Goal: Task Accomplishment & Management: Manage account settings

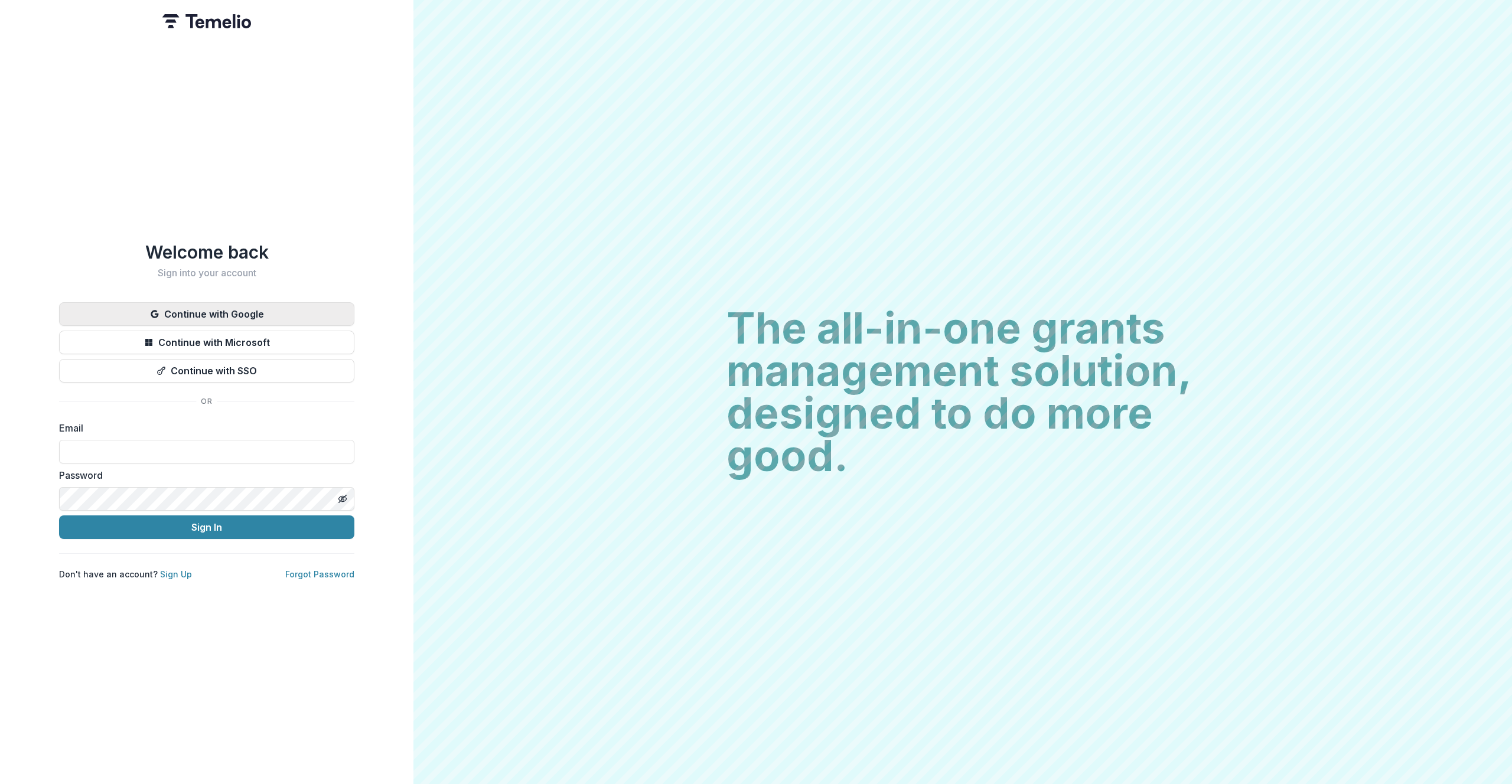
click at [261, 310] on button "Continue with Google" at bounding box center [207, 314] width 296 height 24
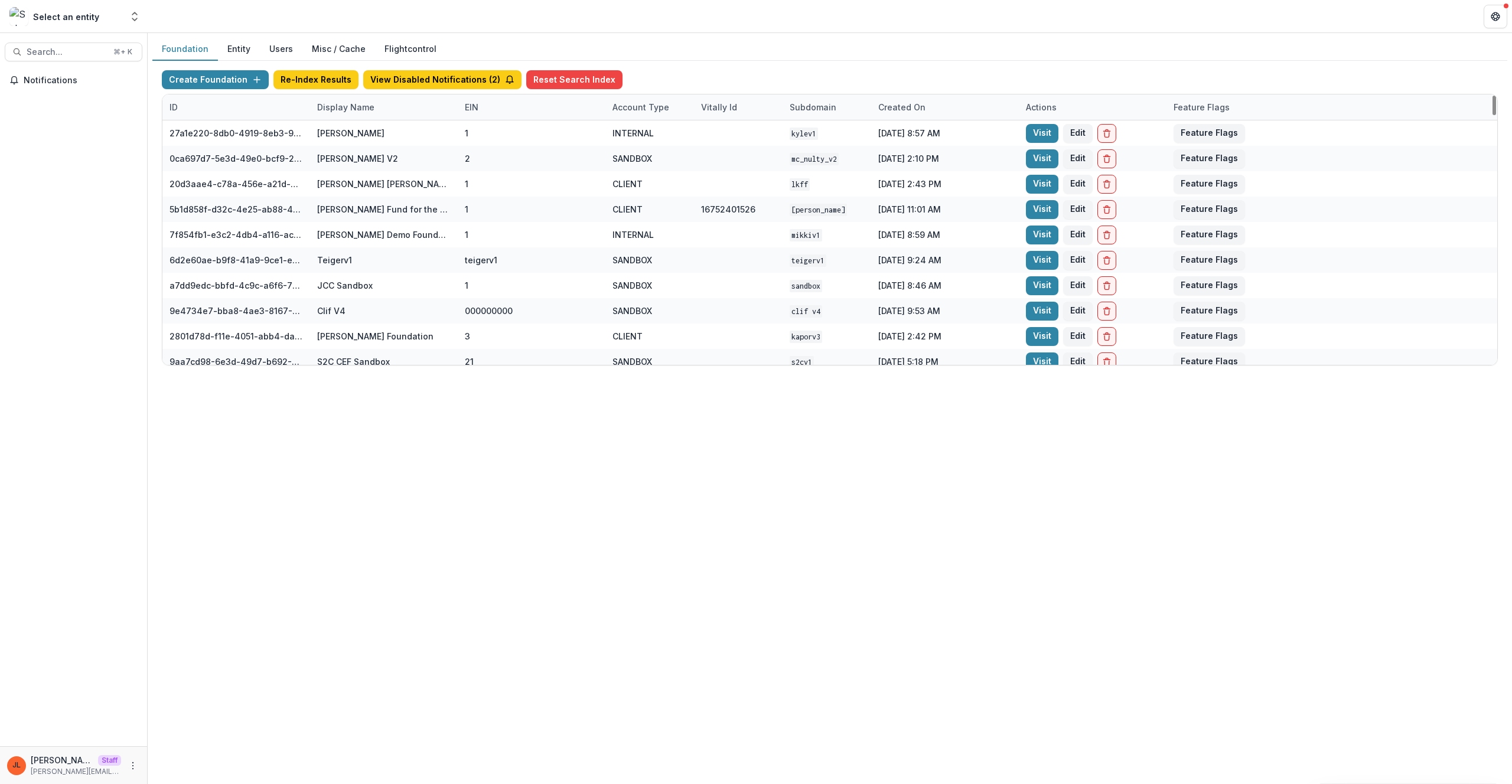
click at [346, 101] on div "Display Name" at bounding box center [346, 107] width 72 height 12
click at [367, 131] on input at bounding box center [384, 134] width 142 height 19
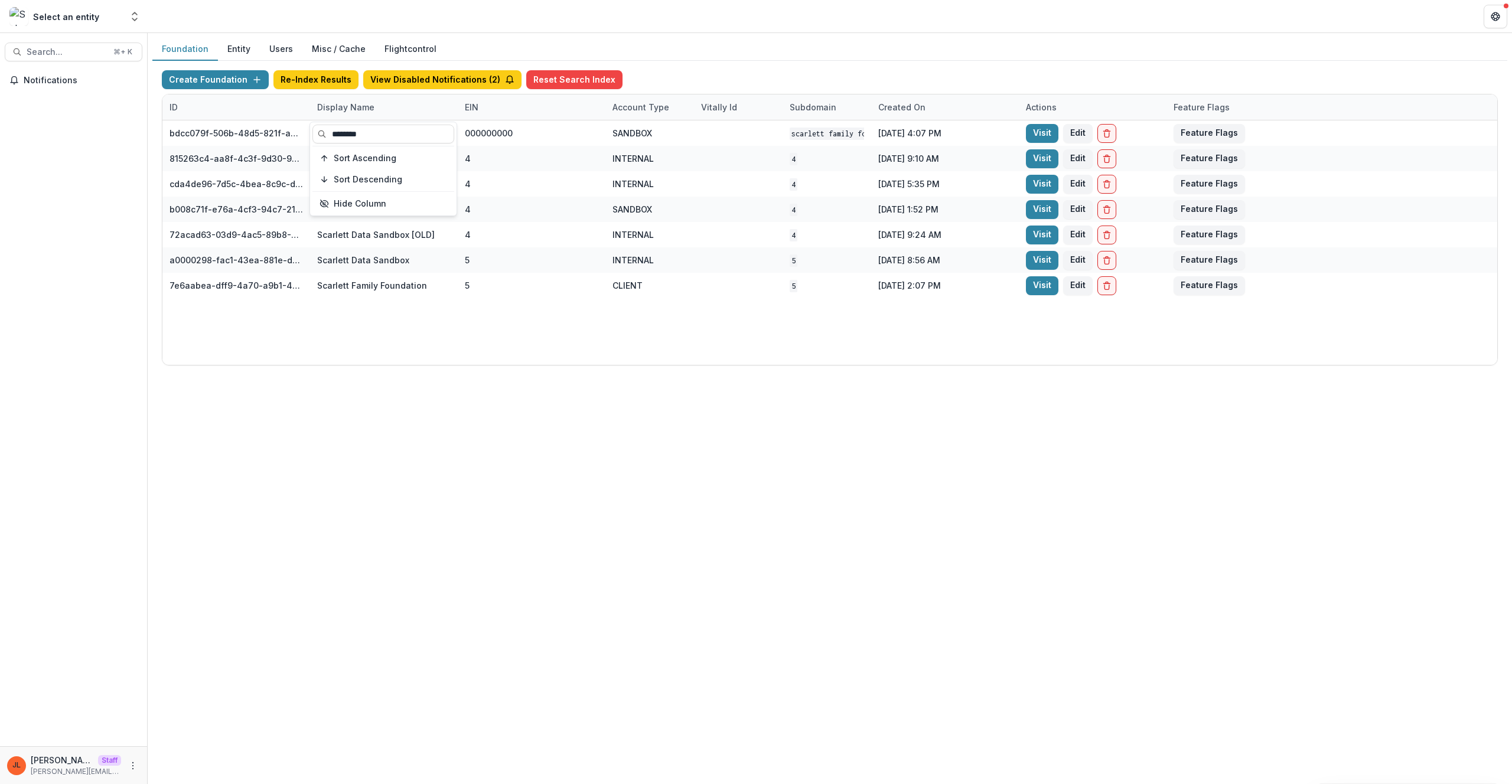
type input "********"
click at [566, 443] on div "Foundation Entity Users Misc / Cache Flightcontrol Create Foundation Re-Index R…" at bounding box center [830, 409] width 1365 height 751
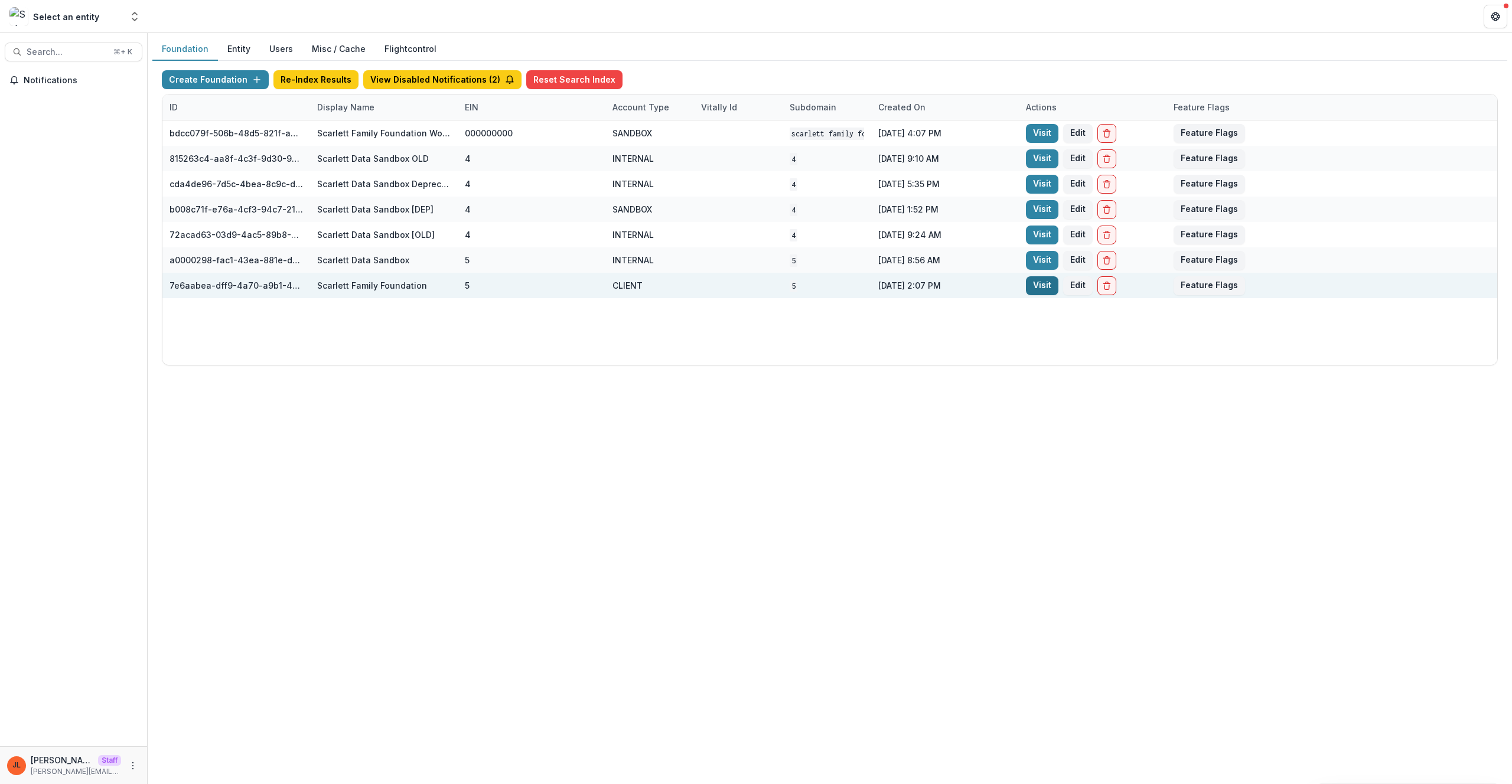
click at [1054, 286] on link "Visit" at bounding box center [1042, 285] width 33 height 19
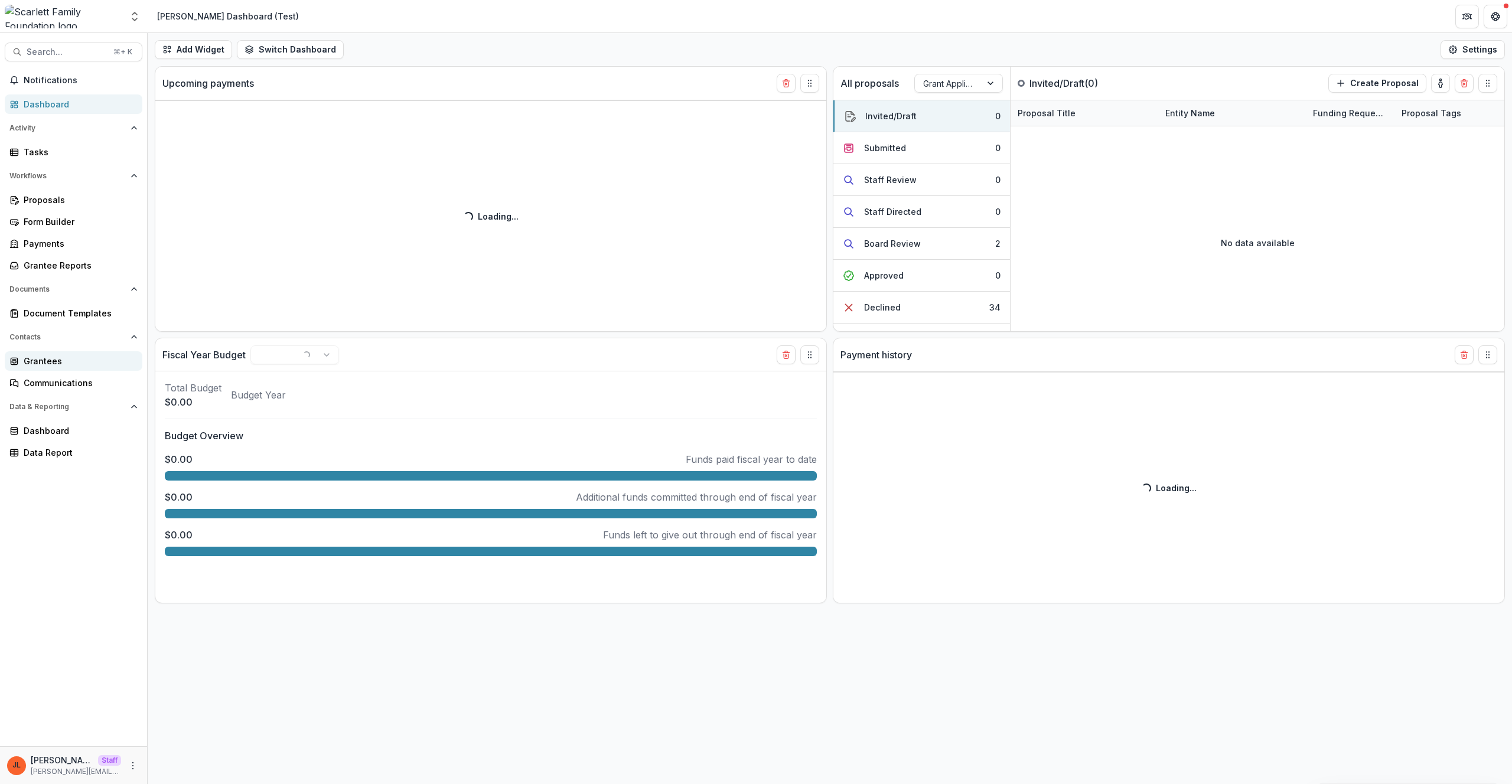
click at [38, 360] on div "Grantees" at bounding box center [78, 361] width 109 height 12
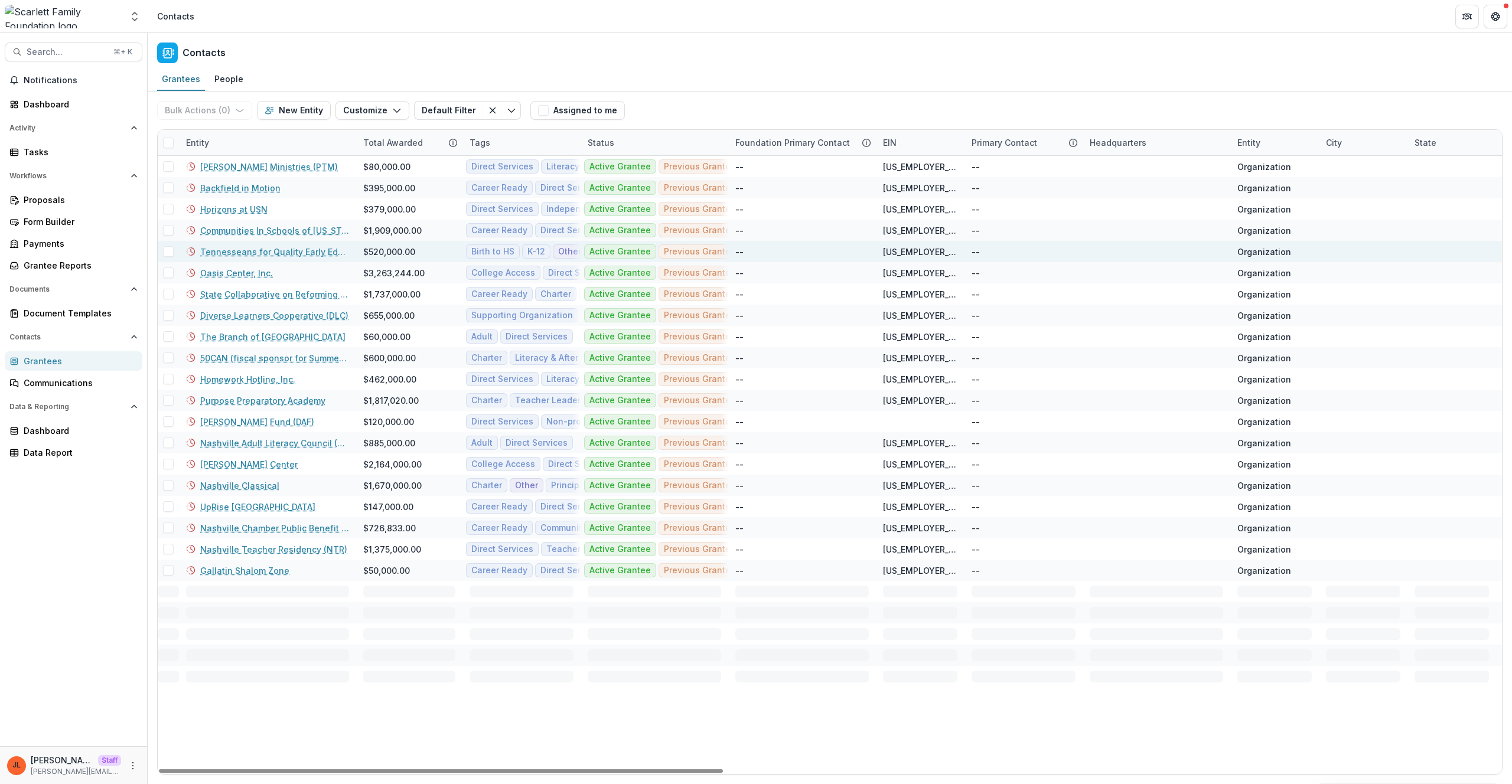
click at [269, 256] on link "Tennesseans for Quality Early Education (TQEE)" at bounding box center [274, 252] width 149 height 12
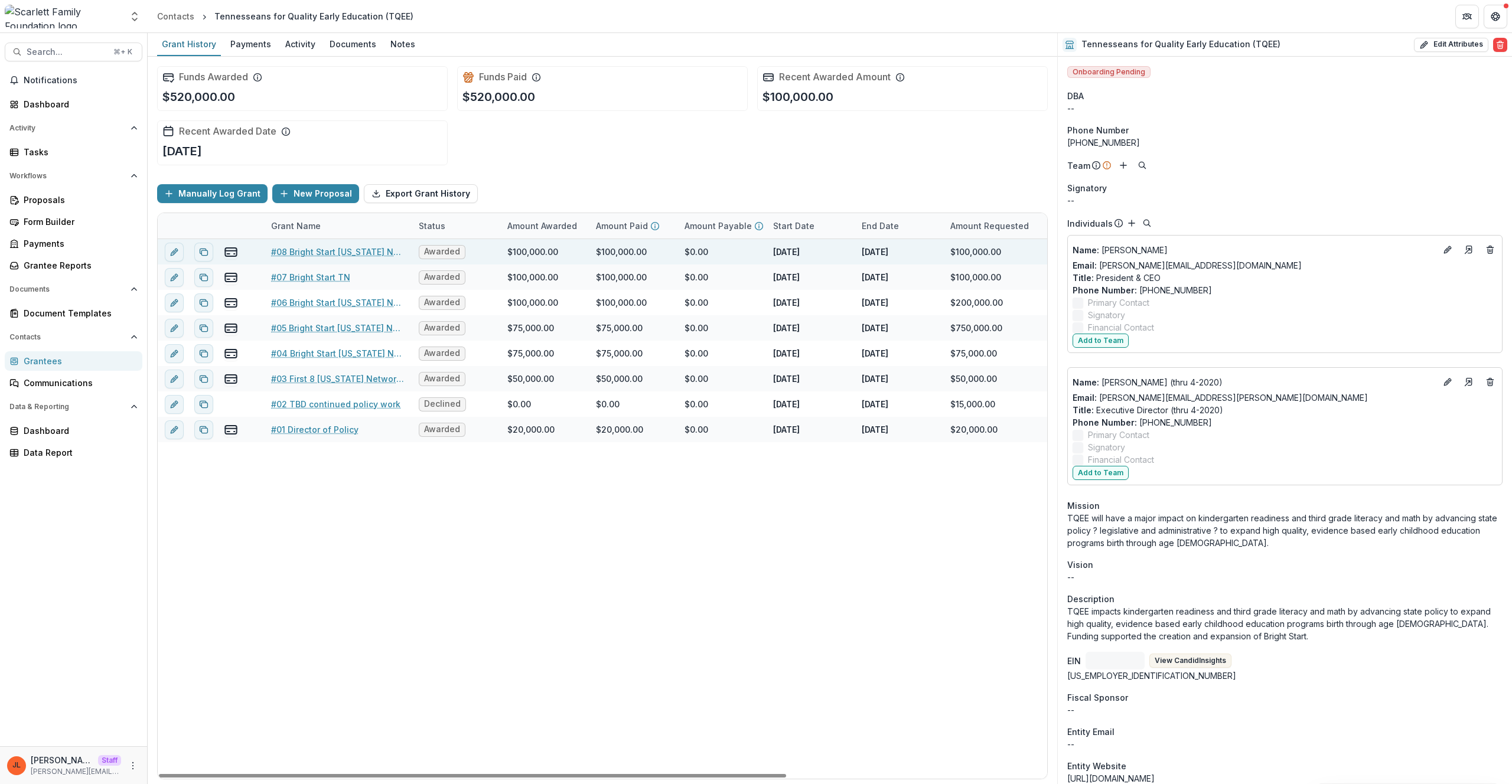
click at [314, 255] on link "#08 Bright Start Tennessee Network" at bounding box center [337, 252] width 133 height 12
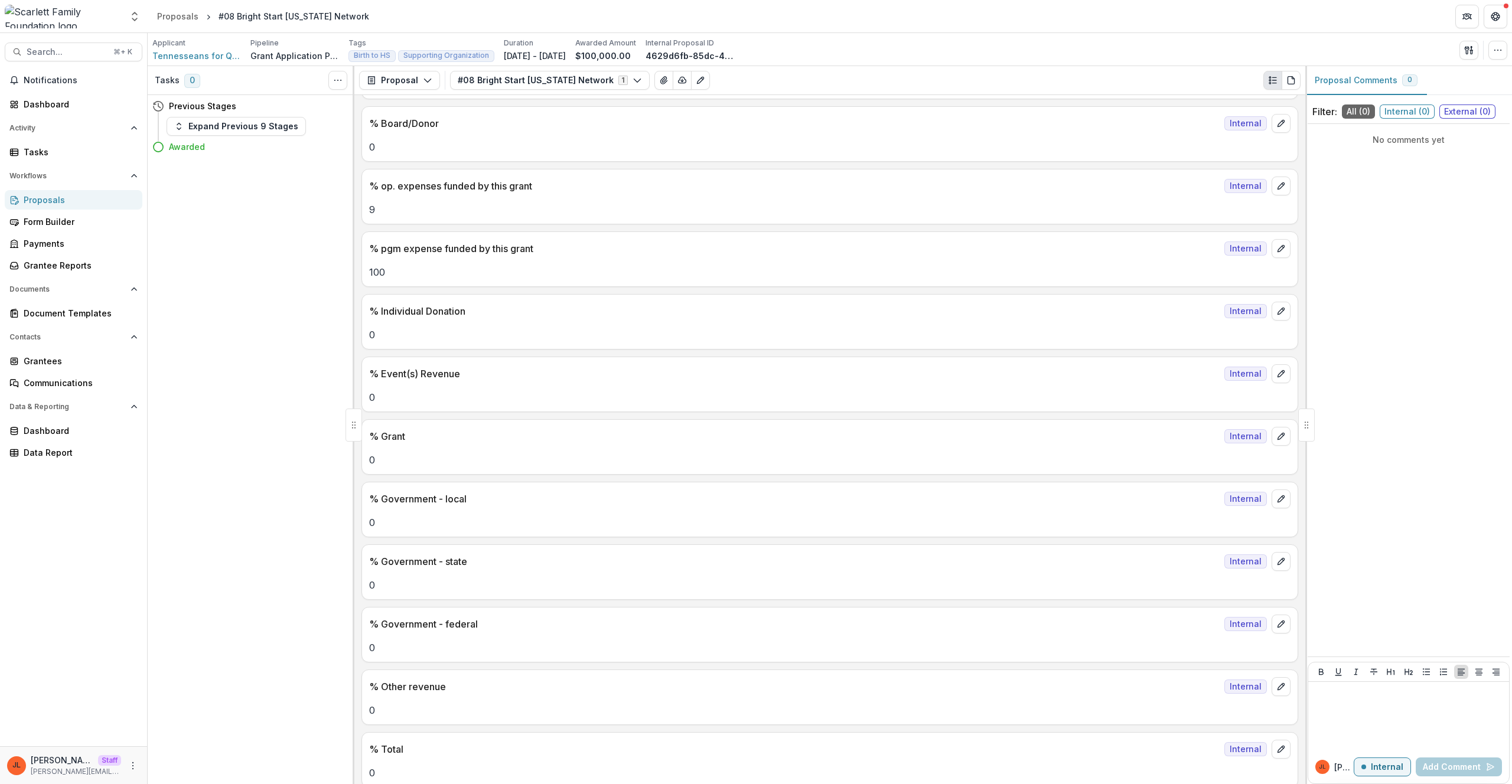
scroll to position [4163, 0]
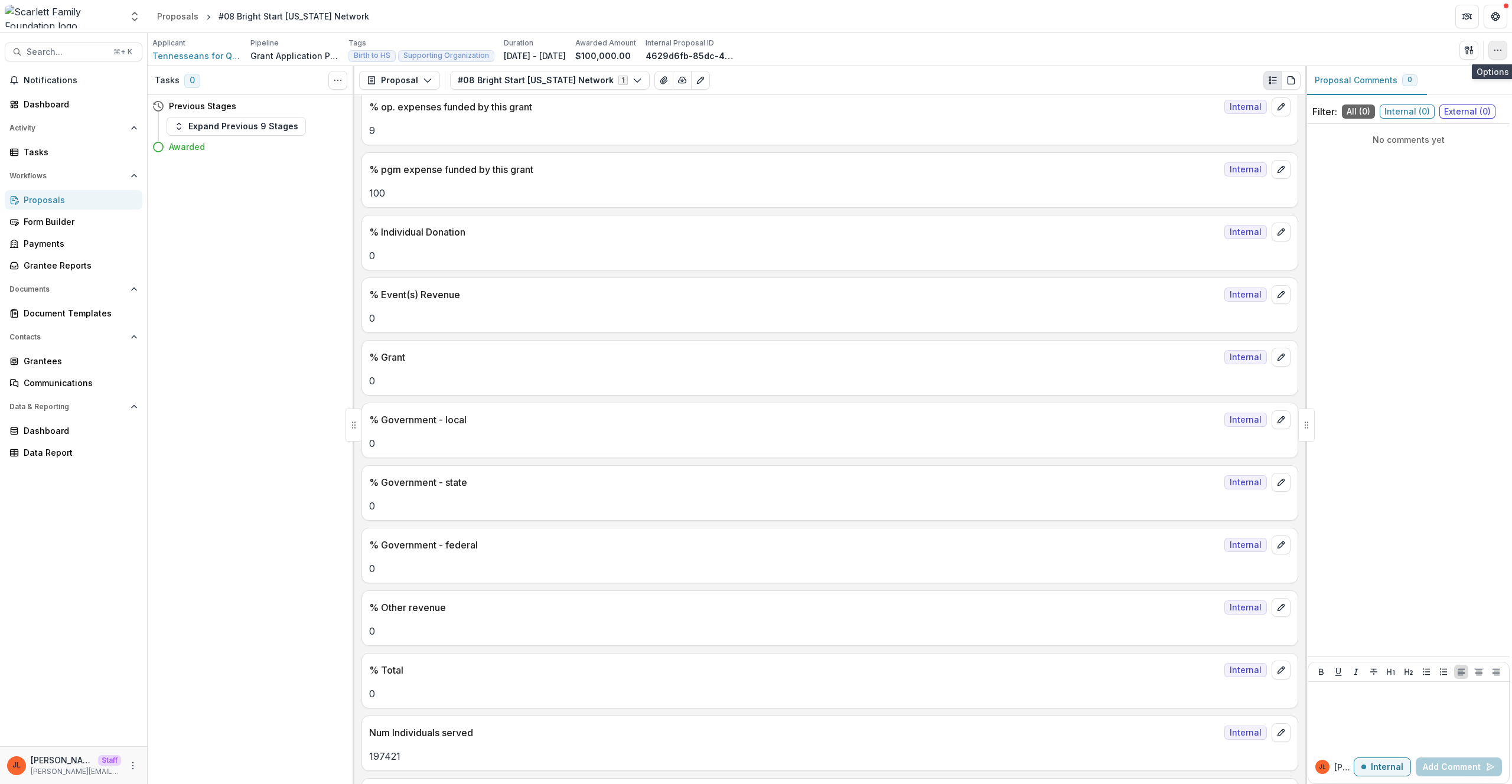
click at [1496, 53] on icon "button" at bounding box center [1498, 51] width 10 height 10
click at [1463, 77] on button "Edit Attributes" at bounding box center [1441, 77] width 127 height 20
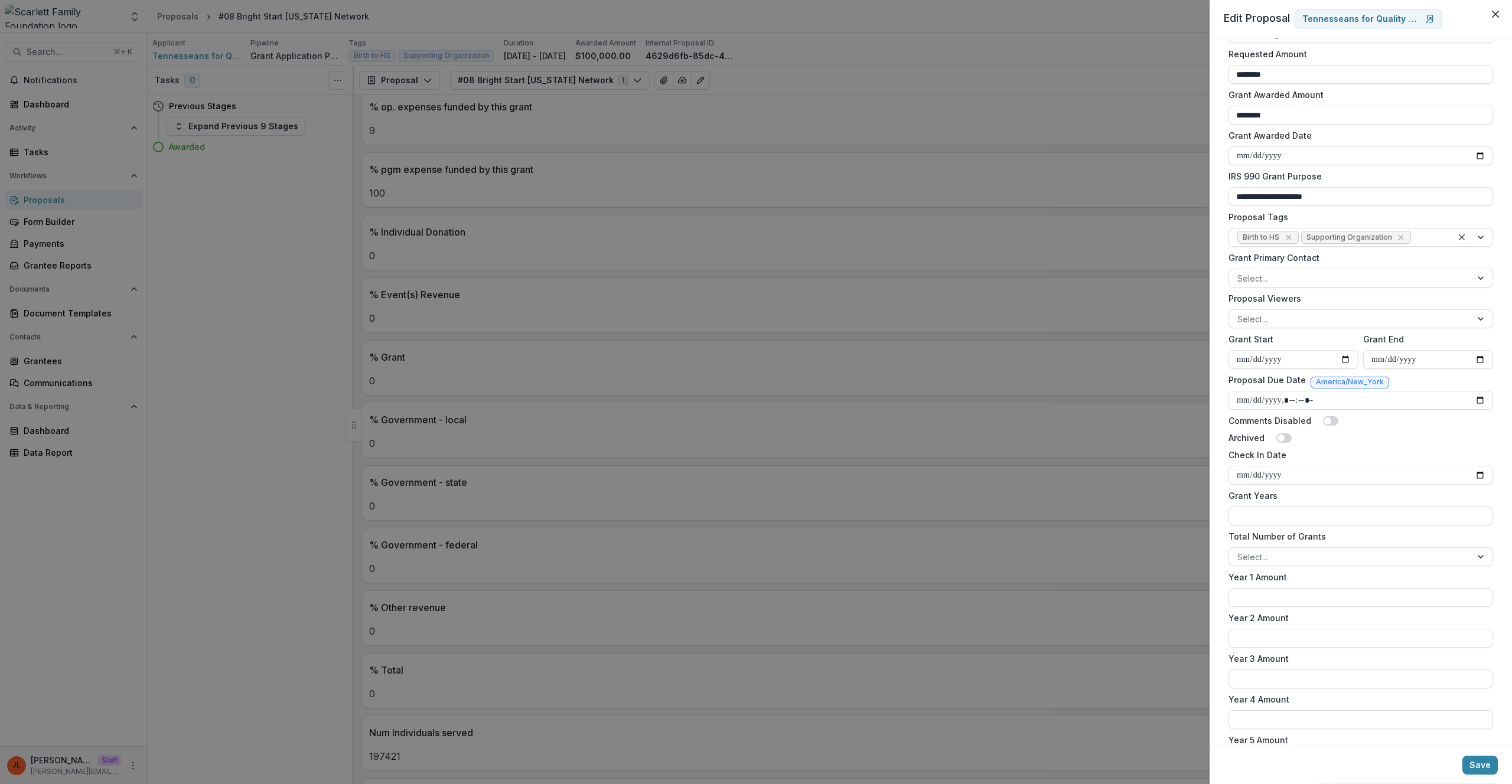
scroll to position [359, 0]
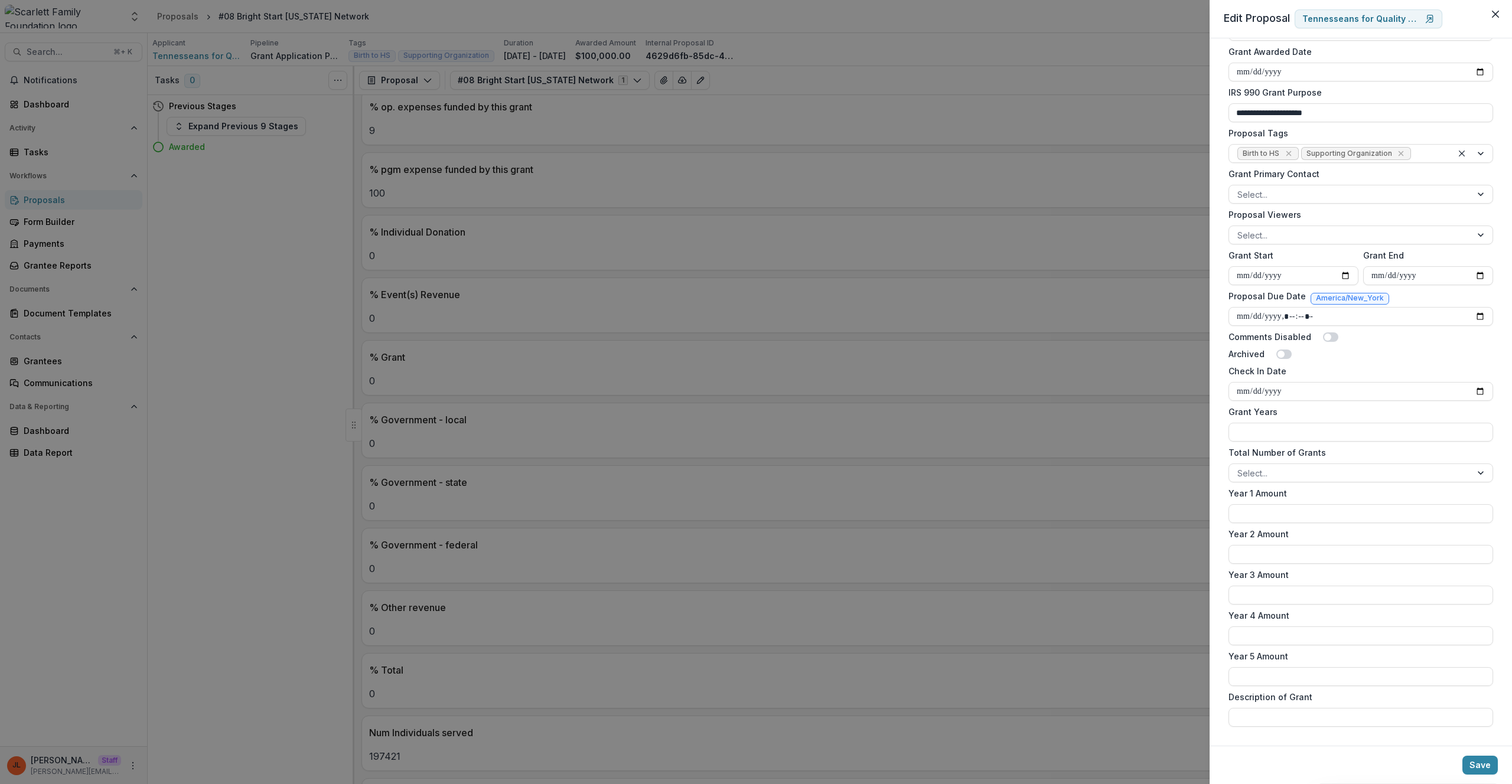
click at [644, 575] on div "**********" at bounding box center [756, 392] width 1512 height 784
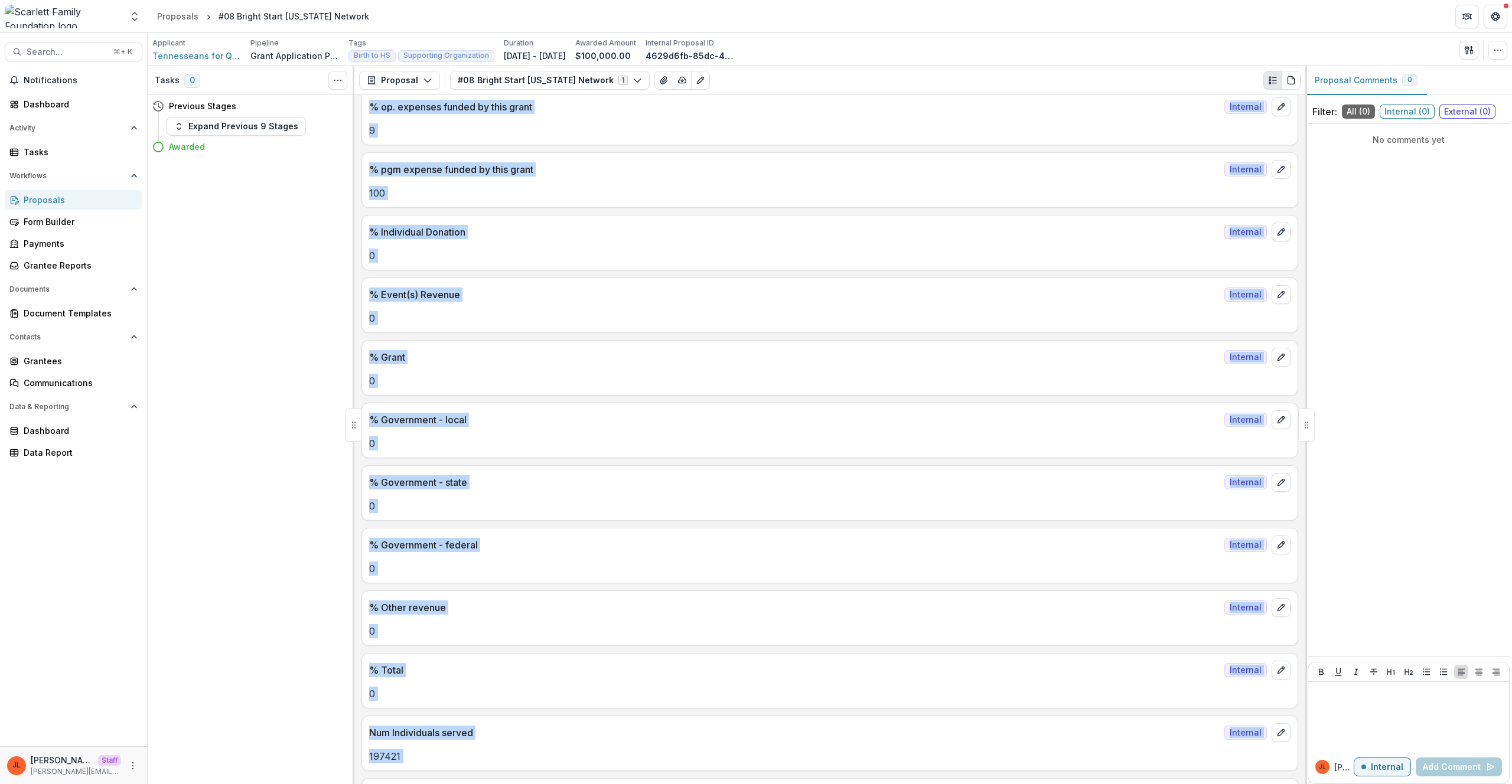
drag, startPoint x: 466, startPoint y: 773, endPoint x: 332, endPoint y: 755, distance: 135.2
click at [332, 755] on div "Tasks 0 Show Cancelled Tasks Previous Stages Expand Previous 9 Stages Awarded P…" at bounding box center [830, 425] width 1365 height 718
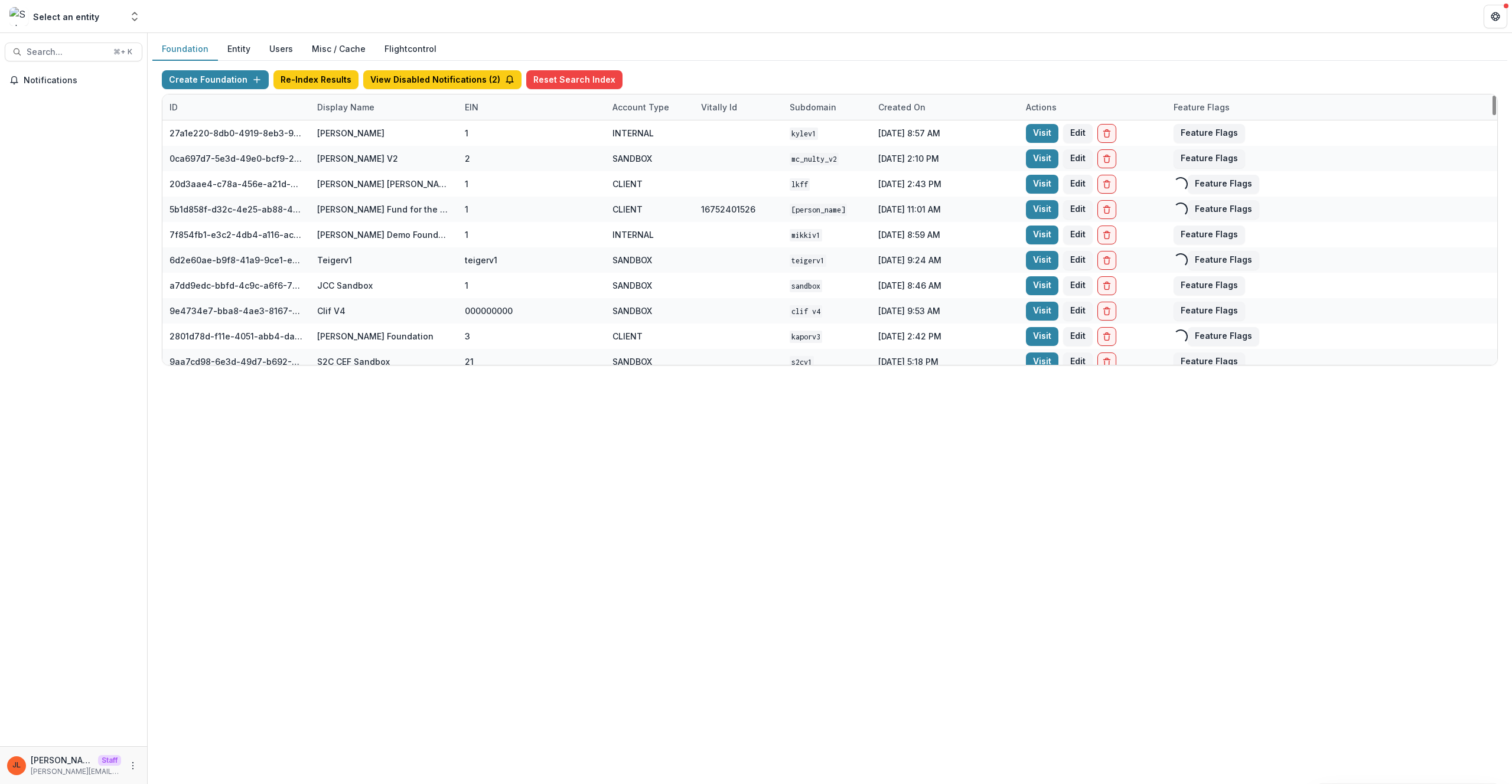
click at [351, 110] on div "Display Name" at bounding box center [346, 107] width 72 height 12
click at [349, 140] on input at bounding box center [384, 134] width 142 height 19
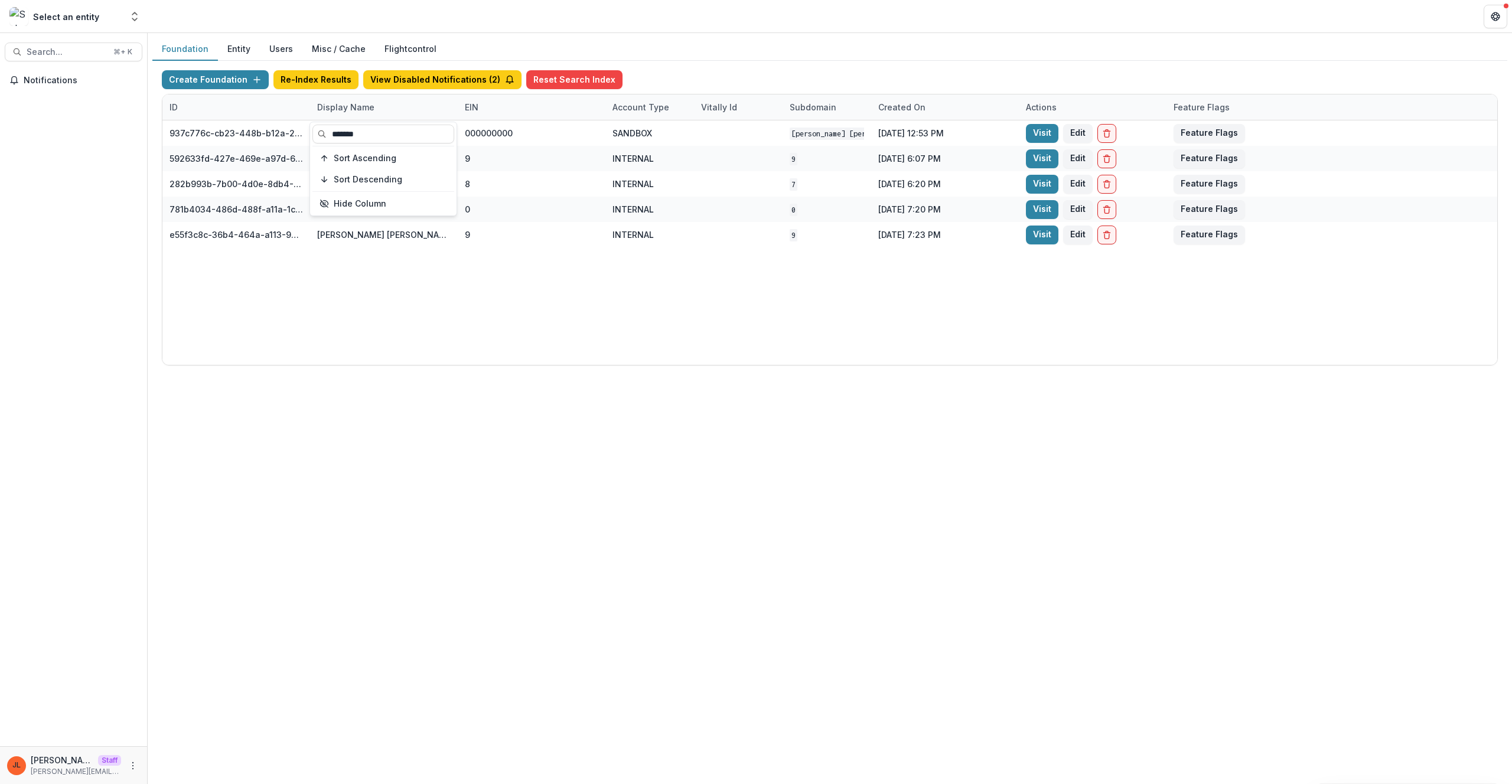
type input "*******"
click at [532, 394] on div "Foundation Entity Users Misc / Cache Flightcontrol Create Foundation Re-Index R…" at bounding box center [830, 409] width 1365 height 751
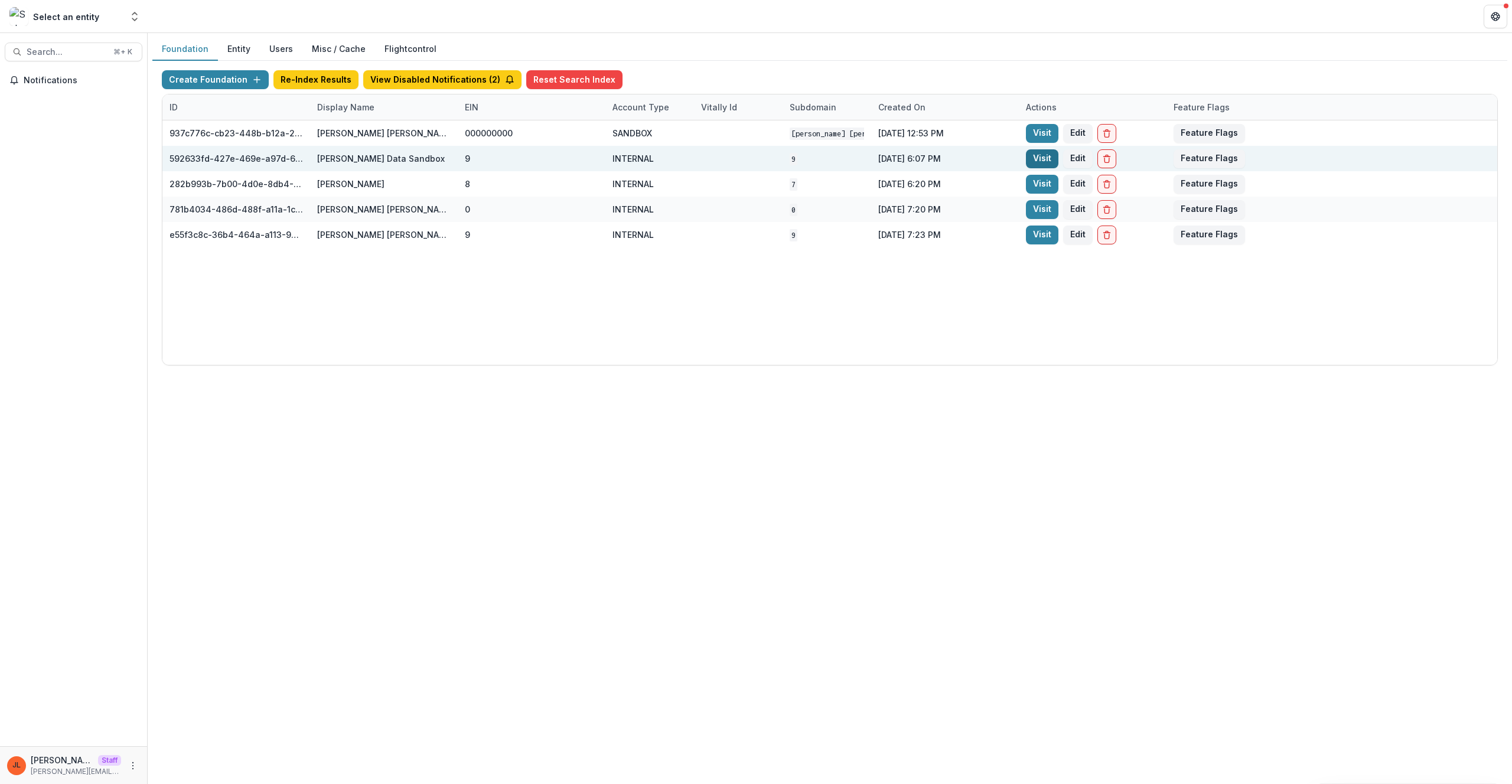
click at [1036, 157] on link "Visit" at bounding box center [1042, 158] width 33 height 19
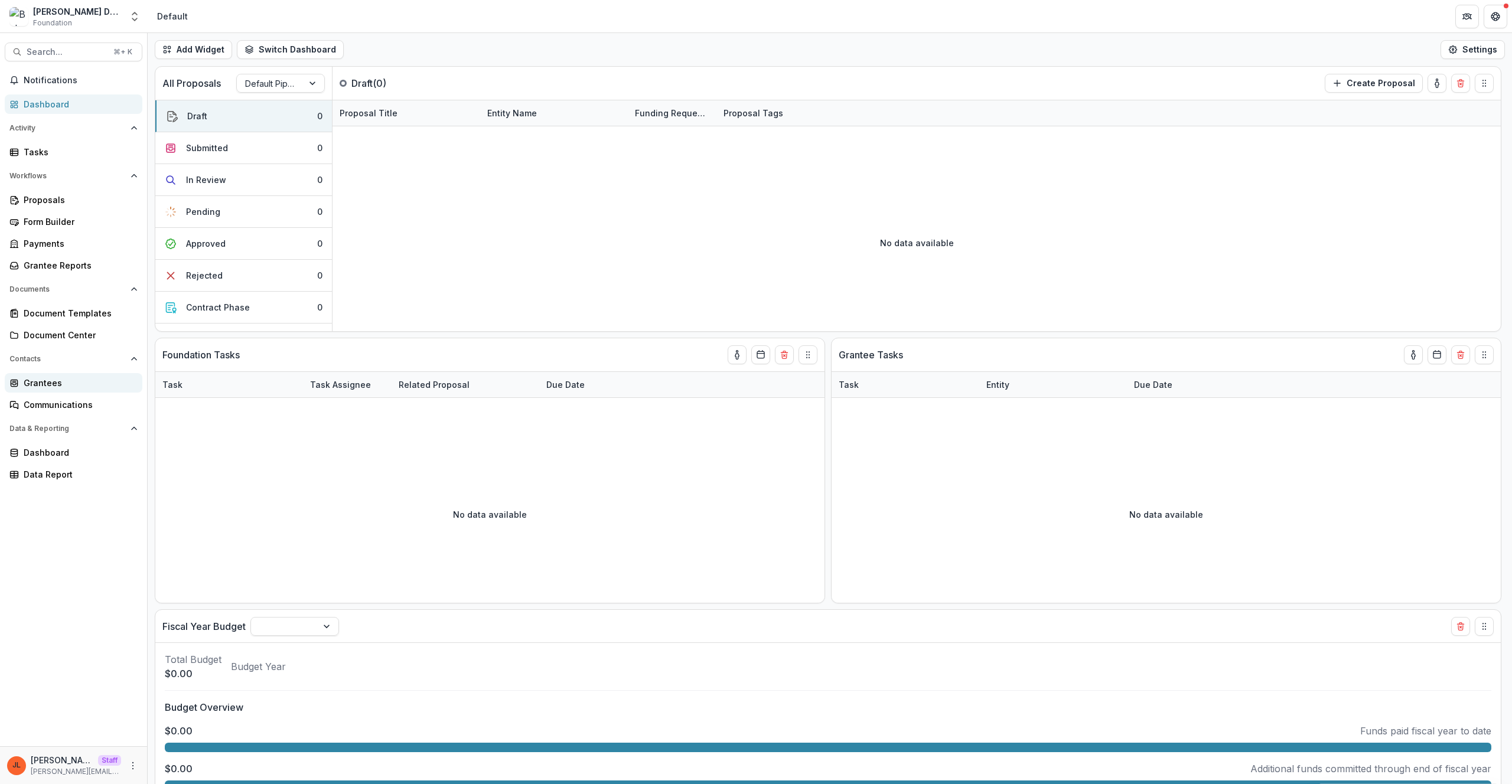
click at [83, 385] on div "Grantees" at bounding box center [78, 382] width 109 height 12
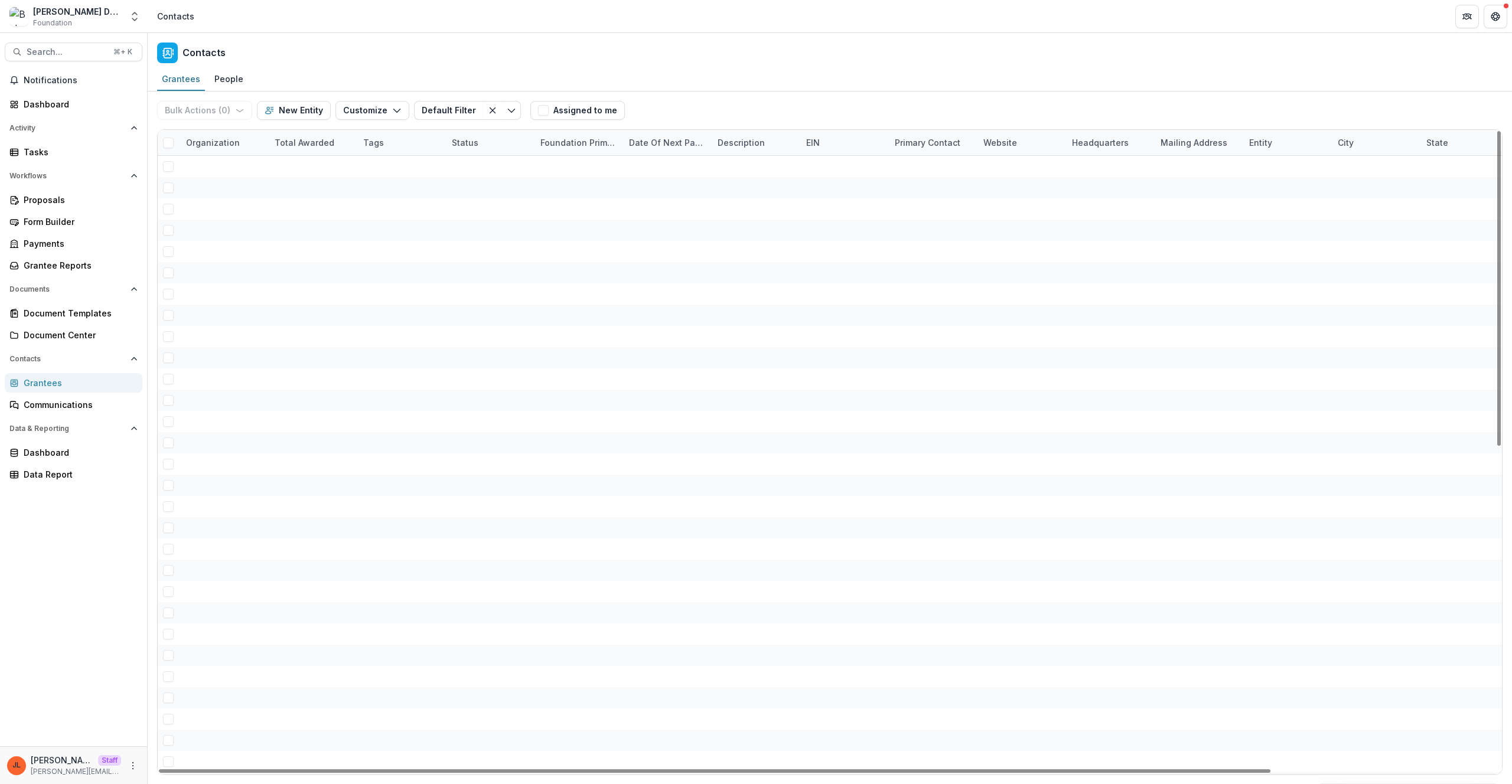
click at [402, 79] on div "Grantees People" at bounding box center [830, 79] width 1365 height 24
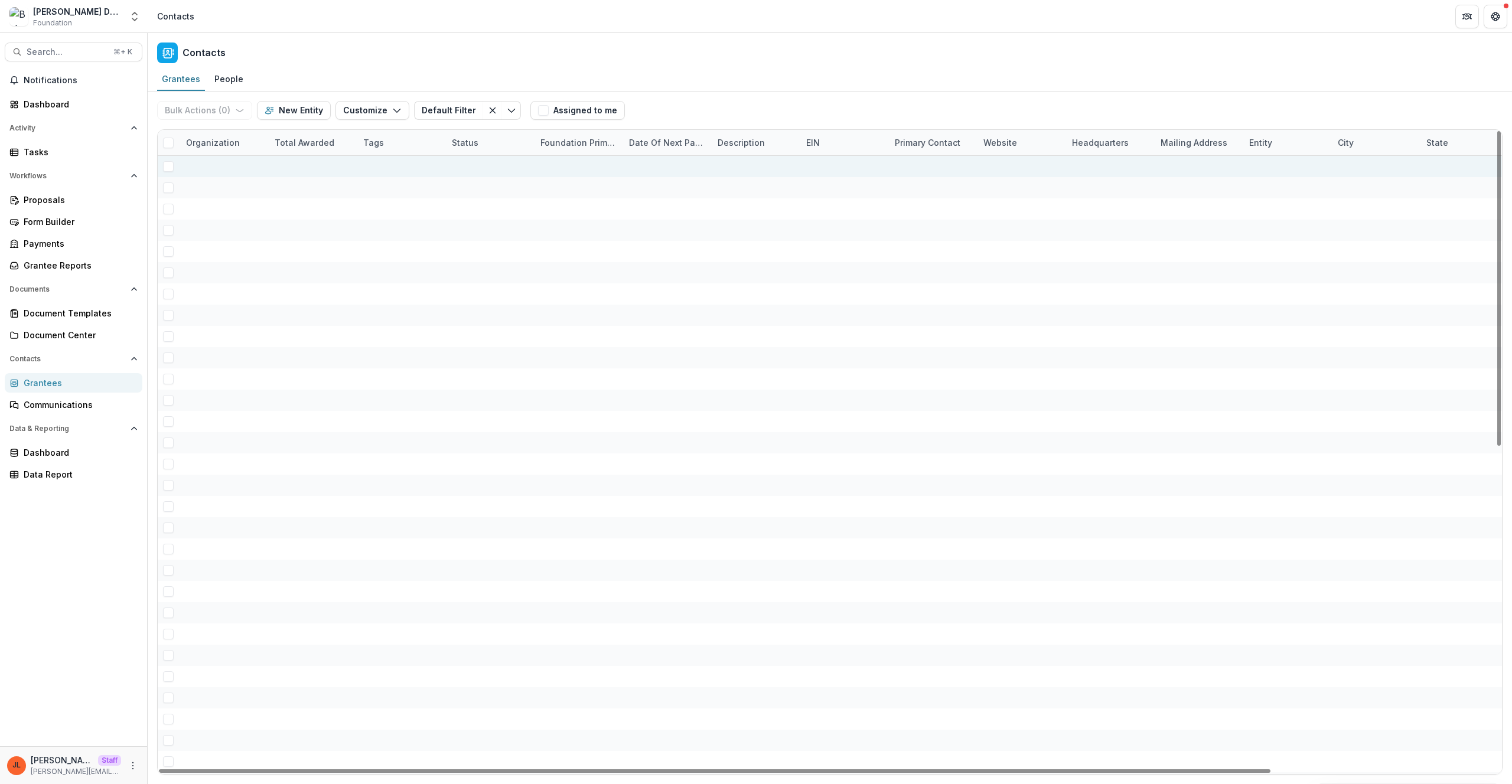
click at [212, 170] on div at bounding box center [223, 167] width 74 height 21
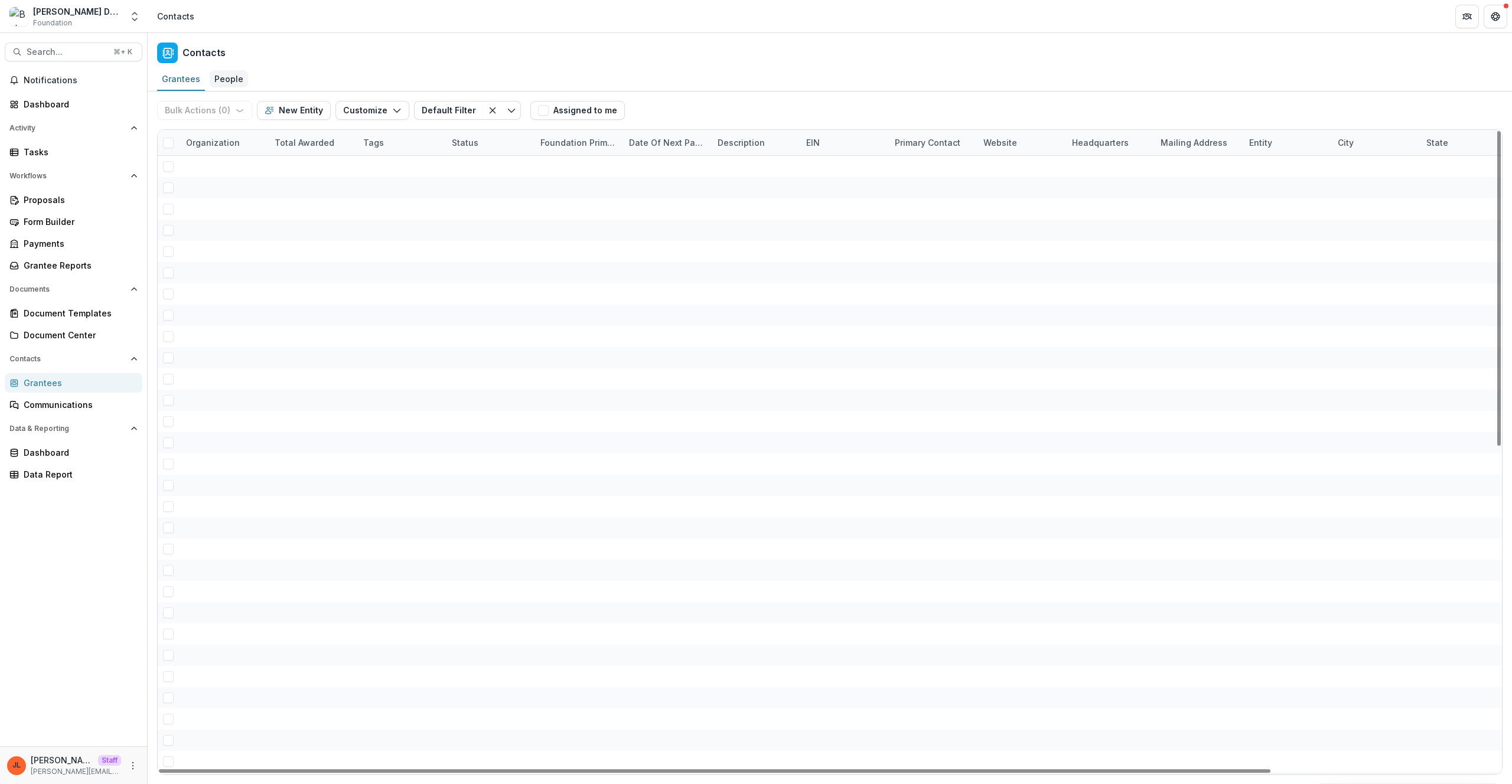
click at [221, 70] on div "People" at bounding box center [229, 78] width 38 height 17
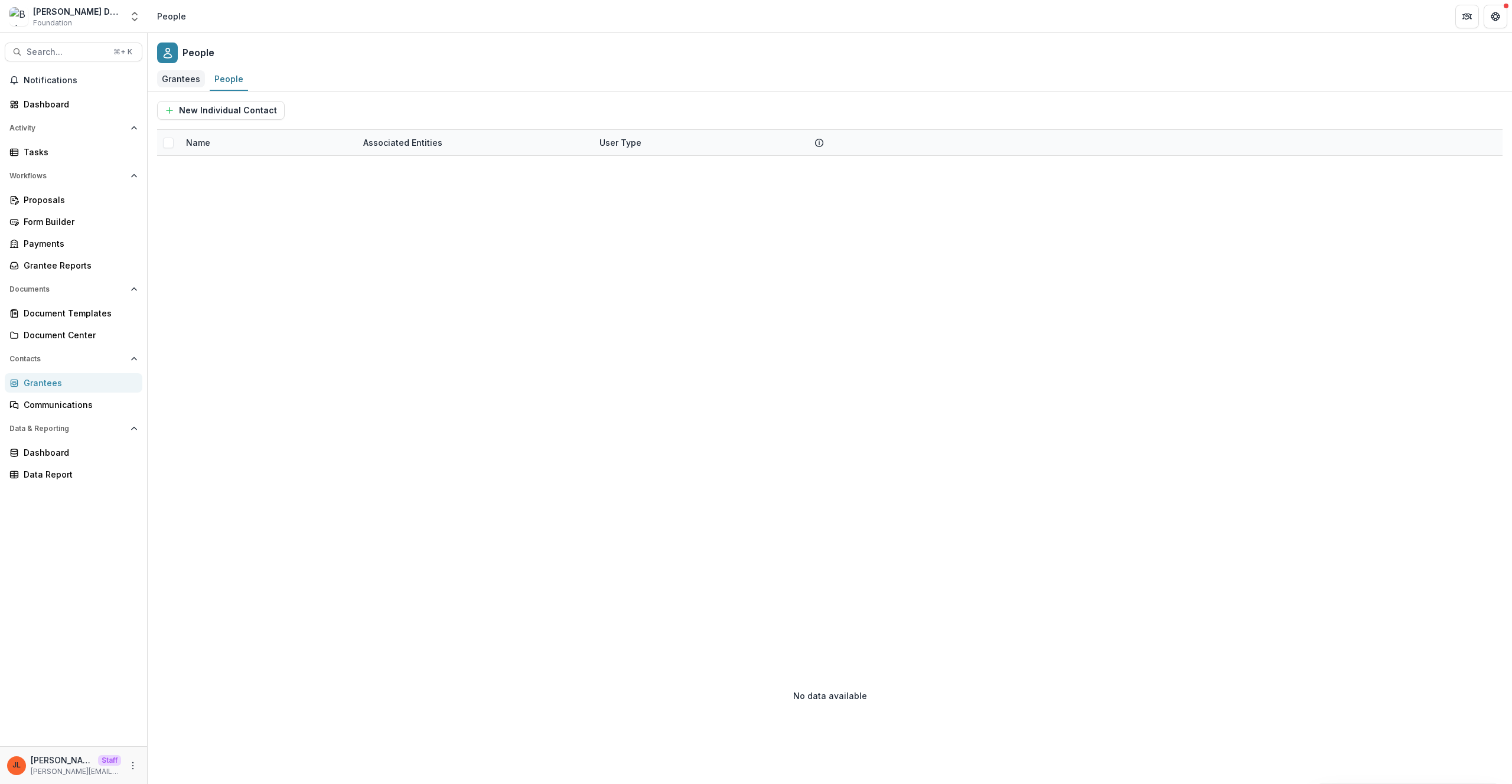
click at [190, 82] on div "Grantees" at bounding box center [181, 78] width 48 height 17
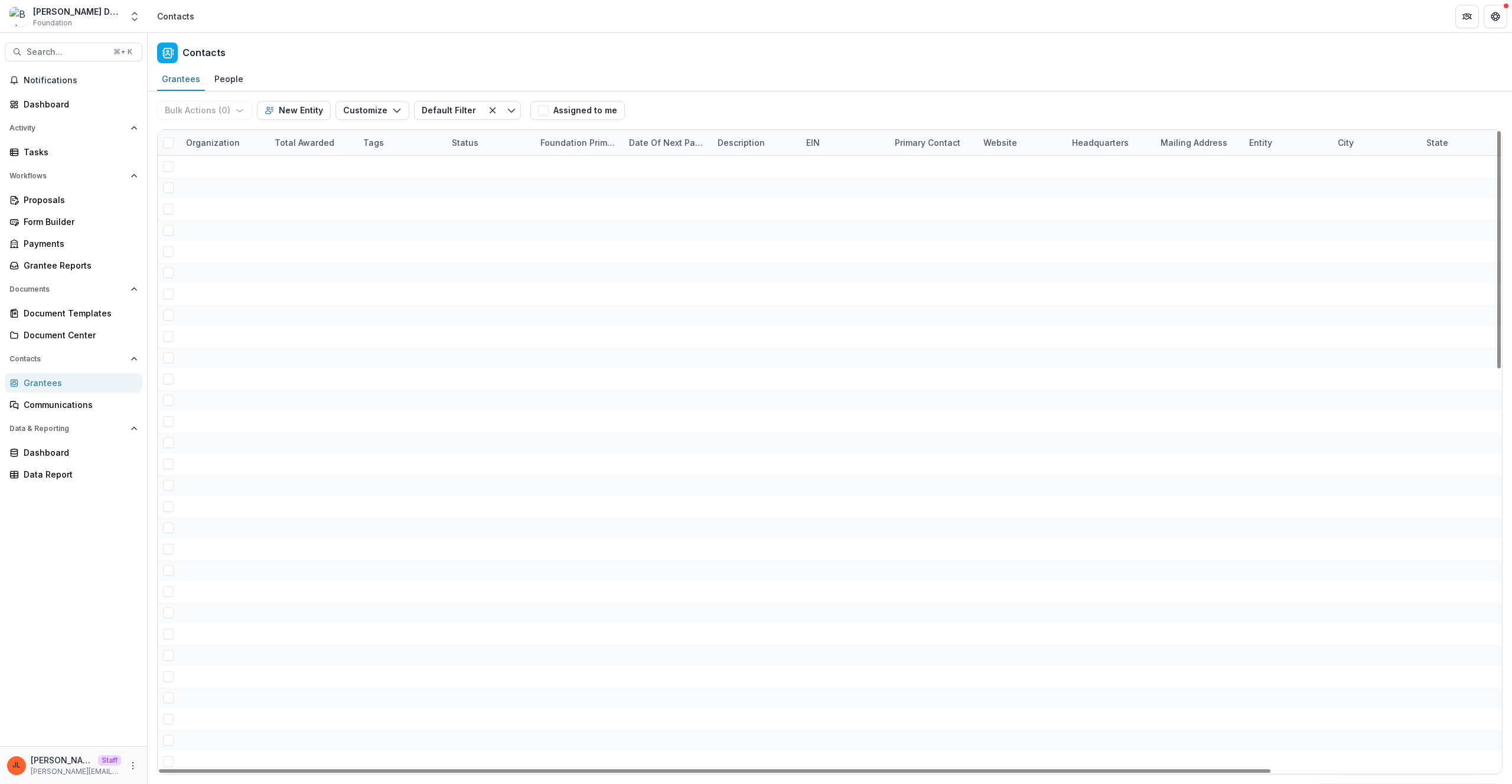
click at [89, 509] on div "Notifications Dashboard Activity Tasks Workflows Proposals Form Builder Payment…" at bounding box center [74, 408] width 147 height 675
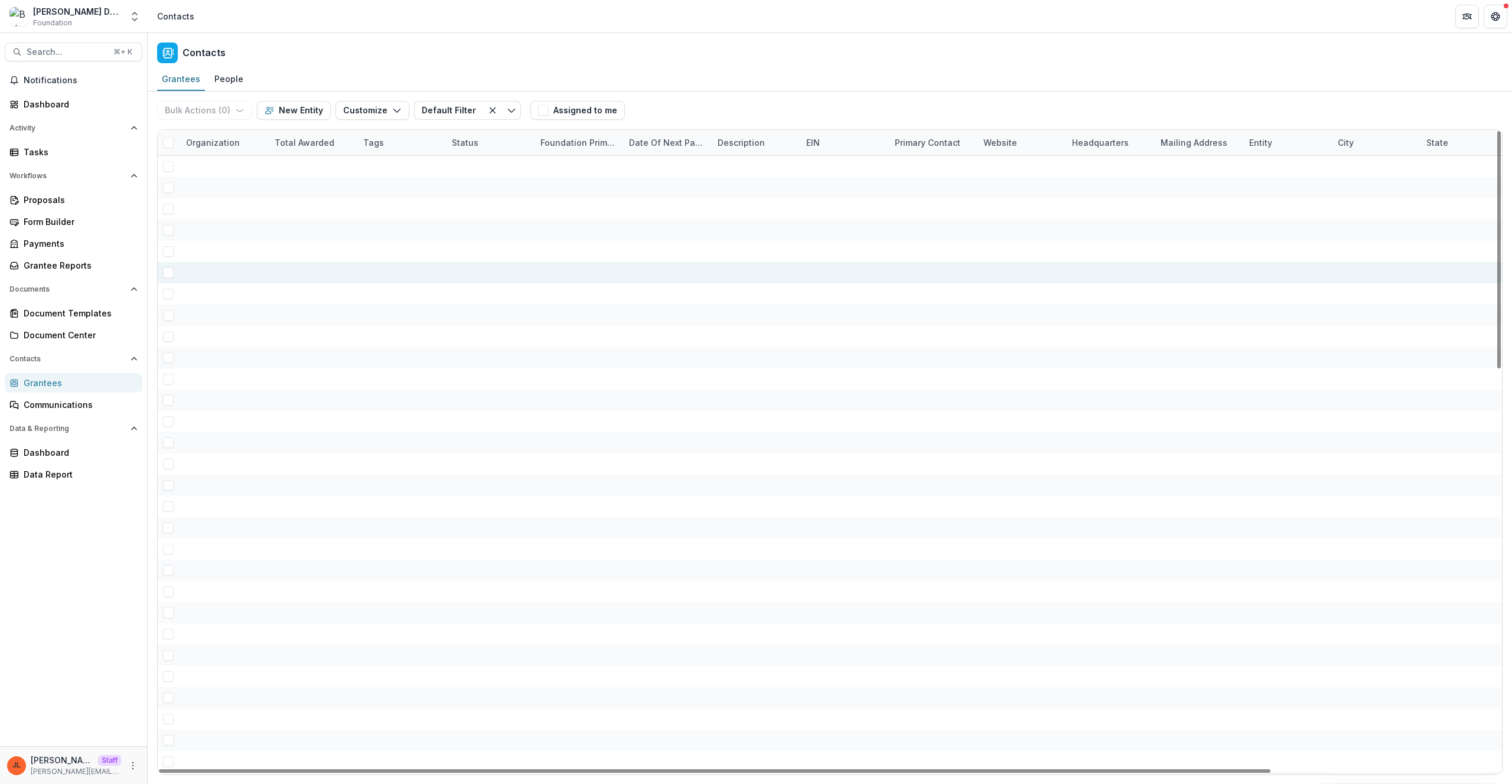
click at [560, 281] on div at bounding box center [578, 273] width 74 height 21
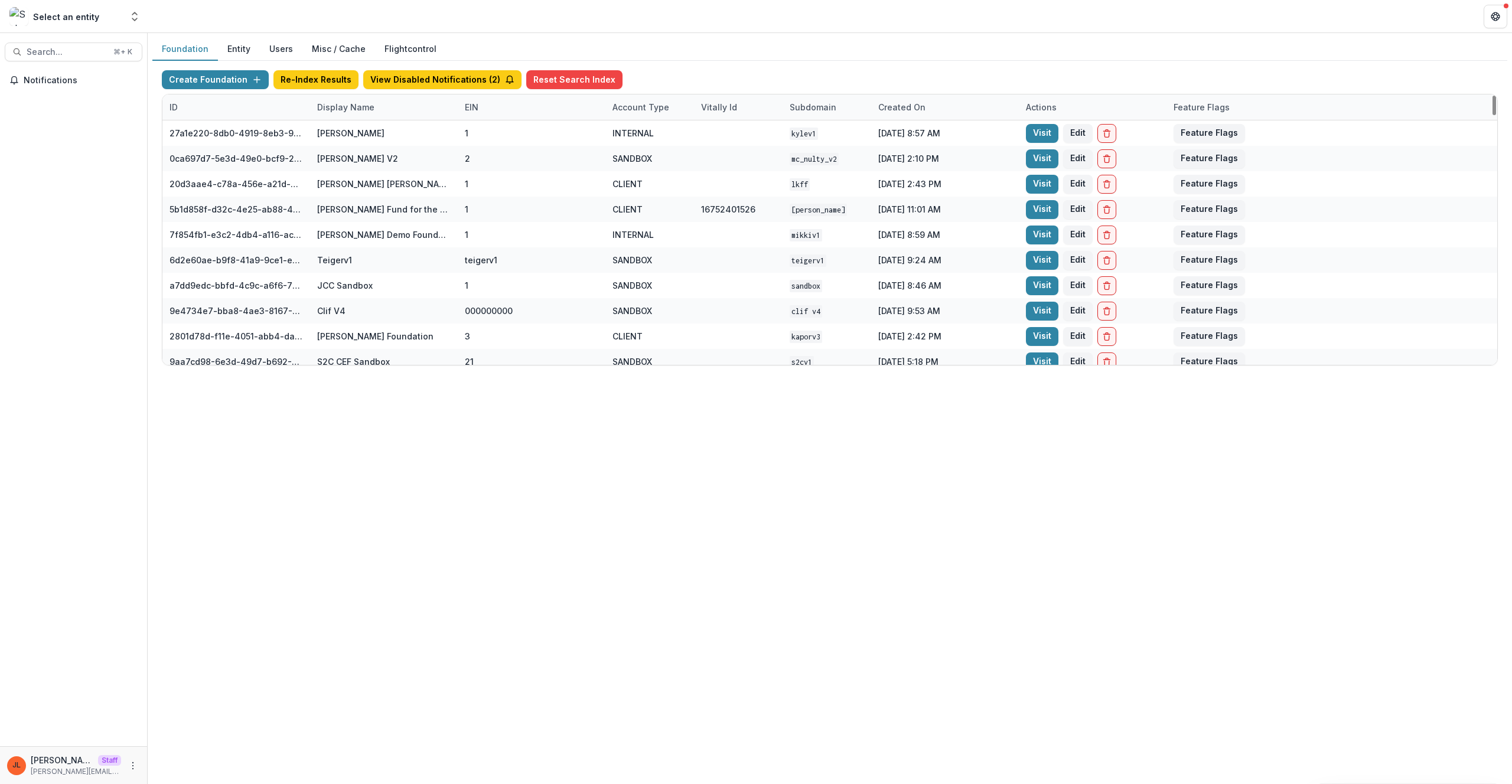
click at [350, 108] on div "Display Name" at bounding box center [346, 107] width 72 height 12
click at [342, 129] on input at bounding box center [384, 134] width 142 height 19
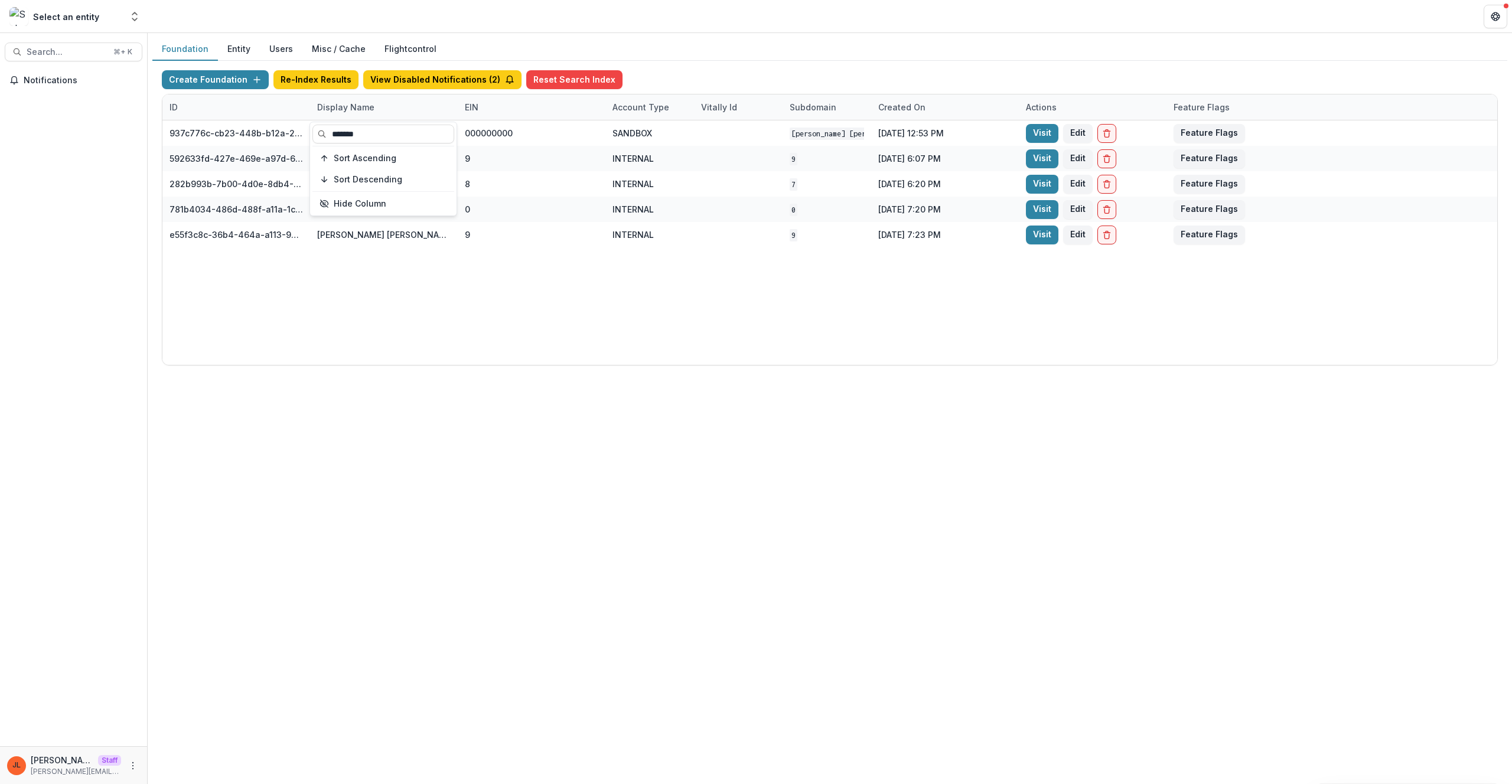
type input "*******"
click at [523, 308] on div "937c776c-cb23-448b-b12a-2973e7789acd Mary Reynolds Babcock Workflow Sandbox 000…" at bounding box center [830, 243] width 1336 height 244
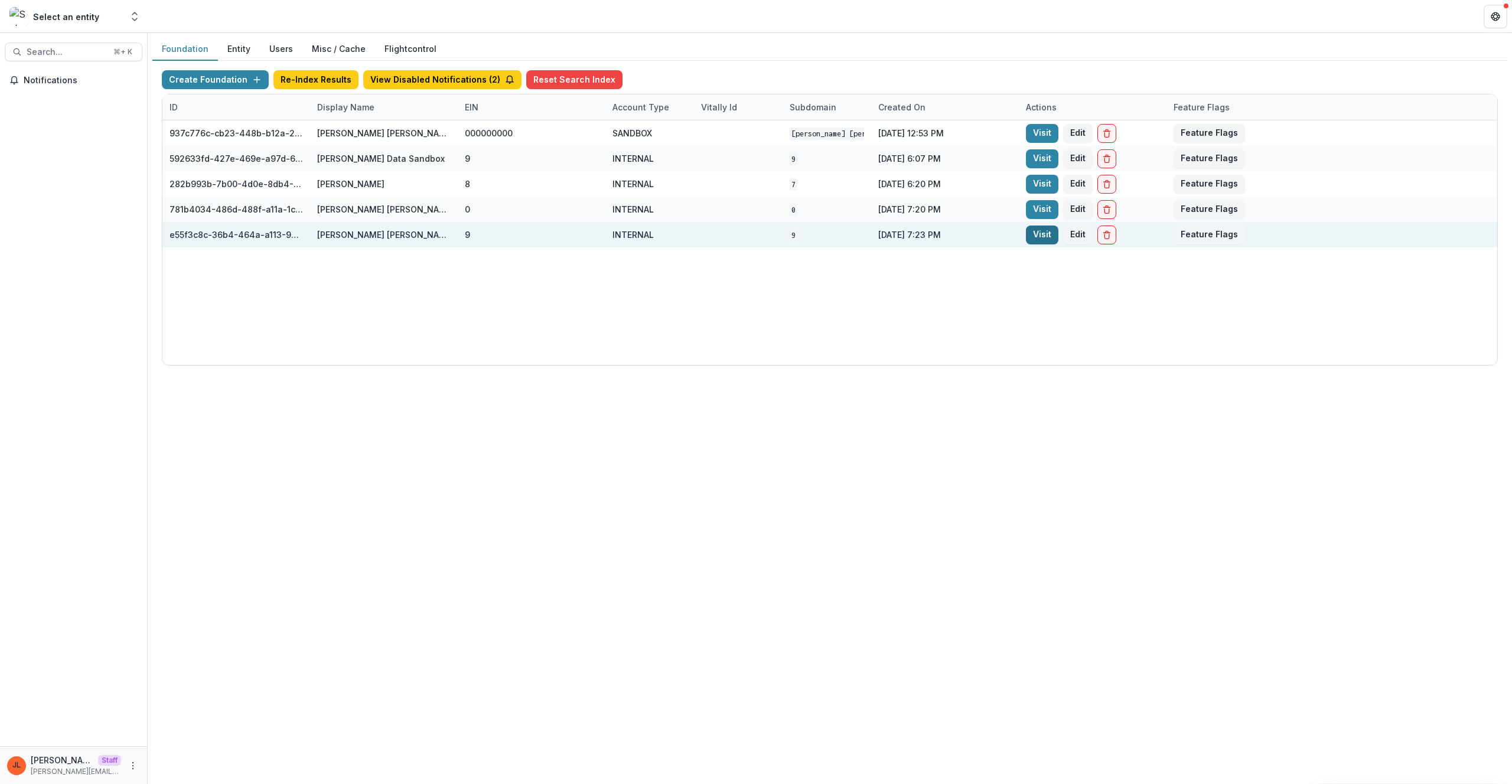
click at [1026, 239] on link "Visit" at bounding box center [1042, 234] width 33 height 19
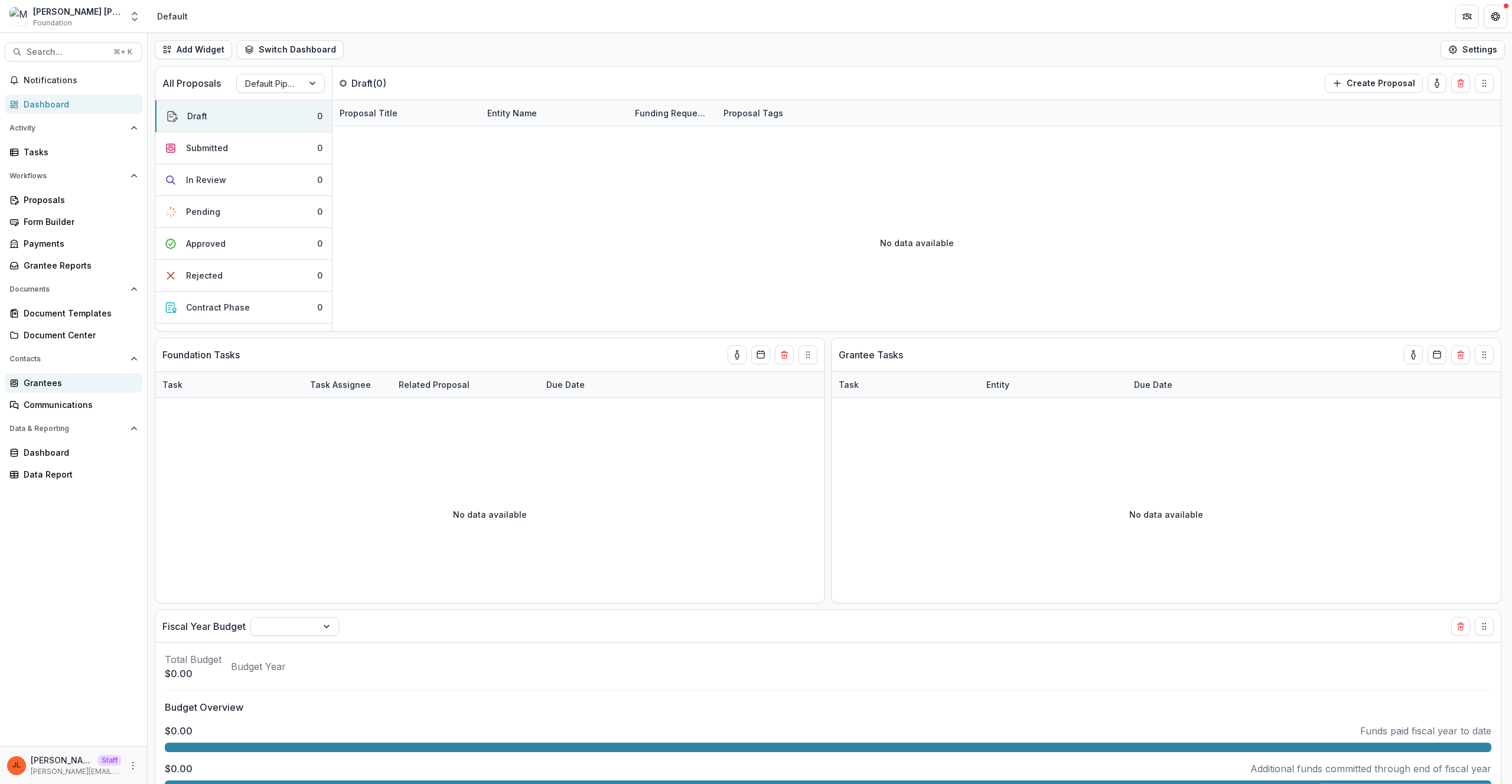
click at [60, 383] on div "Grantees" at bounding box center [78, 382] width 109 height 12
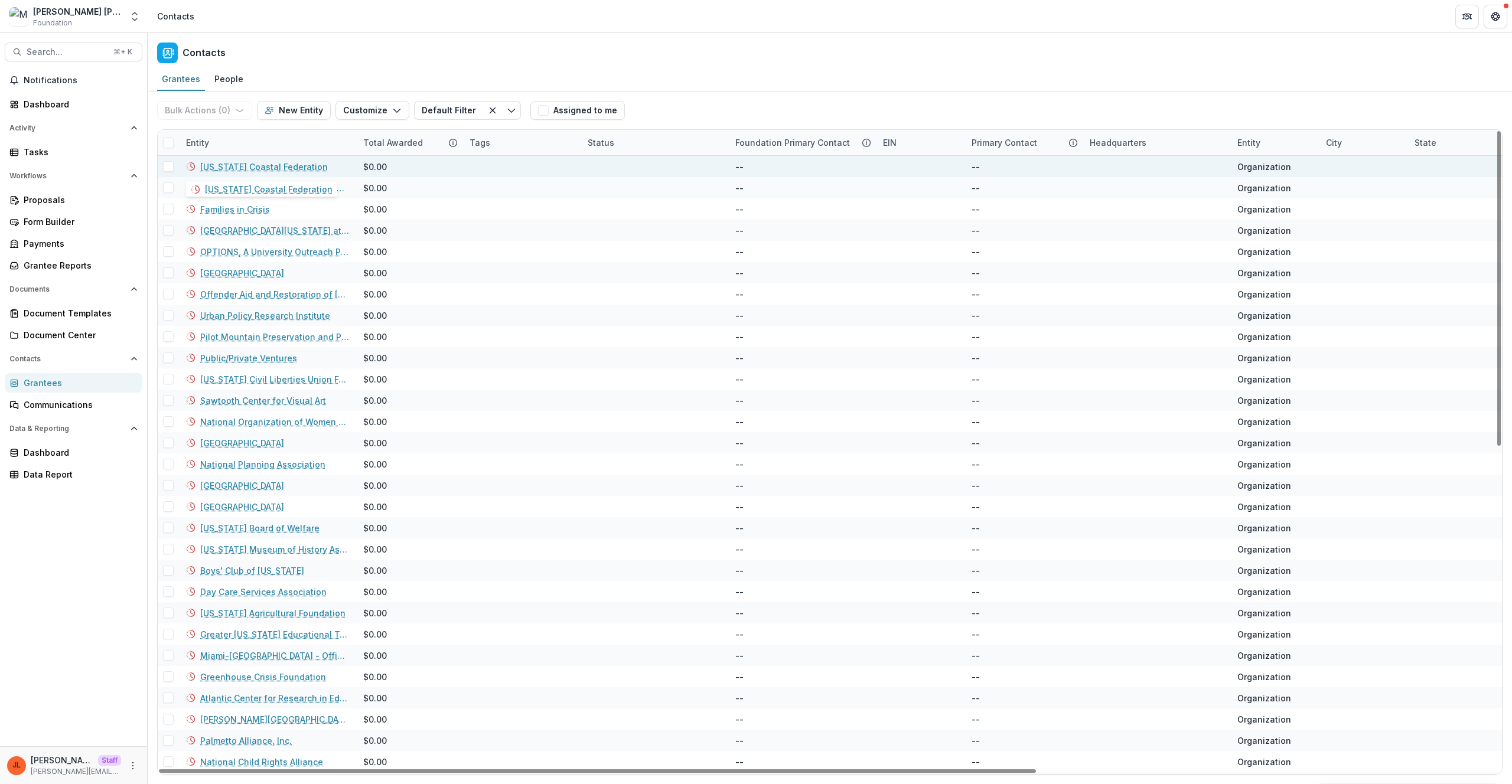
click at [313, 168] on link "North Carolina Coastal Federation" at bounding box center [264, 167] width 127 height 12
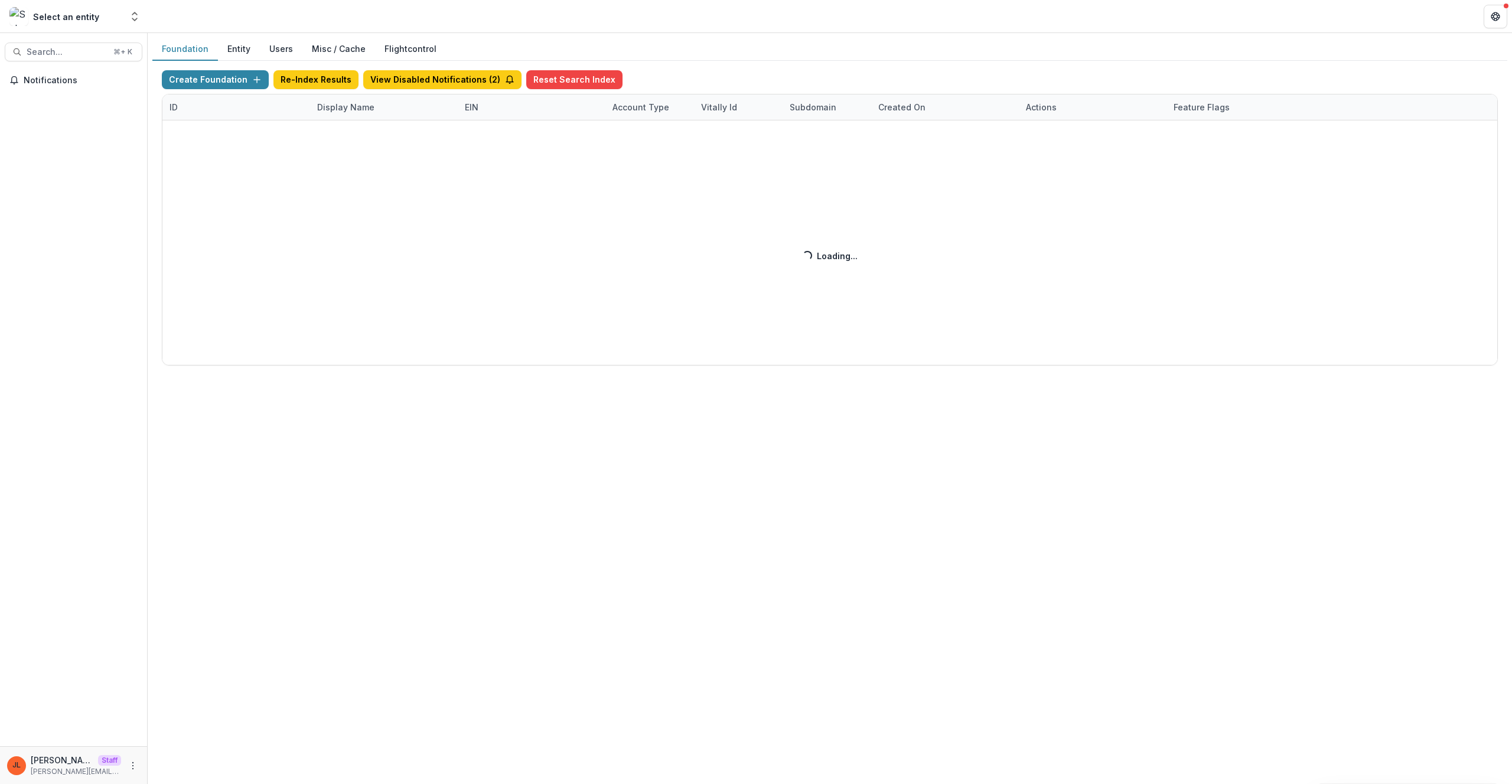
click at [353, 109] on div "Create Foundation Re-Index Results View Disabled Notifications ( 2 ) Reset Sear…" at bounding box center [830, 218] width 1336 height 296
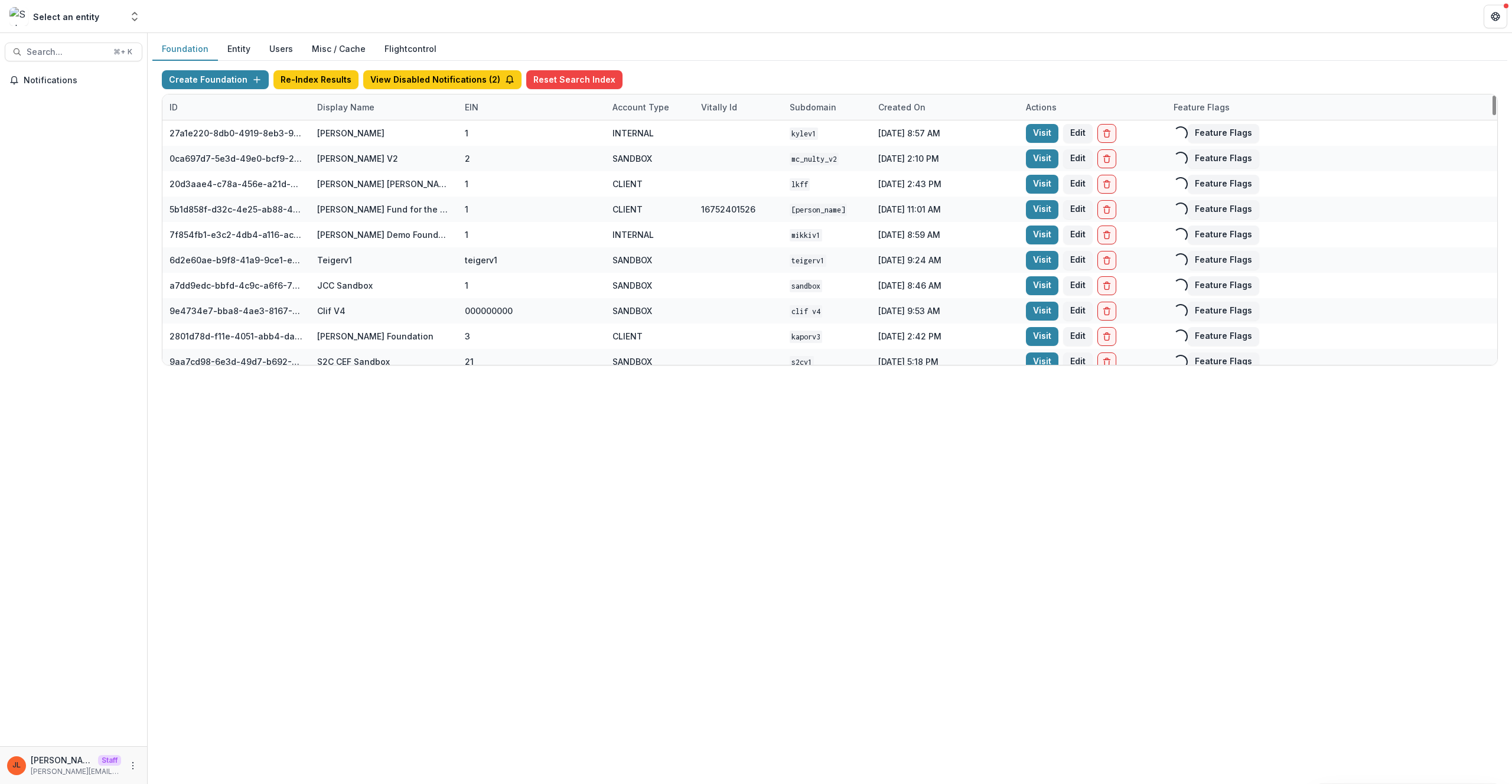
click at [355, 110] on div "Display Name" at bounding box center [346, 107] width 72 height 12
click at [357, 142] on input at bounding box center [384, 134] width 142 height 19
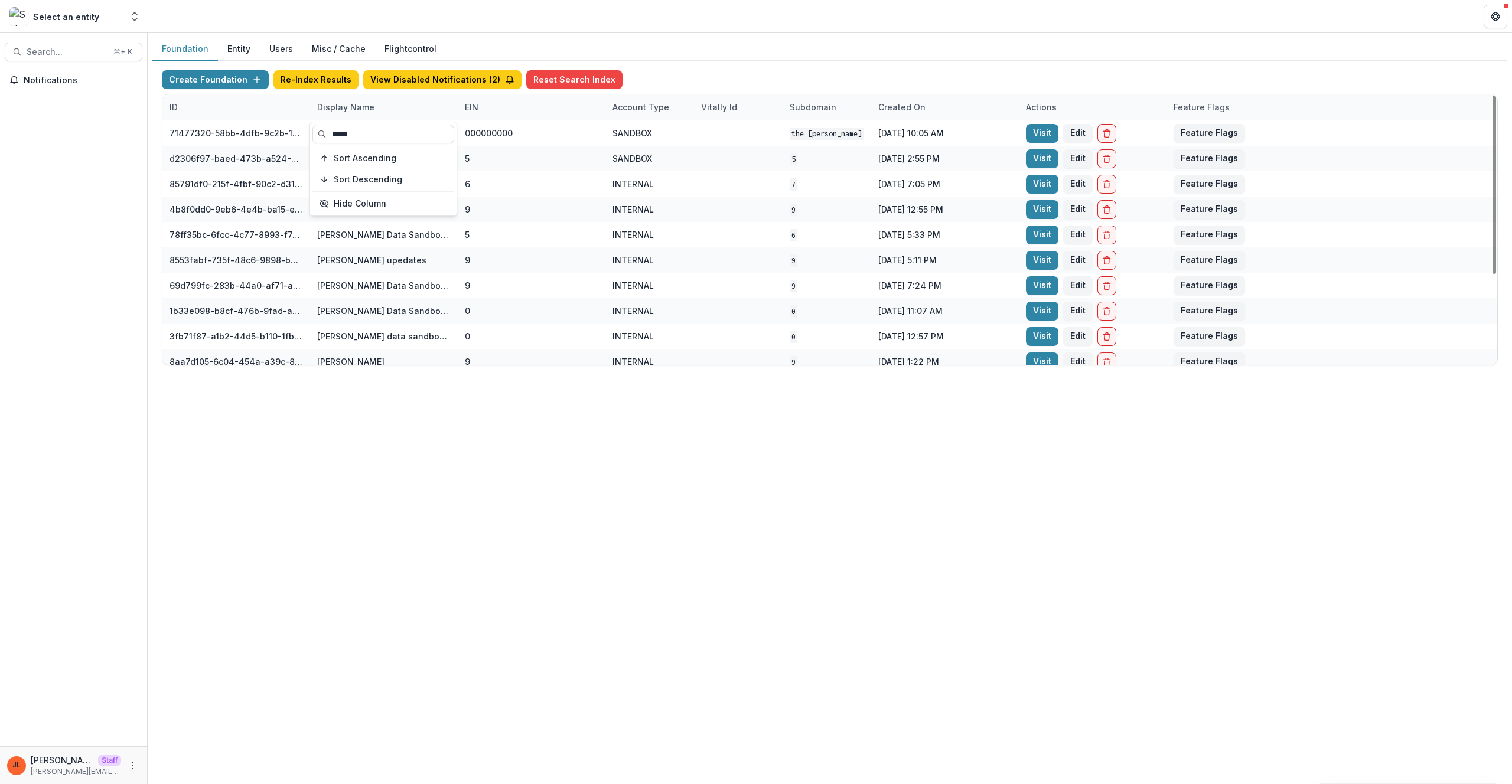
type input "*****"
click at [480, 419] on div "Foundation Entity Users Misc / Cache Flightcontrol Create Foundation Re-Index R…" at bounding box center [830, 409] width 1365 height 751
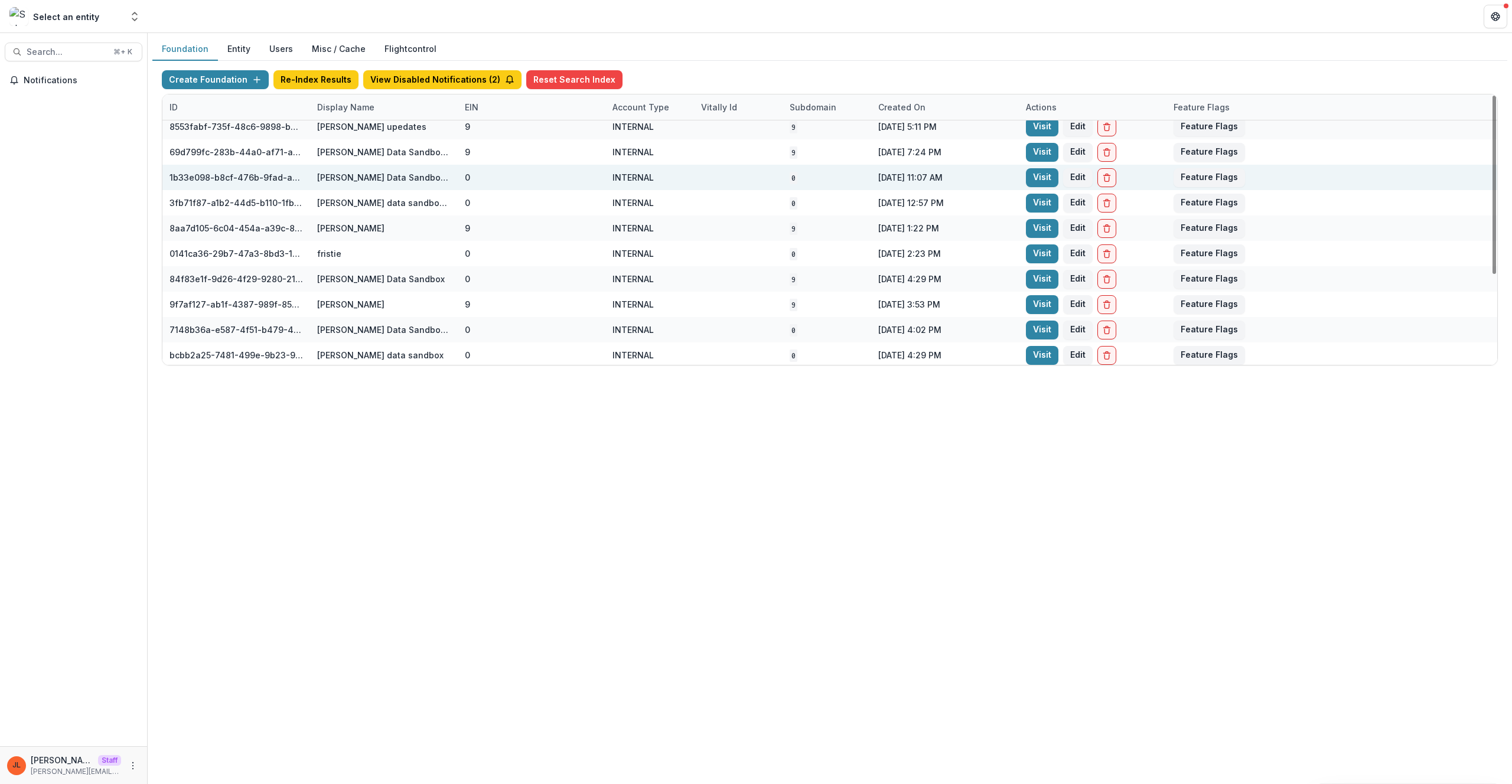
scroll to position [136, 0]
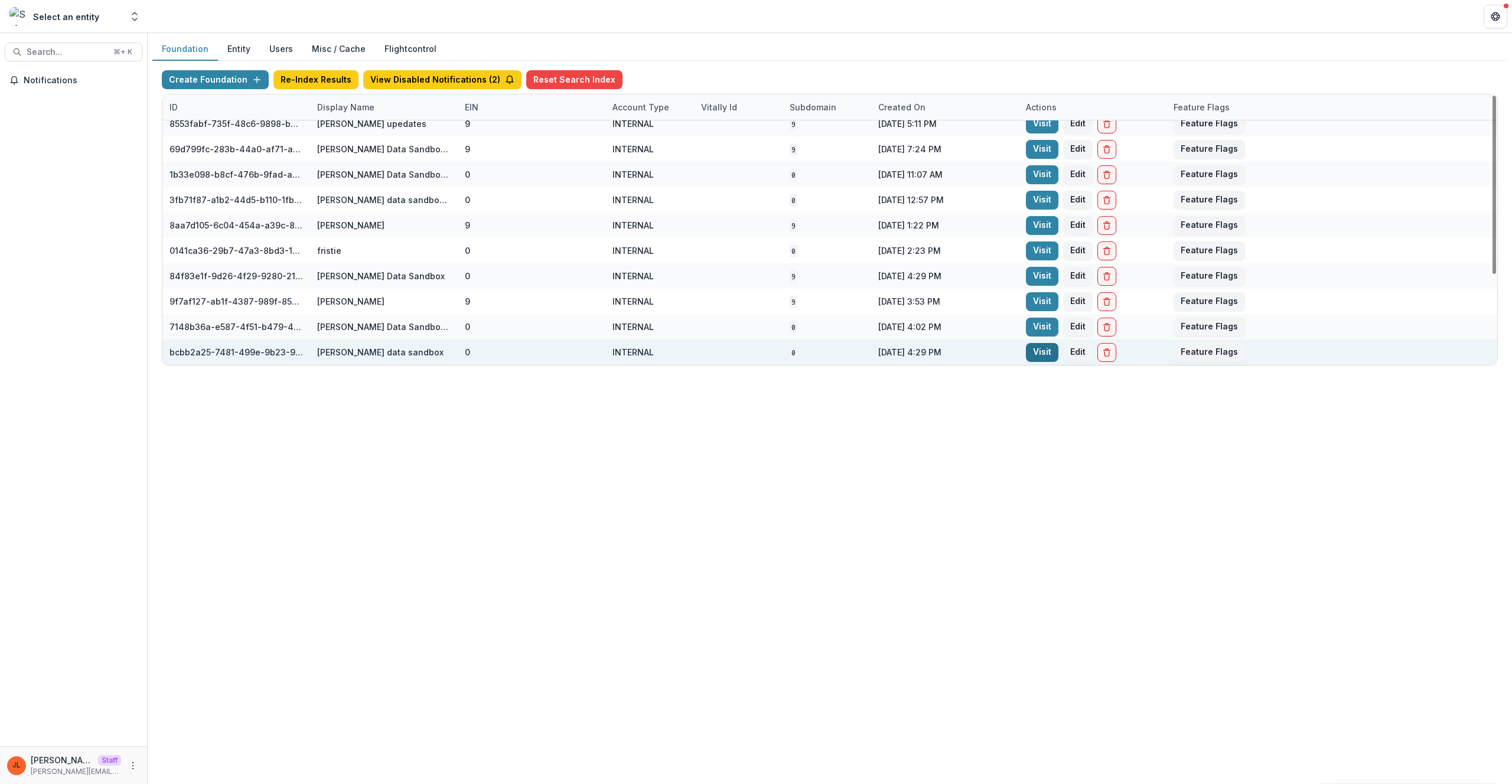
click at [1039, 359] on link "Visit" at bounding box center [1042, 352] width 33 height 19
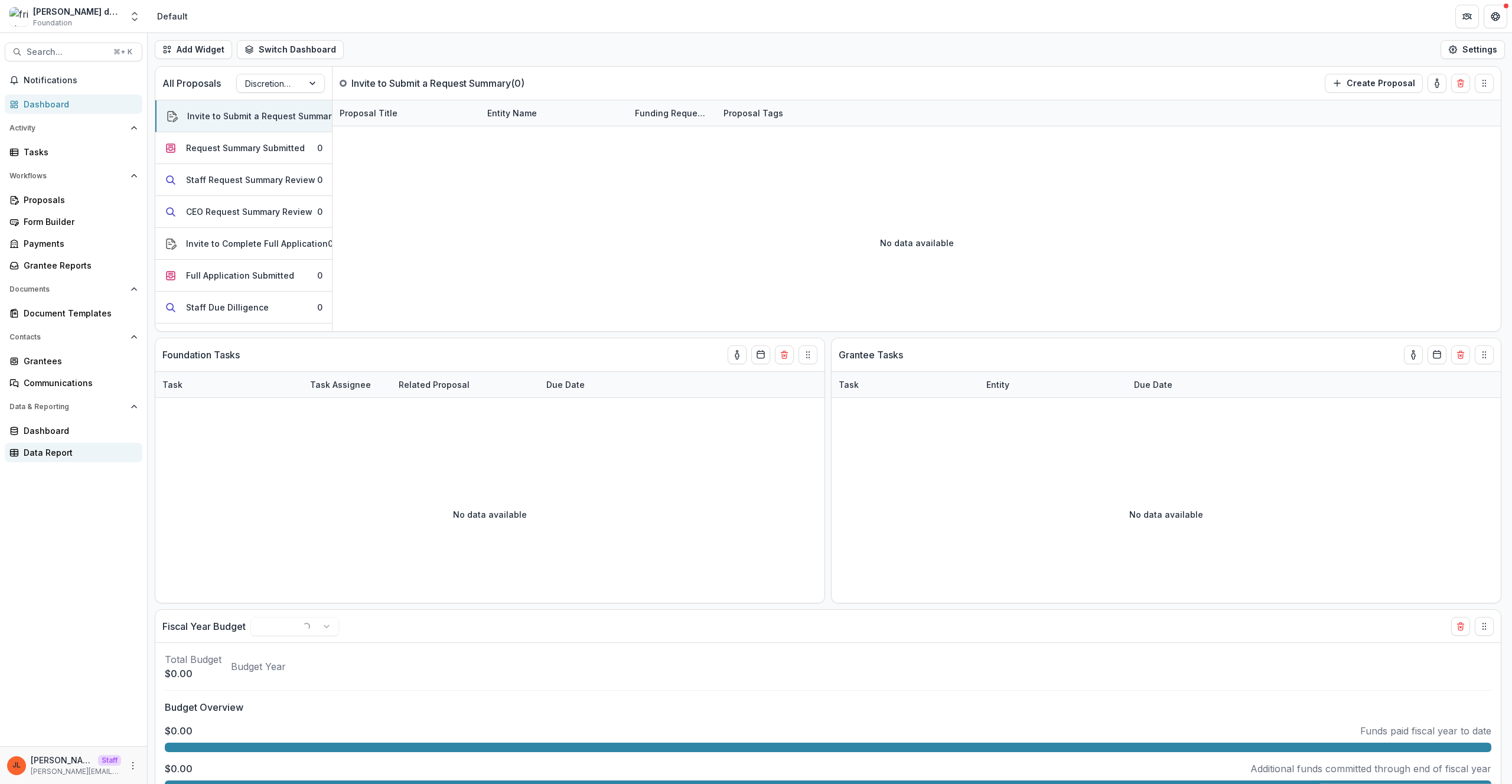
click at [76, 448] on div "Data Report" at bounding box center [78, 452] width 109 height 12
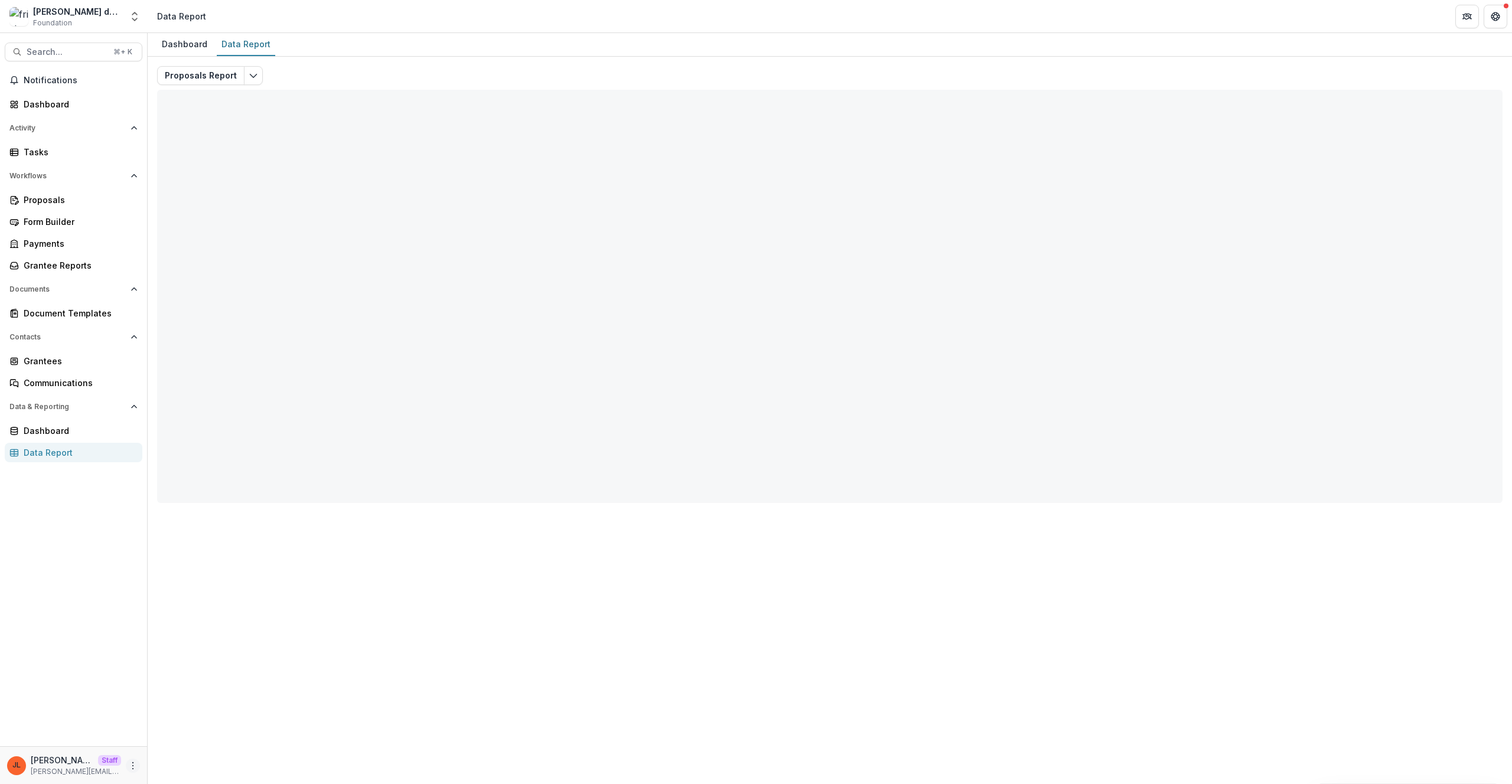
click at [138, 771] on button "More" at bounding box center [132, 765] width 14 height 14
click at [168, 746] on link "User Settings" at bounding box center [211, 741] width 127 height 20
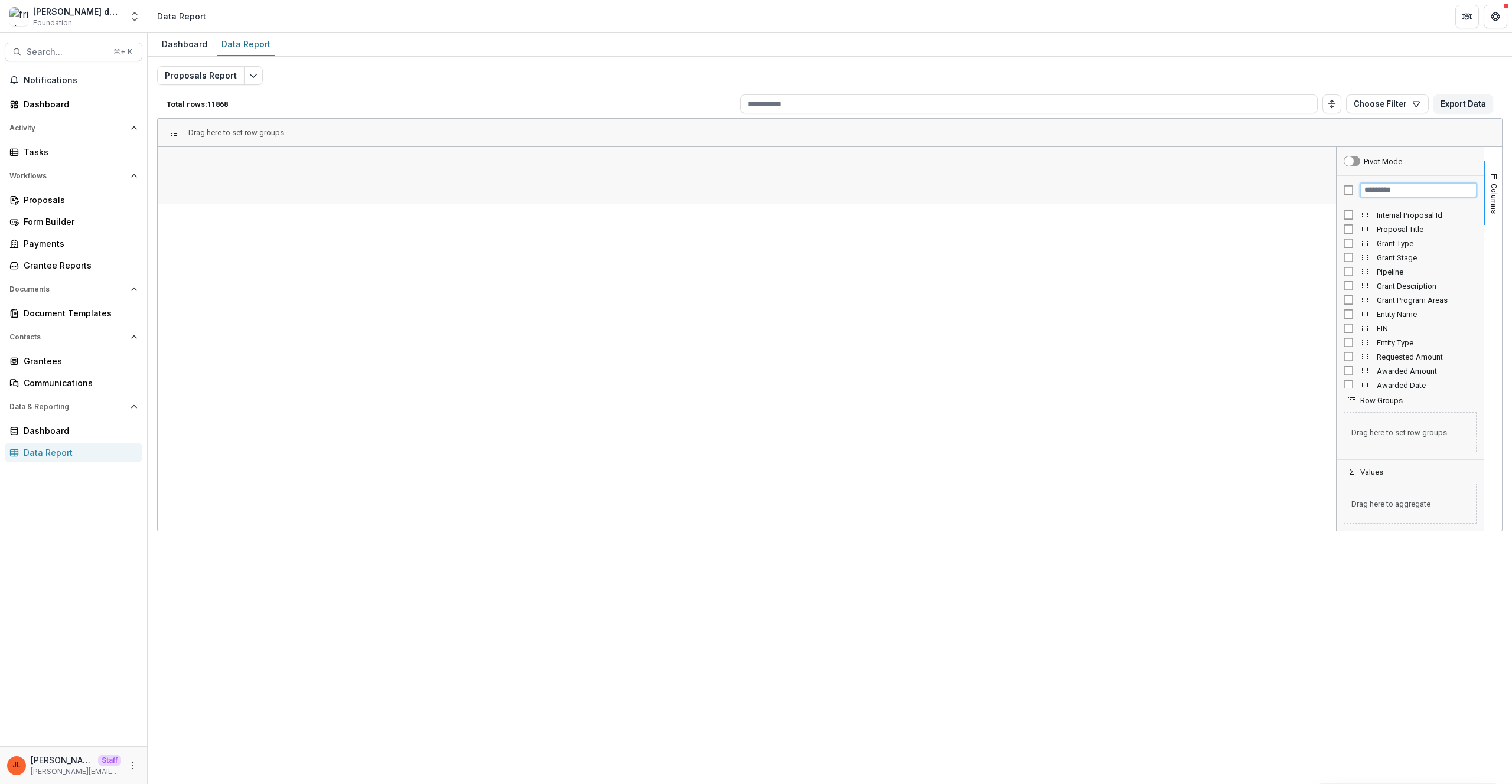
click at [1400, 185] on input "Filter Columns Input" at bounding box center [1419, 189] width 116 height 14
type input "*"
click at [1390, 193] on input "********" at bounding box center [1419, 189] width 116 height 14
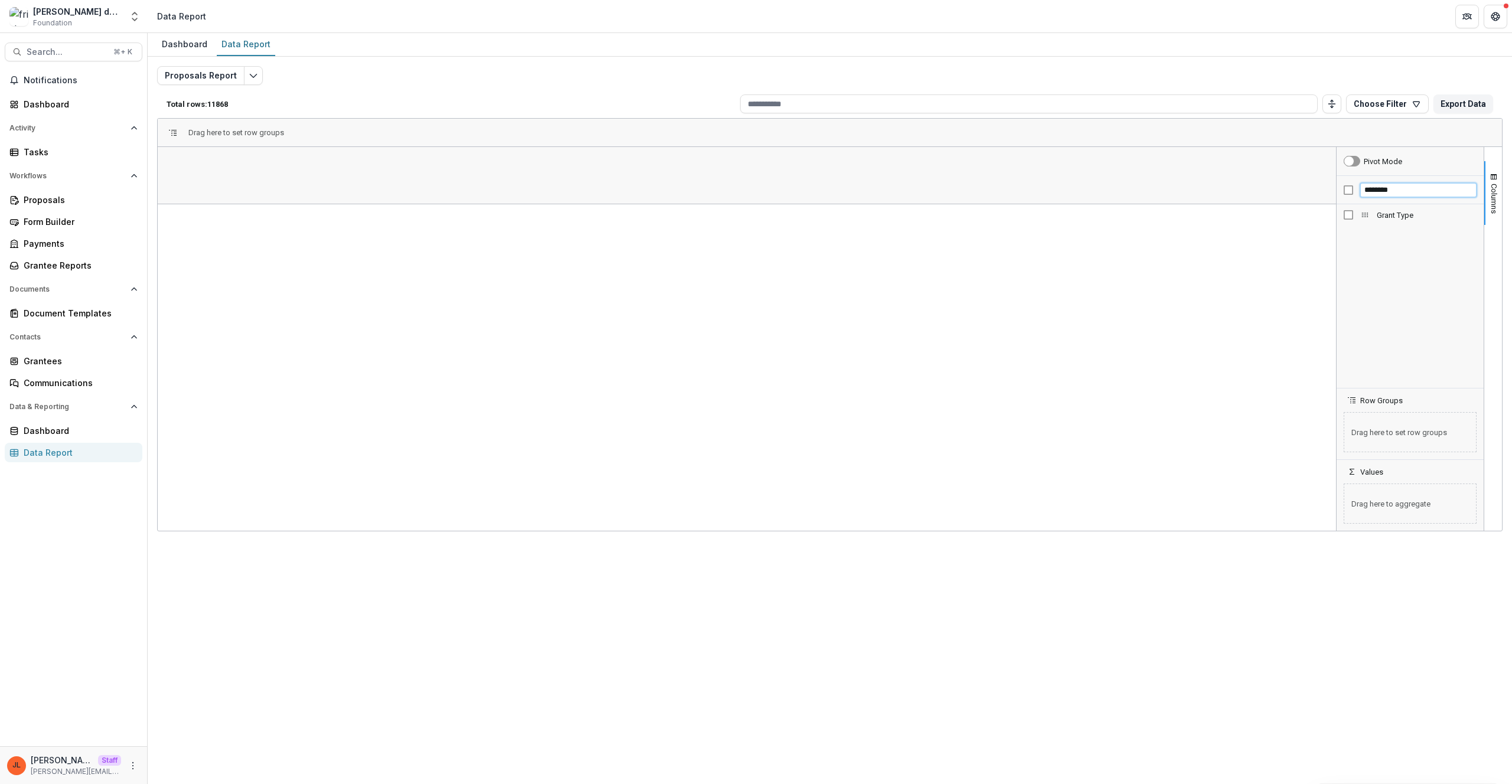
click at [1390, 193] on input "********" at bounding box center [1419, 189] width 116 height 14
type input "**********"
click at [1420, 214] on span "Grant Program Areas" at bounding box center [1427, 215] width 100 height 9
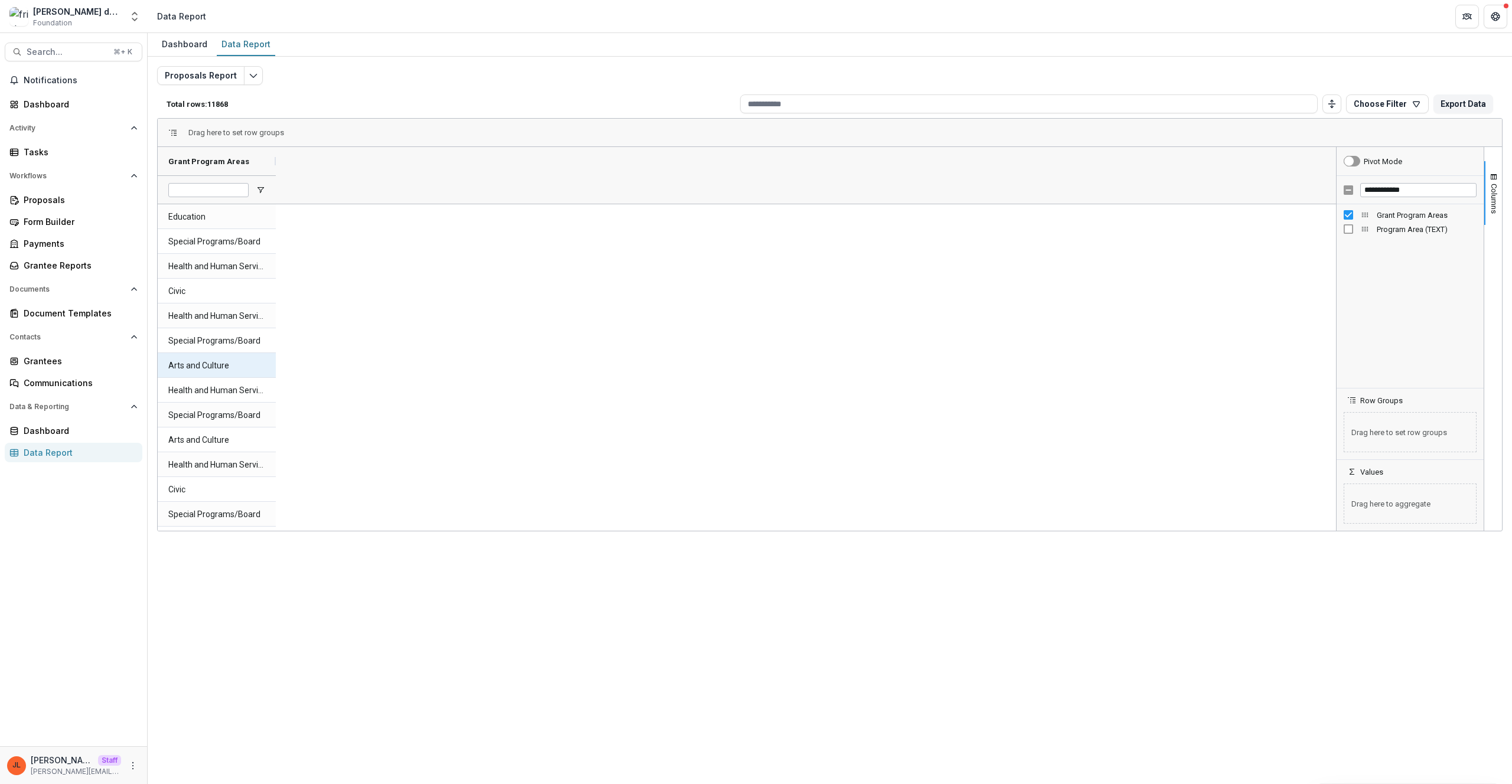
scroll to position [3119, 0]
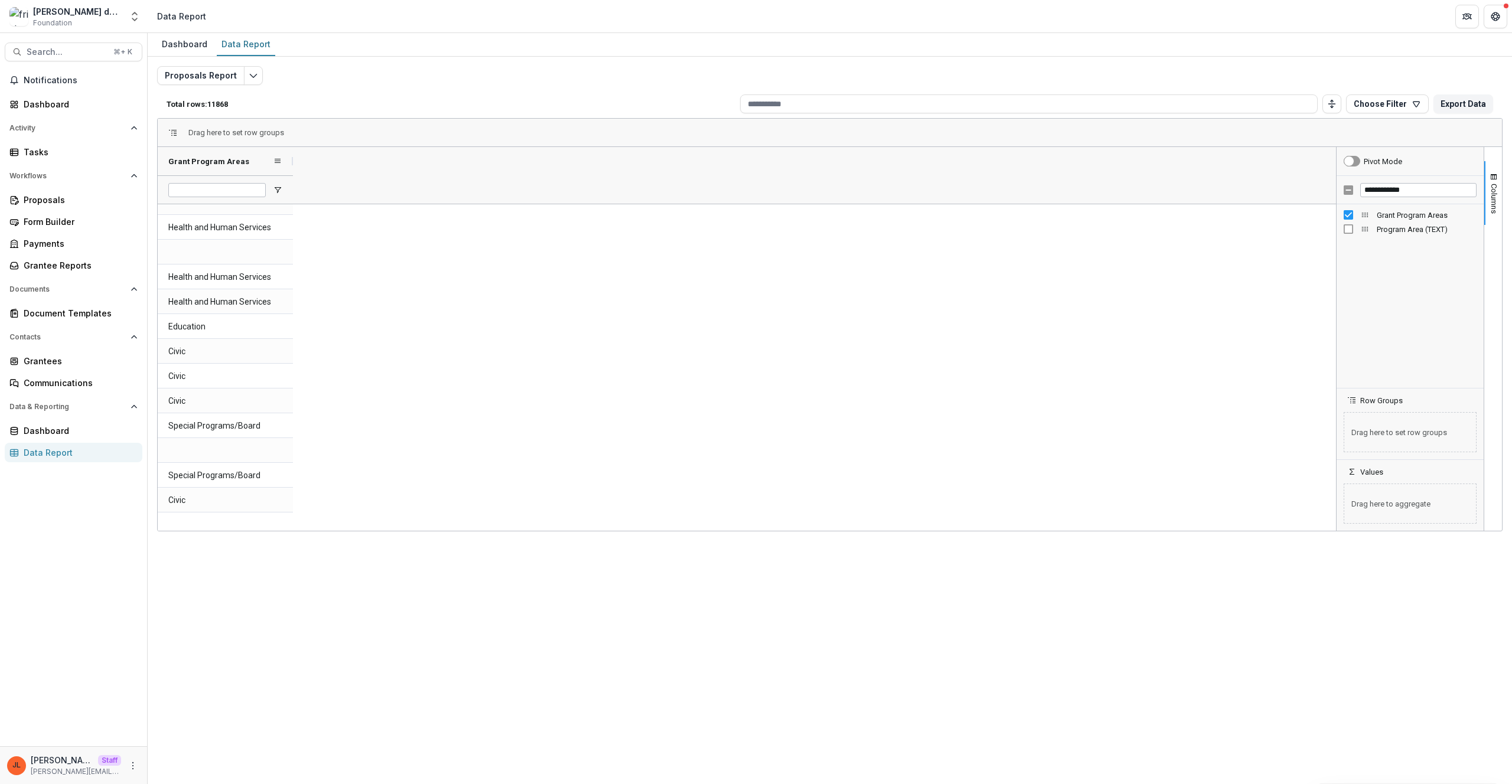
drag, startPoint x: 275, startPoint y: 161, endPoint x: 435, endPoint y: 193, distance: 163.2
click at [297, 193] on div "Grant Program Areas" at bounding box center [227, 175] width 139 height 56
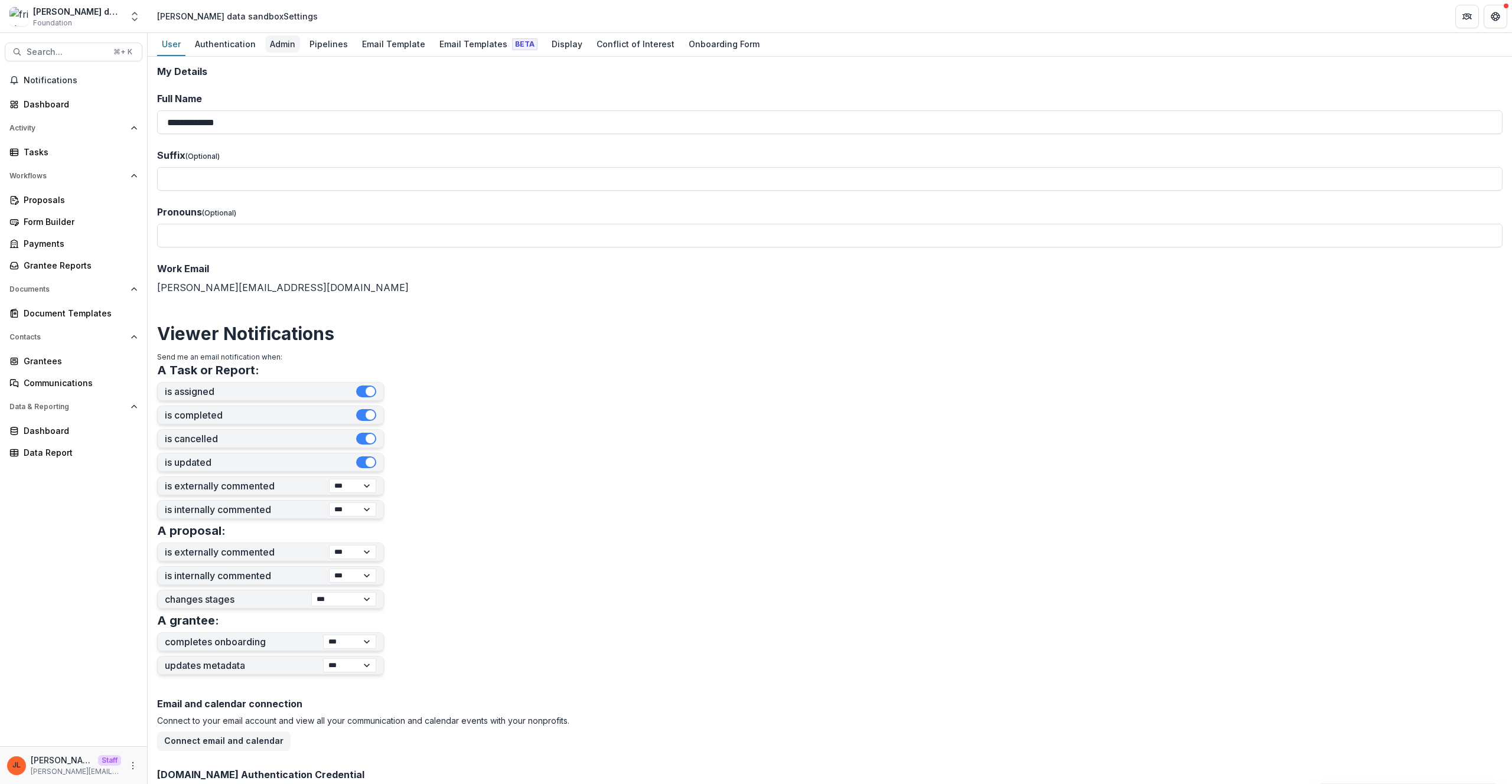
click at [279, 45] on div "Admin" at bounding box center [283, 43] width 35 height 17
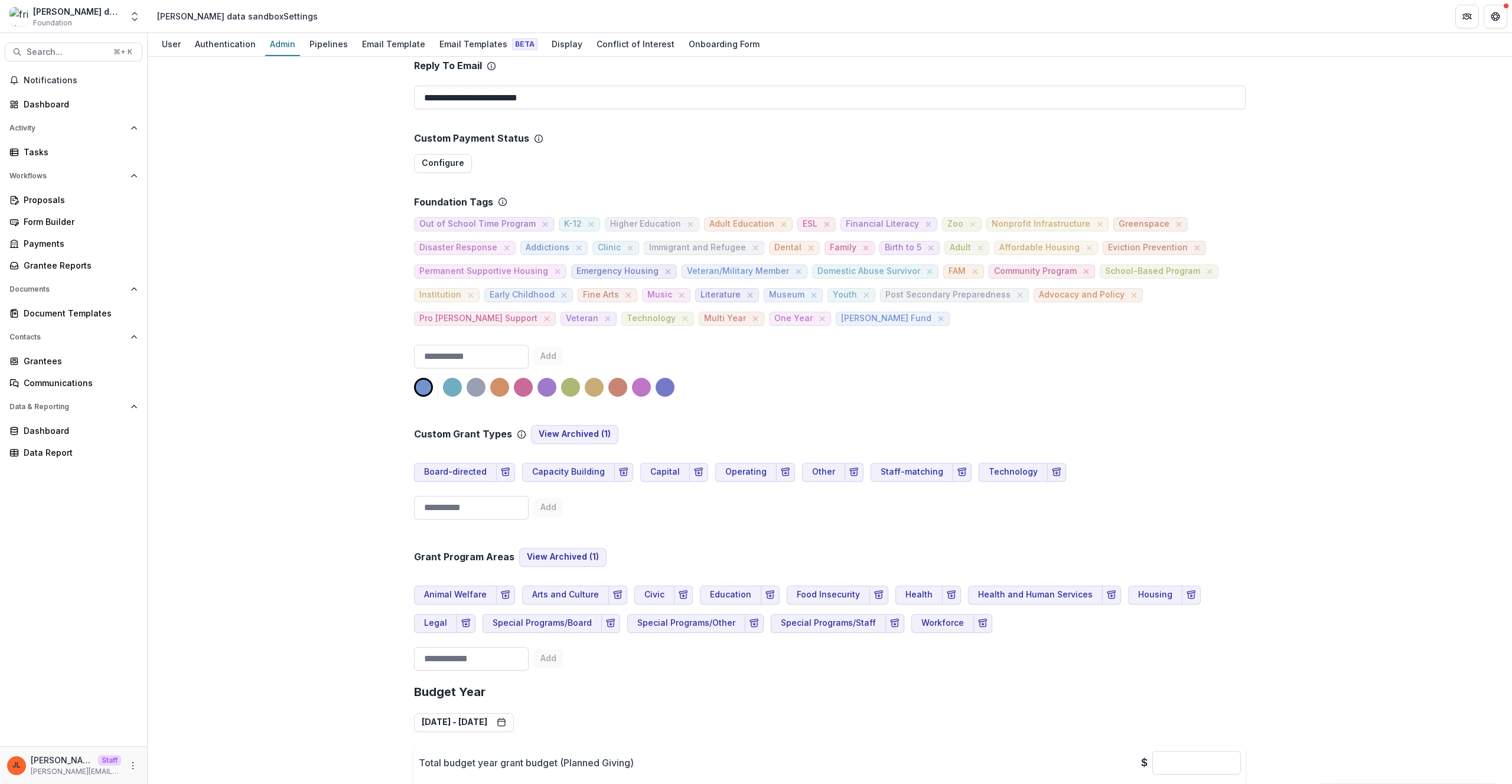
scroll to position [469, 0]
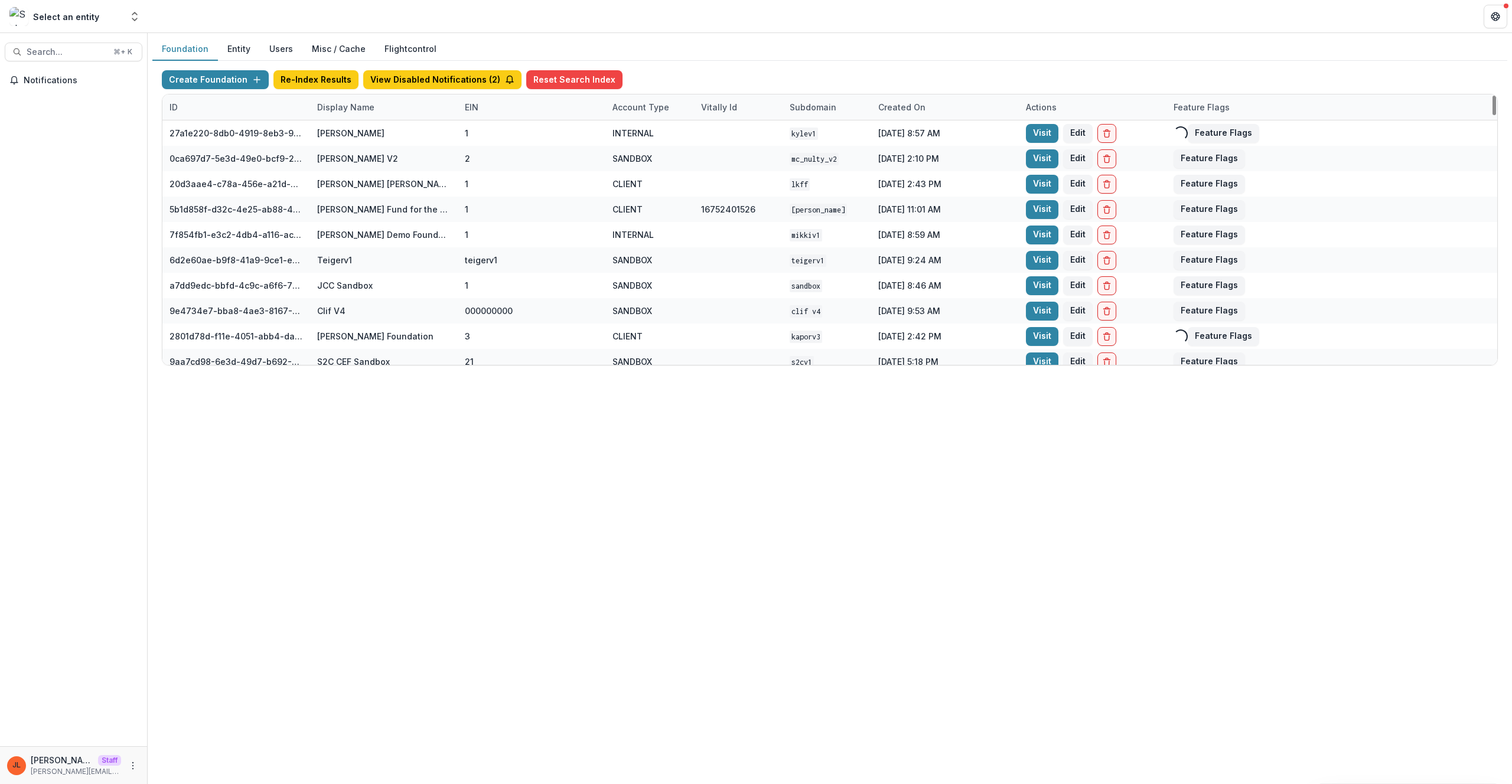
click at [347, 109] on div "Display Name" at bounding box center [346, 107] width 72 height 12
click at [373, 130] on input at bounding box center [384, 134] width 142 height 19
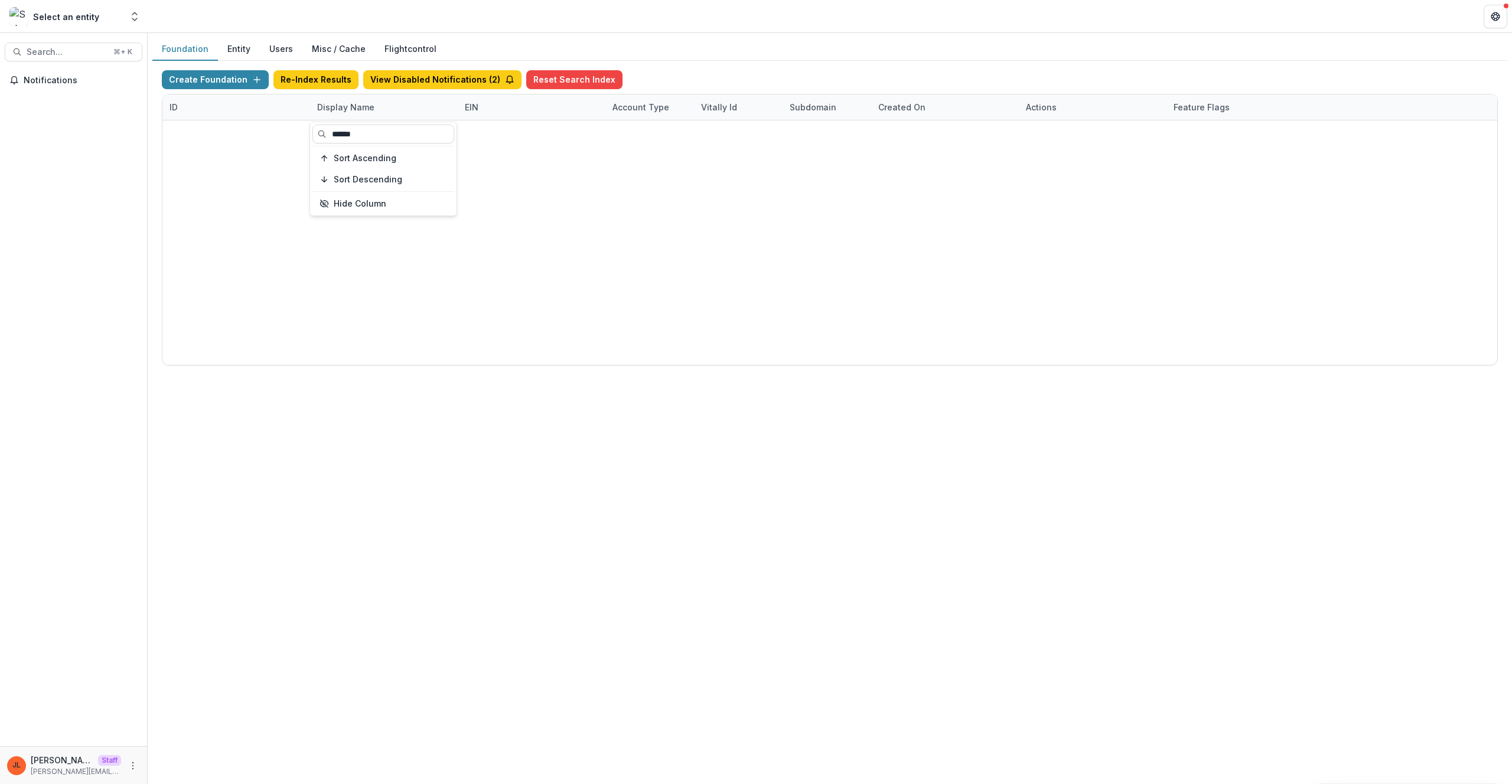
type input "******"
click at [642, 121] on div "6be7b836-0fc9-4256-a815-50ef1edb4eb9 NCF Core Grant Sandbox 9 INTERNAL 9 [DATE]…" at bounding box center [830, 121] width 1336 height 0
click at [230, 80] on button "Create Foundation" at bounding box center [215, 79] width 107 height 19
type input "*"
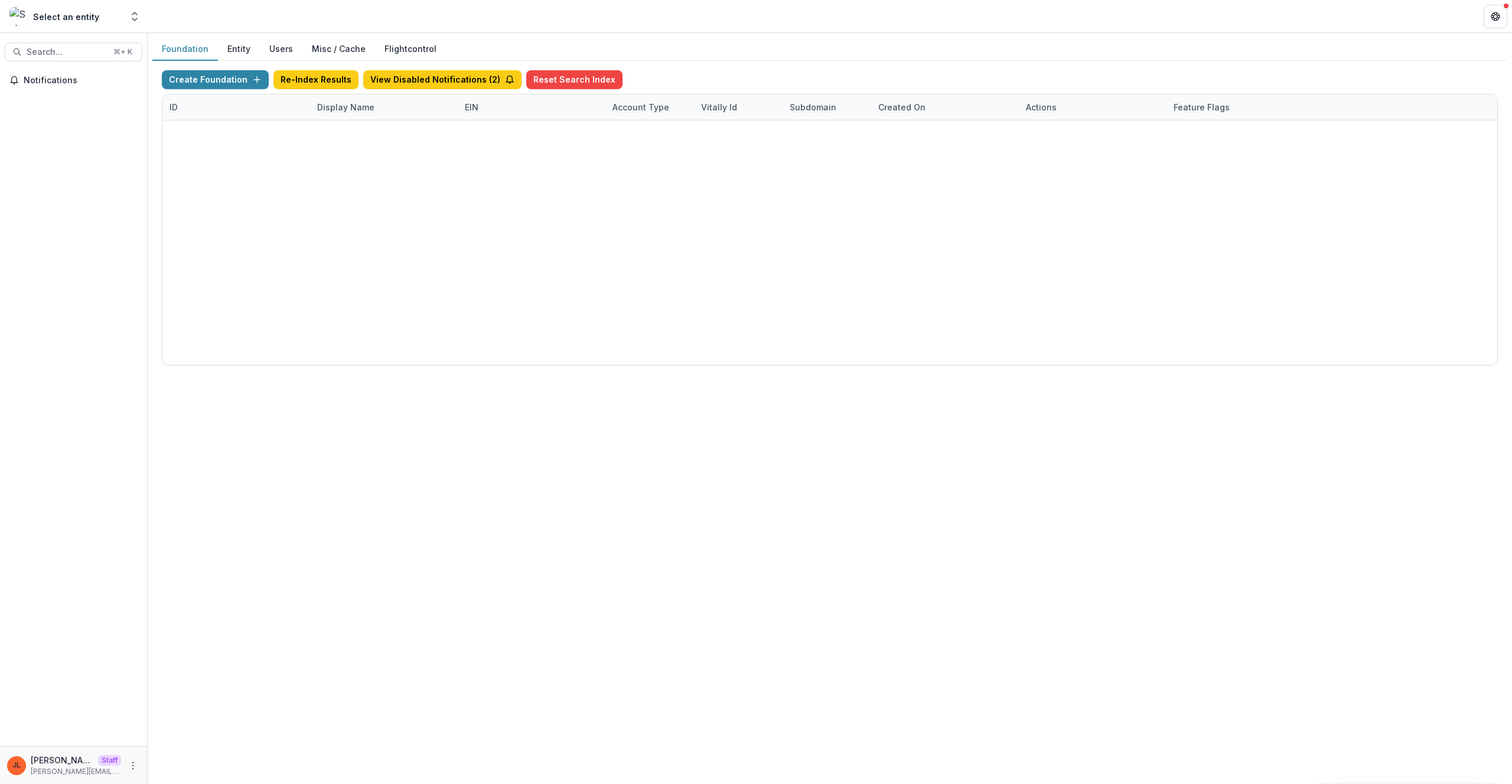
type input "**********"
type input "*"
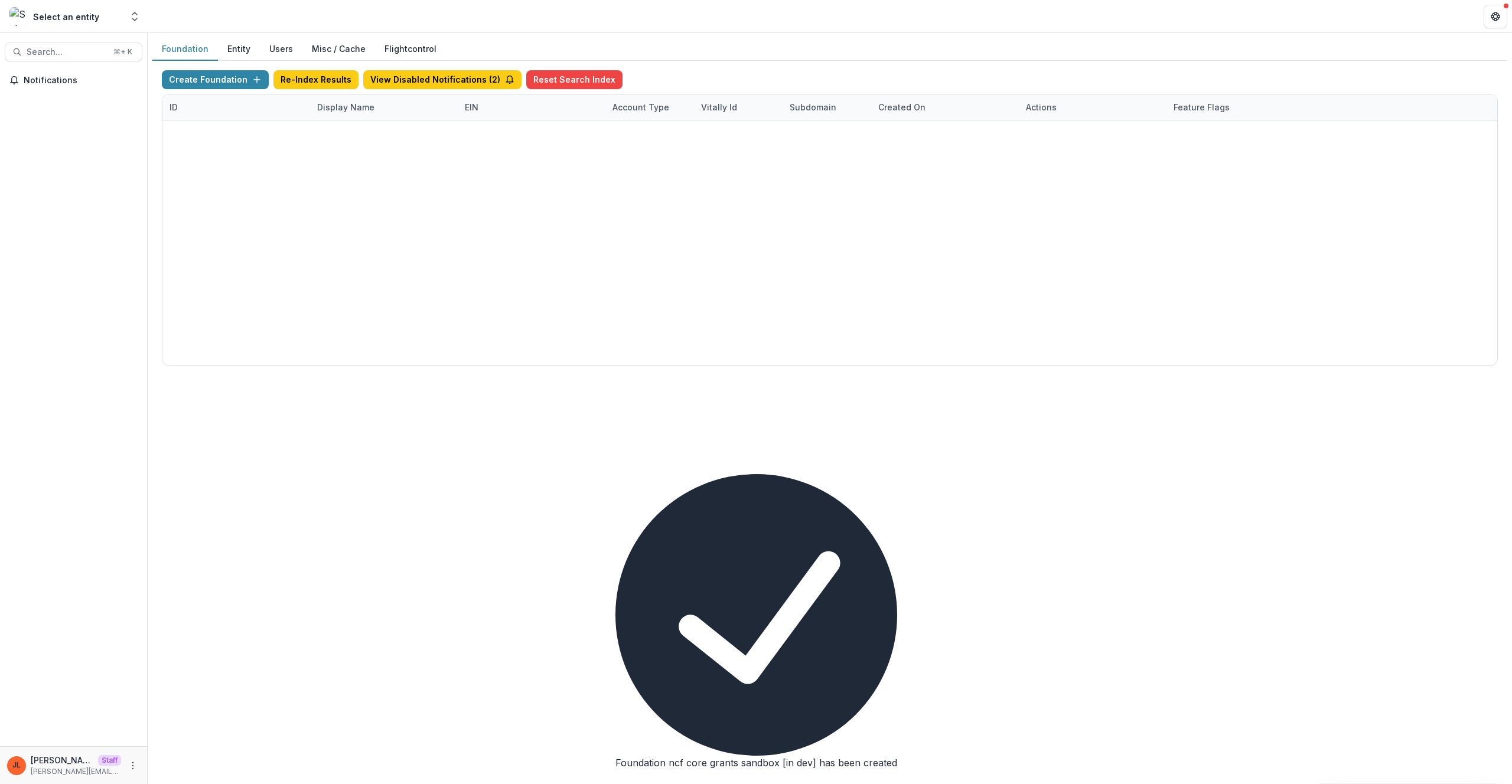
click at [1032, 187] on link "Visit" at bounding box center [1042, 184] width 33 height 19
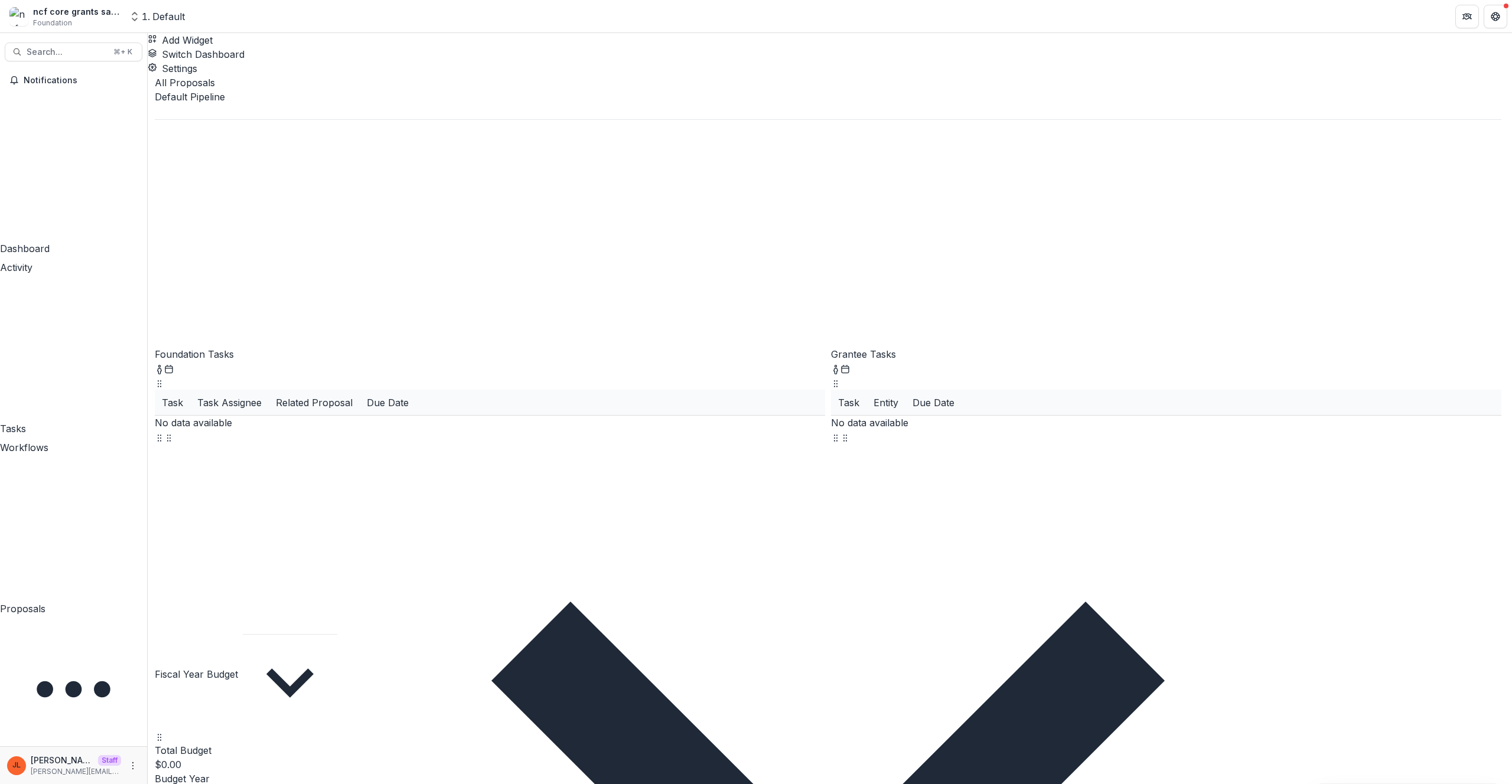
drag, startPoint x: 971, startPoint y: 198, endPoint x: 970, endPoint y: 169, distance: 29.0
click at [134, 764] on icon "More" at bounding box center [133, 766] width 10 height 10
click at [218, 739] on link "User Settings" at bounding box center [211, 741] width 127 height 20
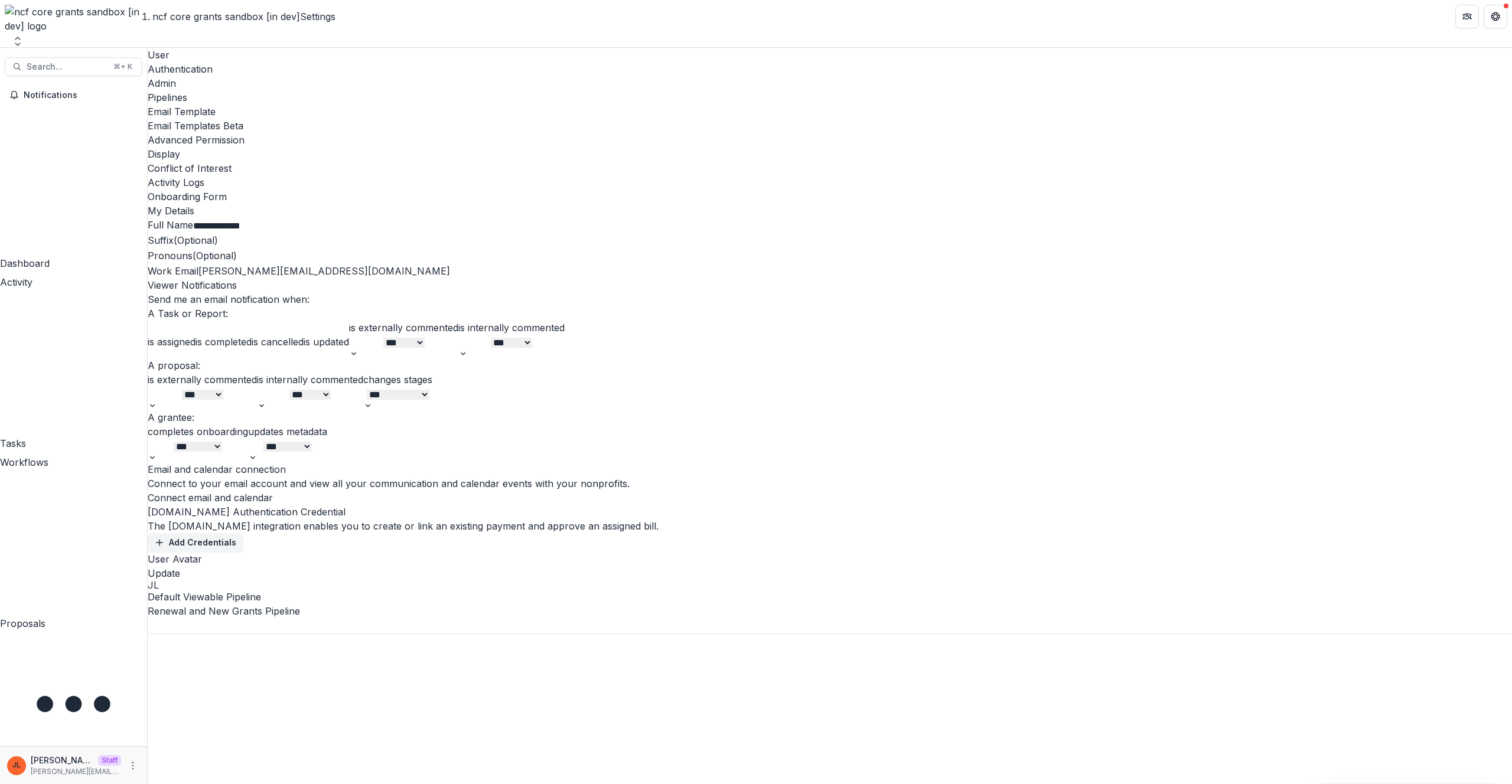
click at [282, 76] on div "Admin" at bounding box center [830, 82] width 1365 height 14
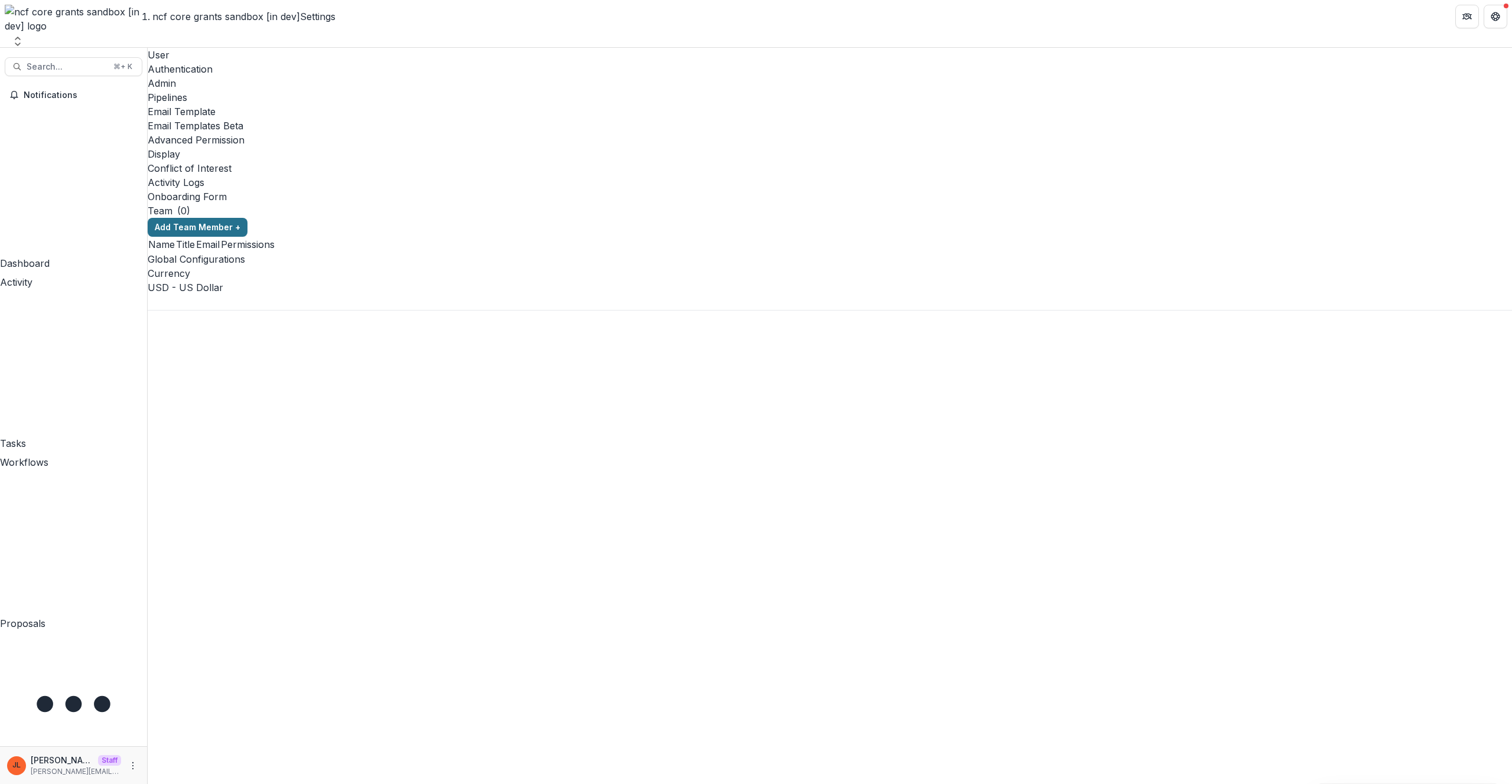
click at [248, 218] on button "Add Team Member +" at bounding box center [198, 227] width 100 height 19
type input "****"
type input "**********"
select select "*****"
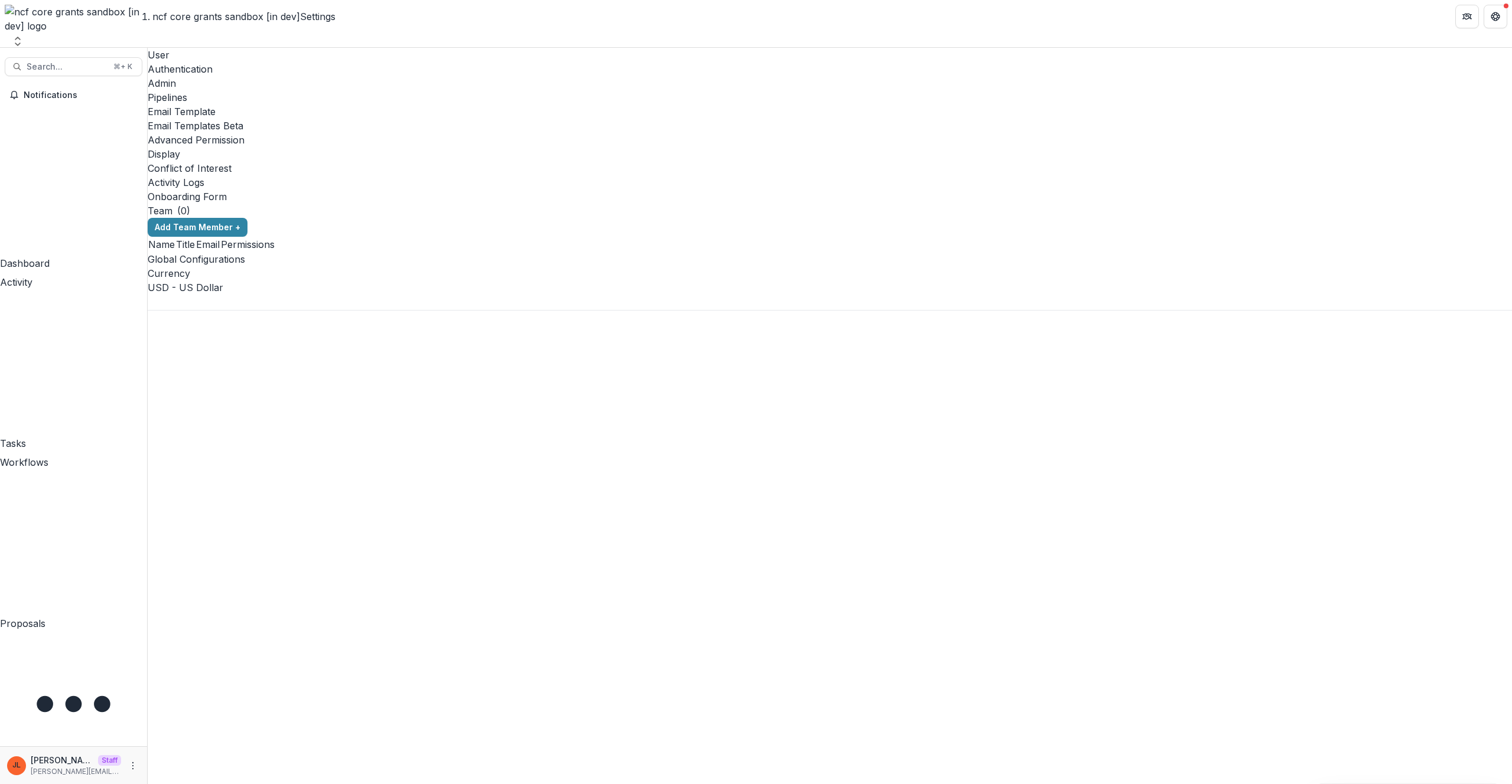
click at [315, 56] on div "User Authentication Admin Pipelines Email Template Email Templates Beta Advance…" at bounding box center [830, 126] width 1365 height 156
click at [323, 91] on div "Pipelines" at bounding box center [830, 97] width 1365 height 14
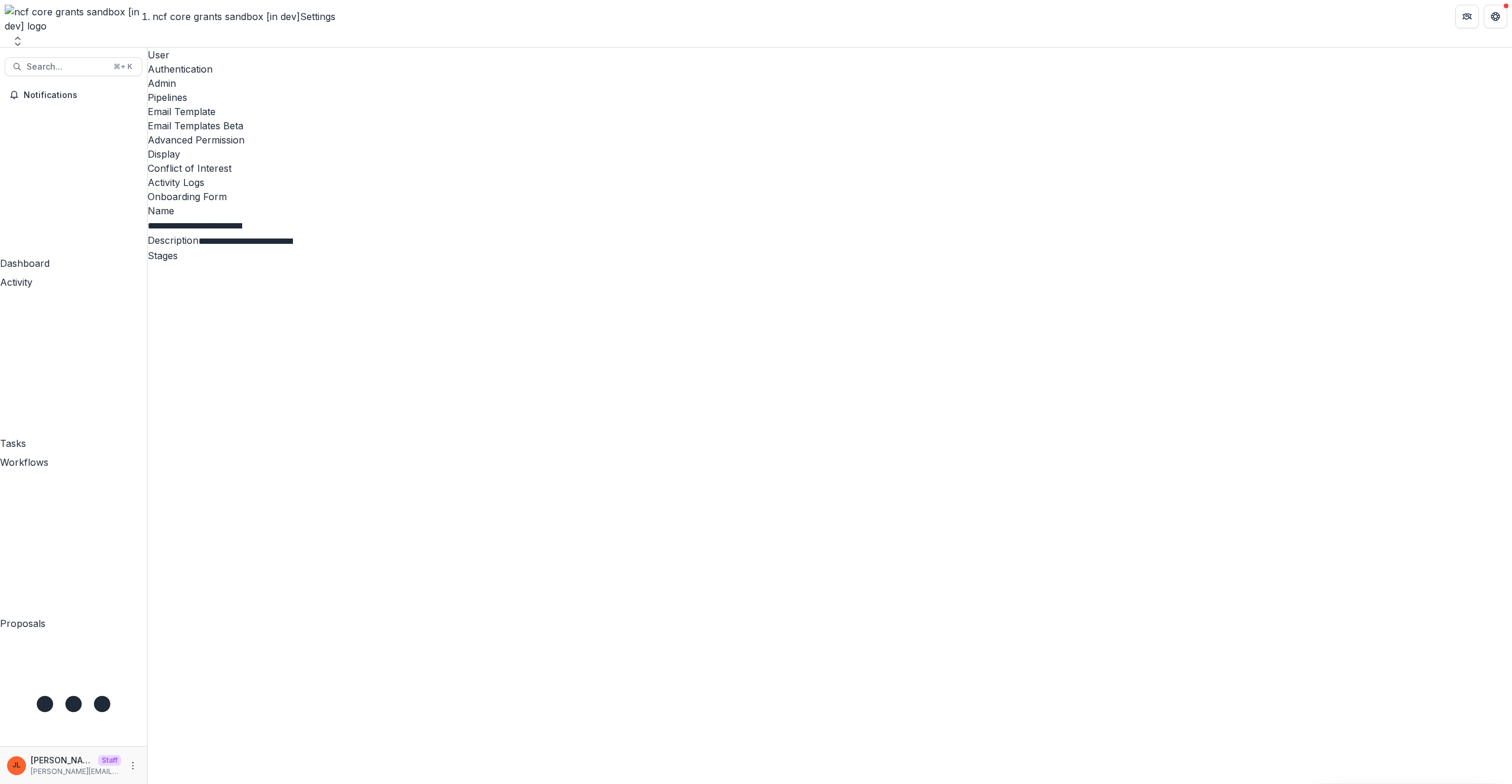
scroll to position [157, 0]
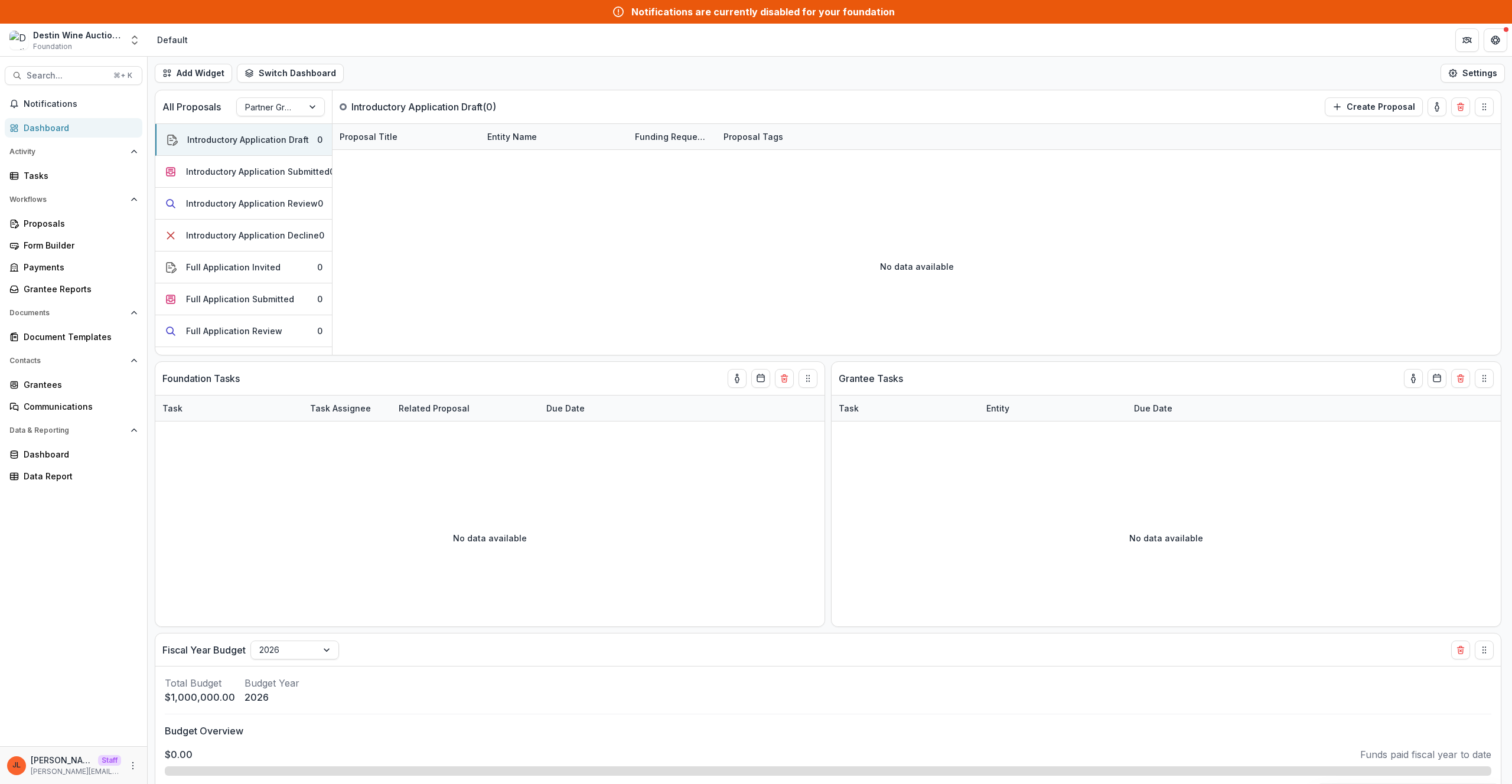
click at [105, 544] on div "Notifications Dashboard Activity Tasks Workflows Proposals Form Builder Payment…" at bounding box center [74, 421] width 147 height 652
click at [141, 769] on div "JL Jeanne Locker Staff jeanne@trytemelio.com" at bounding box center [74, 765] width 147 height 38
click at [136, 768] on icon "More" at bounding box center [133, 766] width 10 height 10
click at [182, 745] on link "User Settings" at bounding box center [211, 741] width 127 height 20
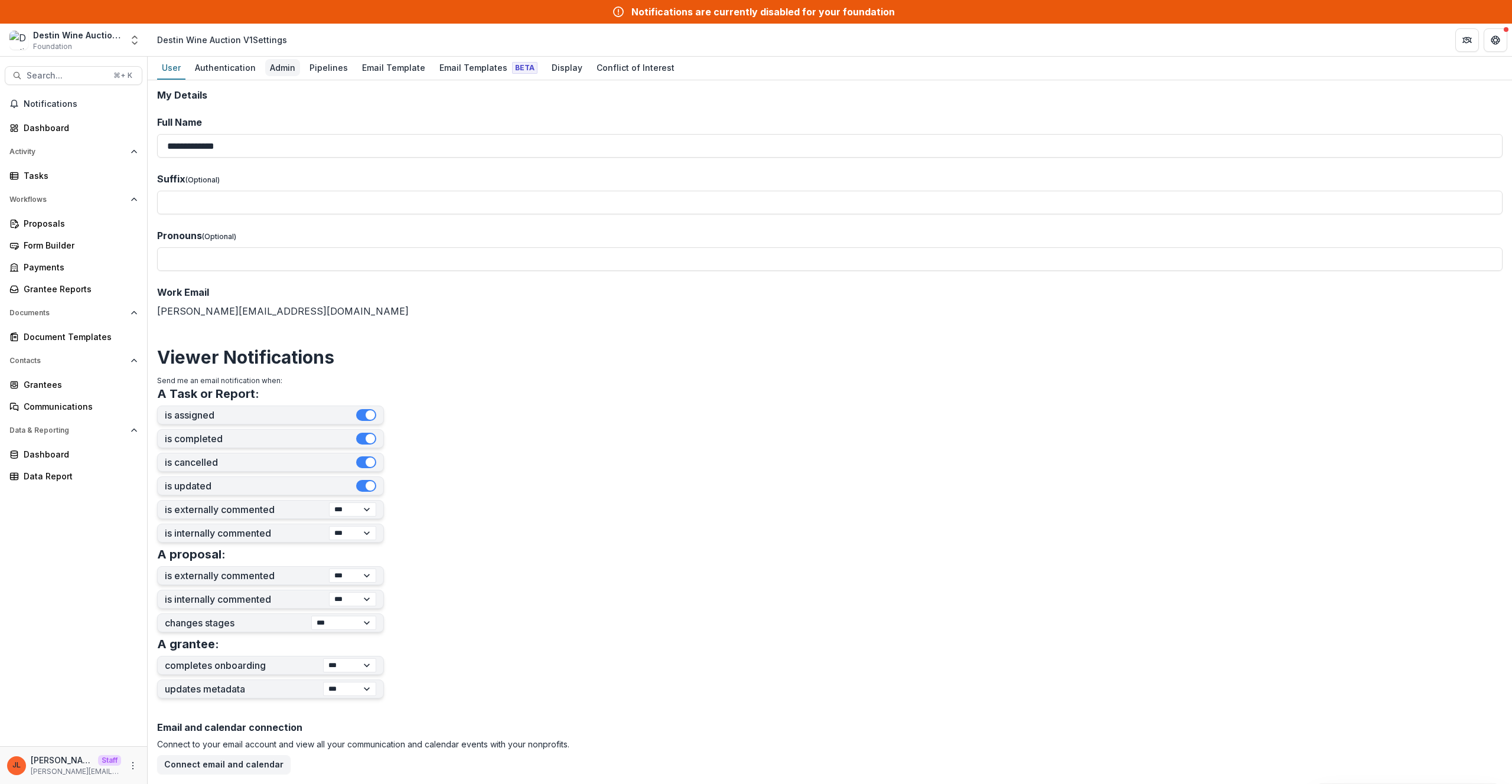
click at [279, 67] on div "Admin" at bounding box center [283, 67] width 35 height 17
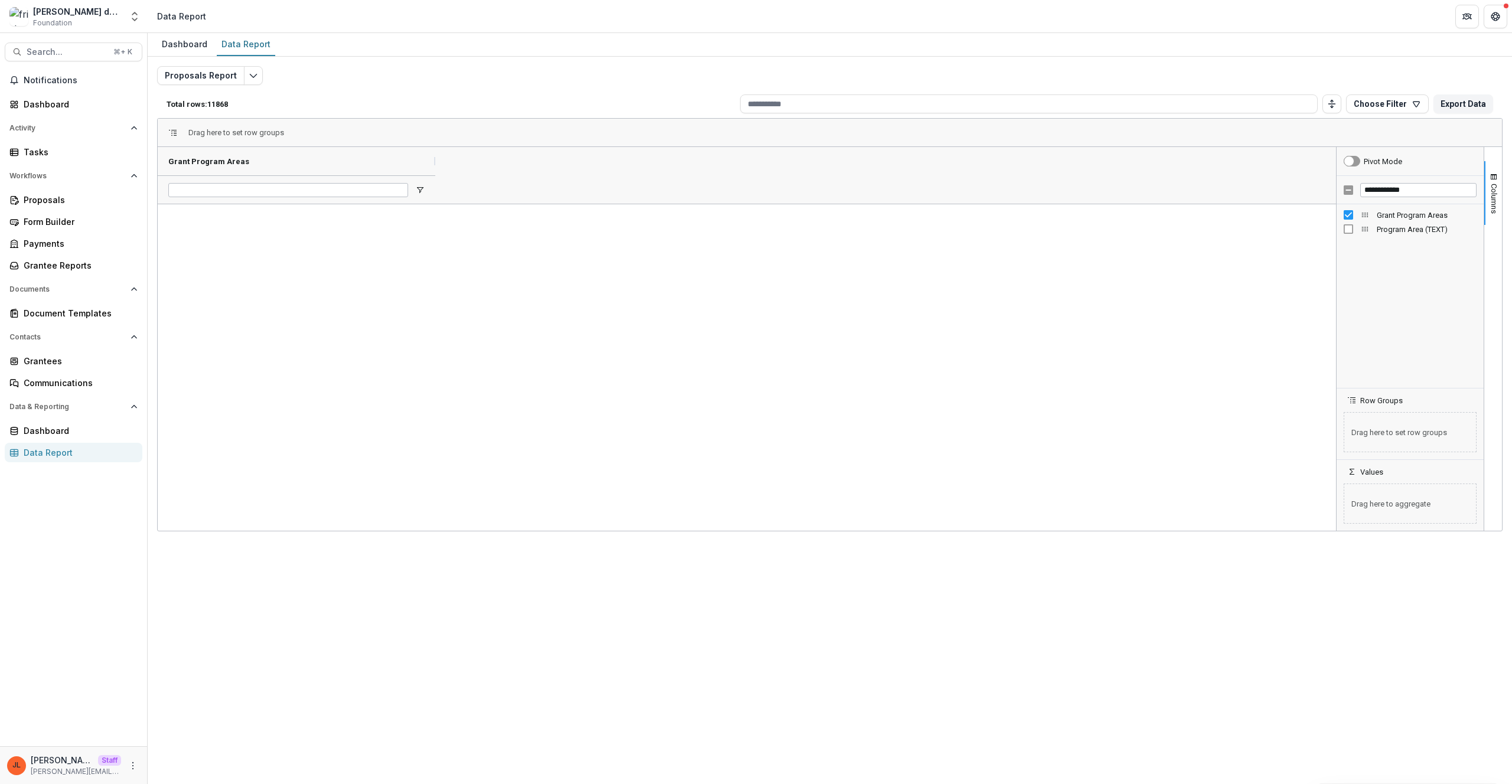
scroll to position [5099, 0]
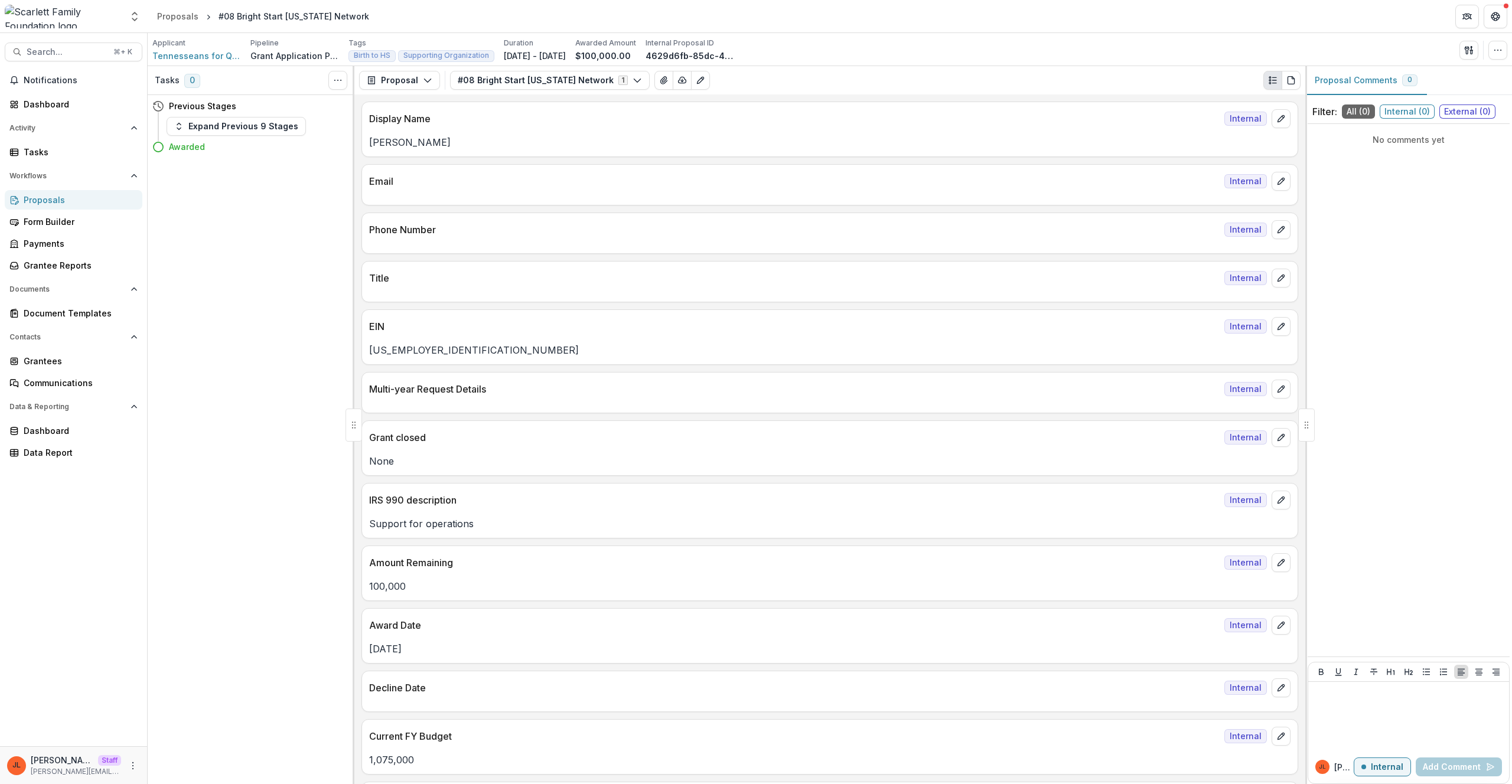
scroll to position [4163, 0]
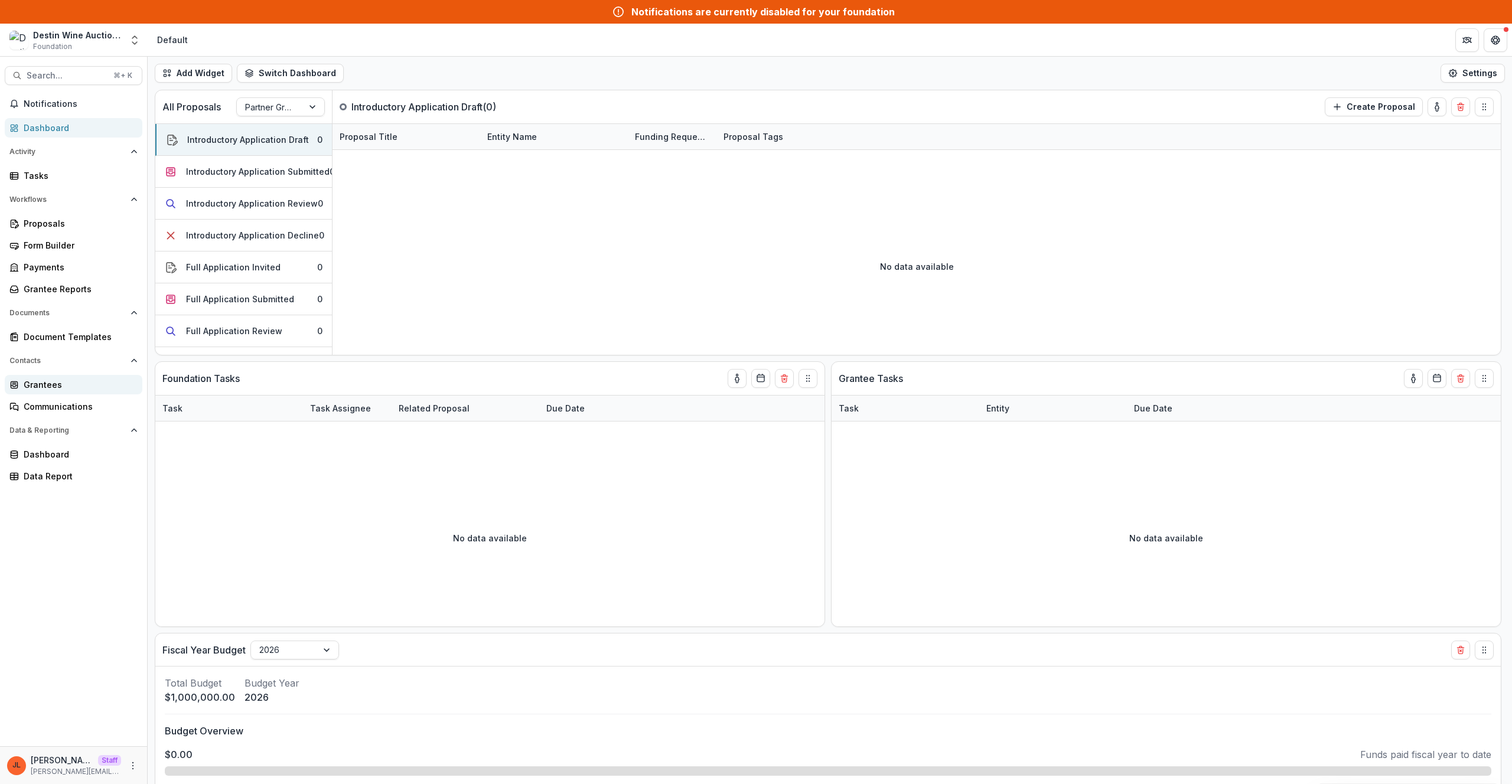
click at [55, 390] on div "Grantees" at bounding box center [78, 385] width 109 height 12
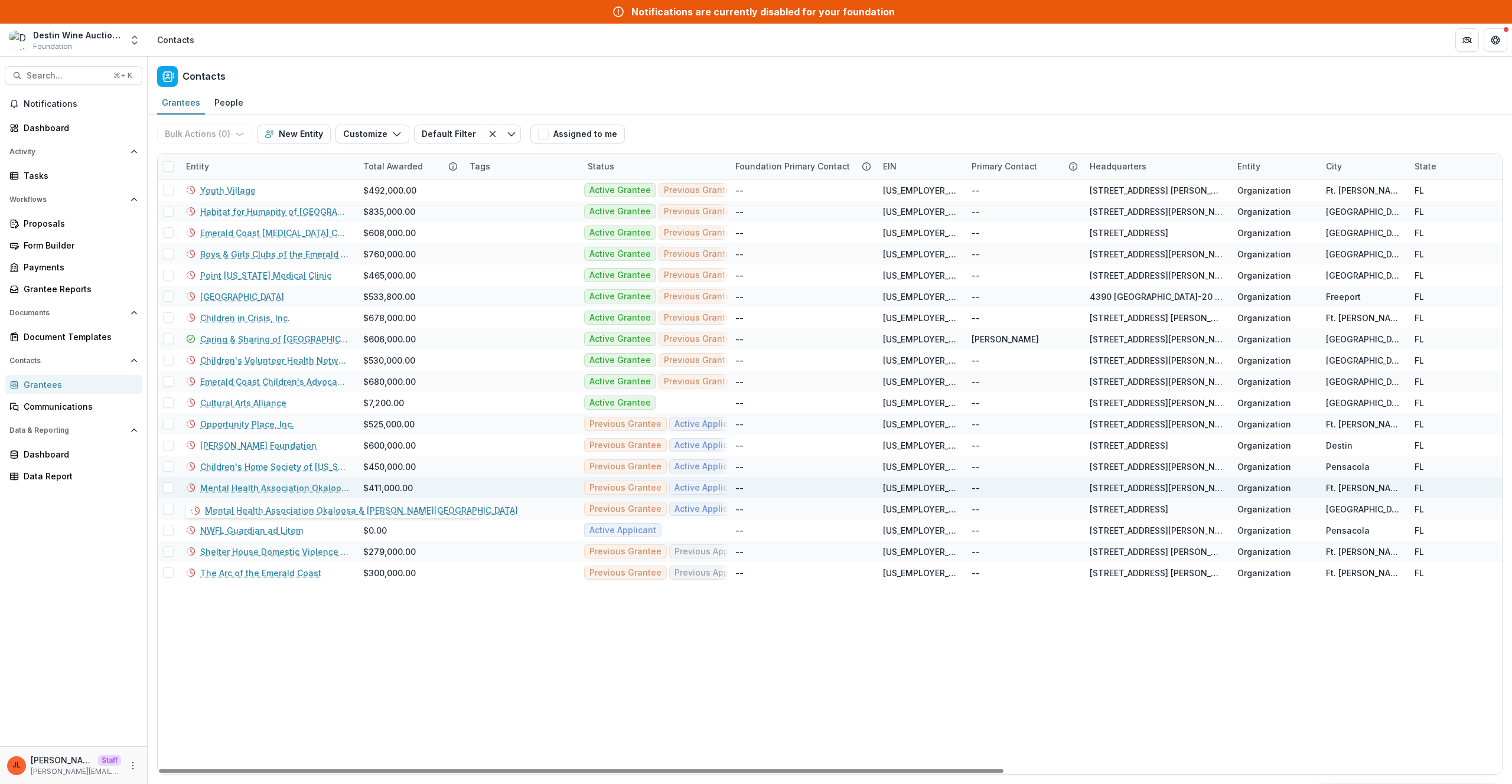
click at [240, 491] on link "Mental Health Association Okaloosa & [PERSON_NAME][GEOGRAPHIC_DATA]" at bounding box center [274, 488] width 149 height 12
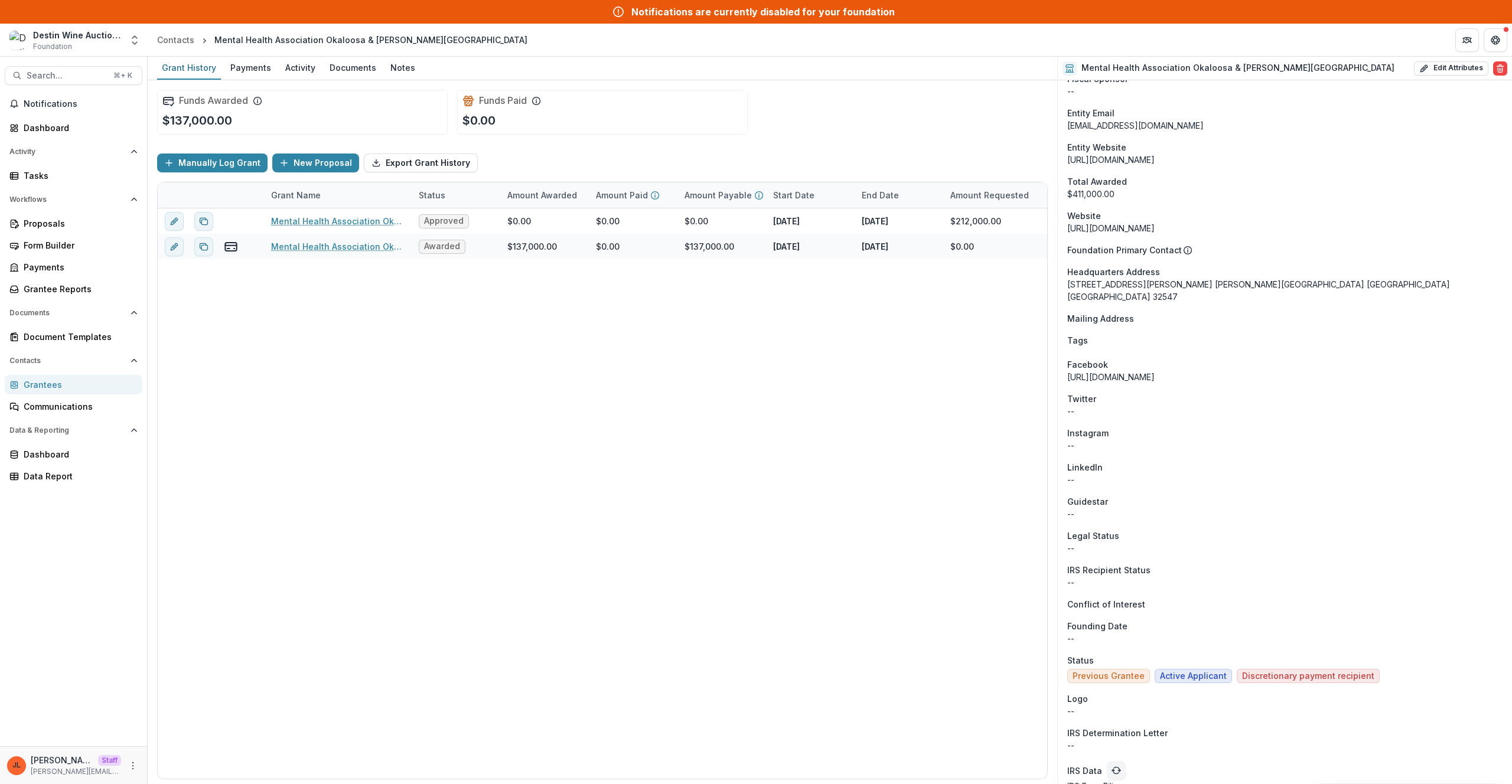
scroll to position [477, 0]
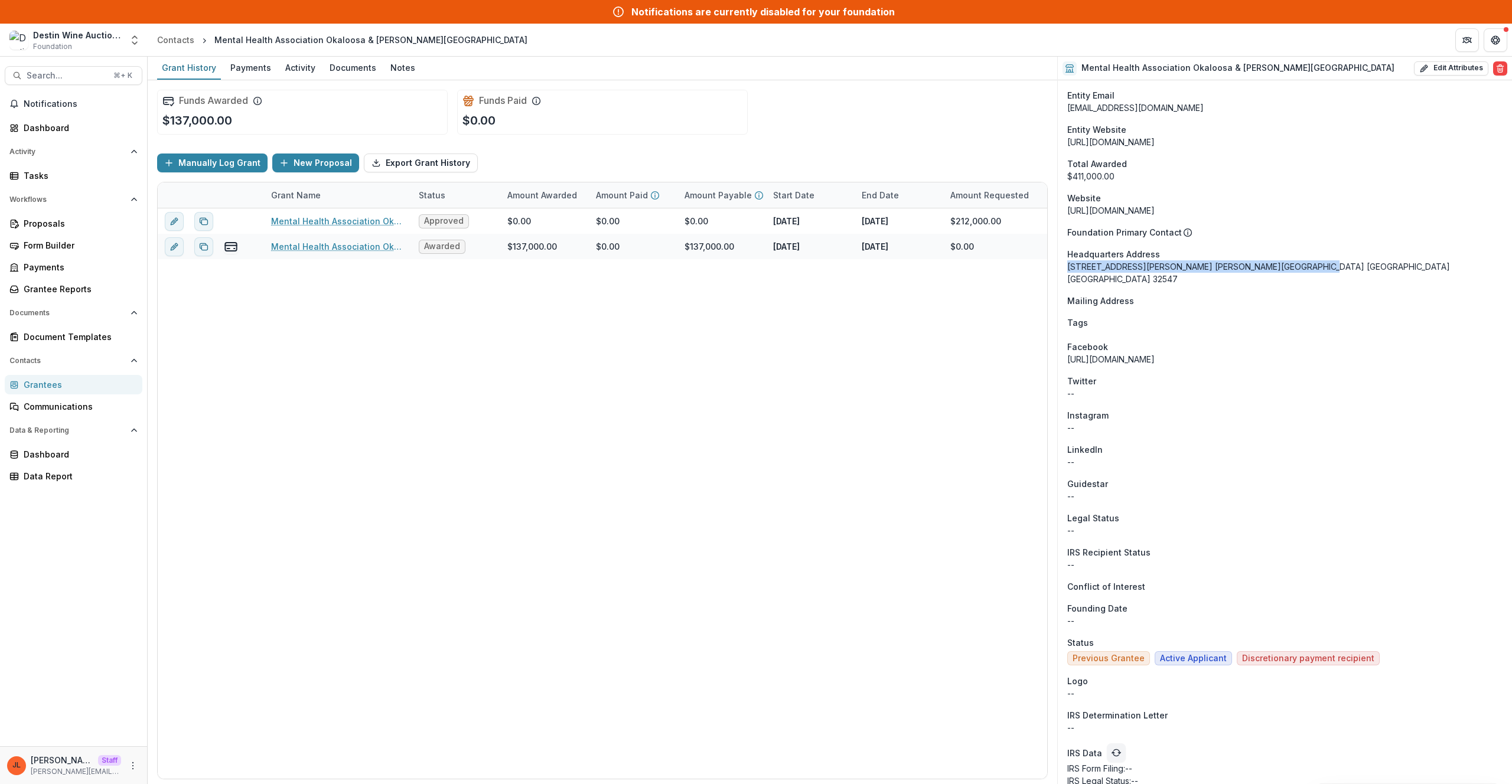
drag, startPoint x: 1068, startPoint y: 266, endPoint x: 1321, endPoint y: 263, distance: 253.0
click at [893, 263] on div "[STREET_ADDRESS][PERSON_NAME] [PERSON_NAME][GEOGRAPHIC_DATA] [GEOGRAPHIC_DATA] …" at bounding box center [1285, 273] width 435 height 24
click at [893, 265] on div "[STREET_ADDRESS][PERSON_NAME] [PERSON_NAME][GEOGRAPHIC_DATA] [GEOGRAPHIC_DATA] …" at bounding box center [1285, 273] width 435 height 24
click at [893, 506] on span "IRS Recipient Status" at bounding box center [1109, 552] width 83 height 12
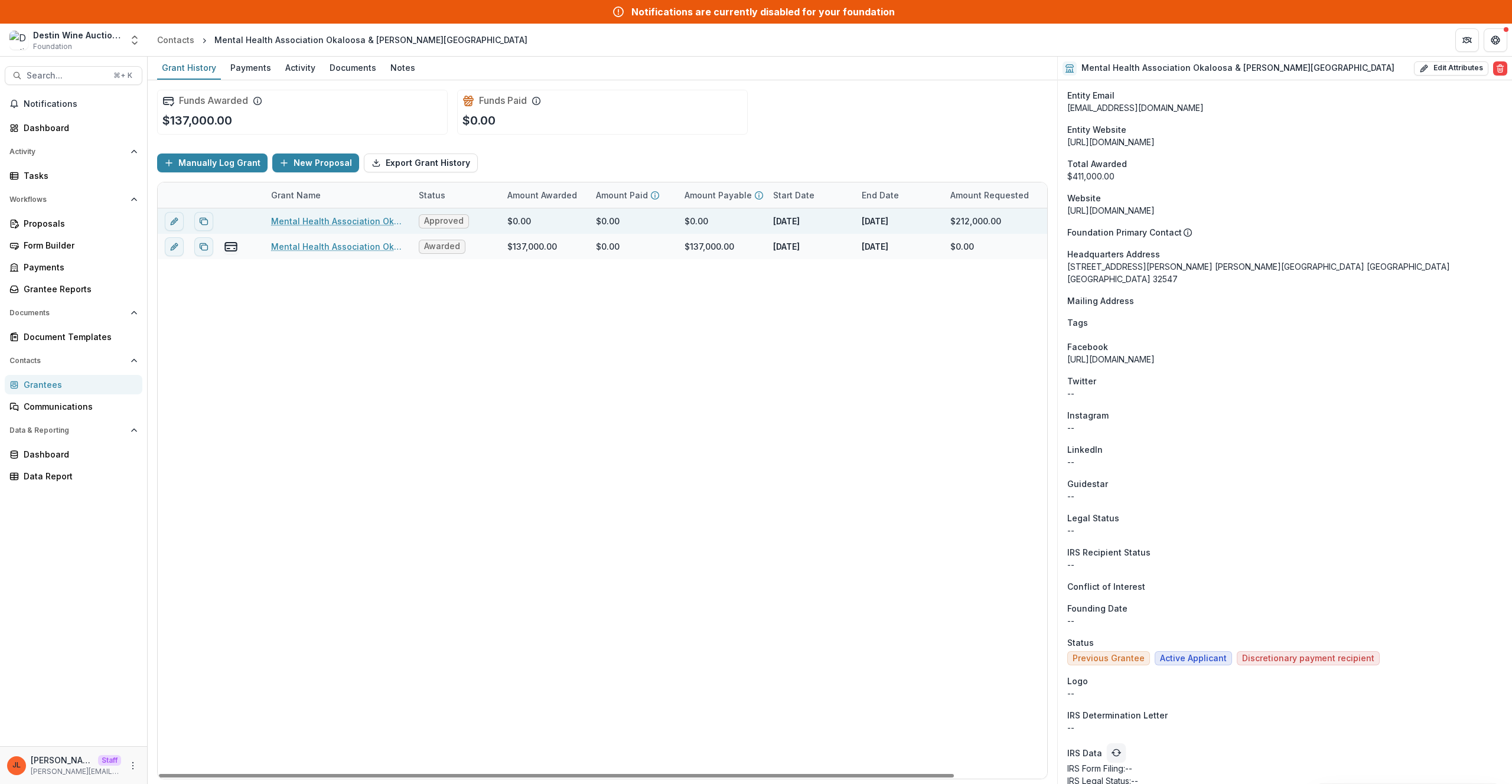
click at [353, 225] on link "Mental Health Association Okaloosa & [PERSON_NAME][GEOGRAPHIC_DATA]-2025-2026 A…" at bounding box center [337, 220] width 133 height 12
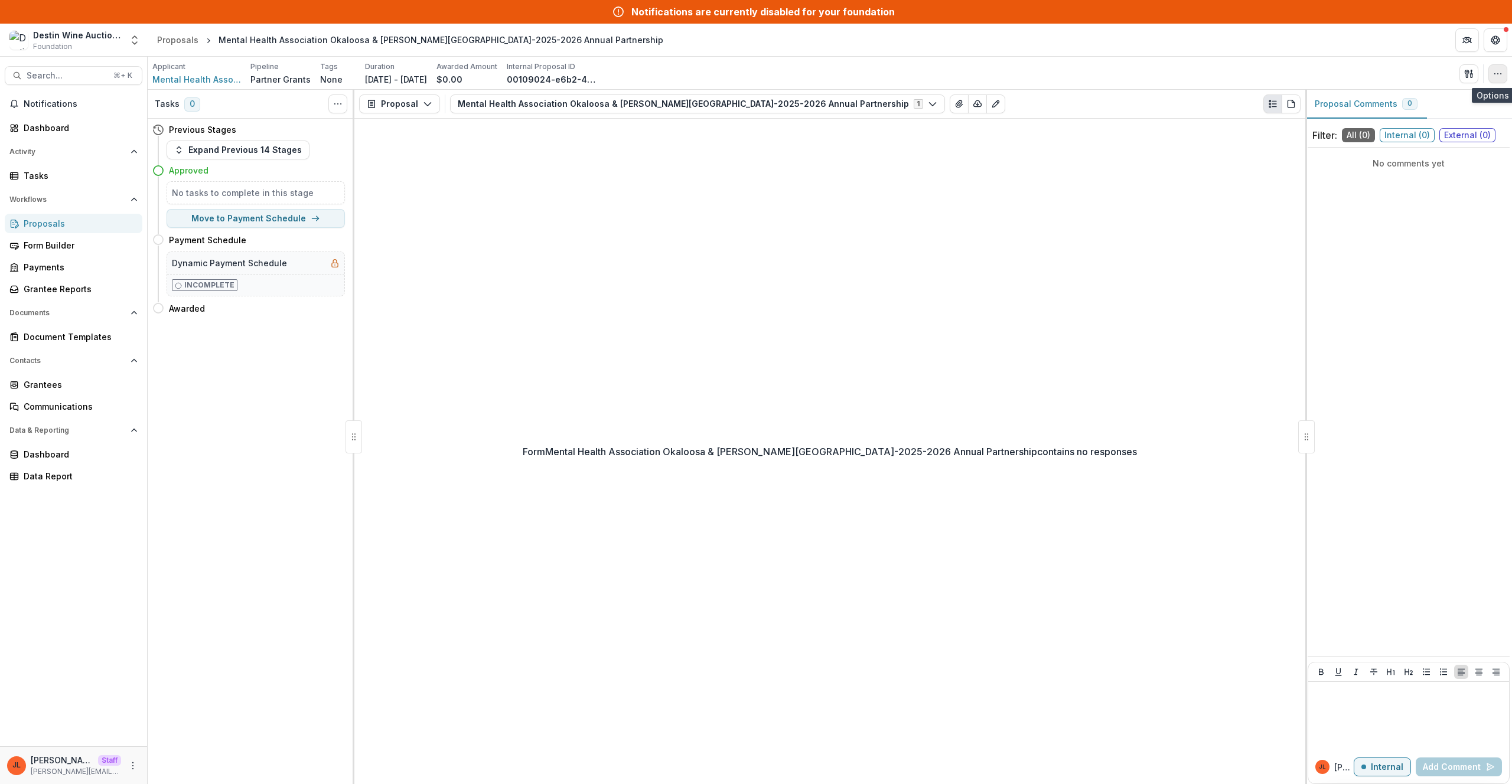
click at [893, 78] on button "button" at bounding box center [1498, 74] width 19 height 19
click at [893, 104] on button "Edit Attributes" at bounding box center [1433, 100] width 143 height 20
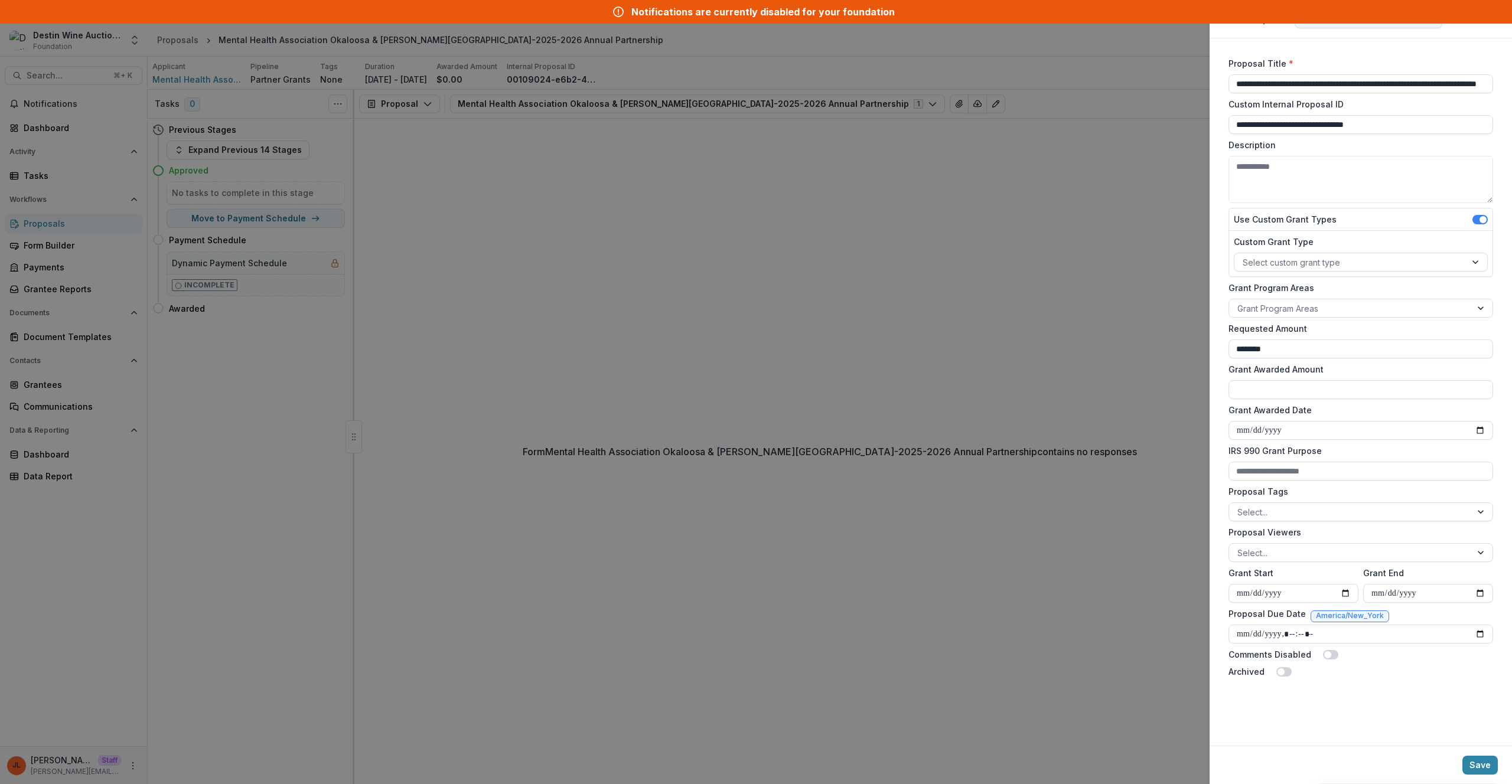
click at [865, 223] on div "**********" at bounding box center [756, 392] width 1512 height 784
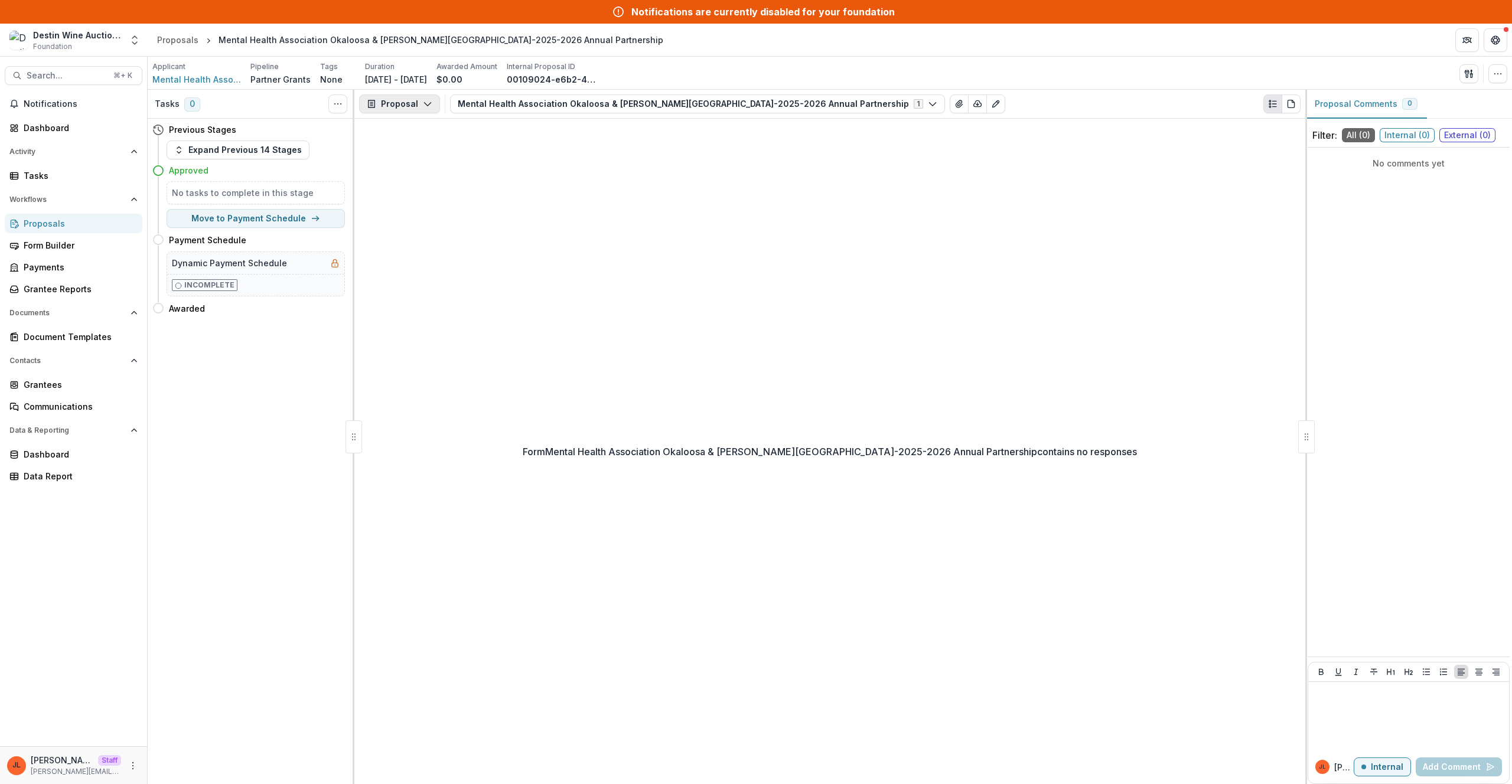
click at [404, 105] on button "Proposal" at bounding box center [399, 104] width 81 height 19
click at [432, 150] on div "Payments" at bounding box center [437, 149] width 108 height 12
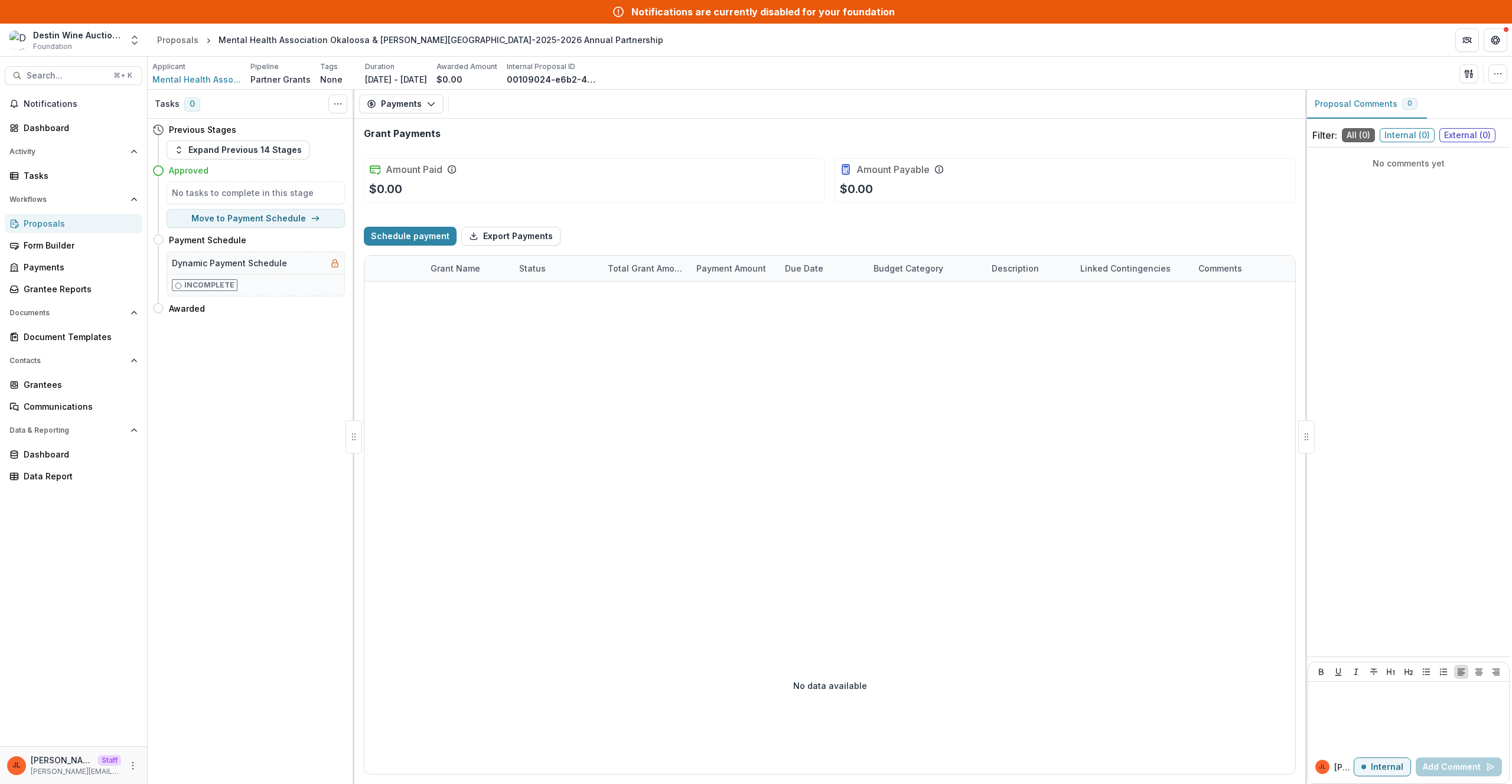
click at [676, 441] on div at bounding box center [830, 439] width 931 height 315
click at [207, 82] on span "Mental Health Association Okaloosa & Walton Counties" at bounding box center [197, 79] width 88 height 12
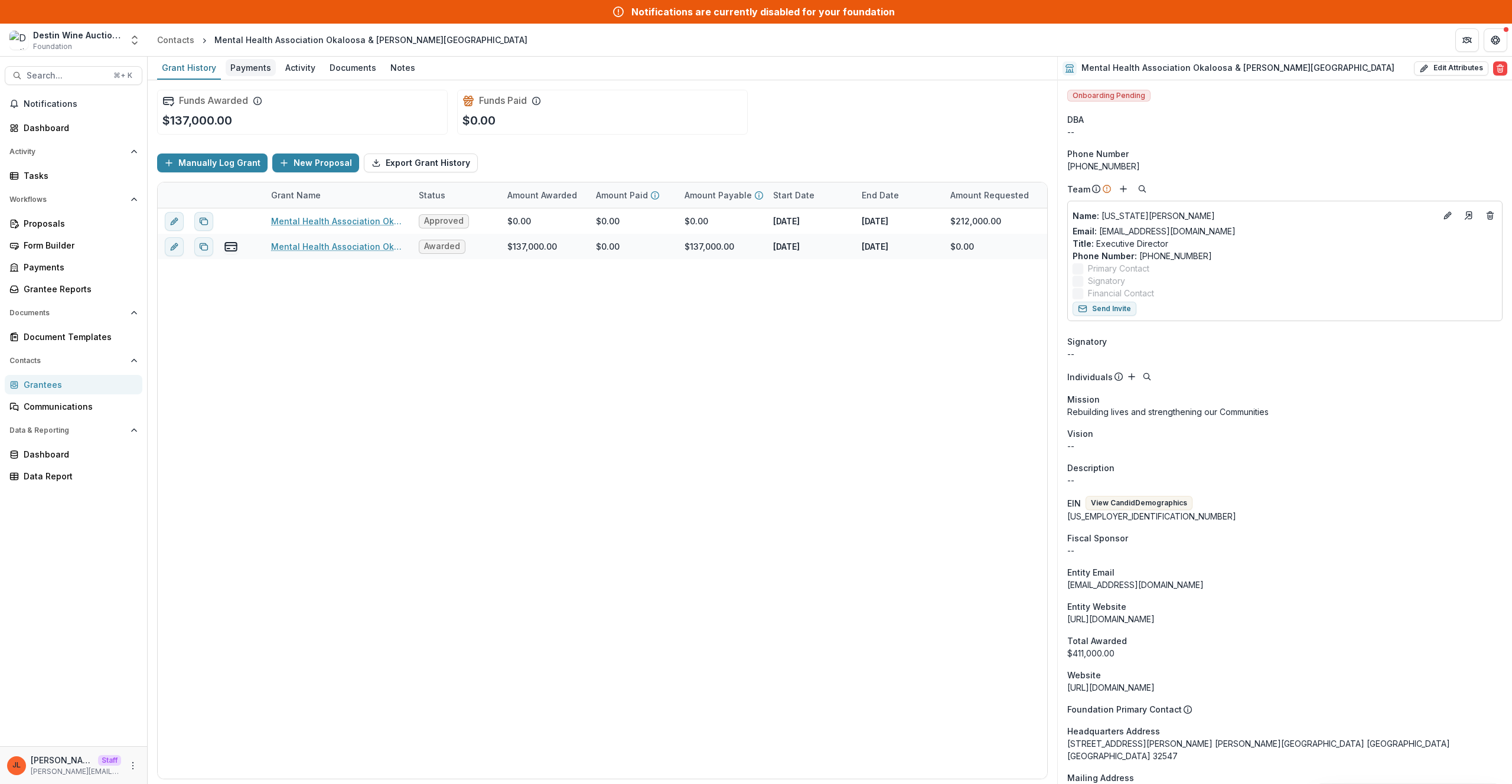
click at [236, 72] on div "Payments" at bounding box center [250, 67] width 50 height 17
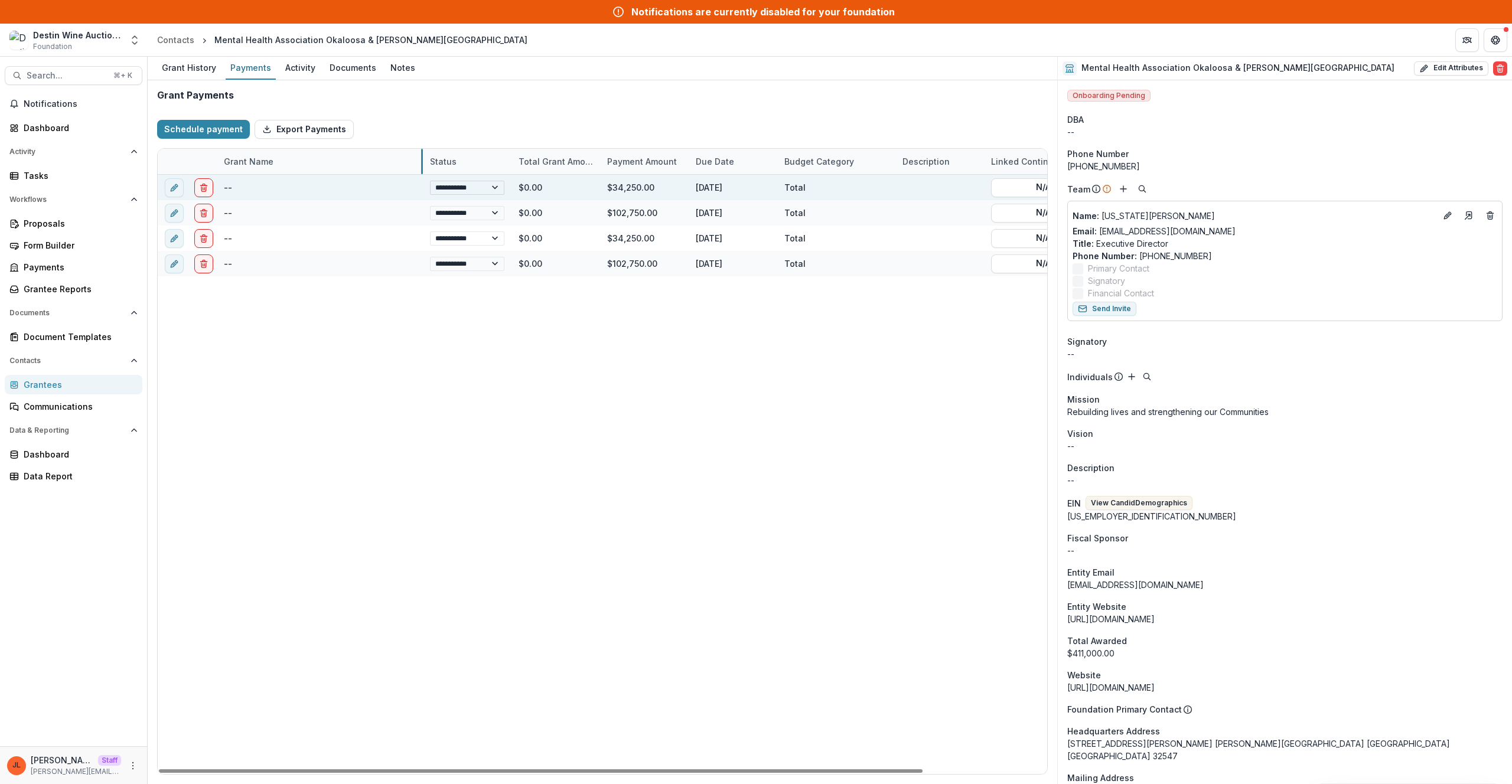
drag, startPoint x: 305, startPoint y: 161, endPoint x: 422, endPoint y: 182, distance: 118.9
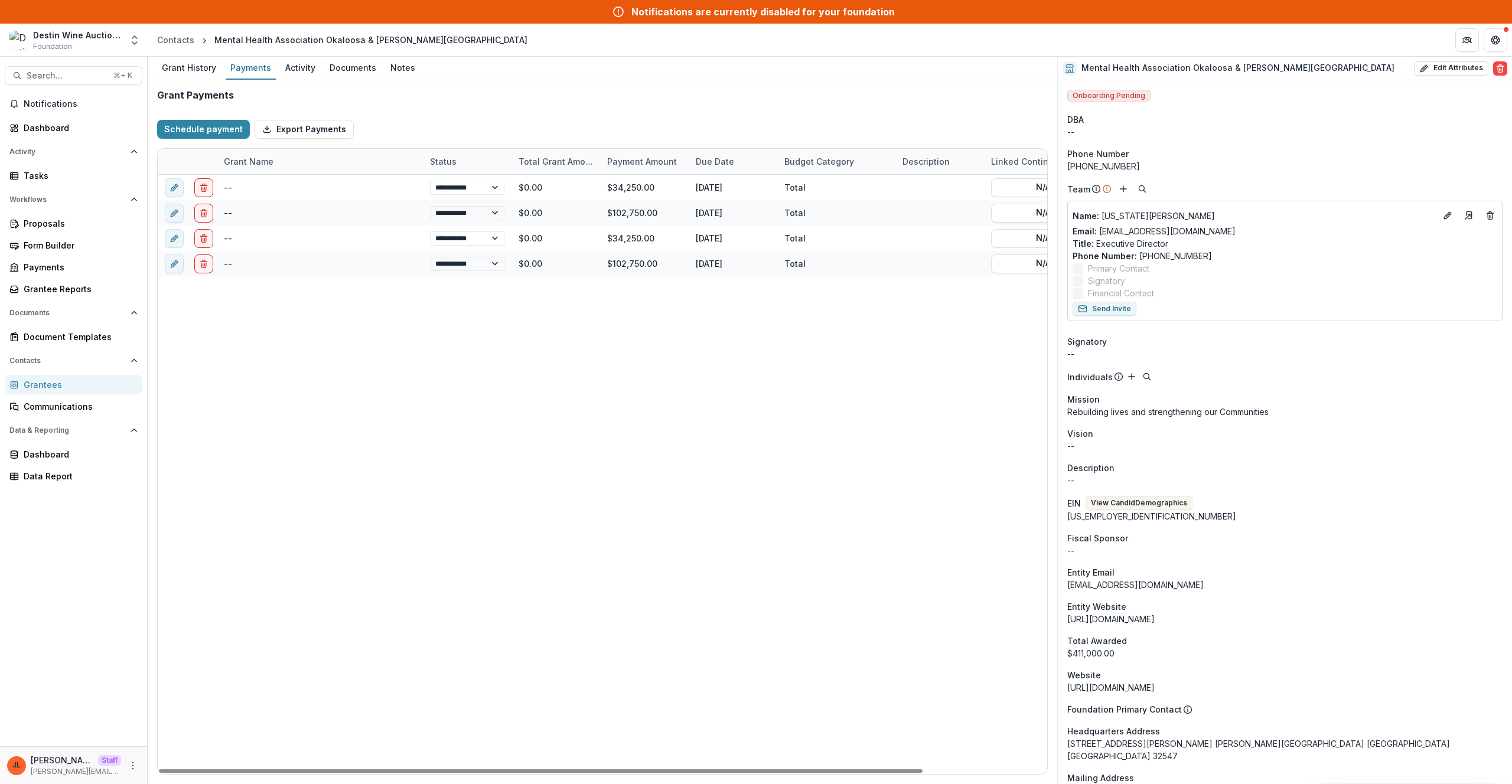
click at [693, 379] on div "**********" at bounding box center [674, 474] width 1033 height 599
click at [457, 362] on div "**********" at bounding box center [674, 474] width 1033 height 599
click at [75, 283] on div "Grantee Reports" at bounding box center [78, 288] width 109 height 12
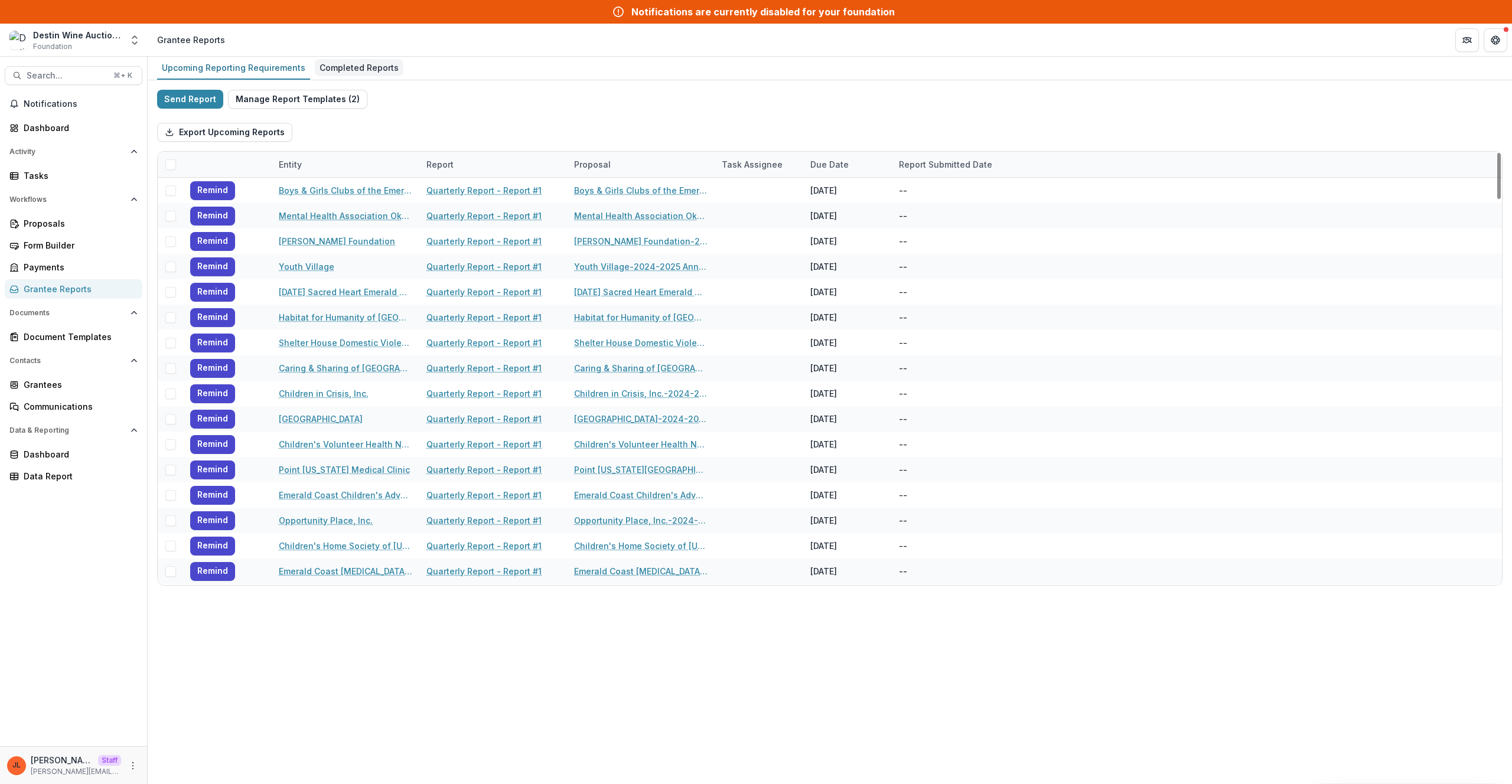
click at [343, 67] on div "Completed Reports" at bounding box center [359, 67] width 88 height 17
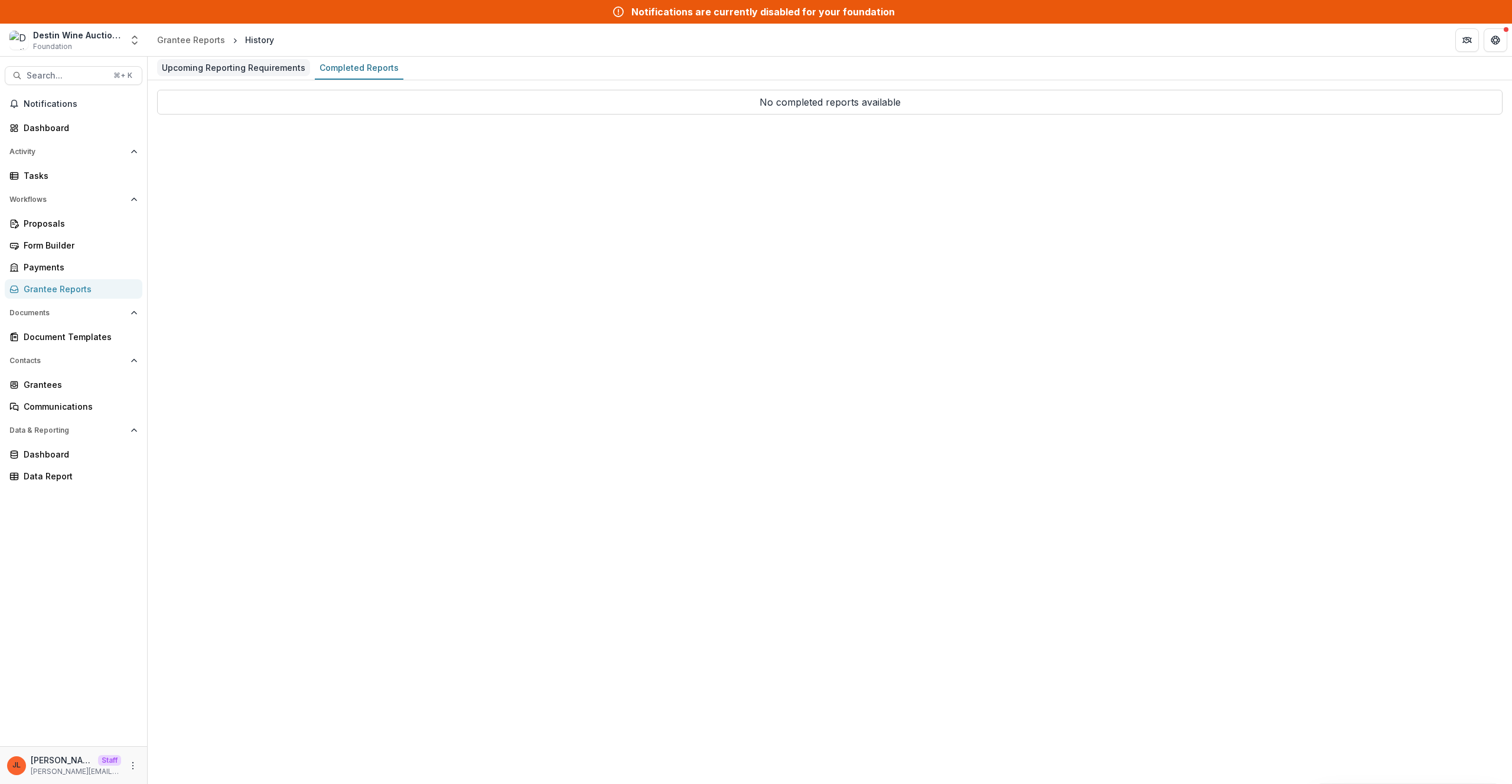
click at [252, 78] on link "Upcoming Reporting Requirements" at bounding box center [233, 68] width 153 height 23
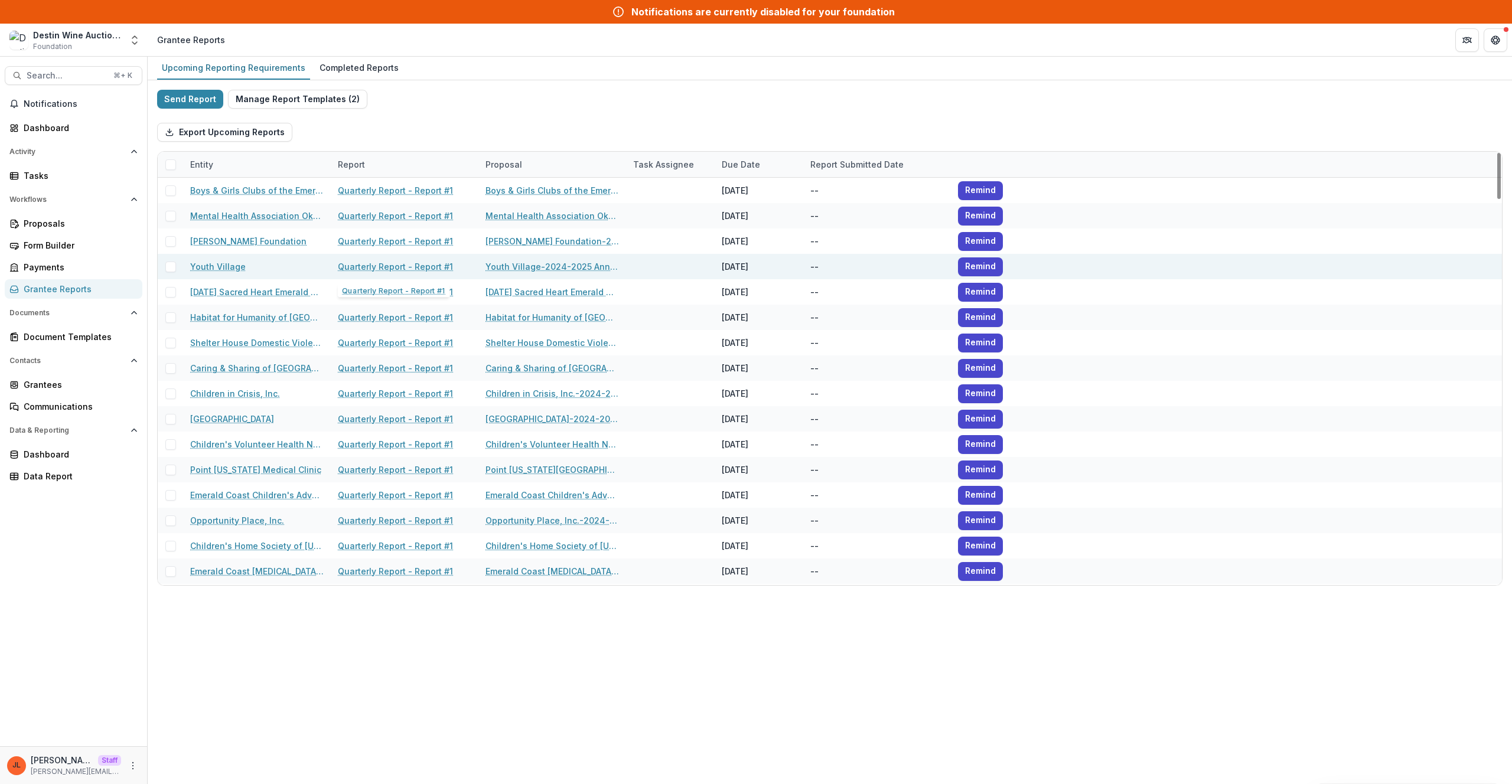
click at [407, 265] on link "Quarterly Report - Report #1" at bounding box center [395, 266] width 115 height 12
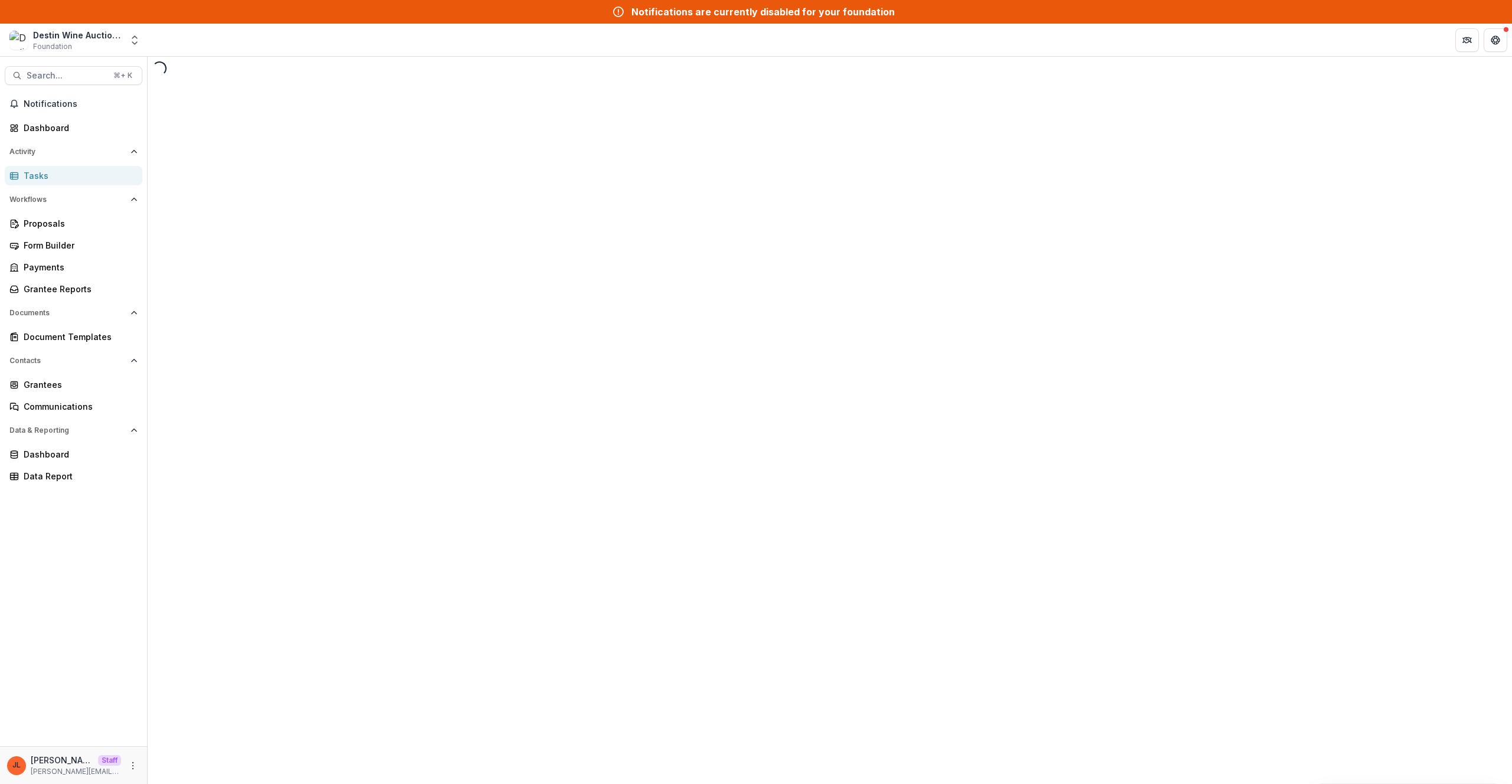
select select "********"
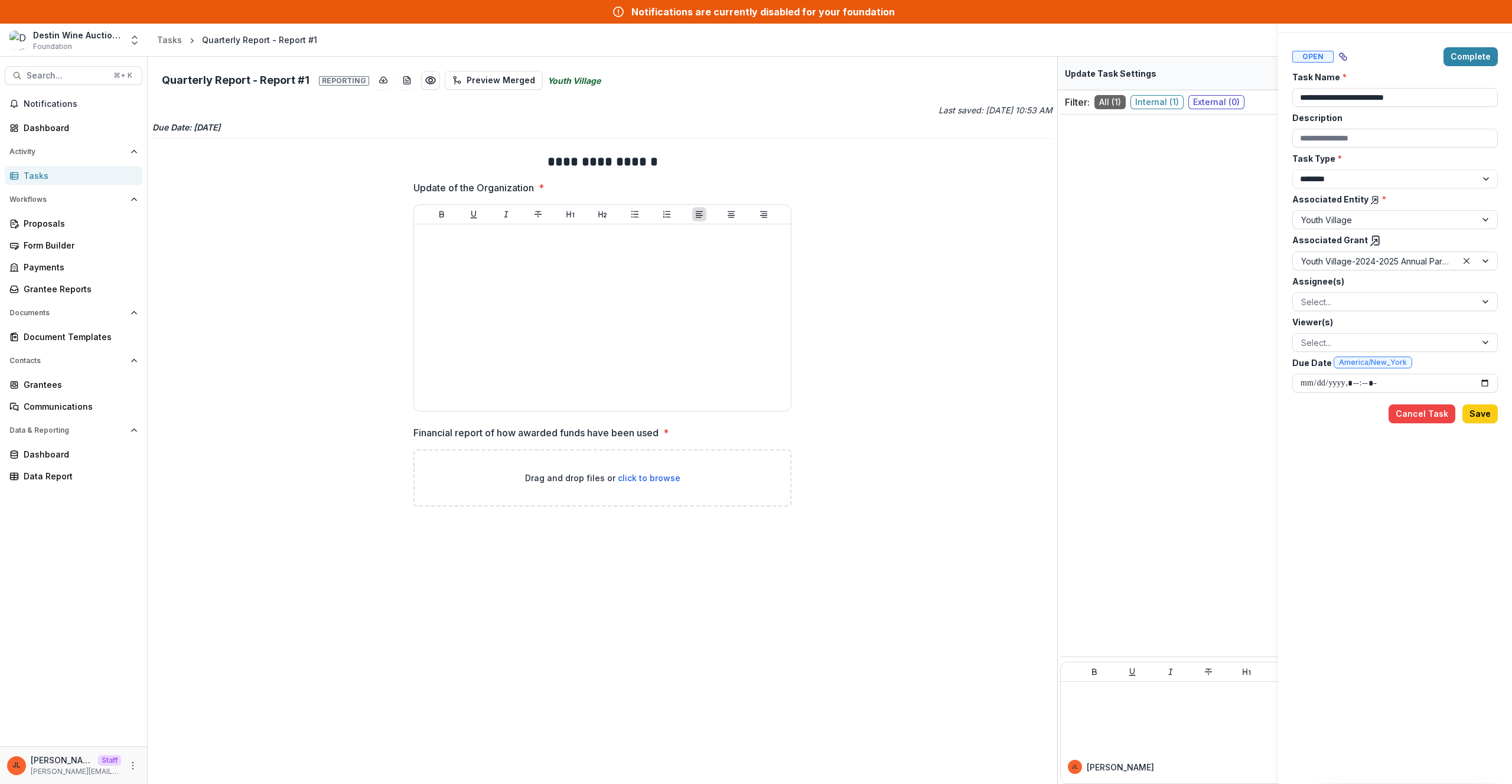
click at [256, 347] on div "**********" at bounding box center [756, 392] width 1512 height 784
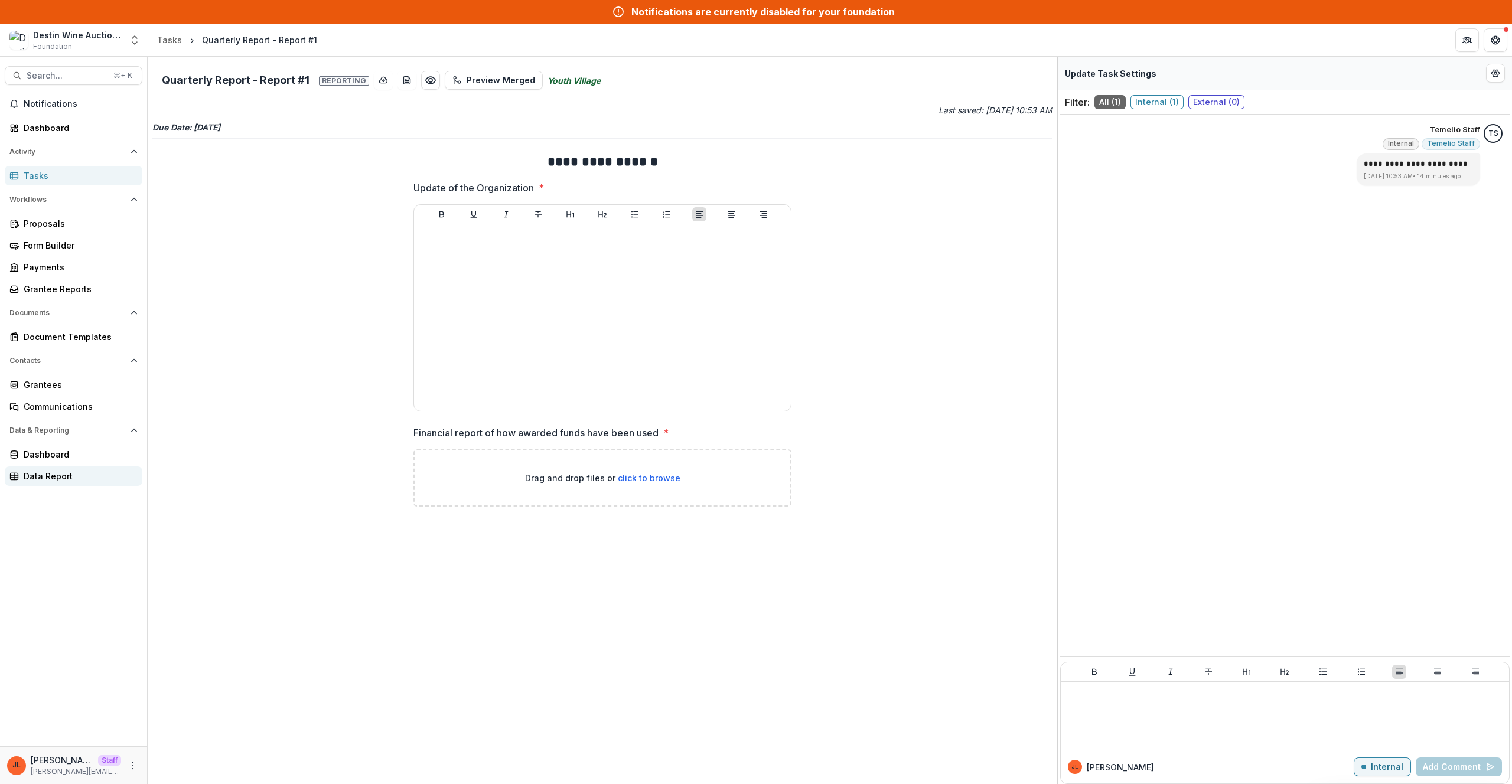
click at [46, 474] on div "Data Report" at bounding box center [78, 476] width 109 height 12
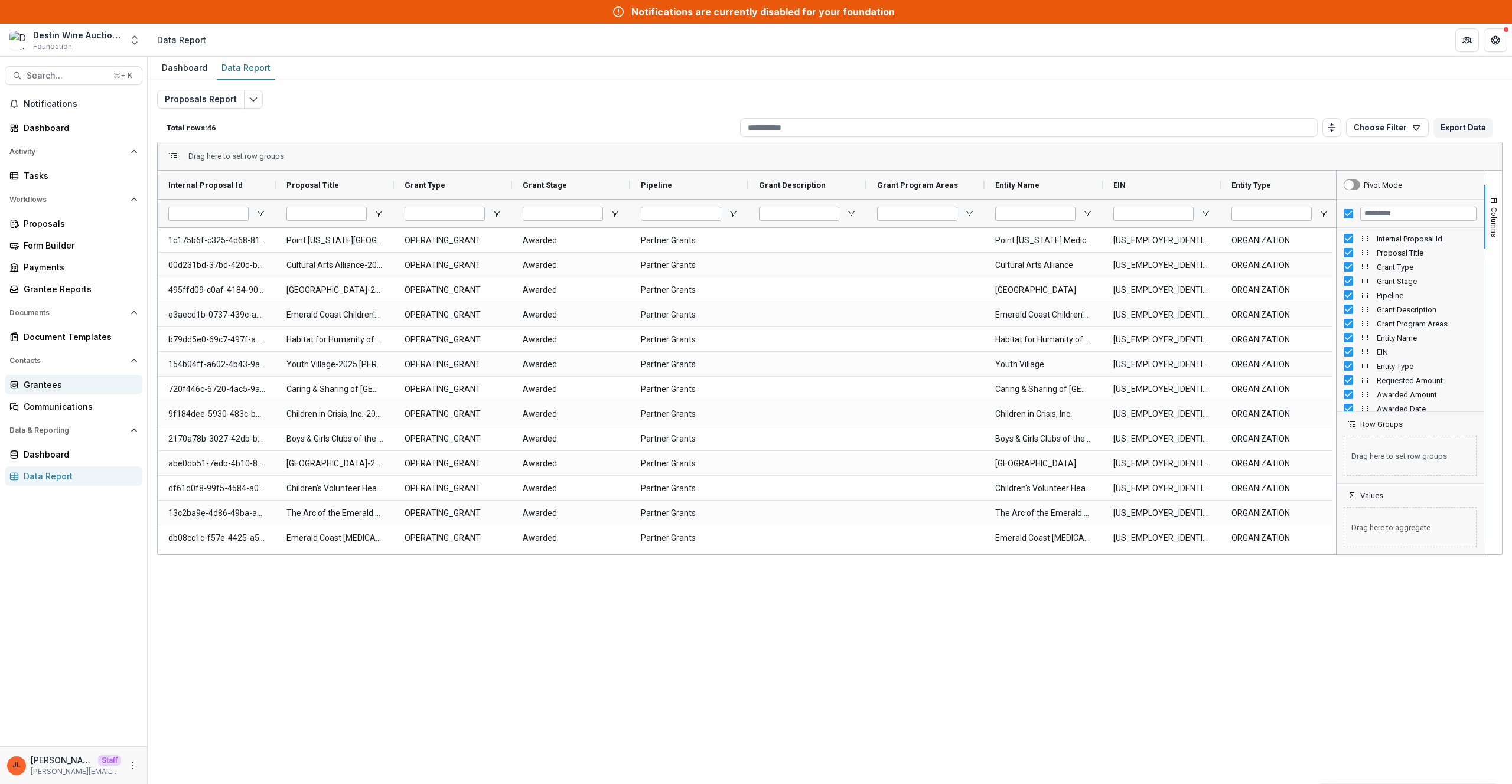
click at [55, 390] on div "Grantees" at bounding box center [78, 385] width 109 height 12
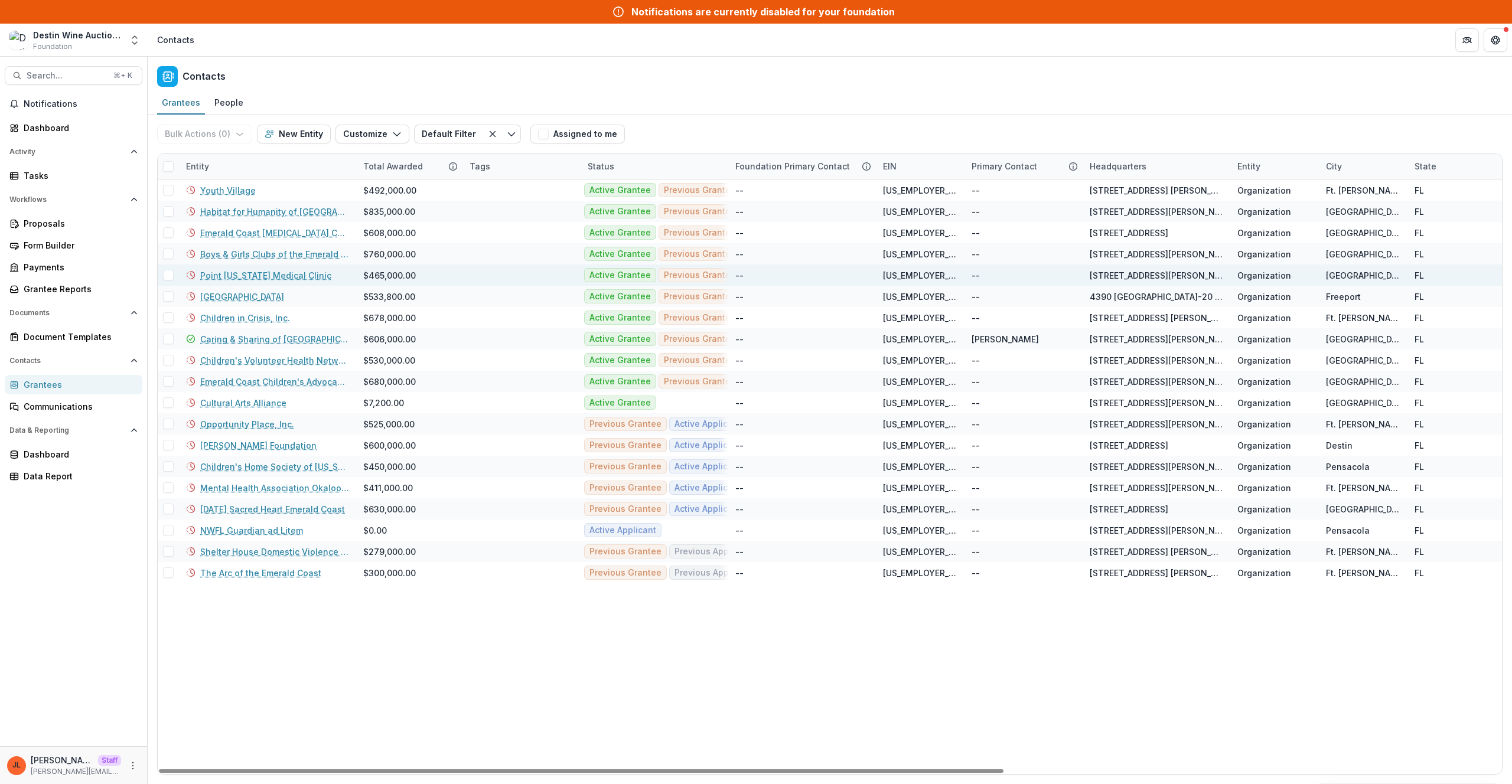
click at [251, 276] on link "Point Washington Medical Clinic" at bounding box center [265, 275] width 132 height 12
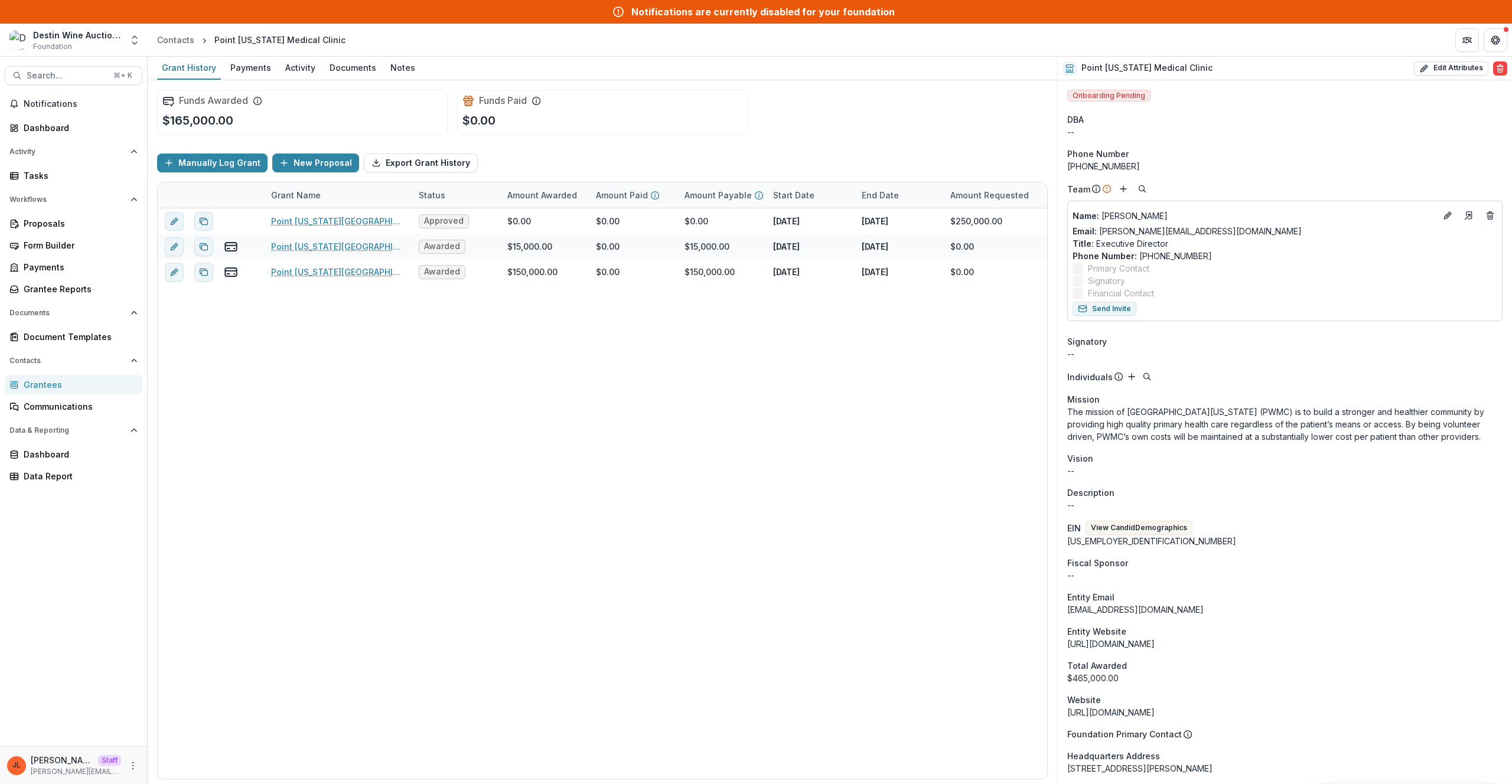
click at [893, 419] on p "The mission of Point Washington Medical Clinic (PWMC) is to build a stronger an…" at bounding box center [1285, 425] width 435 height 38
click at [893, 470] on p "--" at bounding box center [1285, 470] width 435 height 12
click at [70, 82] on button "Search... ⌘ + K" at bounding box center [74, 75] width 138 height 19
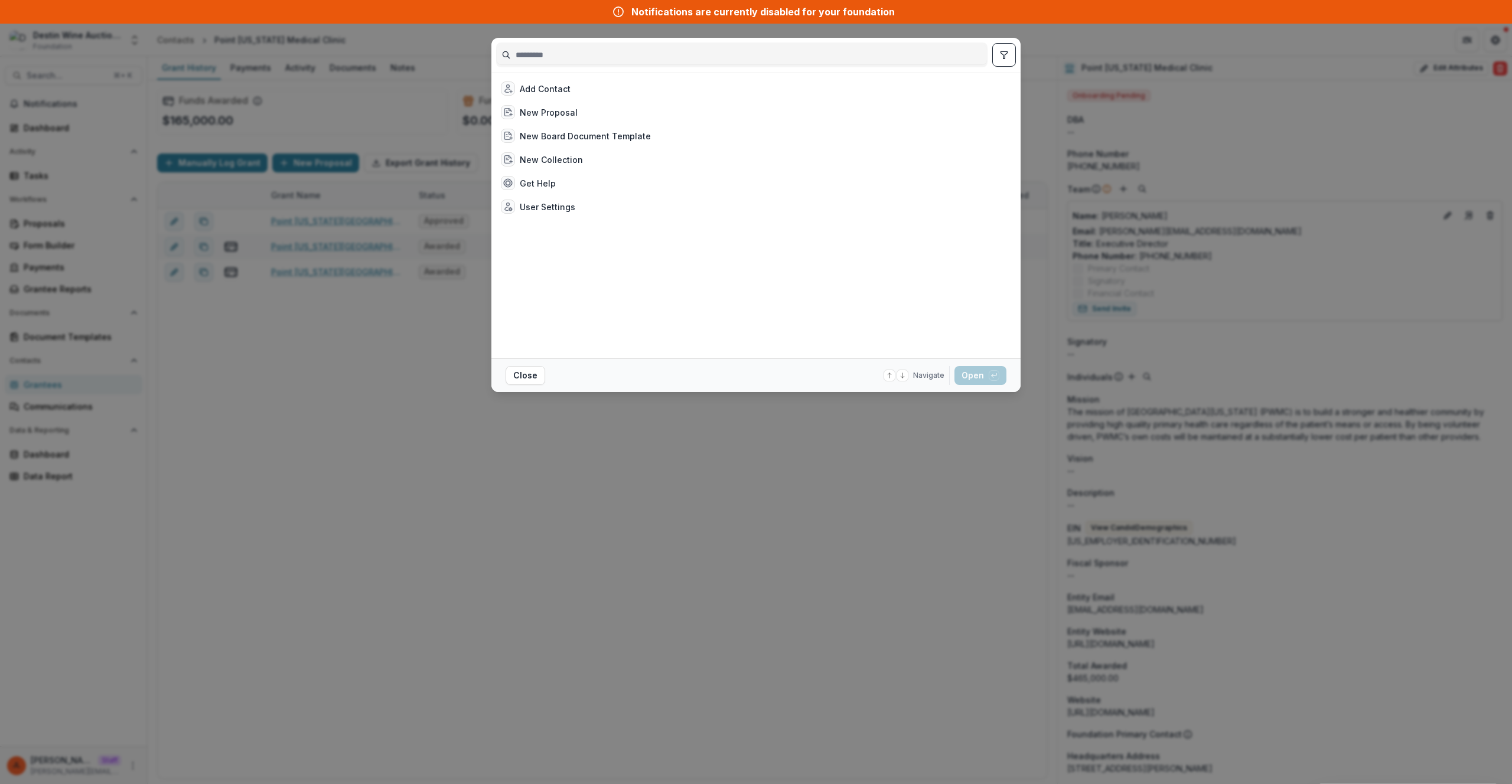
click at [220, 374] on div "Add Contact New Proposal New Board Document Template New Collection Get Help Us…" at bounding box center [756, 392] width 1512 height 784
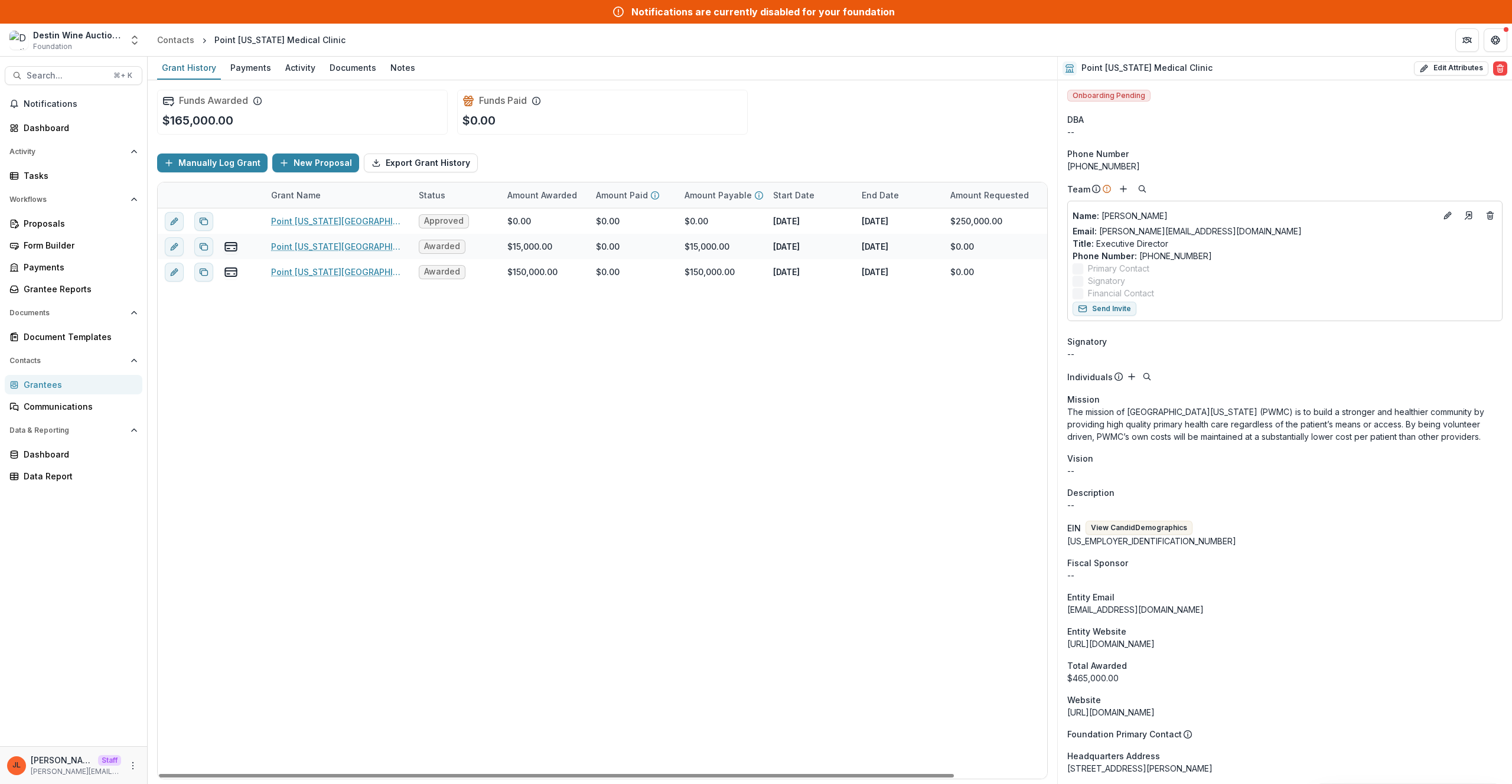
click at [42, 392] on link "Grantees" at bounding box center [74, 385] width 138 height 20
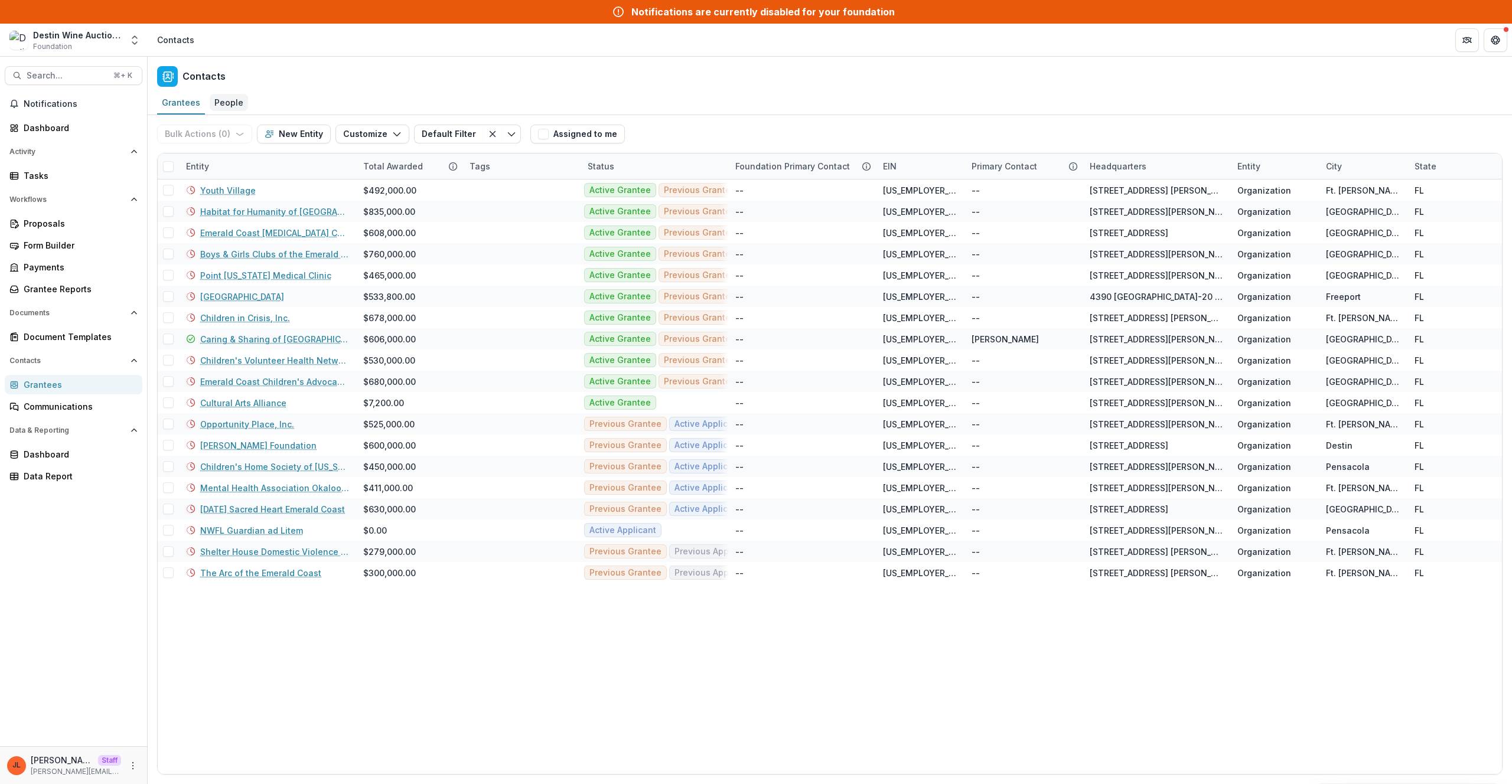
click at [236, 105] on div "People" at bounding box center [229, 102] width 38 height 17
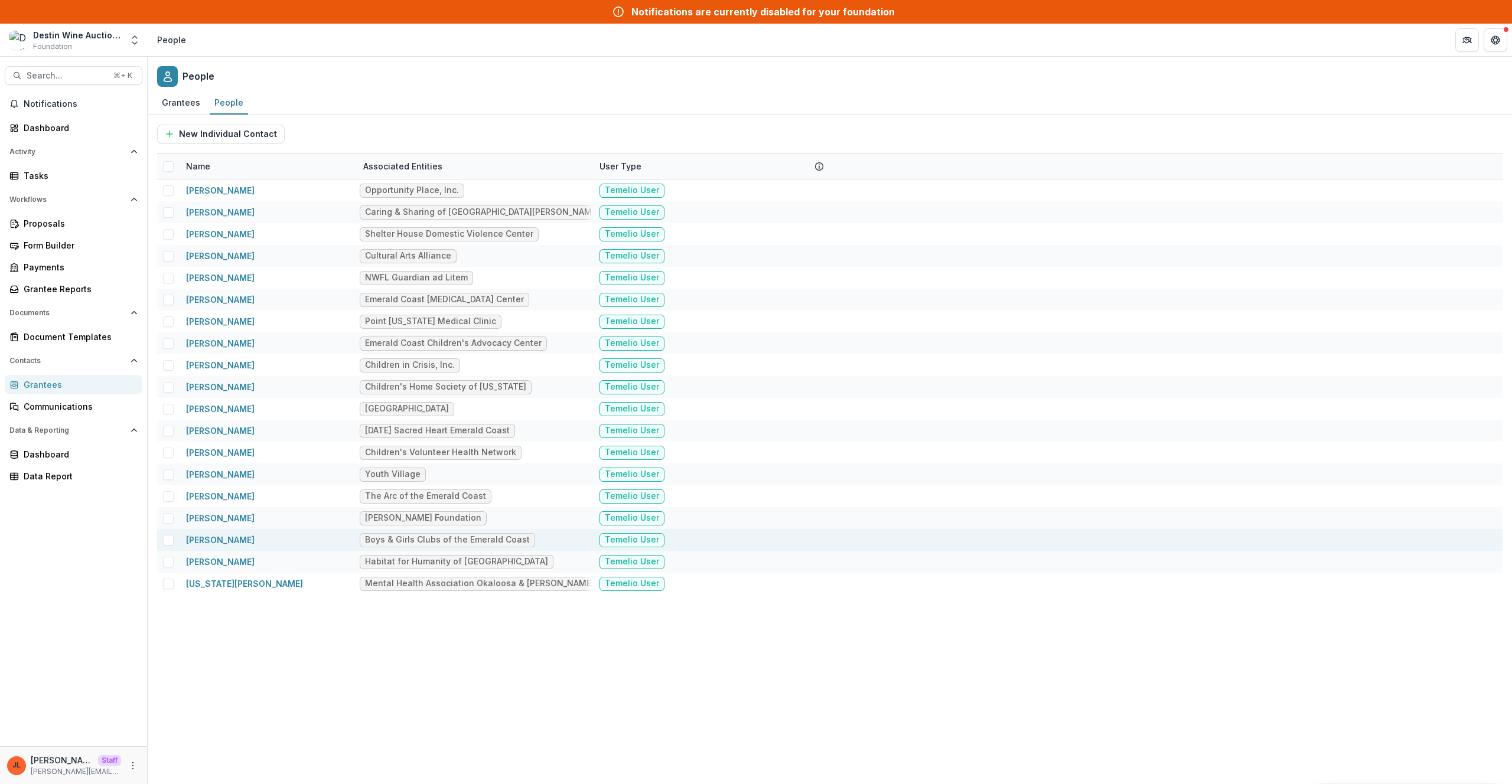
click at [225, 506] on div "Shervin Rassa" at bounding box center [221, 540] width 69 height 12
click at [226, 506] on link "Shervin Rassa" at bounding box center [221, 540] width 69 height 10
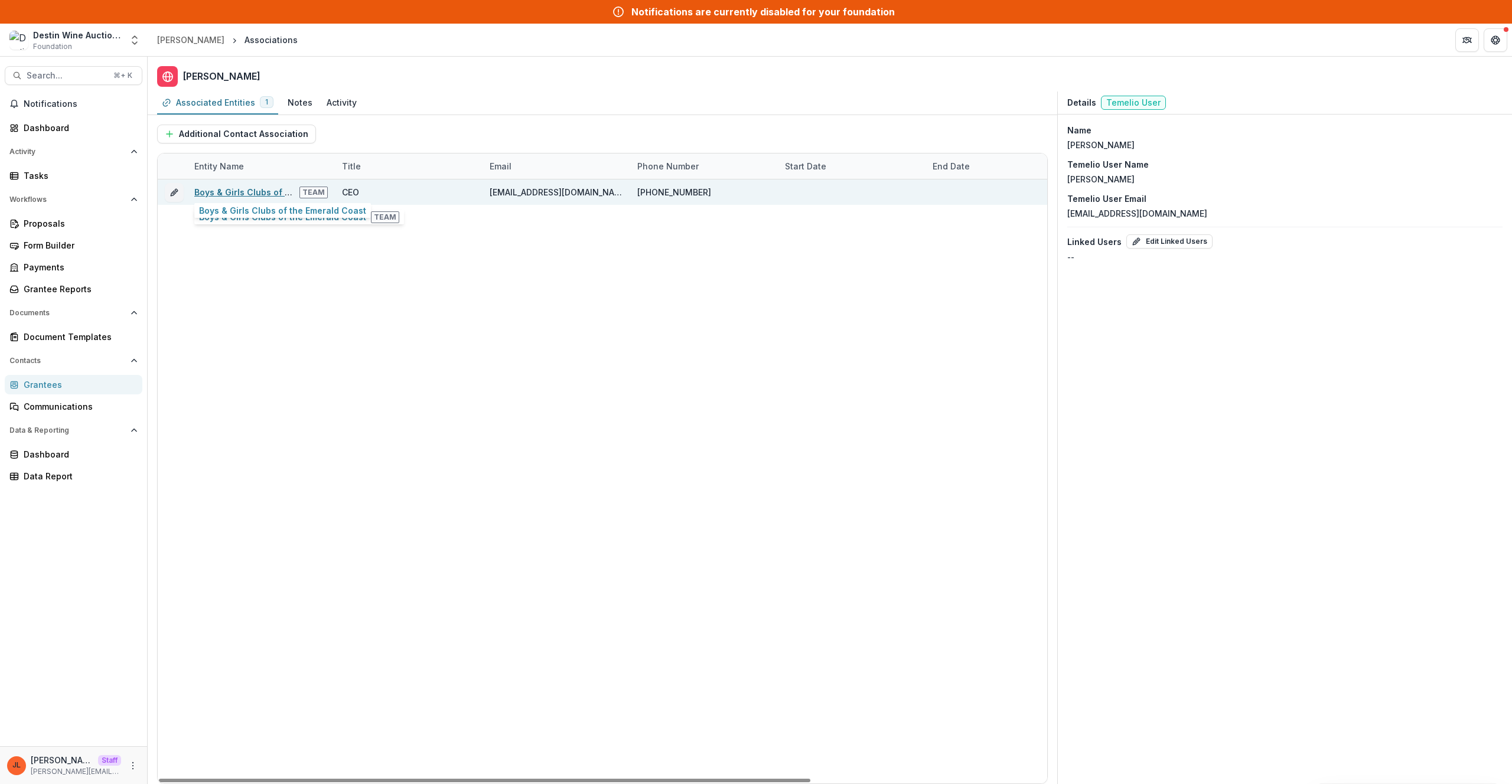
click at [265, 196] on link "Boys & Girls Clubs of the Emerald Coast" at bounding box center [278, 192] width 167 height 10
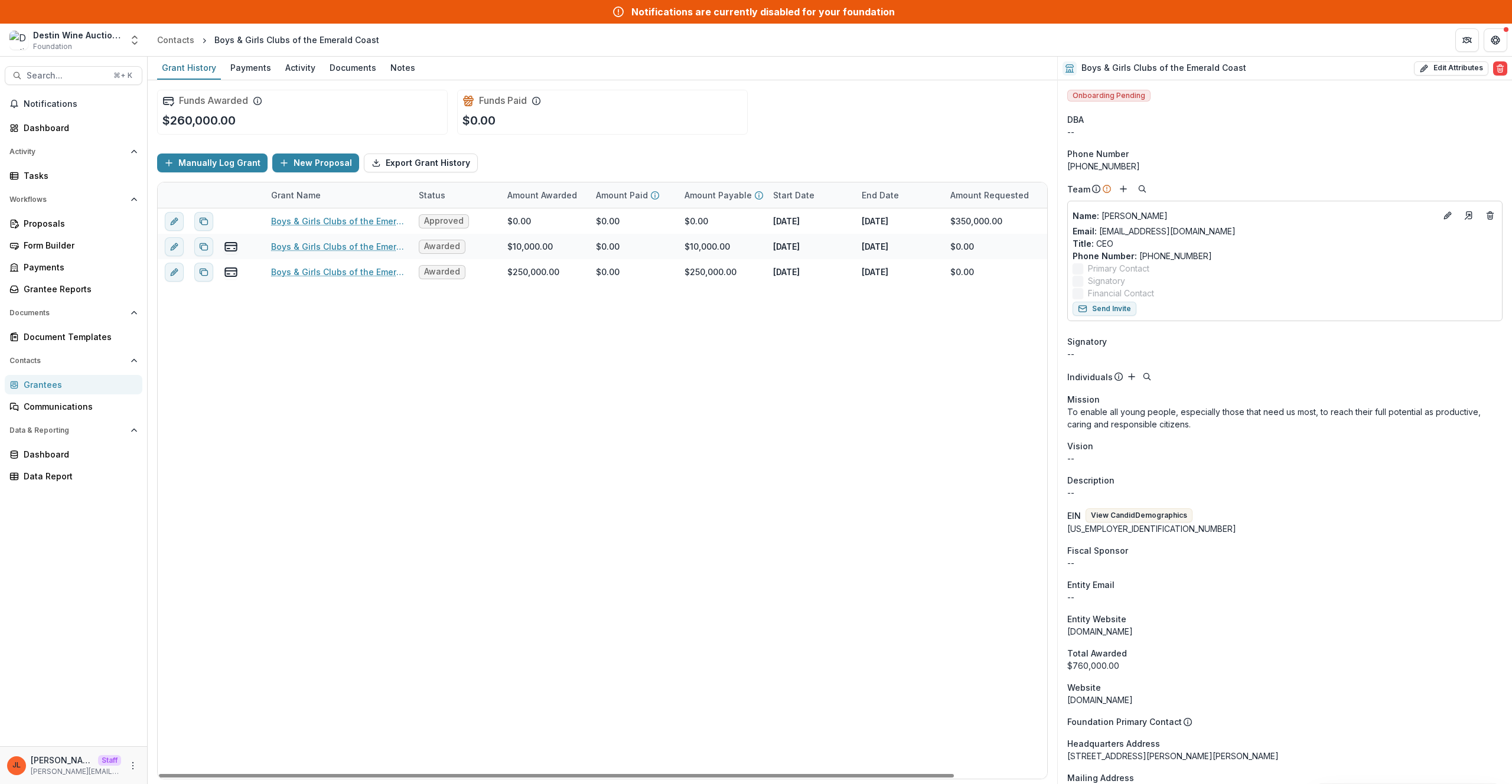
click at [338, 125] on div "Funds Awarded $260,000.00" at bounding box center [302, 112] width 291 height 45
click at [252, 73] on div "Payments" at bounding box center [250, 67] width 50 height 17
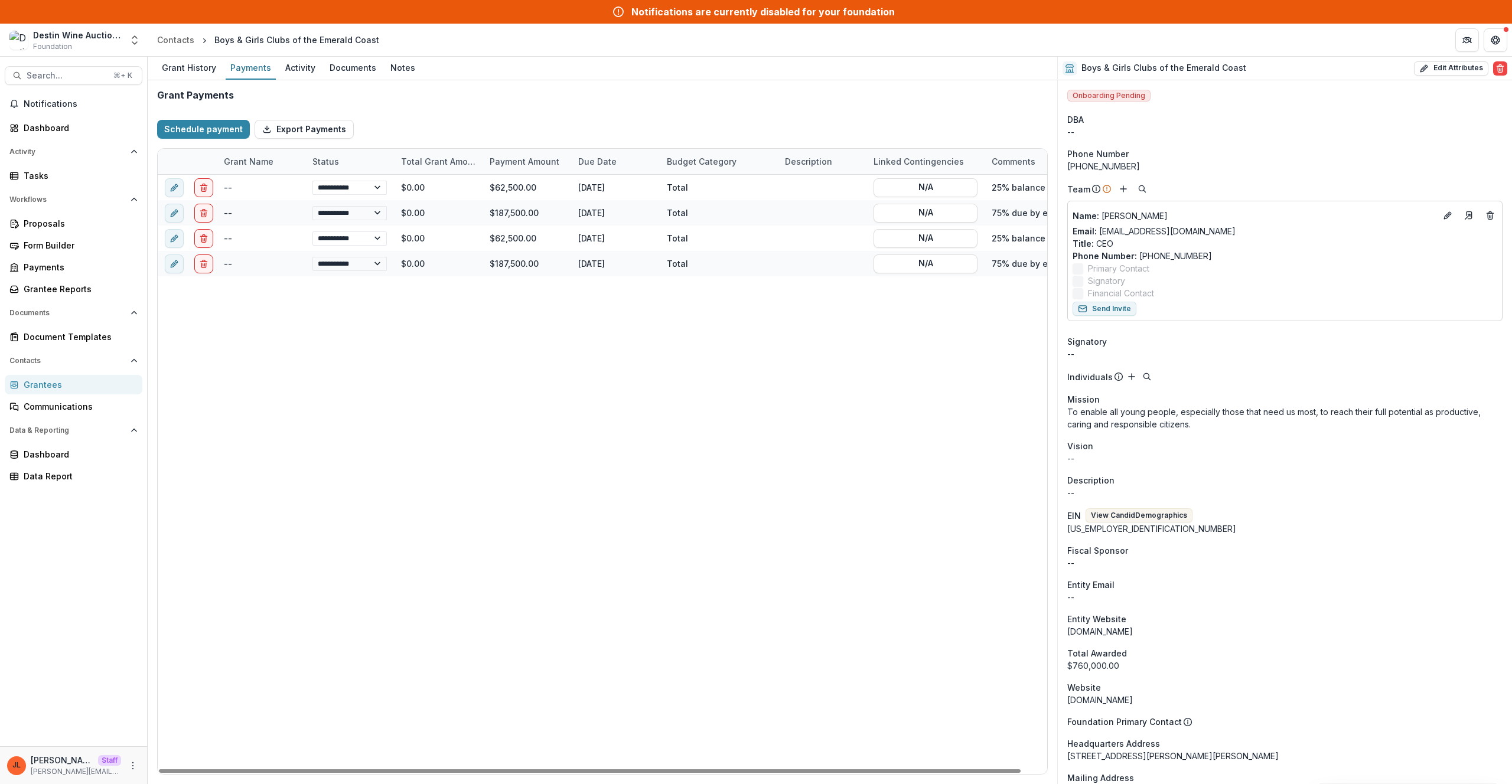
click at [404, 109] on div "Grant Payments" at bounding box center [602, 100] width 891 height 20
click at [893, 424] on p "To enable all young people, especially those that need us most, to reach their …" at bounding box center [1285, 418] width 435 height 24
click at [874, 449] on div "**********" at bounding box center [615, 474] width 916 height 599
click at [266, 336] on div "**********" at bounding box center [615, 474] width 916 height 599
click at [65, 181] on div "Tasks" at bounding box center [78, 176] width 109 height 12
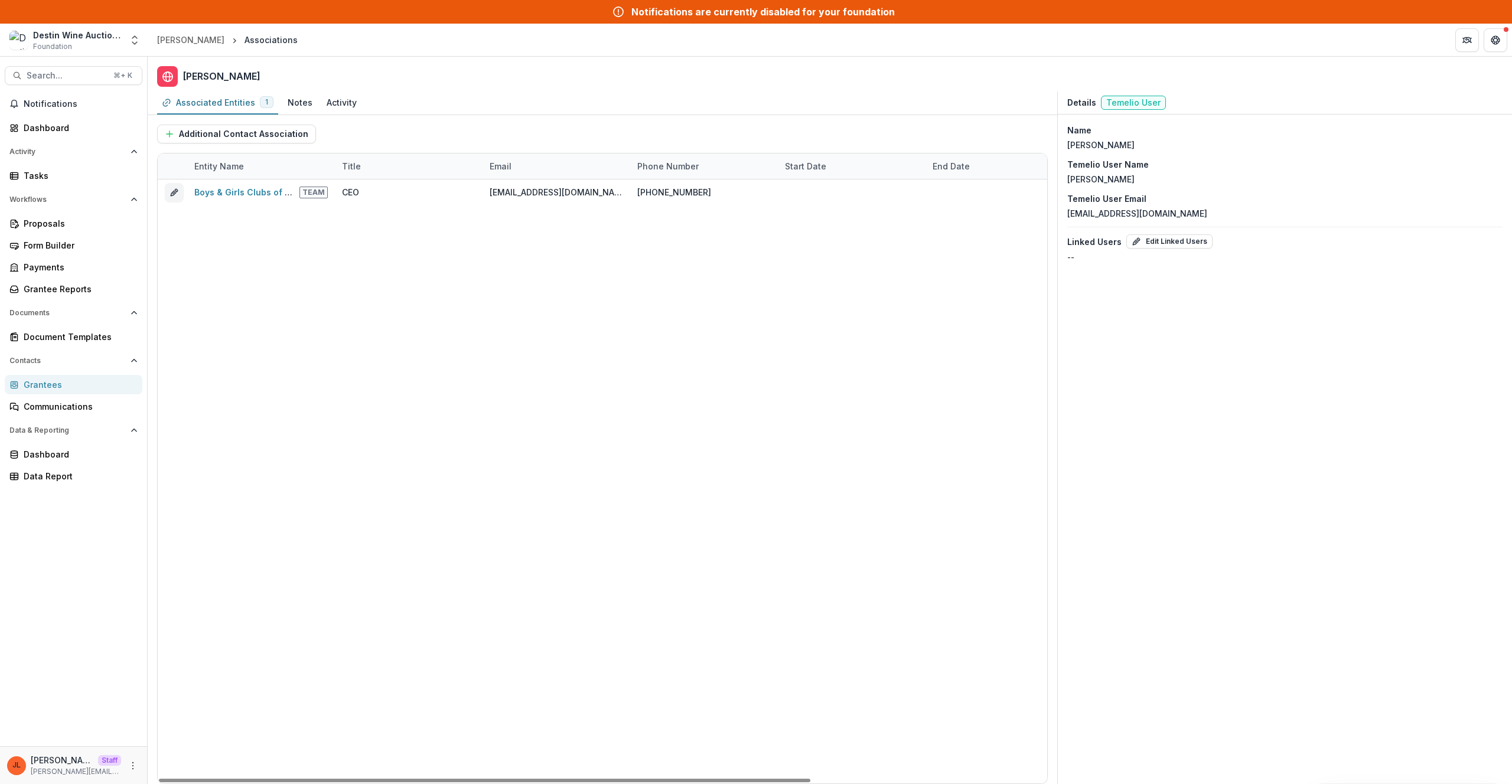
click at [417, 265] on div "Boys & Girls Clubs of the Emerald Coast Team CEO srassa@bgcec.com 850-344-7230 …" at bounding box center [763, 482] width 1211 height 604
click at [279, 385] on div "Boys & Girls Clubs of the Emerald Coast Team CEO srassa@bgcec.com 850-344-7230 …" at bounding box center [763, 482] width 1211 height 604
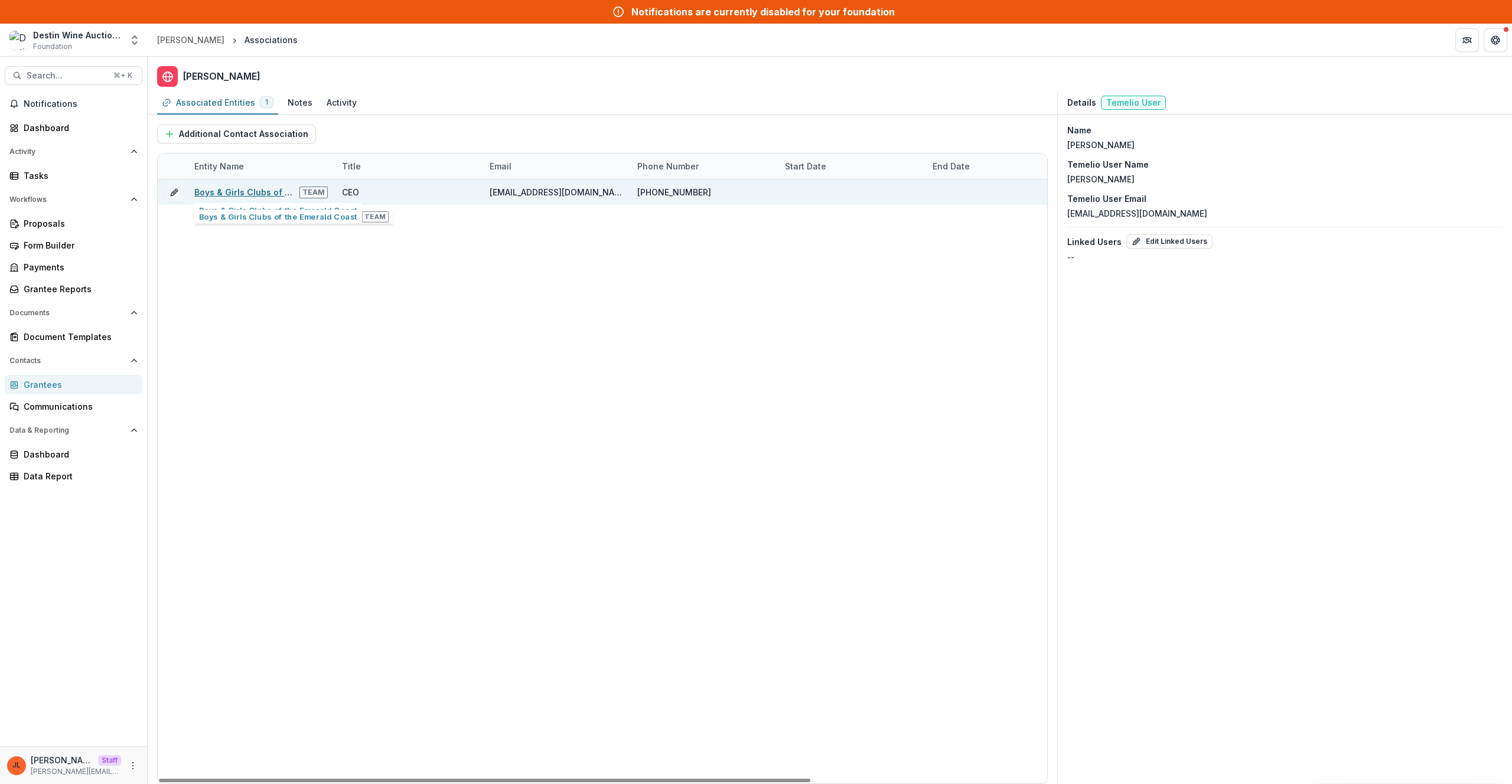
click at [248, 193] on link "Boys & Girls Clubs of the Emerald Coast" at bounding box center [278, 192] width 167 height 10
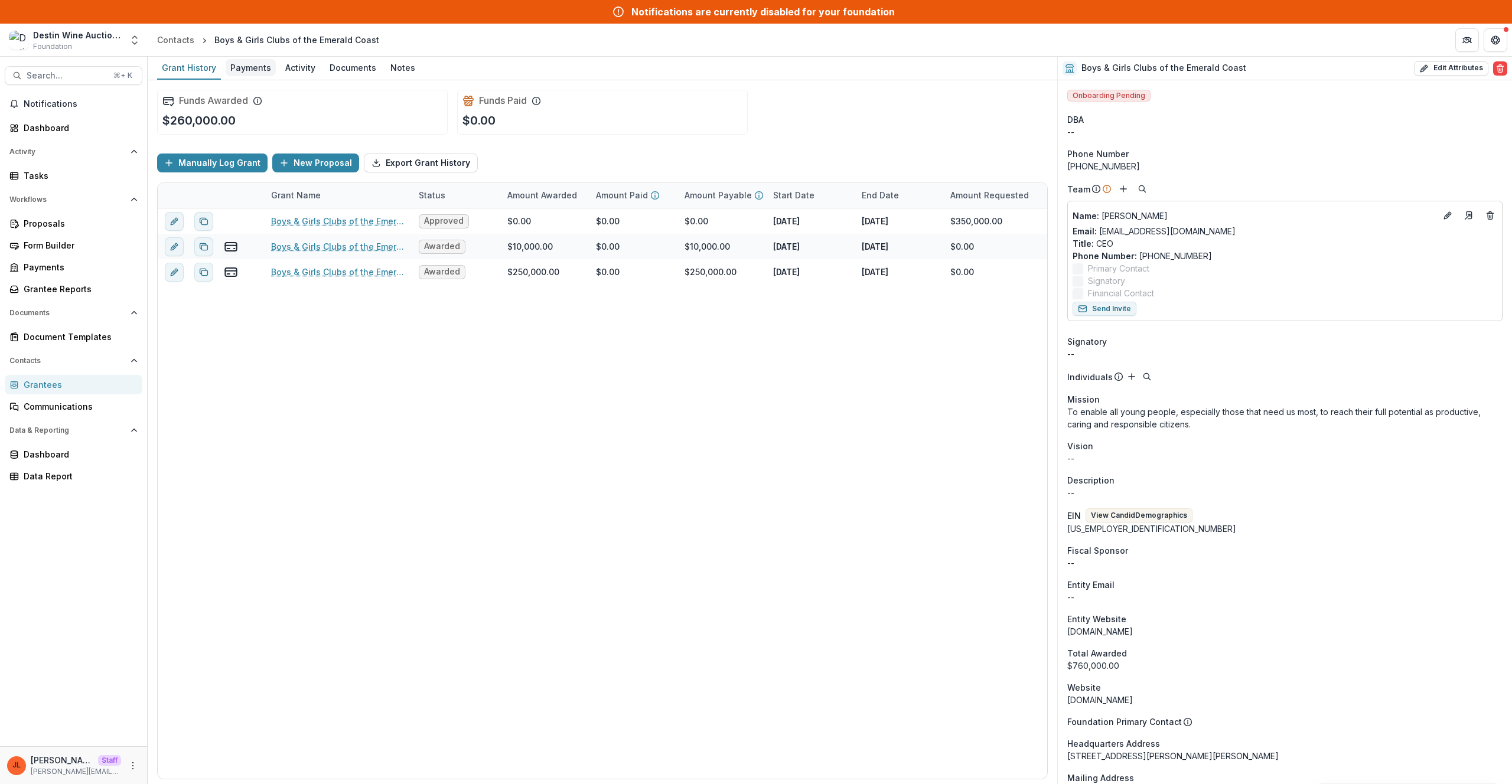
click at [245, 68] on div "Payments" at bounding box center [250, 67] width 50 height 17
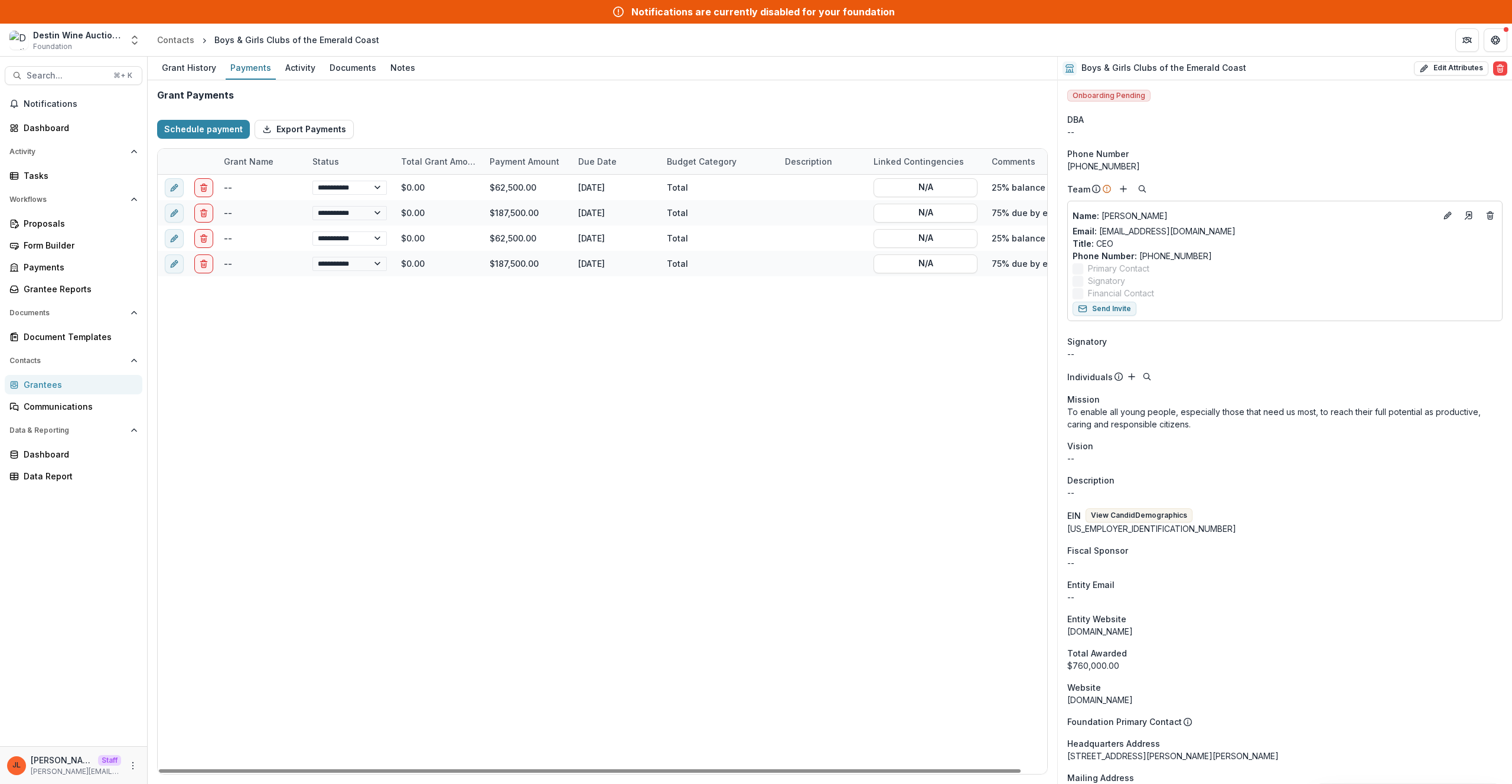
click at [814, 320] on div "**********" at bounding box center [615, 474] width 916 height 599
click at [37, 385] on div "Grantees" at bounding box center [78, 385] width 109 height 12
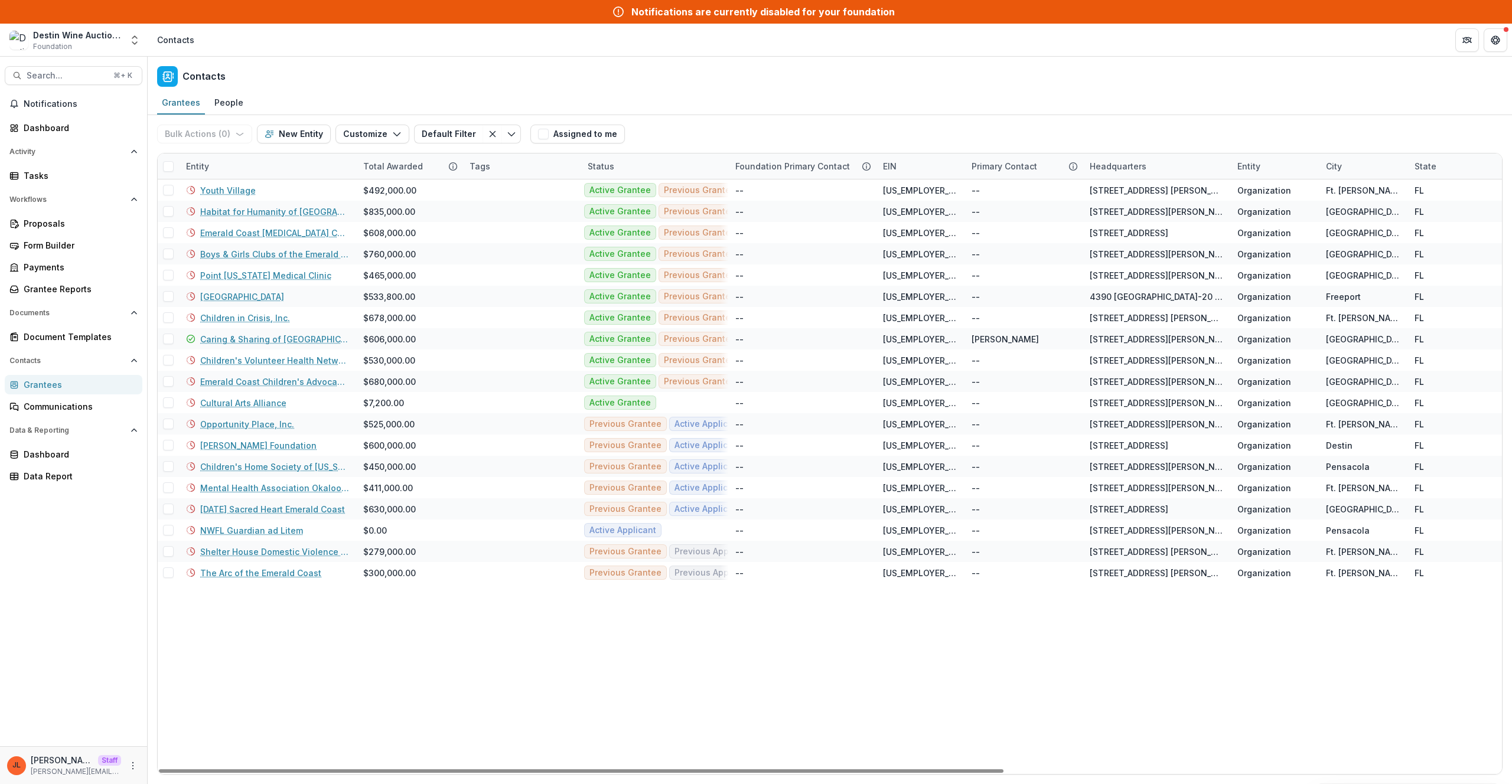
click at [227, 174] on div "Entity" at bounding box center [267, 166] width 177 height 25
click at [231, 187] on input at bounding box center [252, 193] width 142 height 19
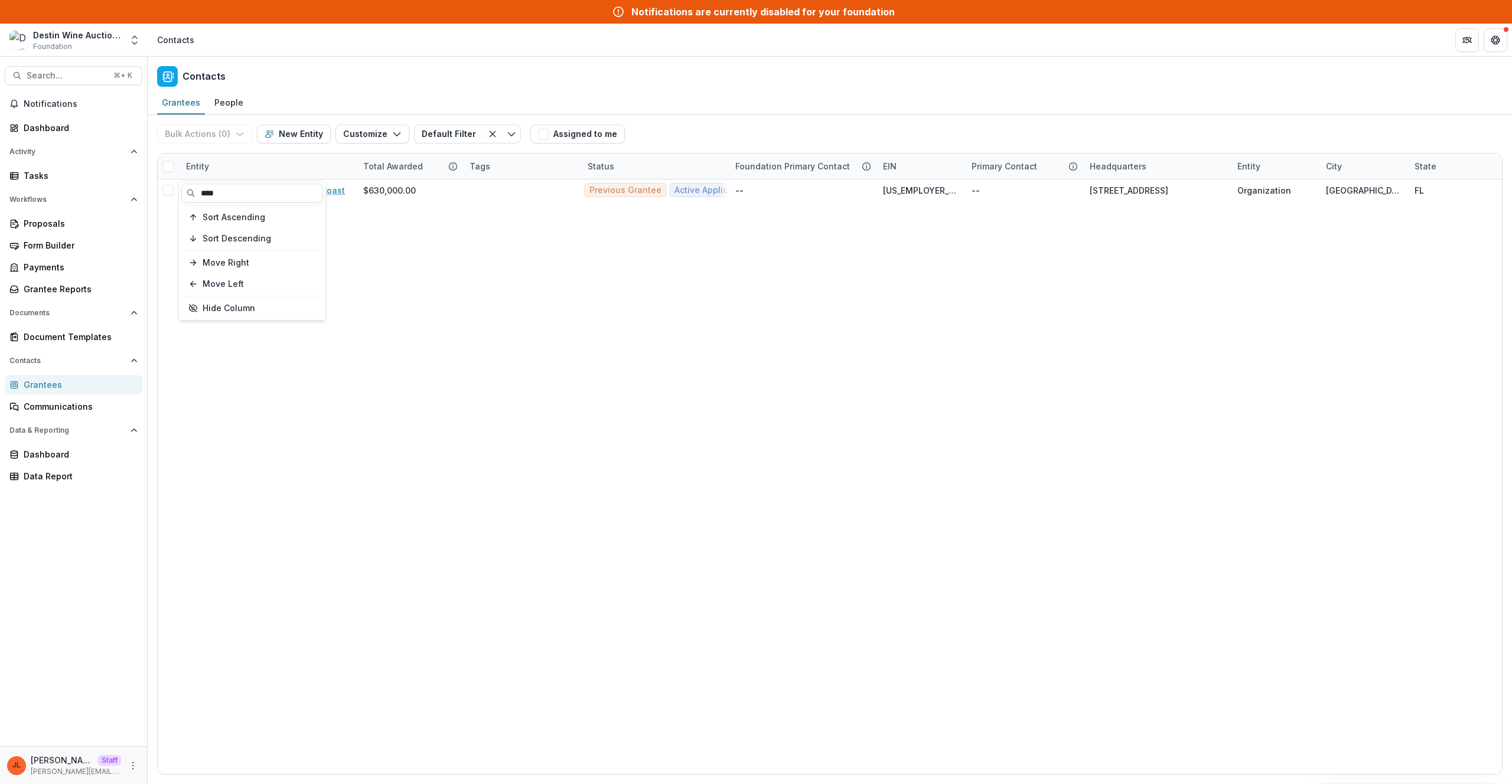
type input "****"
click at [413, 52] on header "Contacts" at bounding box center [830, 40] width 1365 height 33
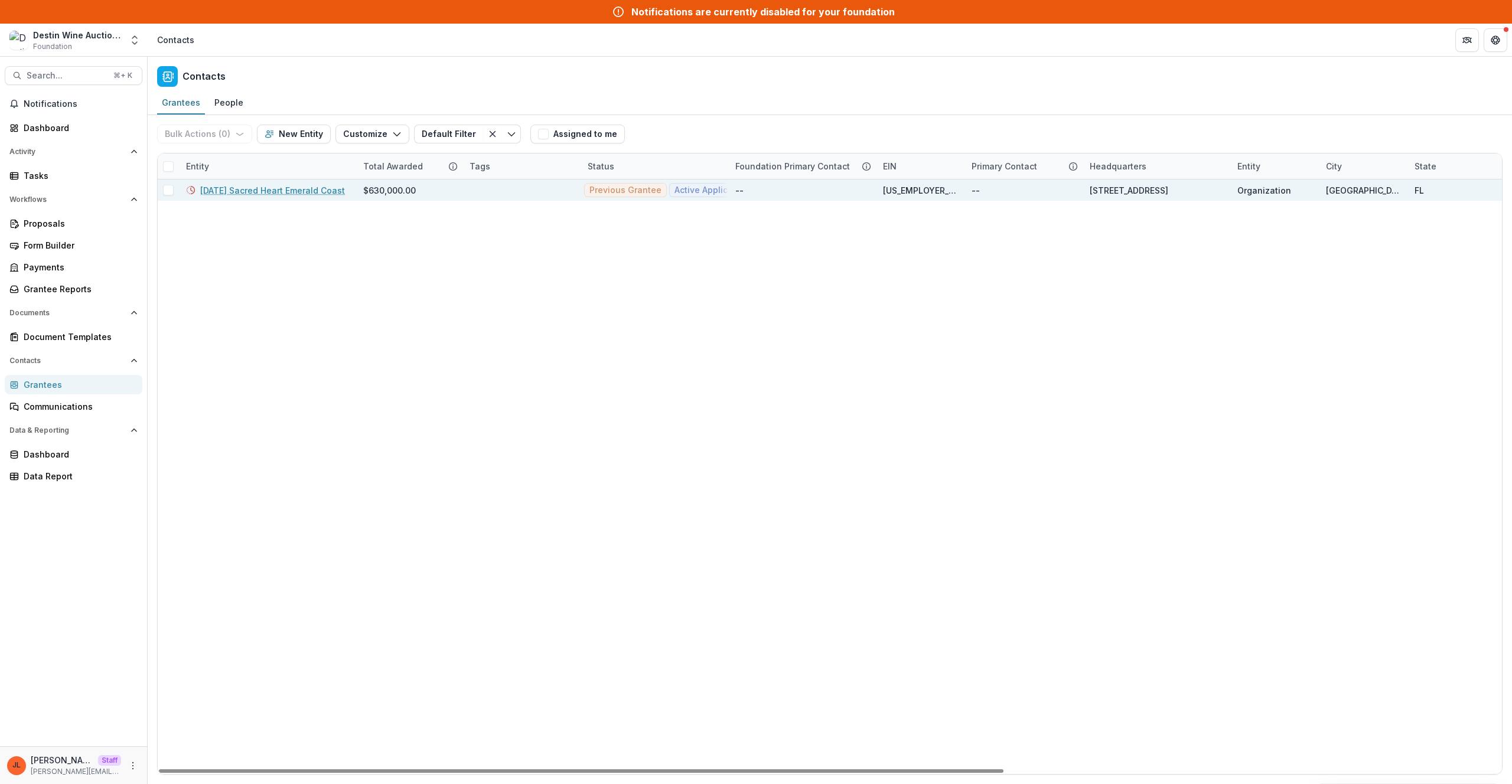
click at [302, 189] on link "Ascension Sacred Heart Emerald Coast" at bounding box center [272, 190] width 145 height 12
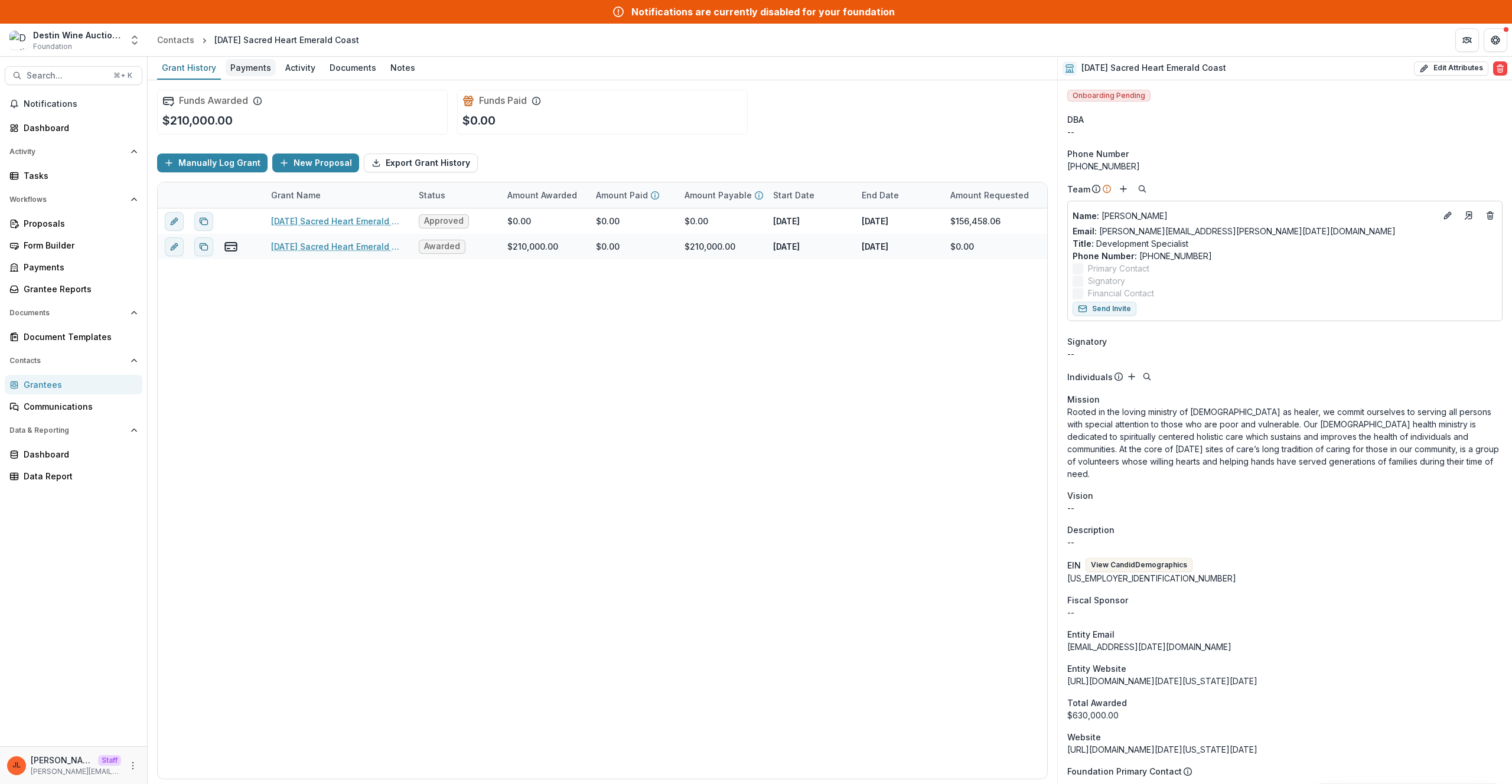
click at [251, 74] on div "Payments" at bounding box center [250, 67] width 50 height 17
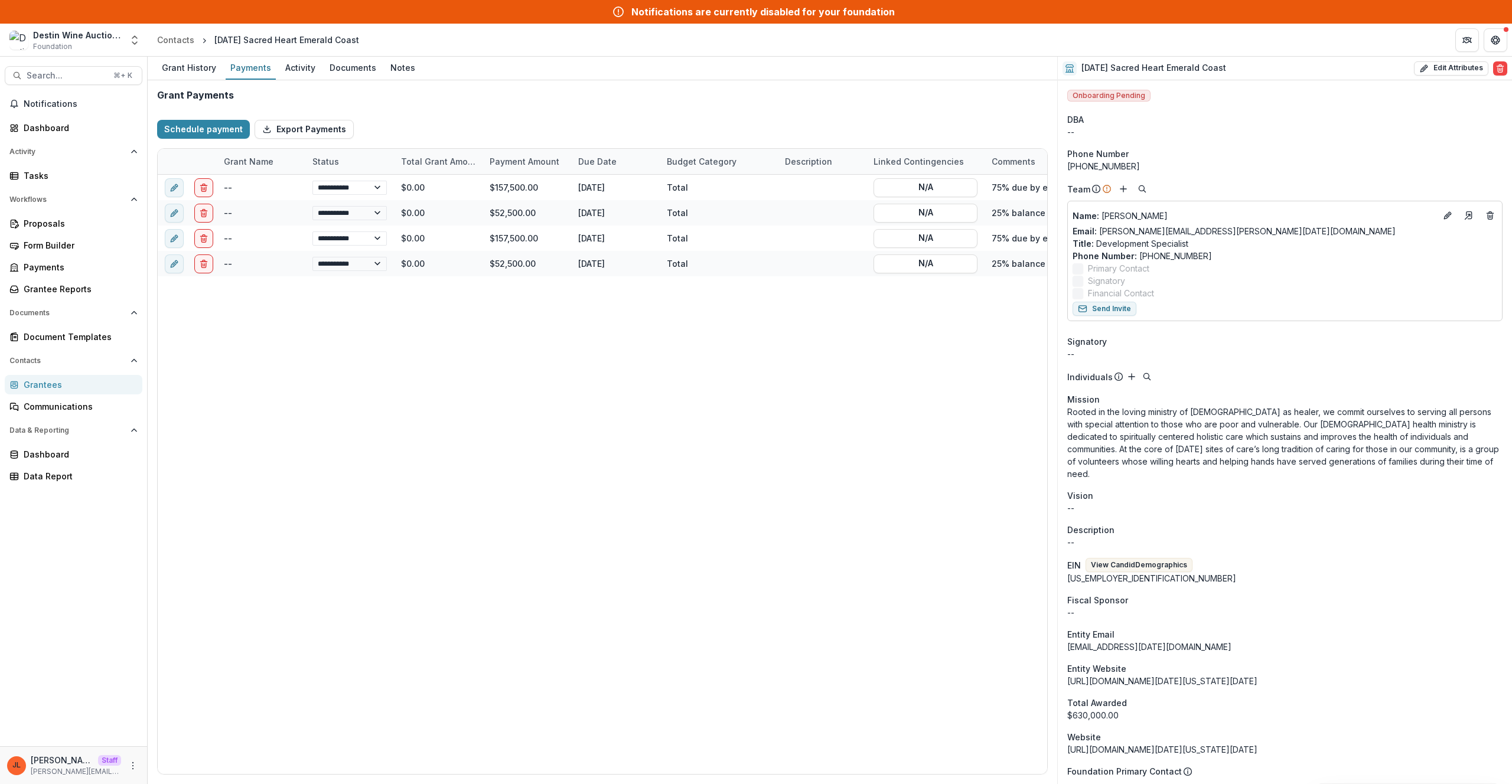
click at [697, 129] on div "Schedule payment Export Payments" at bounding box center [602, 129] width 891 height 38
click at [804, 383] on div "**********" at bounding box center [615, 474] width 916 height 599
click at [821, 396] on div "**********" at bounding box center [615, 474] width 916 height 599
click at [850, 424] on div "**********" at bounding box center [615, 474] width 916 height 599
click at [893, 93] on div "Onboarding Pending DBA -- Phone Number +1 850-278-3702 Team Name : Lisa Wainwri…" at bounding box center [1285, 702] width 454 height 1243
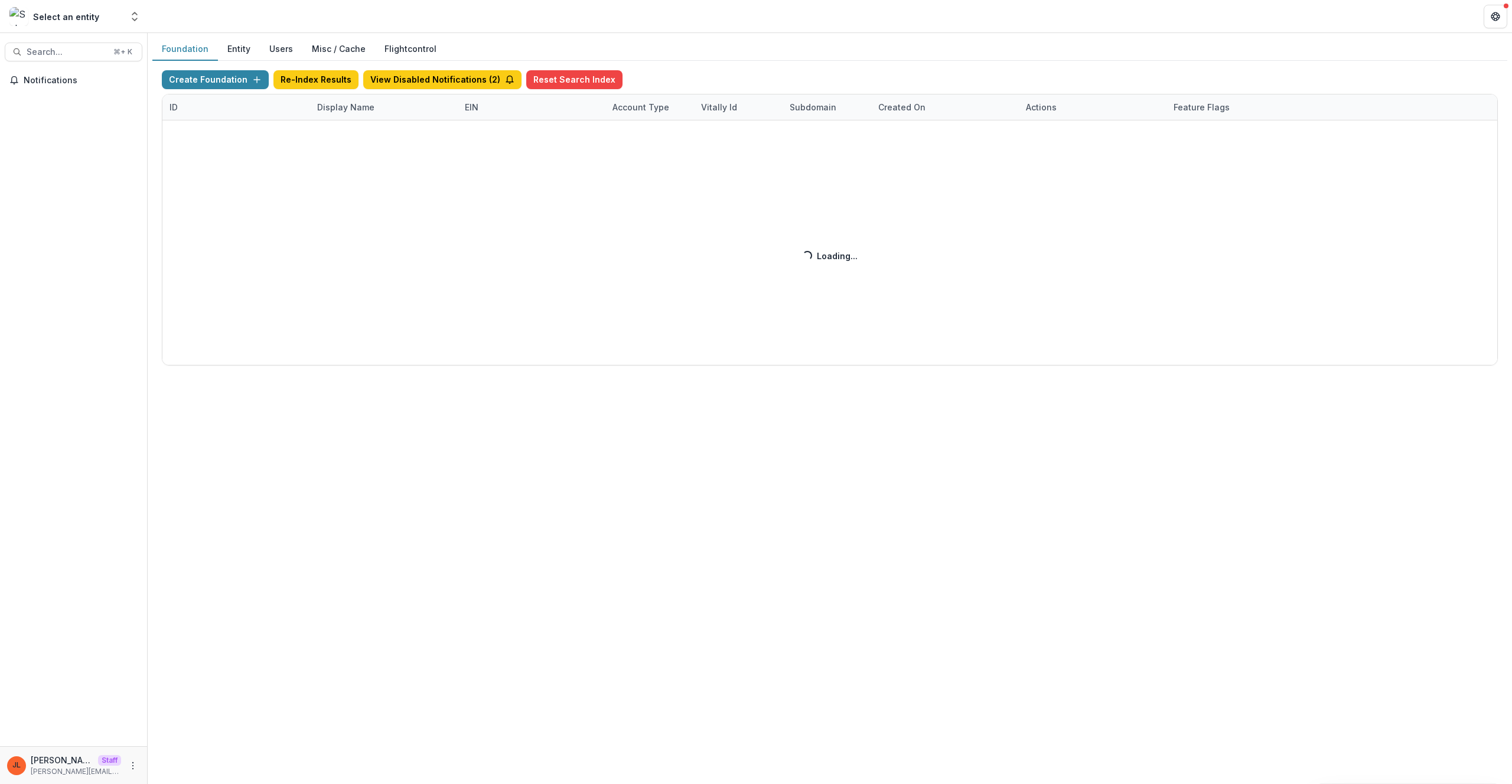
click at [341, 114] on div "Create Foundation Re-Index Results View Disabled Notifications ( 2 ) Reset Sear…" at bounding box center [830, 218] width 1336 height 296
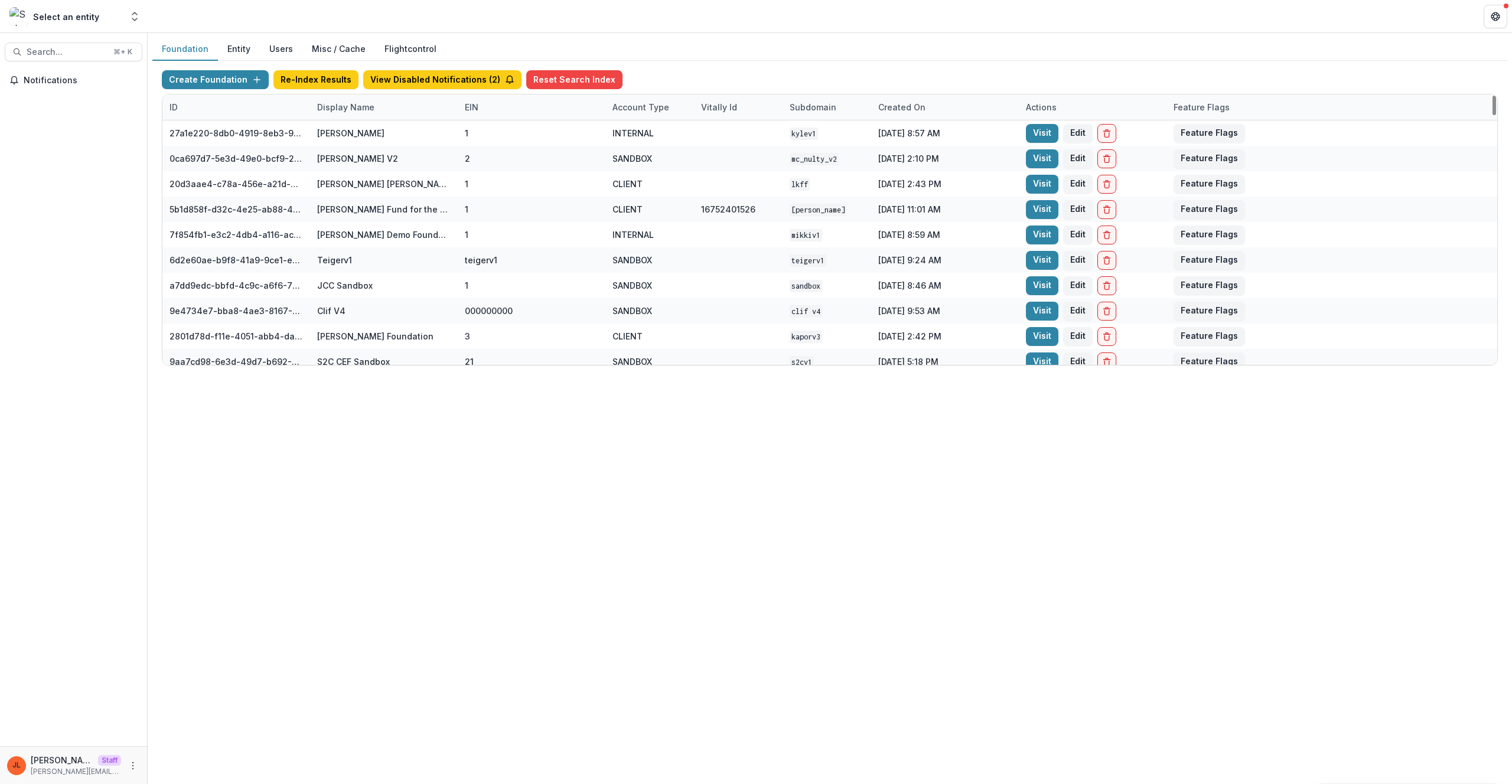
click at [342, 109] on div "Display Name" at bounding box center [346, 107] width 72 height 12
click at [372, 142] on input at bounding box center [384, 134] width 142 height 19
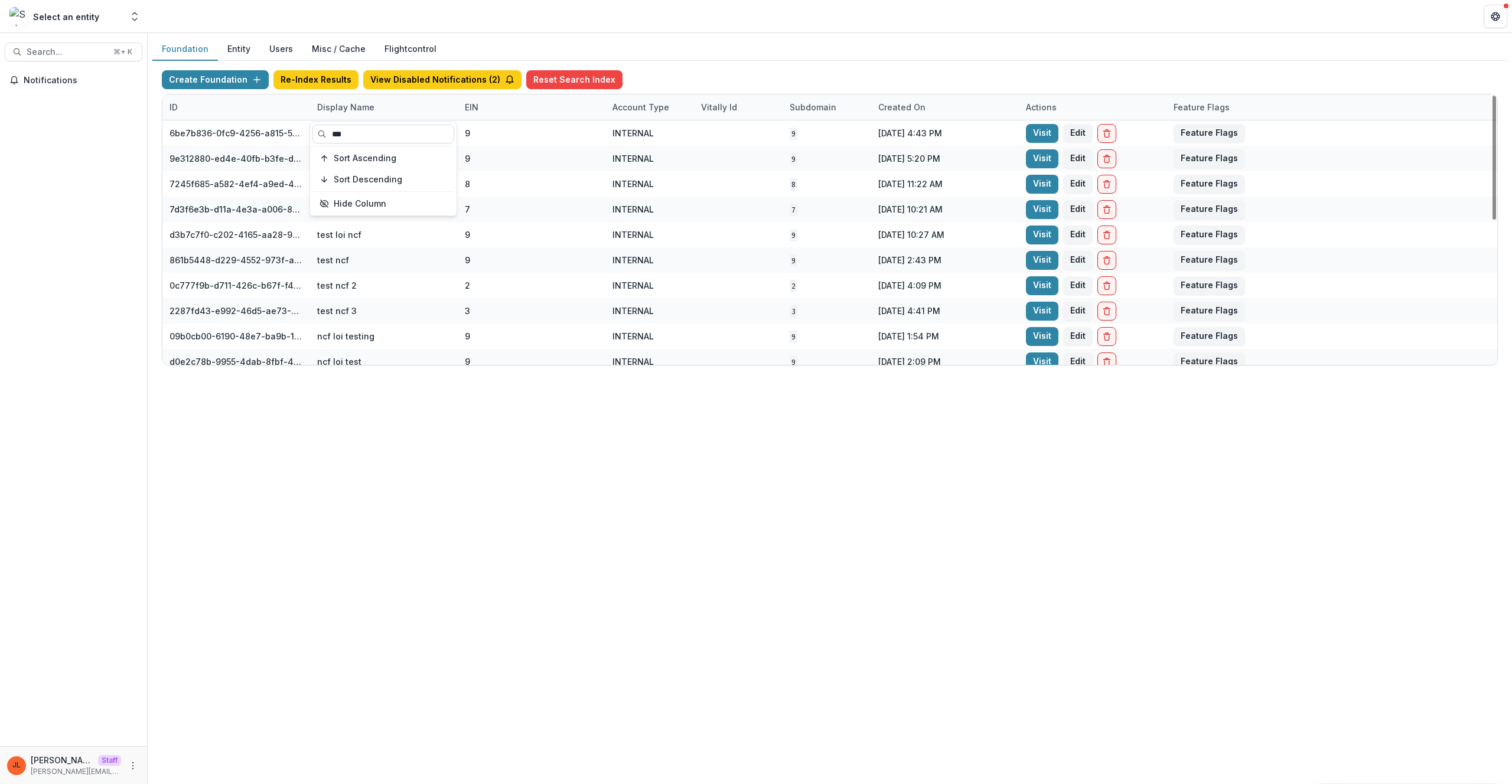
type input "***"
click at [522, 477] on div "Foundation Entity Users Misc / Cache Flightcontrol Create Foundation Re-Index R…" at bounding box center [830, 409] width 1365 height 751
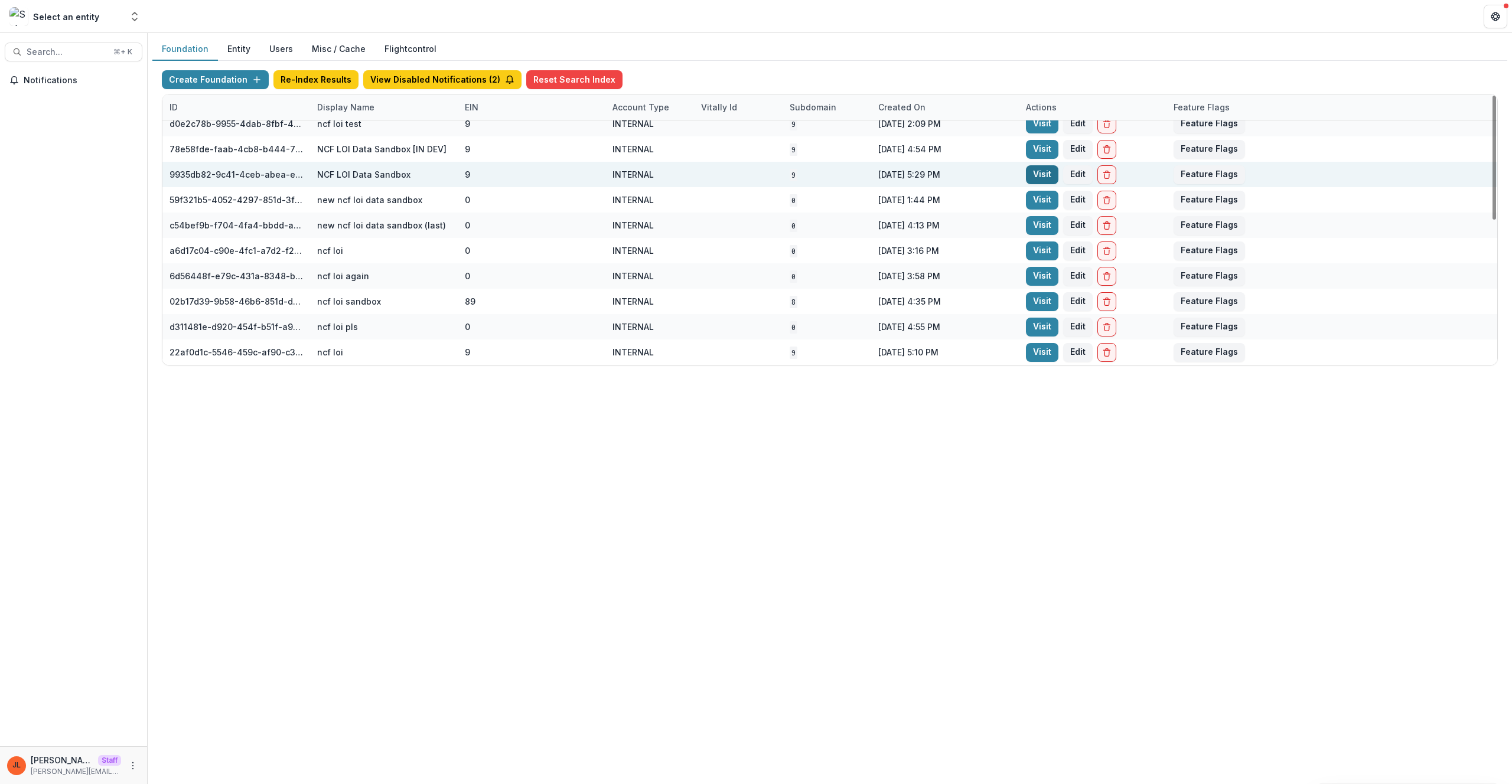
click at [1046, 174] on link "Visit" at bounding box center [1042, 175] width 33 height 19
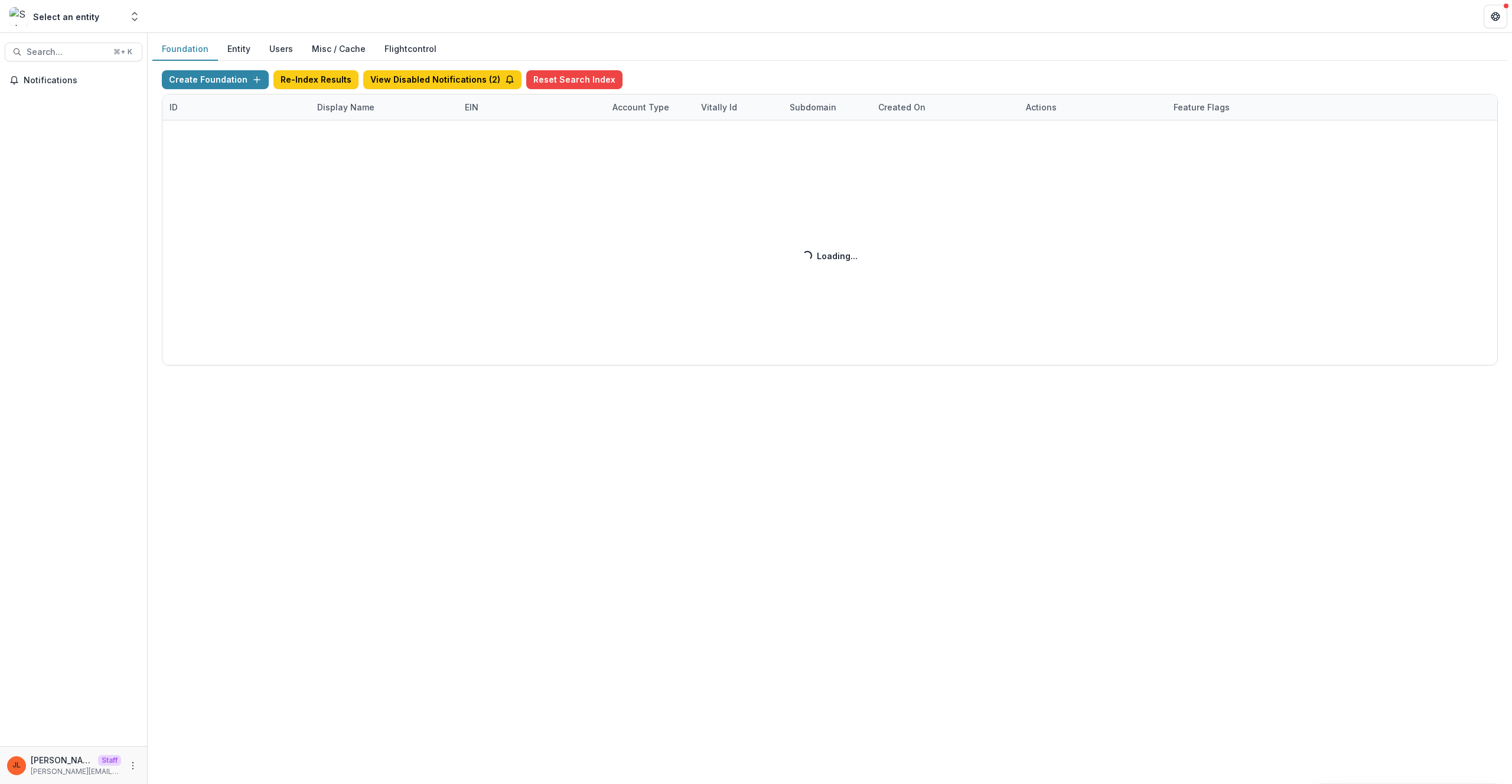
click at [358, 110] on div "Create Foundation Re-Index Results View Disabled Notifications ( 2 ) Reset Sear…" at bounding box center [830, 218] width 1336 height 296
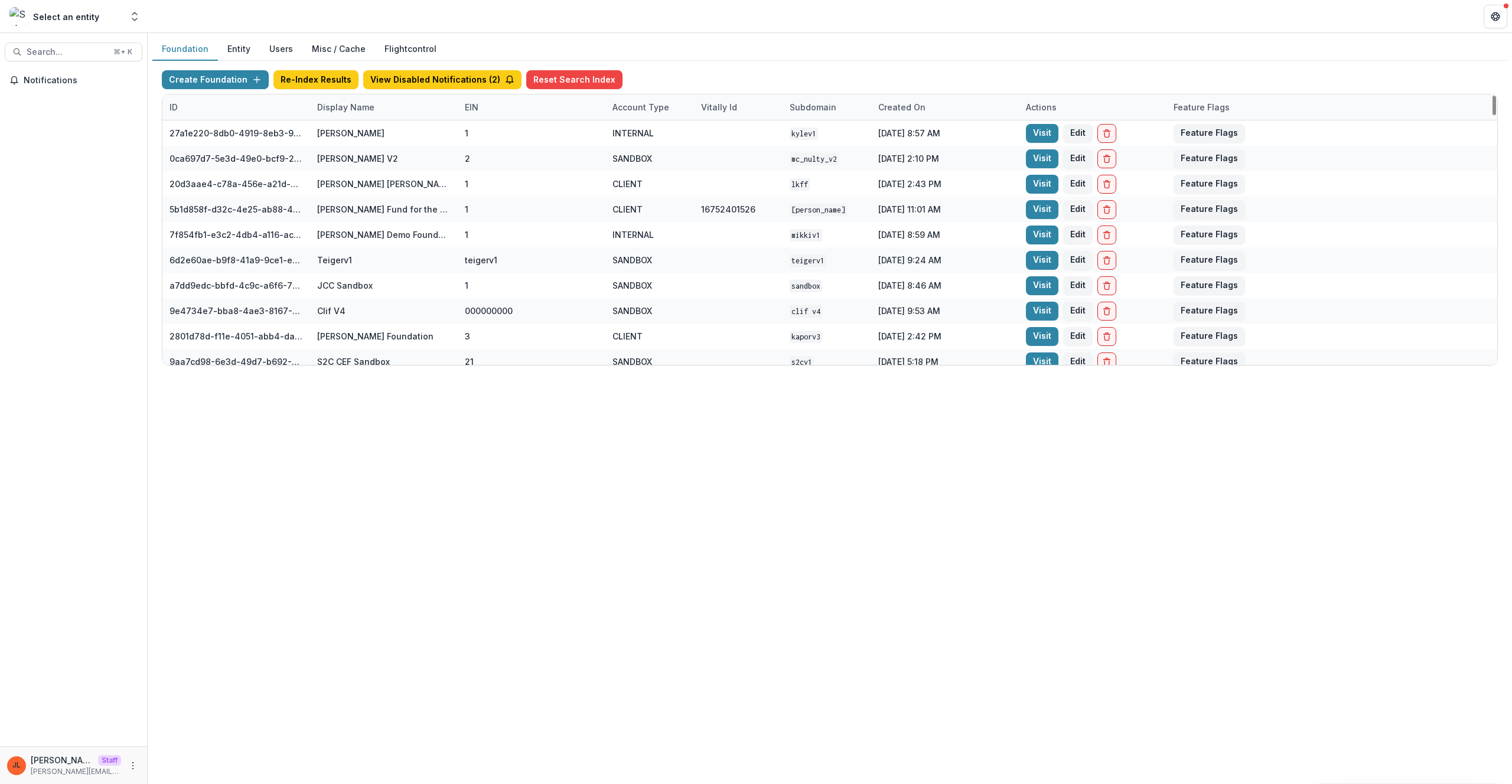
click at [358, 110] on div "Display Name" at bounding box center [346, 107] width 72 height 12
click at [359, 131] on input at bounding box center [384, 134] width 142 height 19
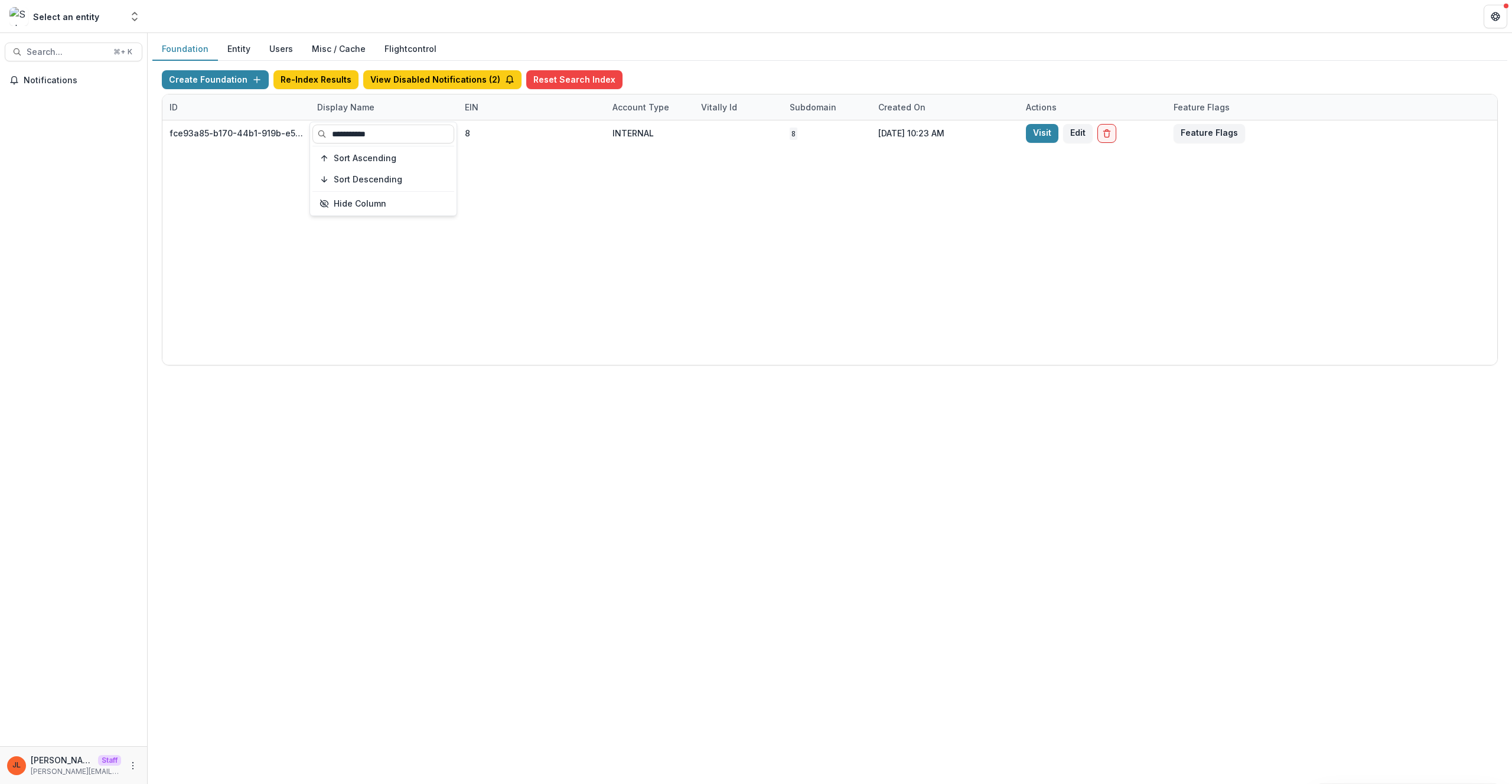
type input "**********"
click at [537, 230] on div "fce93a85-b170-44b1-919b-e506d912f1c4 ncf core grants sandbox [in dev] 8 INTERNA…" at bounding box center [830, 243] width 1336 height 244
click at [381, 119] on div "Display Name" at bounding box center [384, 107] width 148 height 25
click at [381, 135] on input "**********" at bounding box center [384, 134] width 142 height 19
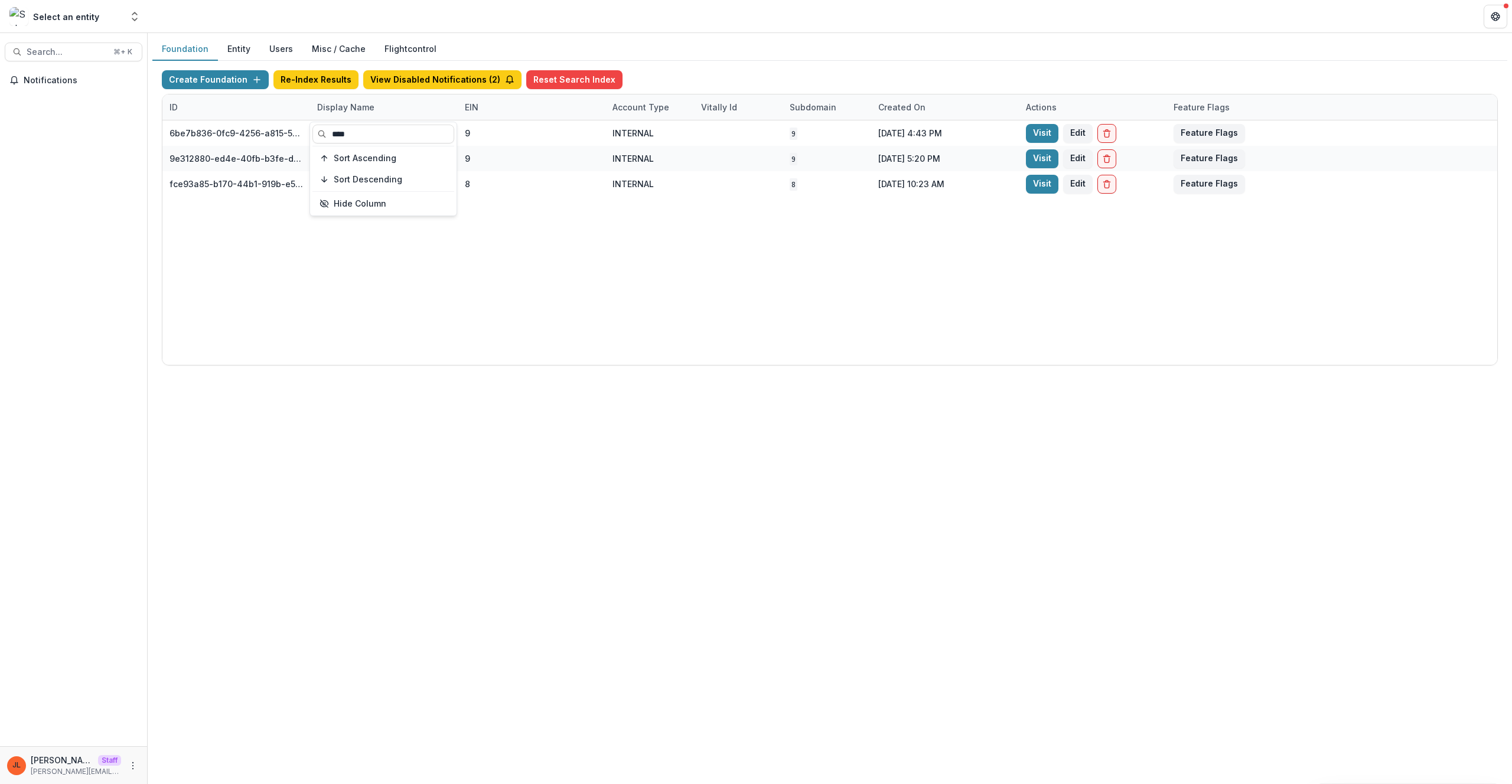
type input "****"
click at [579, 223] on div "6be7b836-0fc9-4256-a815-50ef1edb4eb9 NCF Core Grant Sandbox 9 INTERNAL 9 [DATE]…" at bounding box center [830, 243] width 1336 height 244
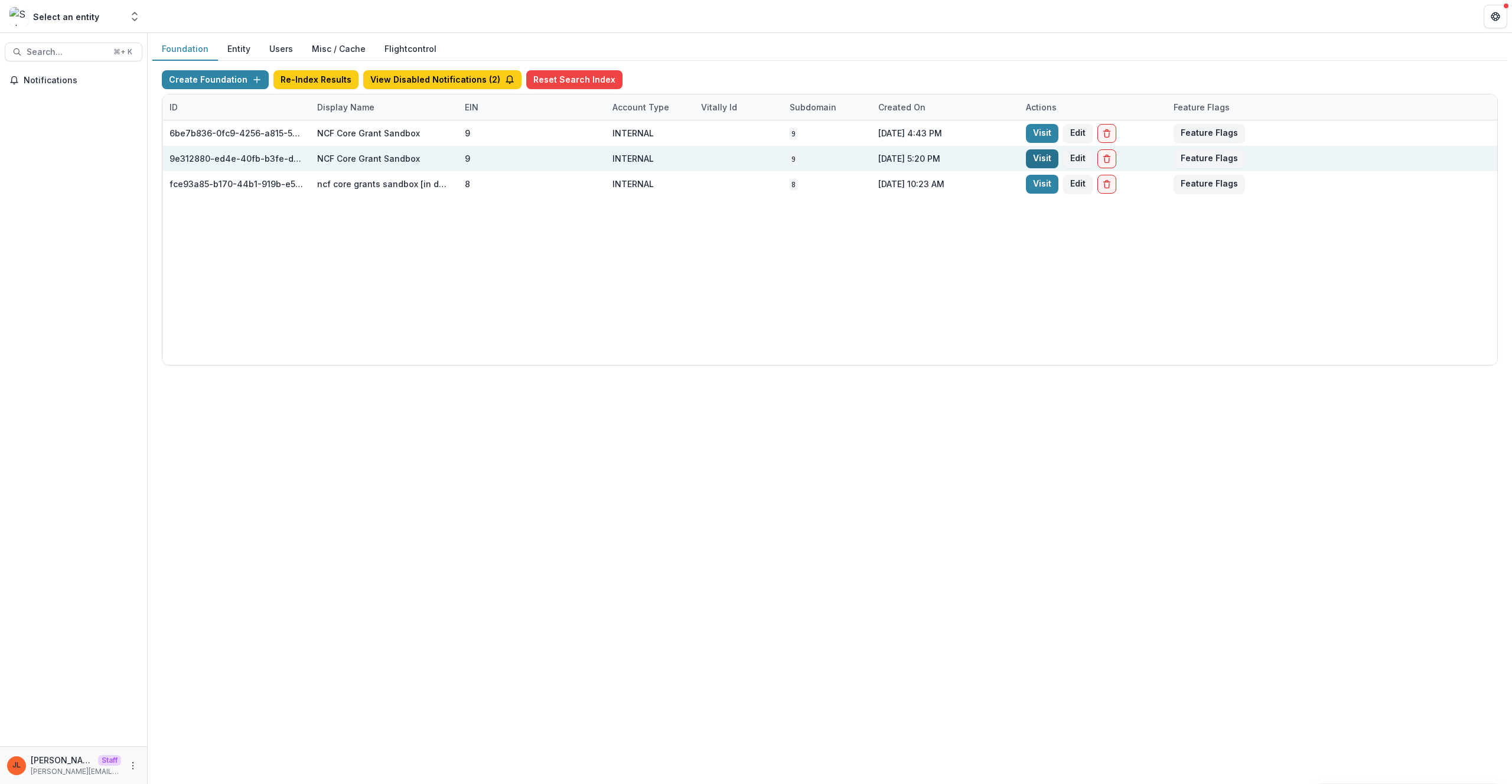
click at [1040, 160] on link "Visit" at bounding box center [1042, 158] width 33 height 19
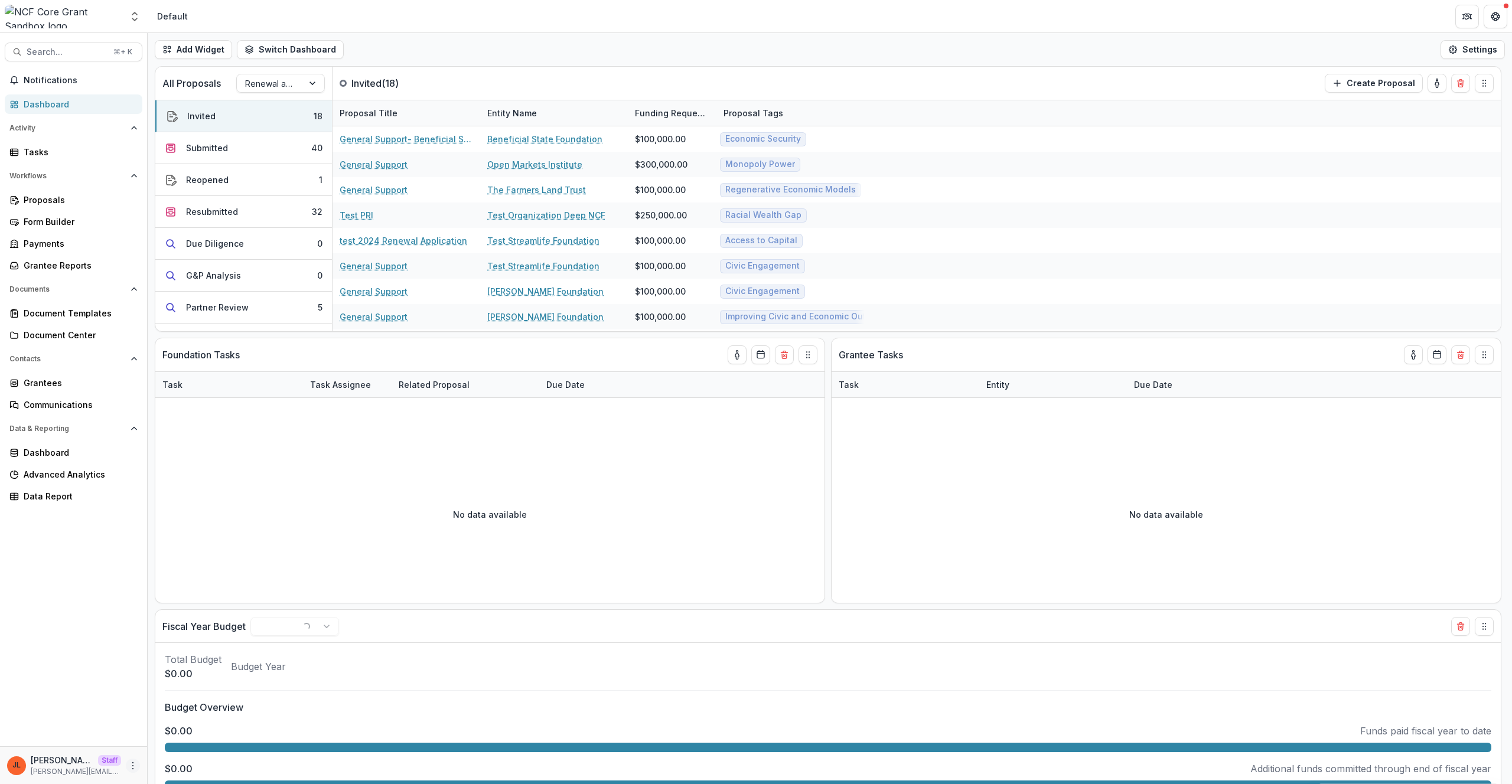
click at [127, 767] on button "More" at bounding box center [132, 765] width 14 height 14
click at [191, 746] on link "User Settings" at bounding box center [211, 741] width 127 height 20
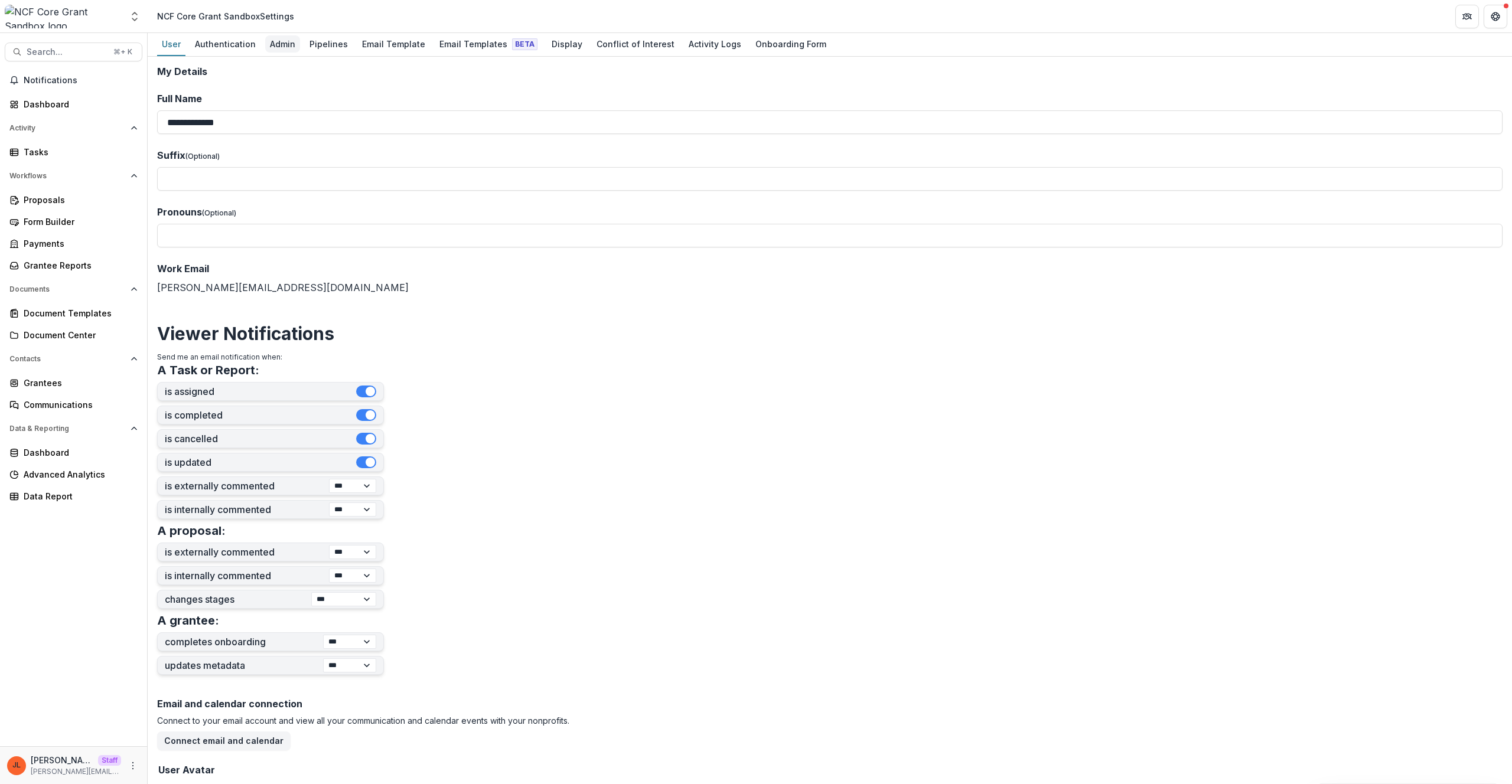
click at [281, 51] on div "Admin" at bounding box center [283, 43] width 35 height 17
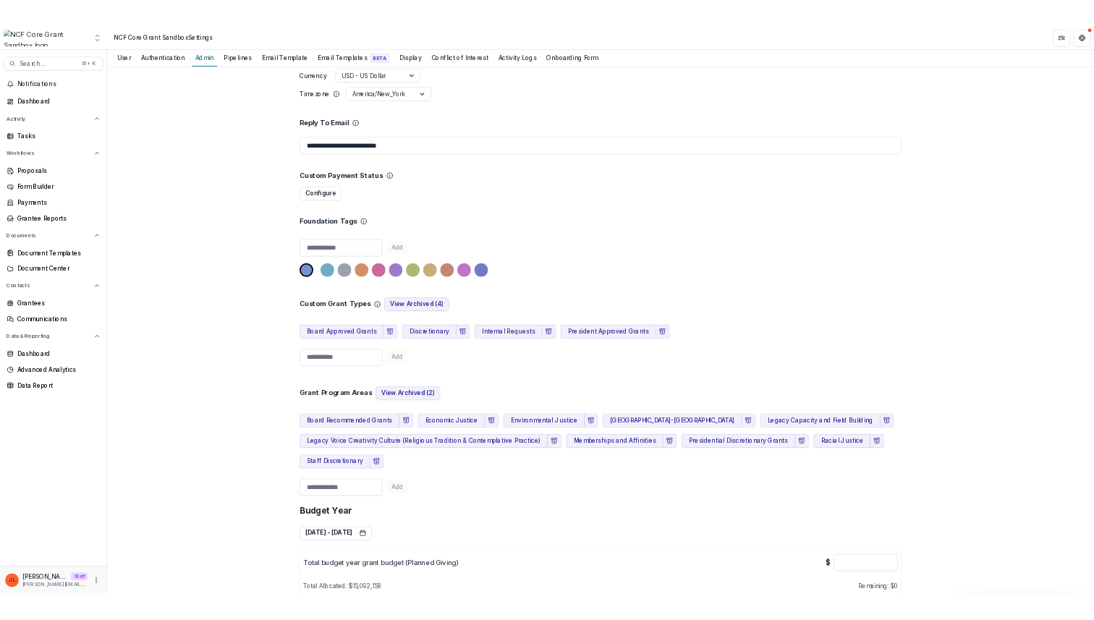
scroll to position [259, 0]
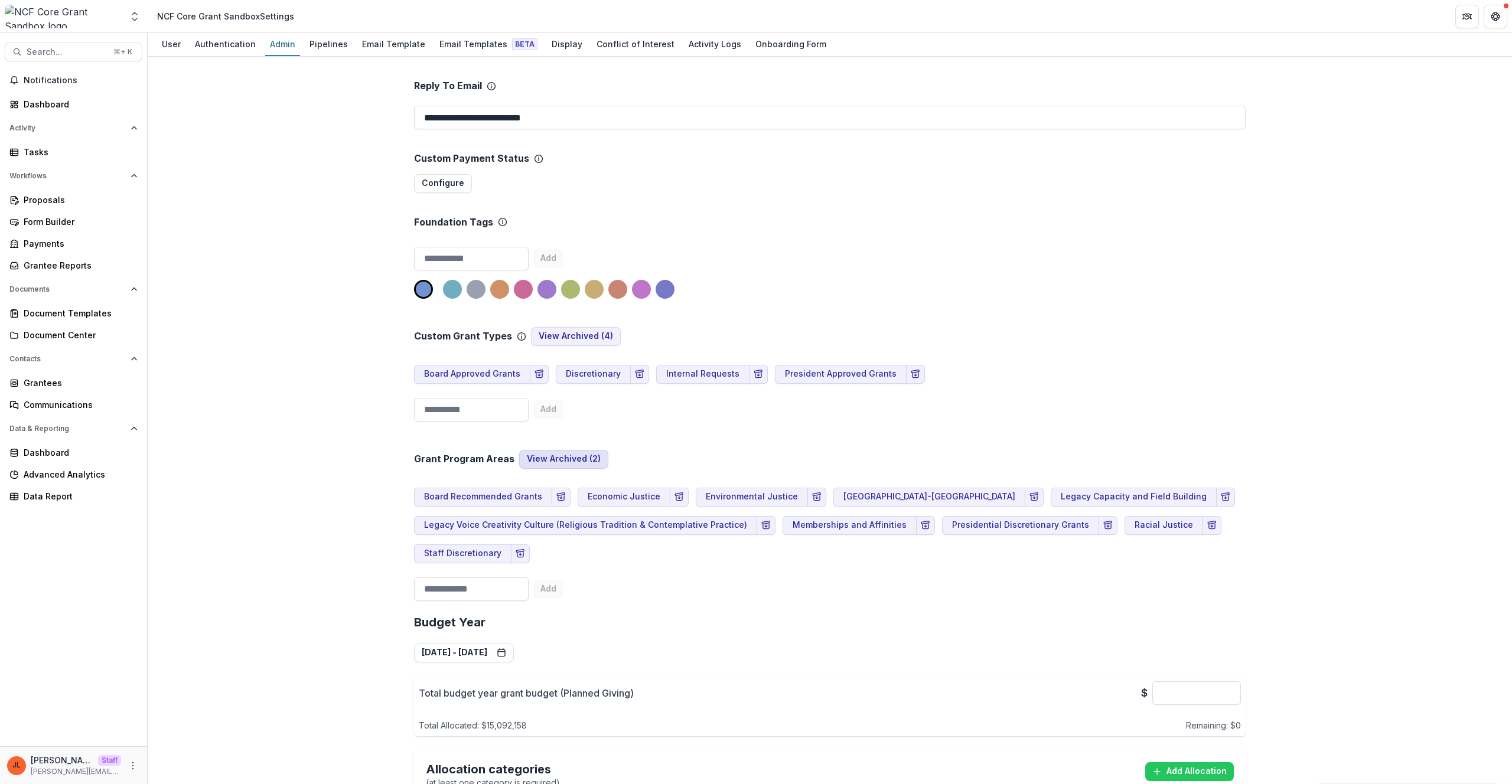
click at [569, 459] on button "View Archived ( 2 )" at bounding box center [564, 459] width 89 height 19
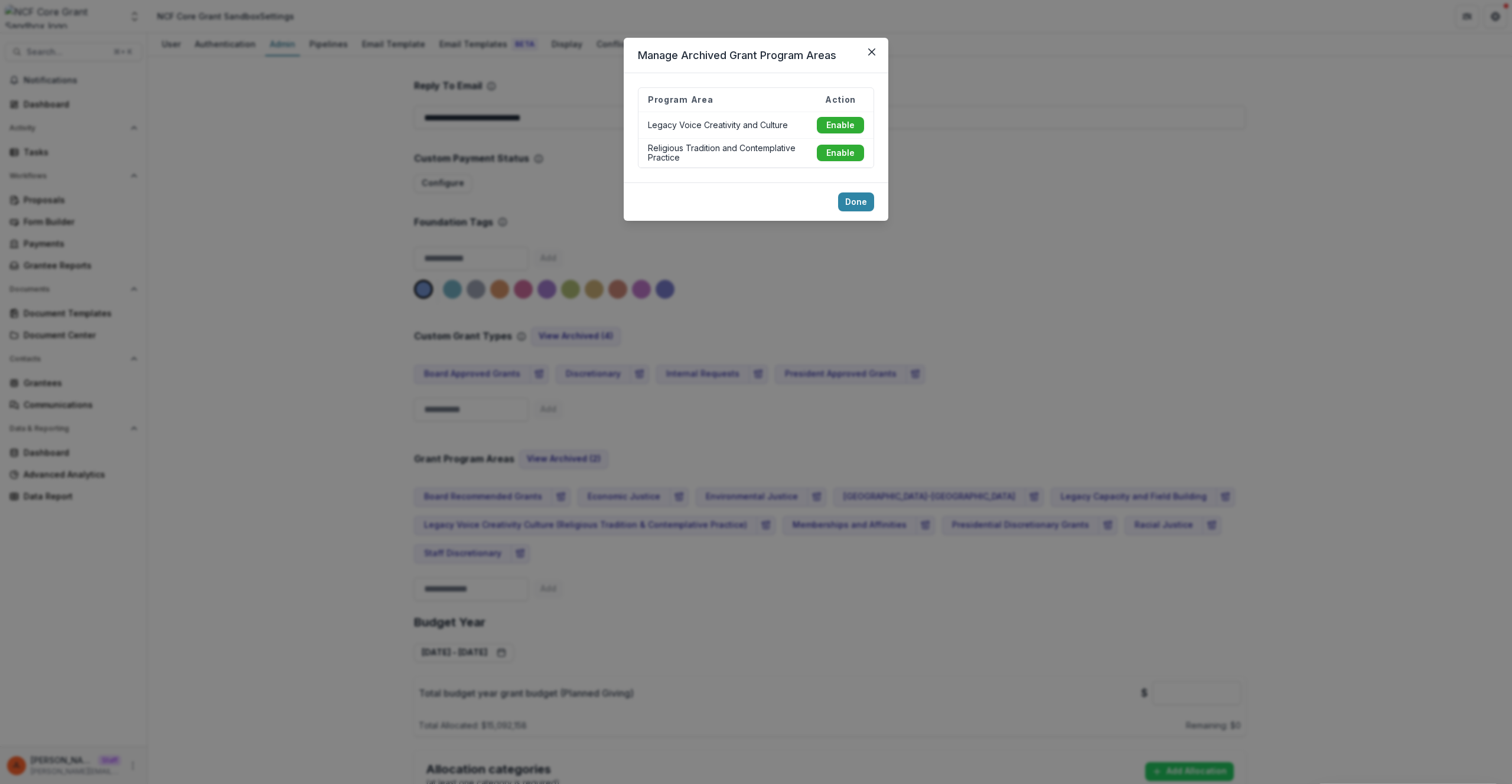
click at [899, 438] on div "Manage Archived Grant Program Areas Program Area Action Legacy Voice Creativity…" at bounding box center [756, 392] width 1512 height 784
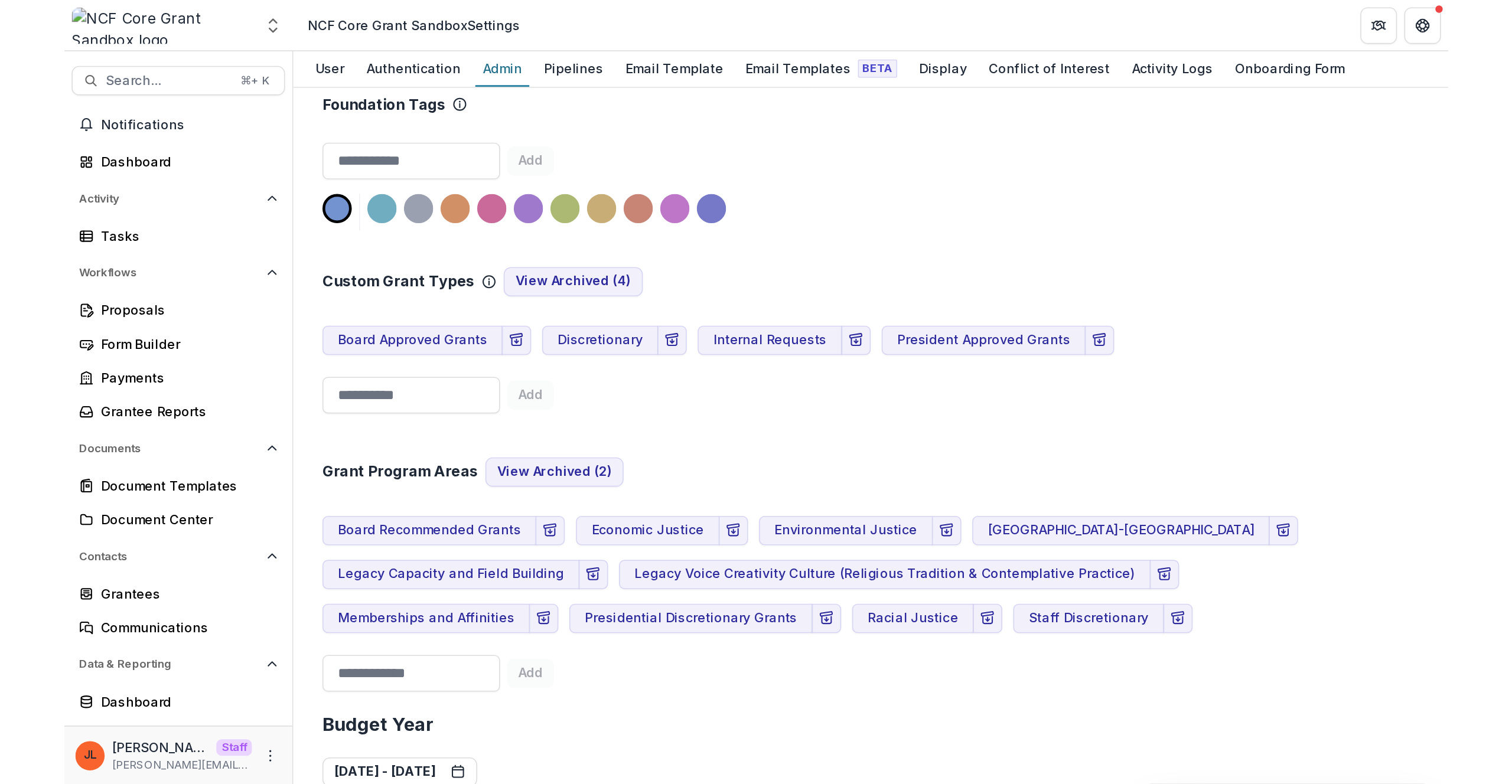
scroll to position [376, 0]
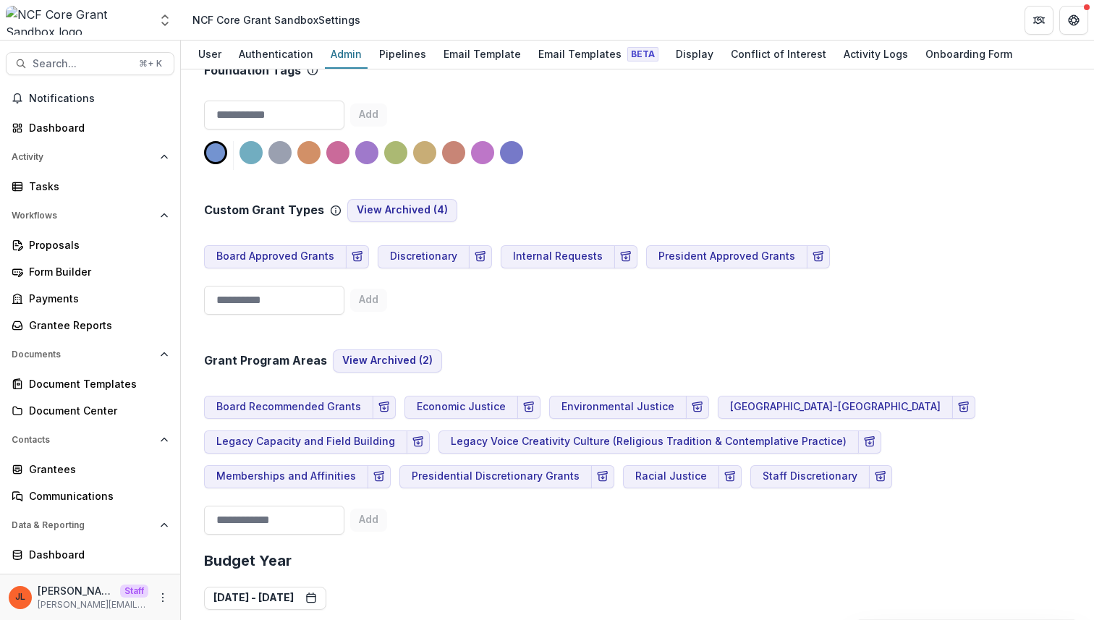
click at [764, 513] on div "Grant Program Areas View Archived ( 2 ) Board Recommended Grants Economic Justi…" at bounding box center [637, 430] width 866 height 220
click at [388, 360] on button "View Archived ( 2 )" at bounding box center [387, 360] width 109 height 23
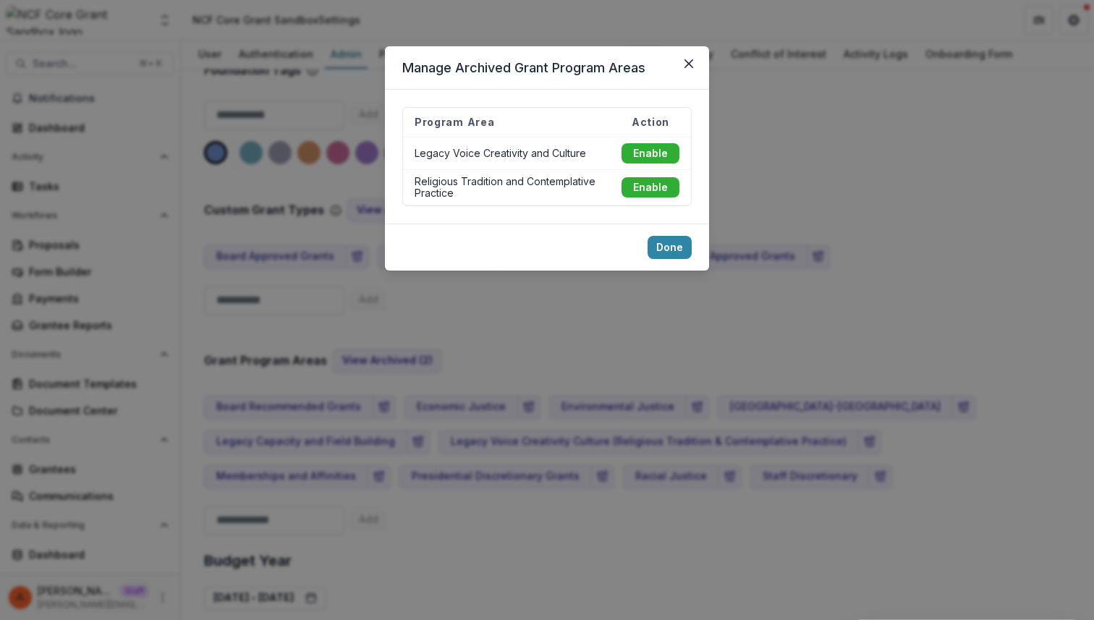
click at [710, 516] on div "Manage Archived Grant Program Areas Program Area Action Legacy Voice Creativity…" at bounding box center [547, 310] width 1094 height 620
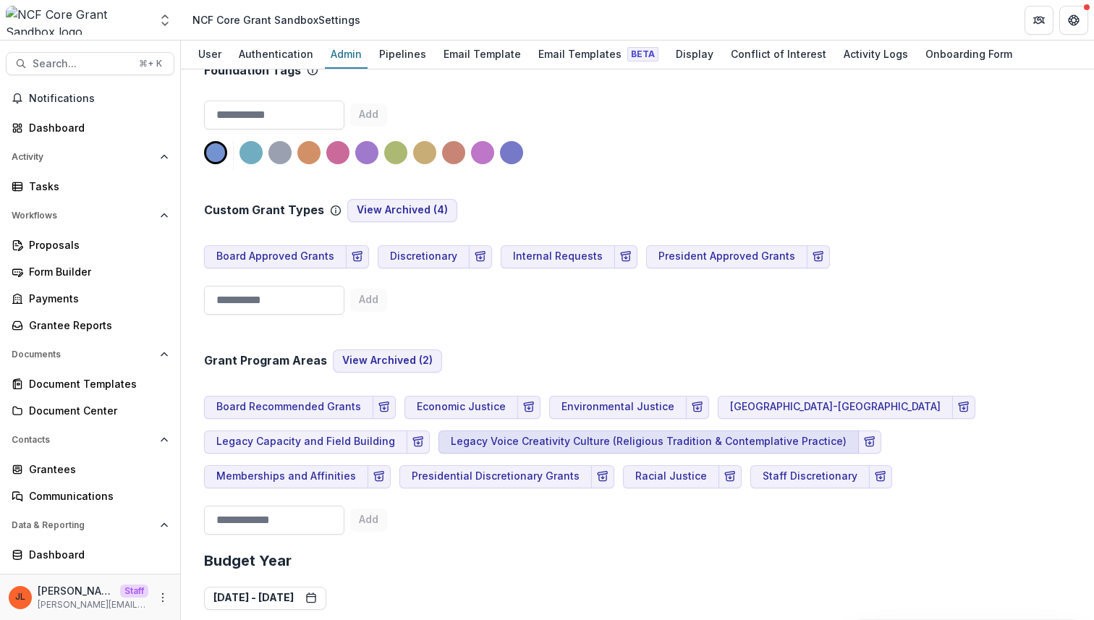
click at [538, 442] on button "Legacy Voice Creativity Culture (Religious Tradition & Contemplative Practice)" at bounding box center [648, 441] width 420 height 23
click at [399, 453] on div "Memberships and Affinities" at bounding box center [301, 470] width 195 height 35
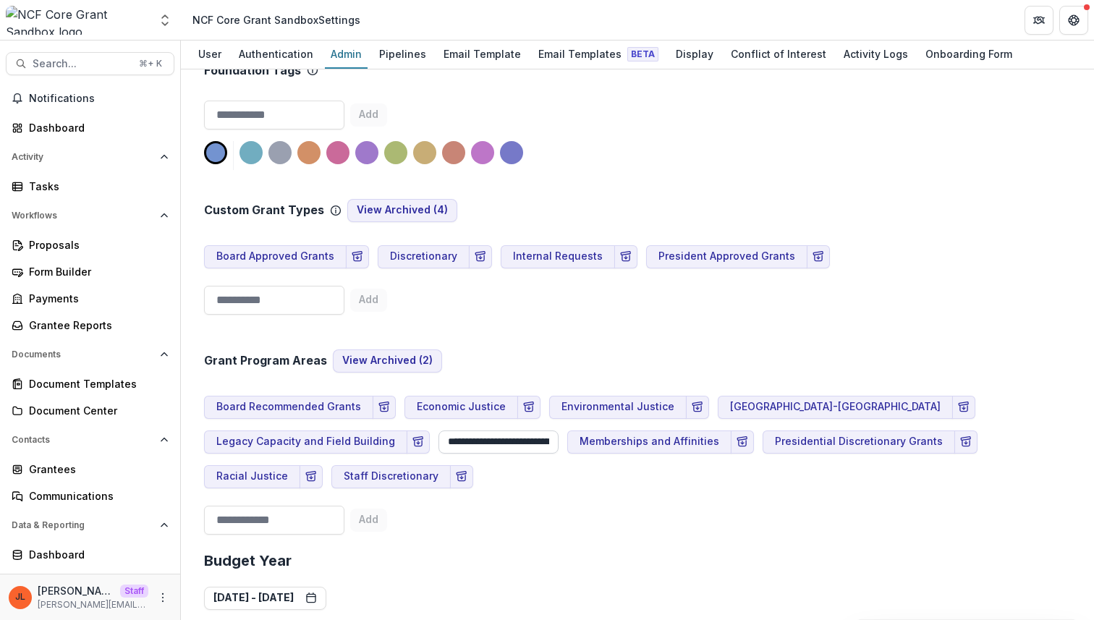
click at [438, 434] on input "**********" at bounding box center [498, 441] width 120 height 23
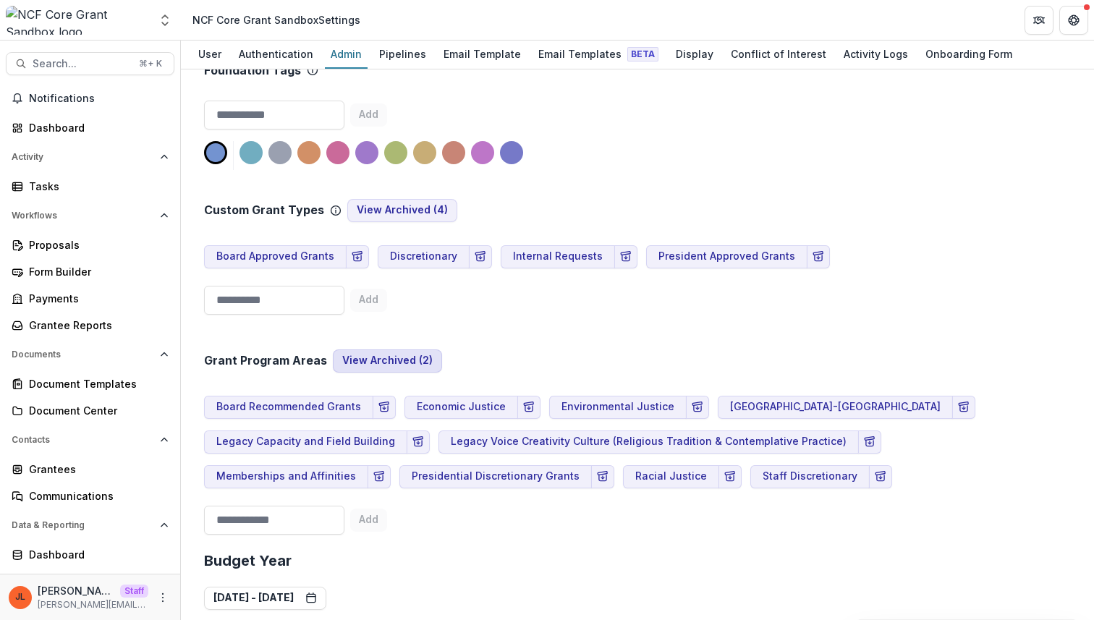
click at [393, 362] on button "View Archived ( 2 )" at bounding box center [387, 360] width 109 height 23
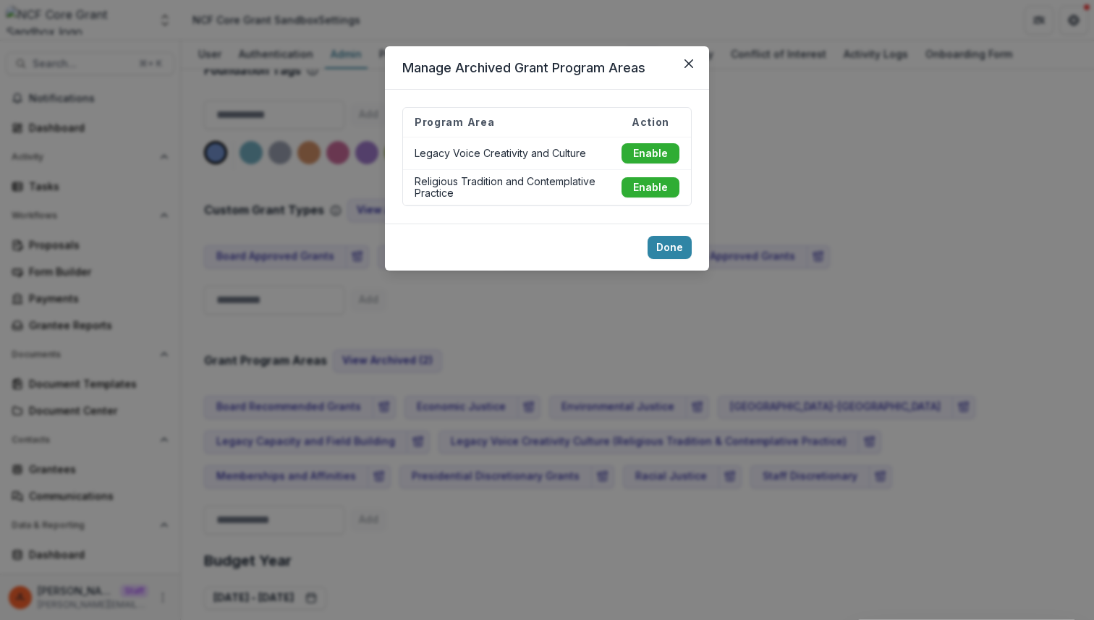
click at [830, 312] on div "Manage Archived Grant Program Areas Program Area Action Legacy Voice Creativity…" at bounding box center [547, 310] width 1094 height 620
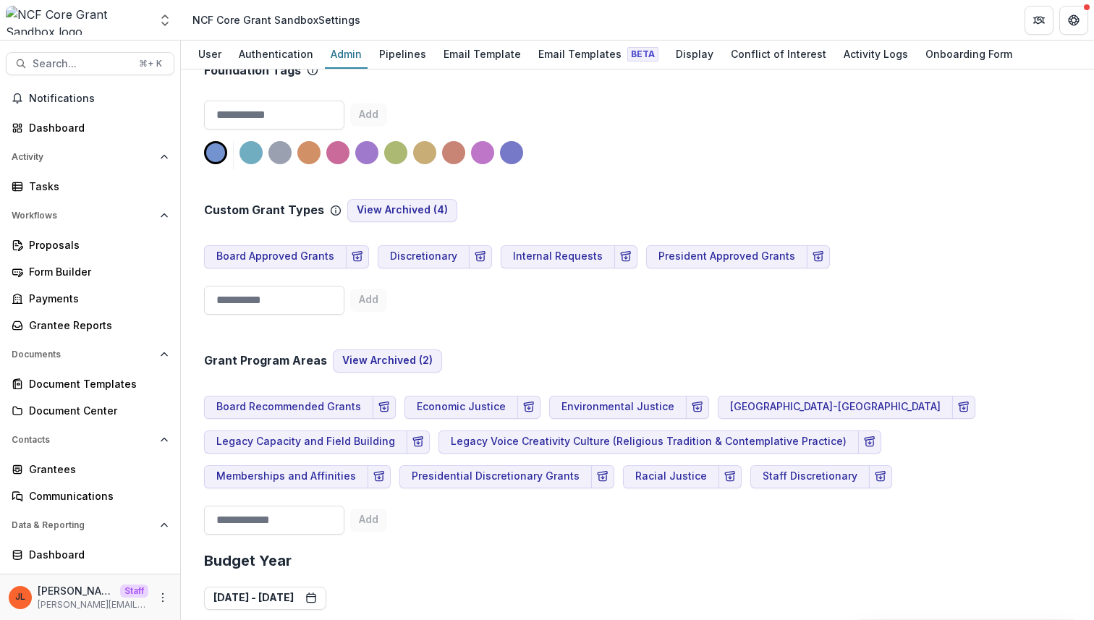
drag, startPoint x: 819, startPoint y: 182, endPoint x: 699, endPoint y: 149, distance: 124.6
click at [819, 182] on div "Custom Grant Types View Archived ( 4 ) Board Approved Grants Discretionary Inte…" at bounding box center [637, 245] width 866 height 150
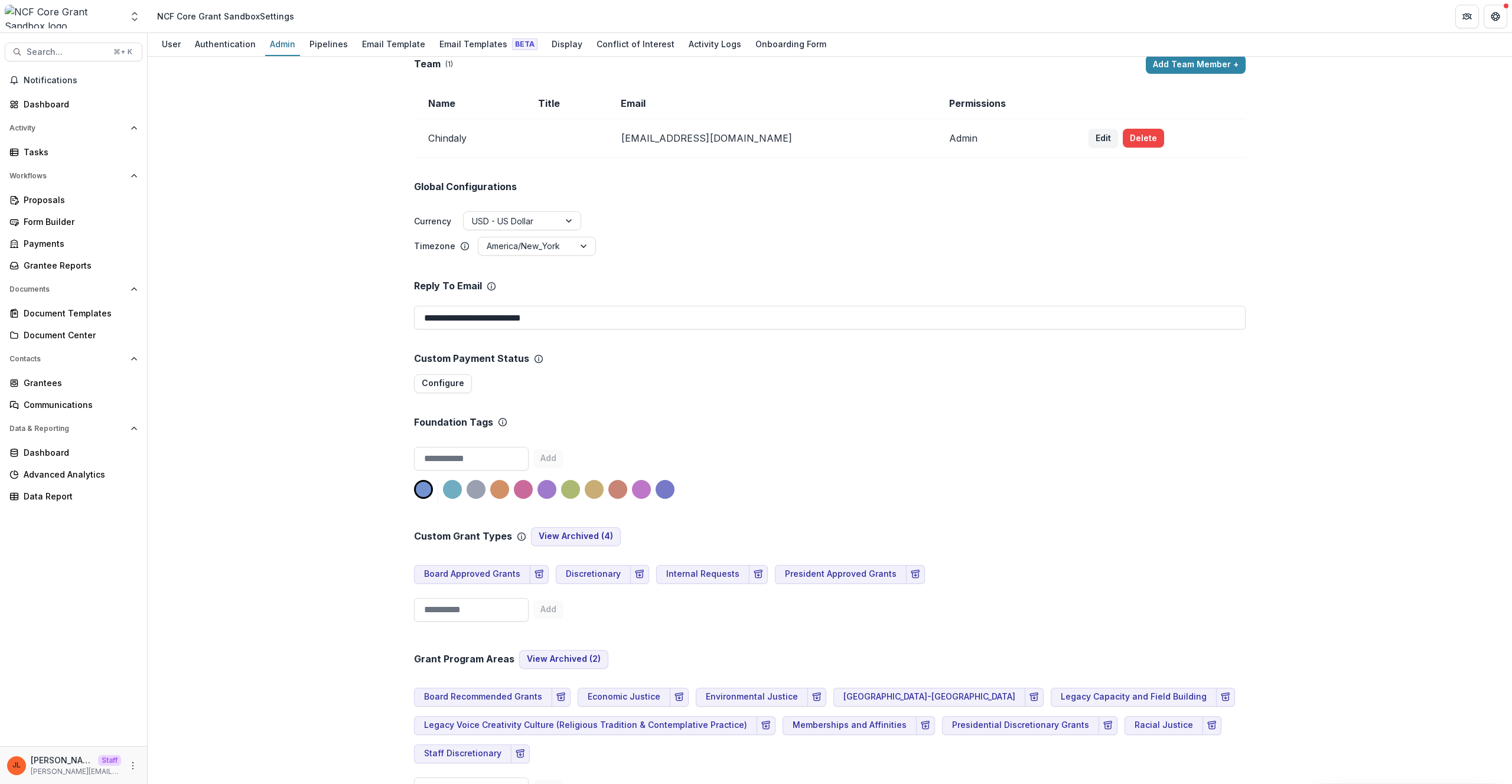
scroll to position [0, 0]
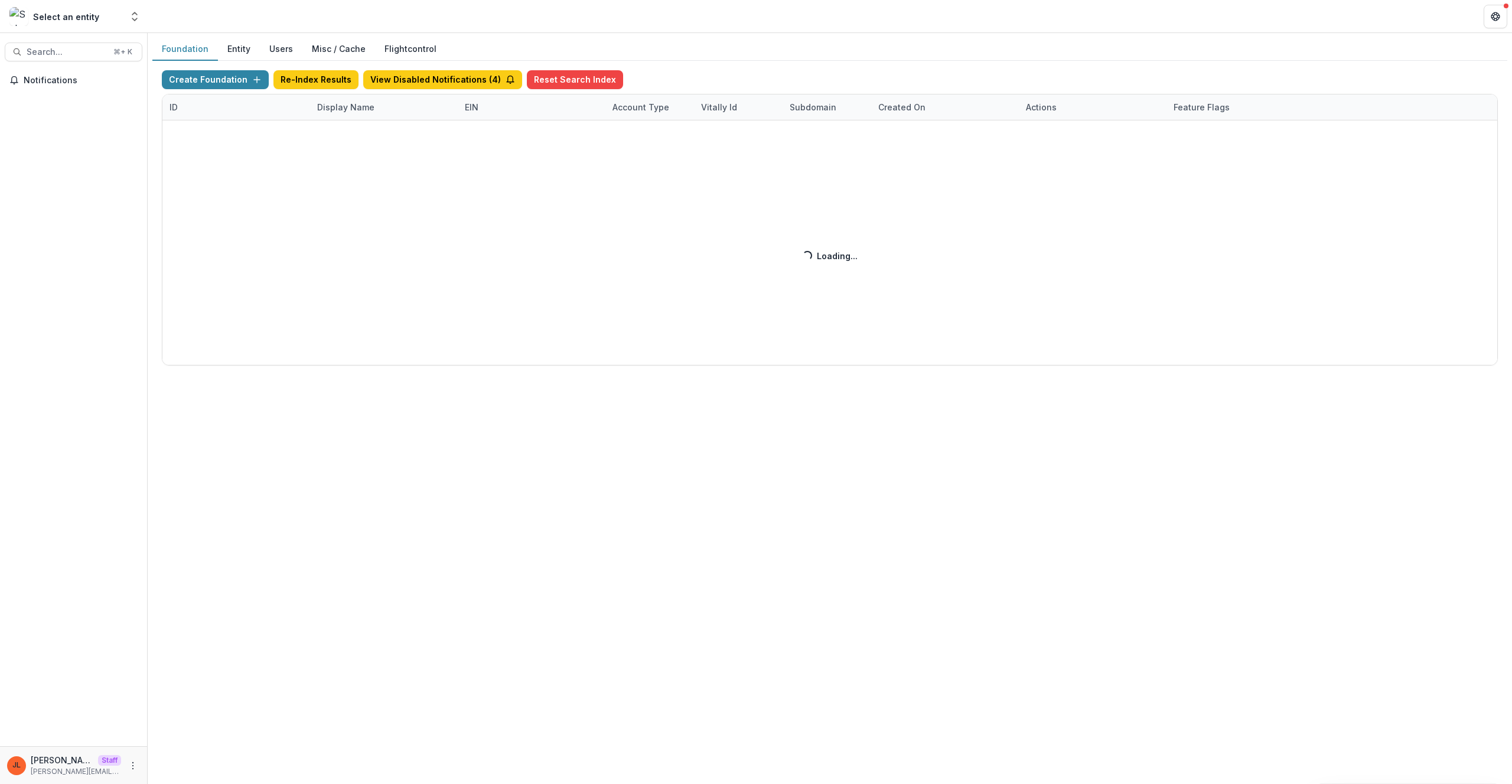
click at [345, 109] on div "Create Foundation Re-Index Results View Disabled Notifications ( 4 ) Reset Sear…" at bounding box center [830, 218] width 1336 height 296
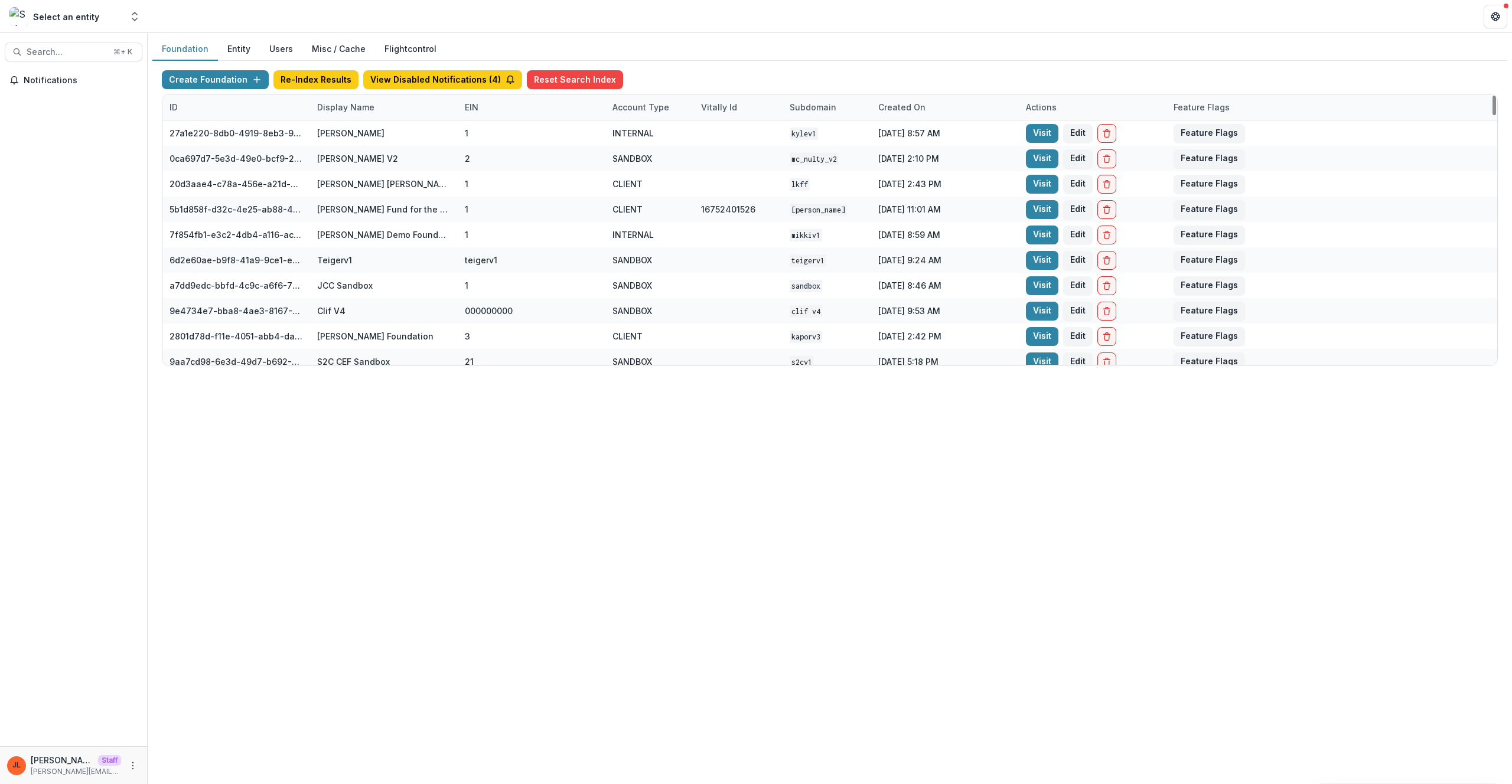
click at [355, 108] on div "Display Name" at bounding box center [346, 107] width 72 height 12
click at [359, 137] on input at bounding box center [384, 134] width 142 height 19
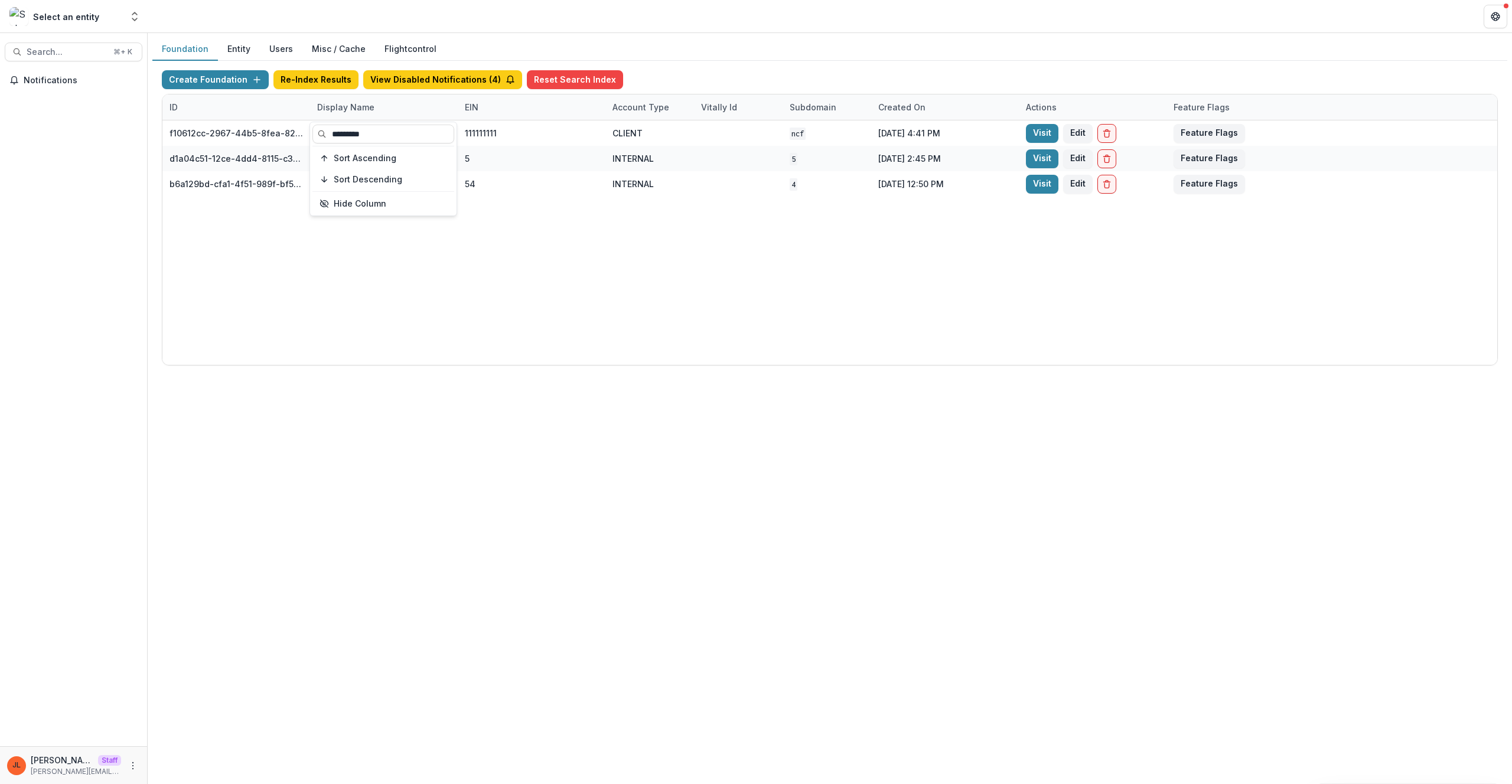
type input "*********"
click at [618, 448] on div "Foundation Entity Users Misc / Cache Flightcontrol Create Foundation Re-Index R…" at bounding box center [830, 409] width 1365 height 751
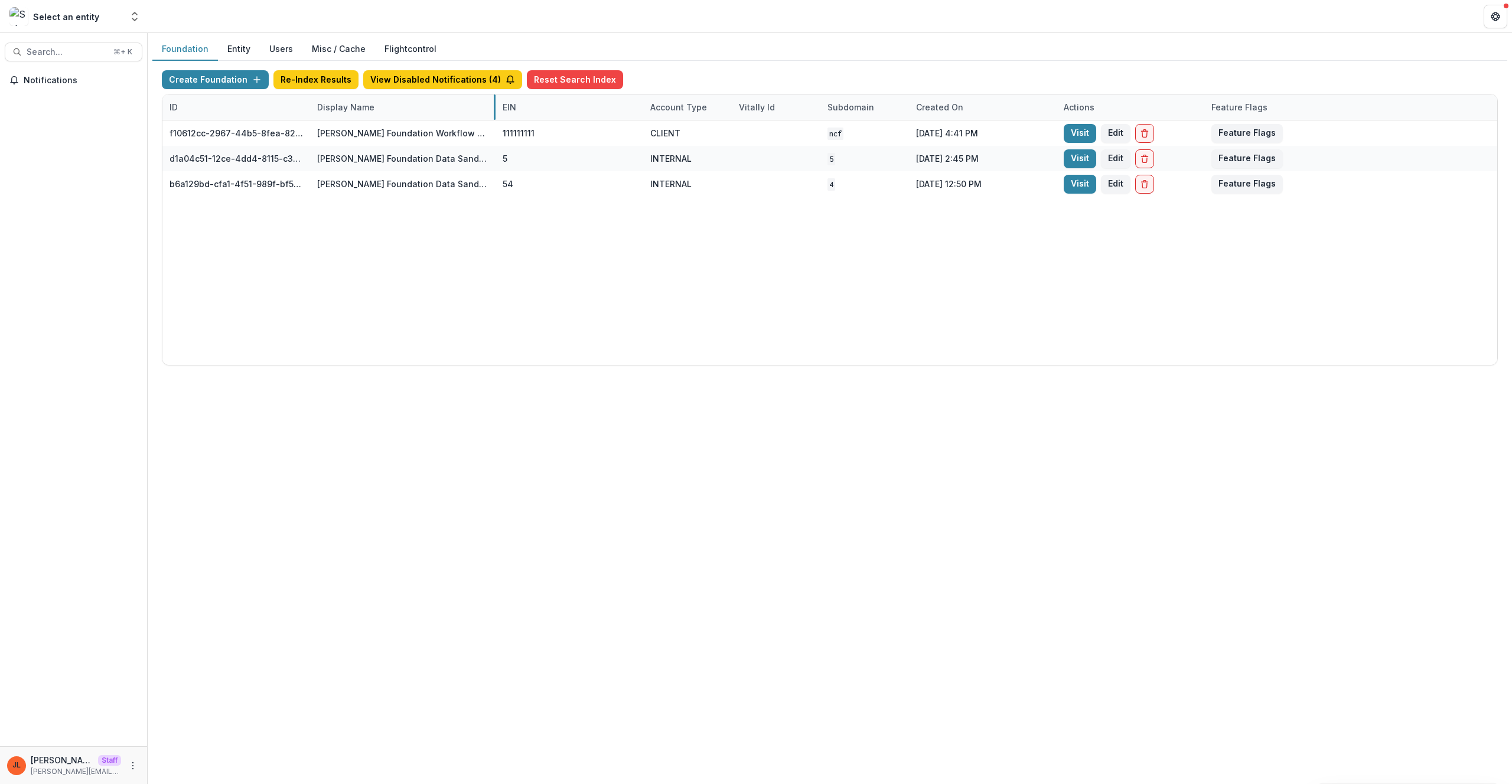
drag, startPoint x: 457, startPoint y: 106, endPoint x: 499, endPoint y: 101, distance: 42.3
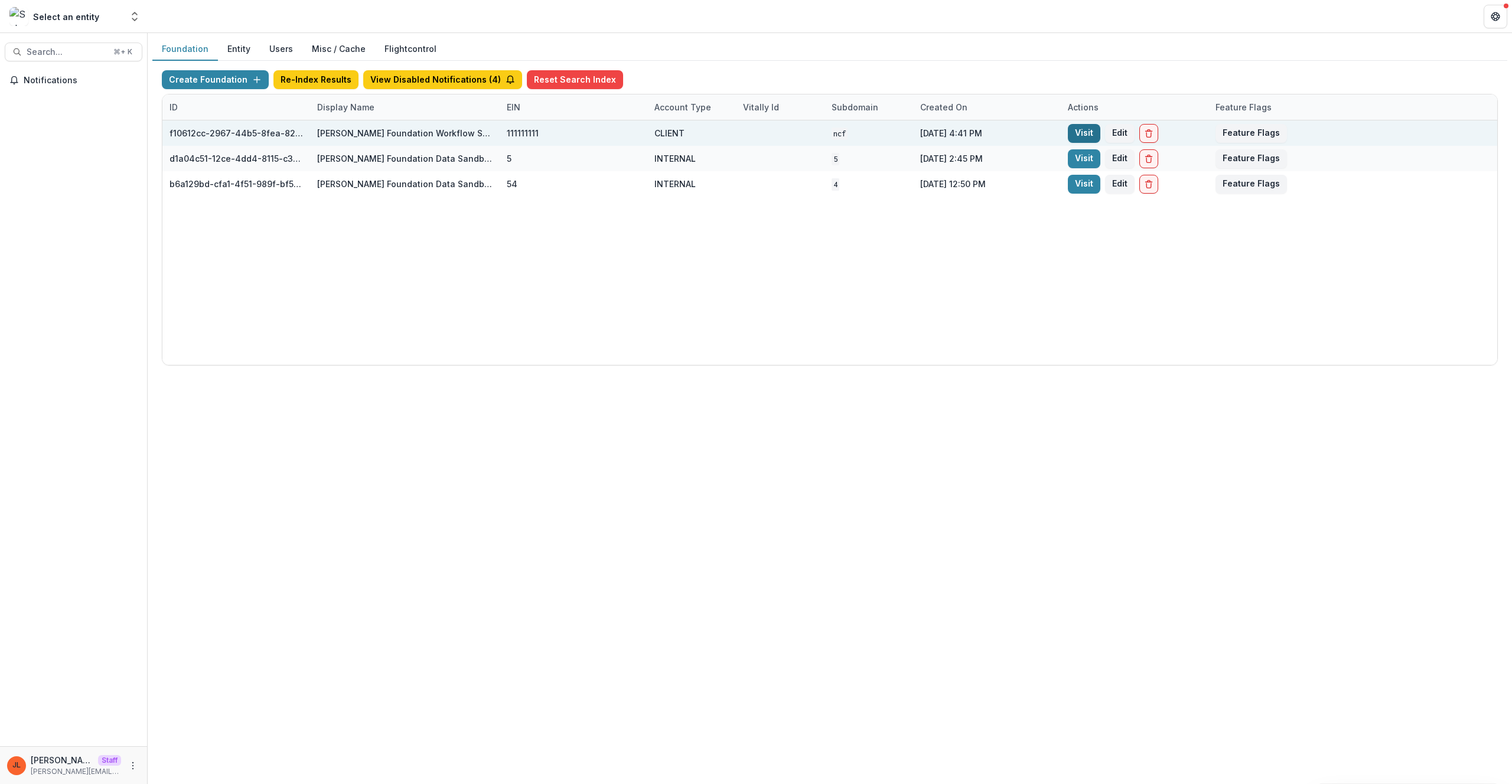
click at [1076, 140] on link "Visit" at bounding box center [1085, 133] width 33 height 19
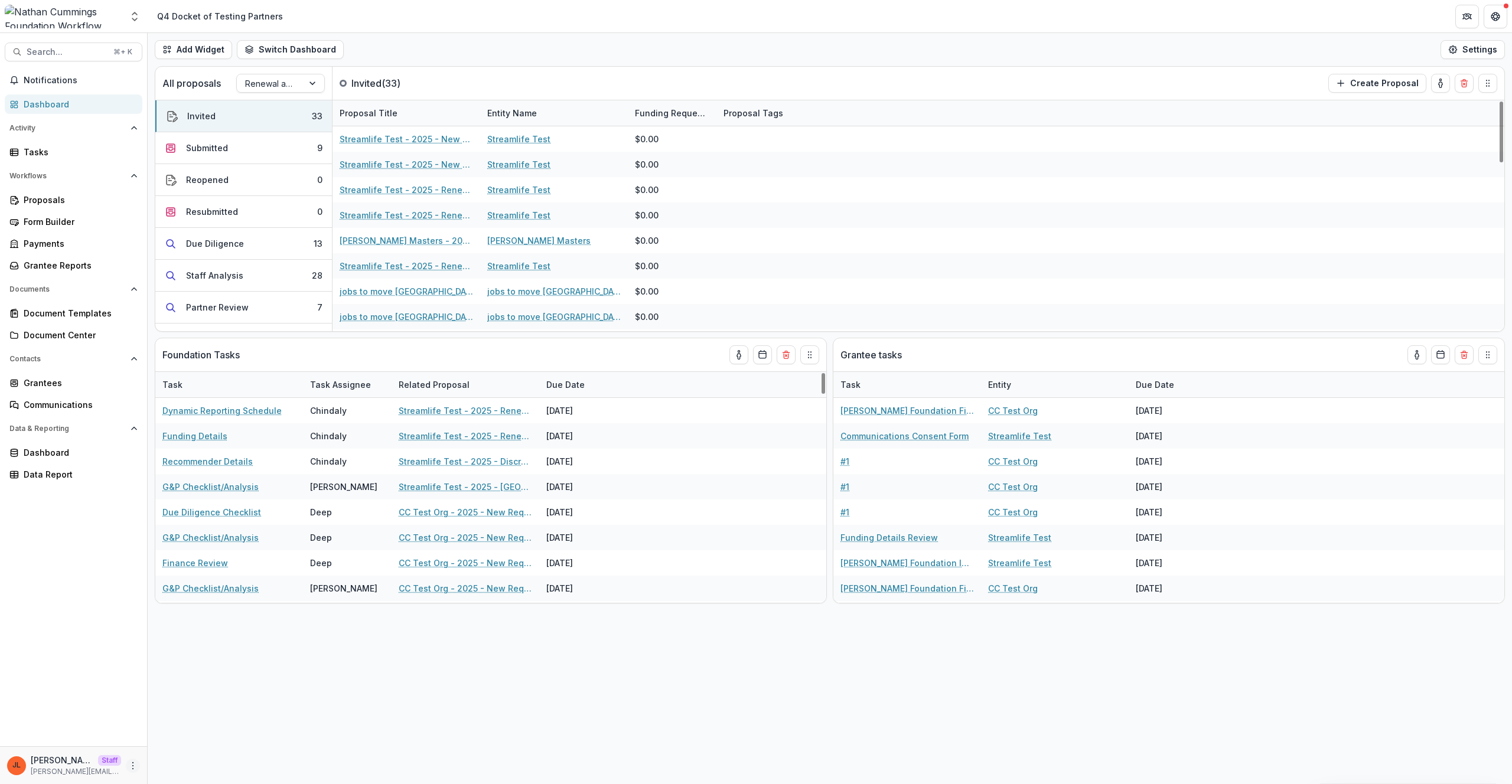
click at [132, 767] on icon "More" at bounding box center [133, 766] width 10 height 10
click at [166, 745] on link "User Settings" at bounding box center [211, 741] width 127 height 20
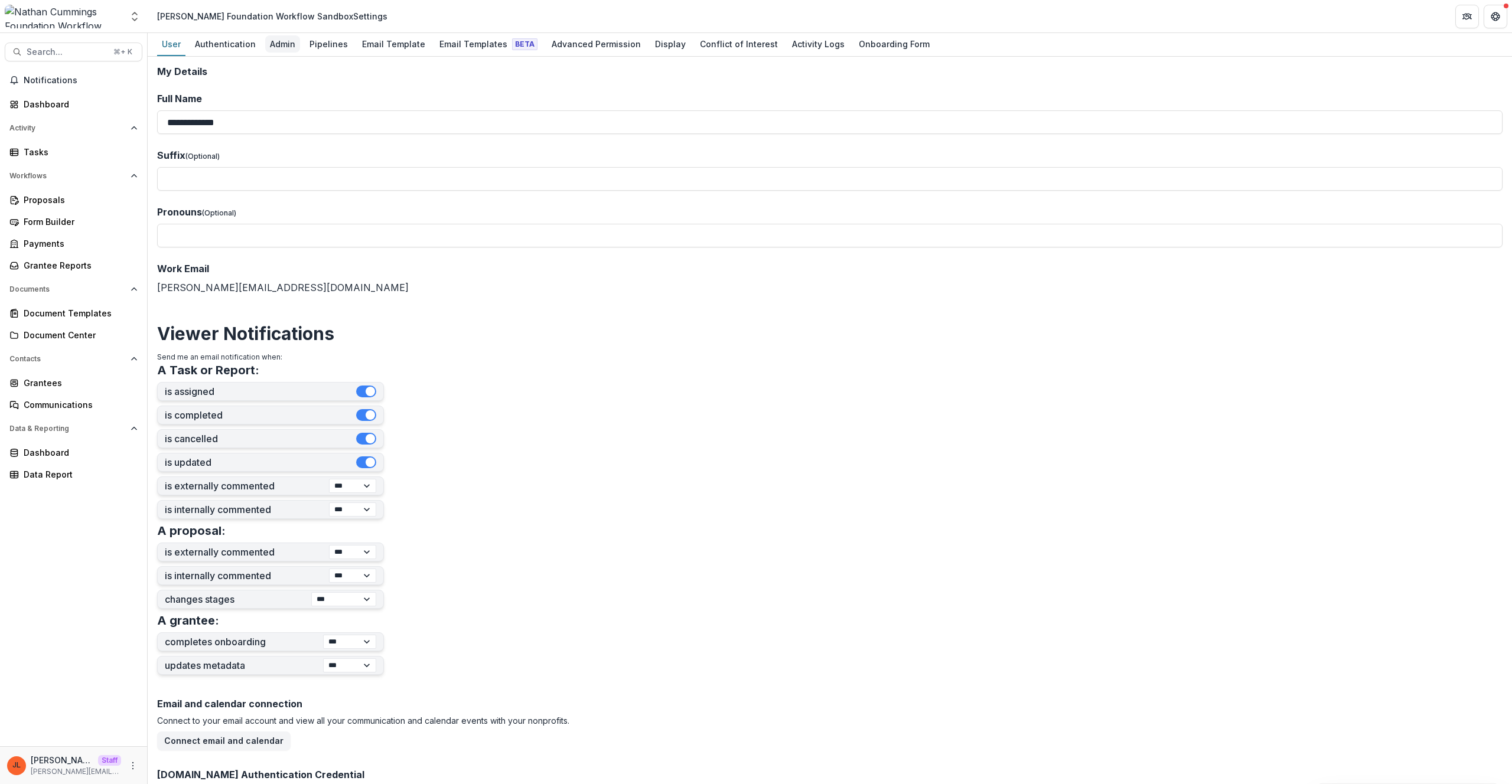
click at [279, 44] on div "Admin" at bounding box center [283, 43] width 35 height 17
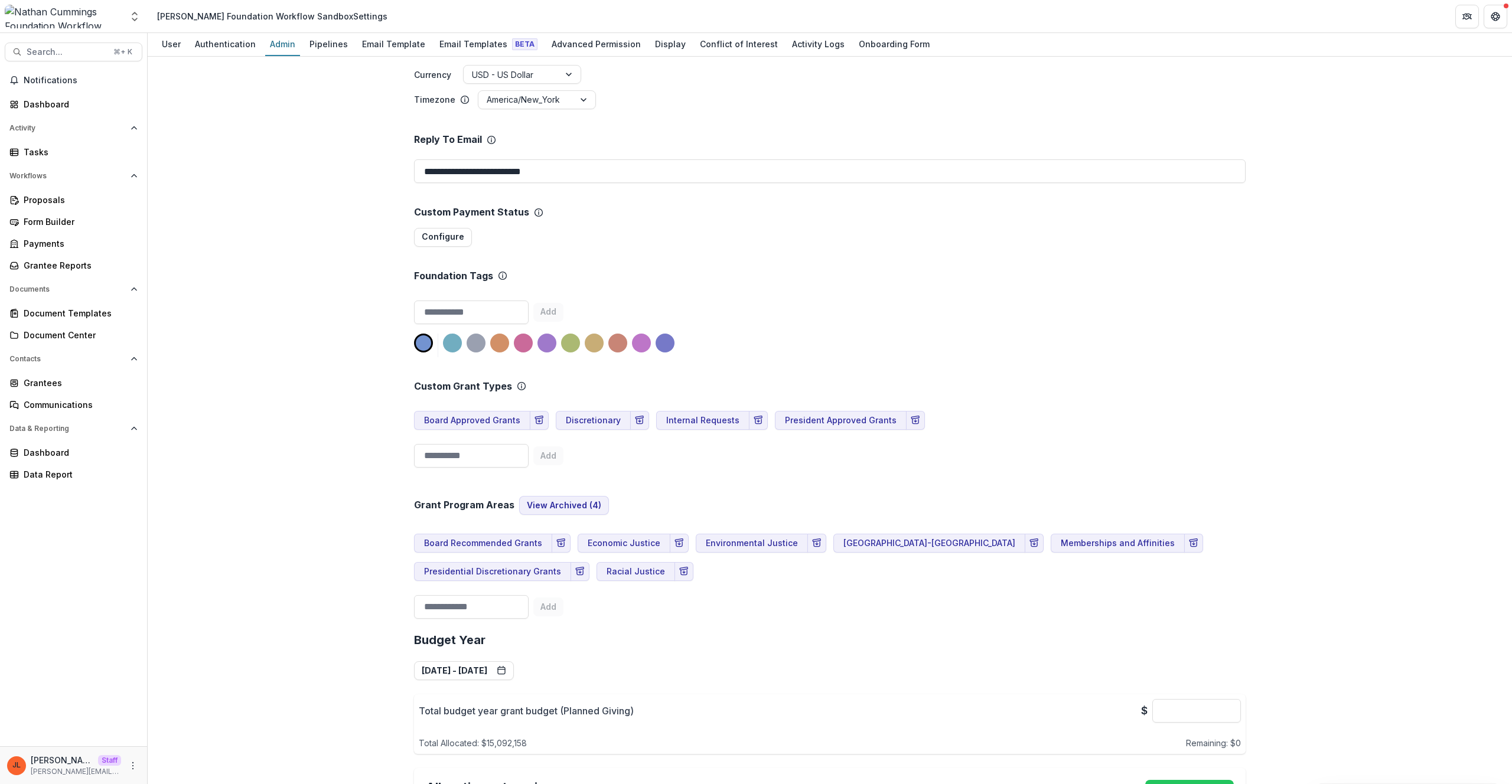
scroll to position [826, 0]
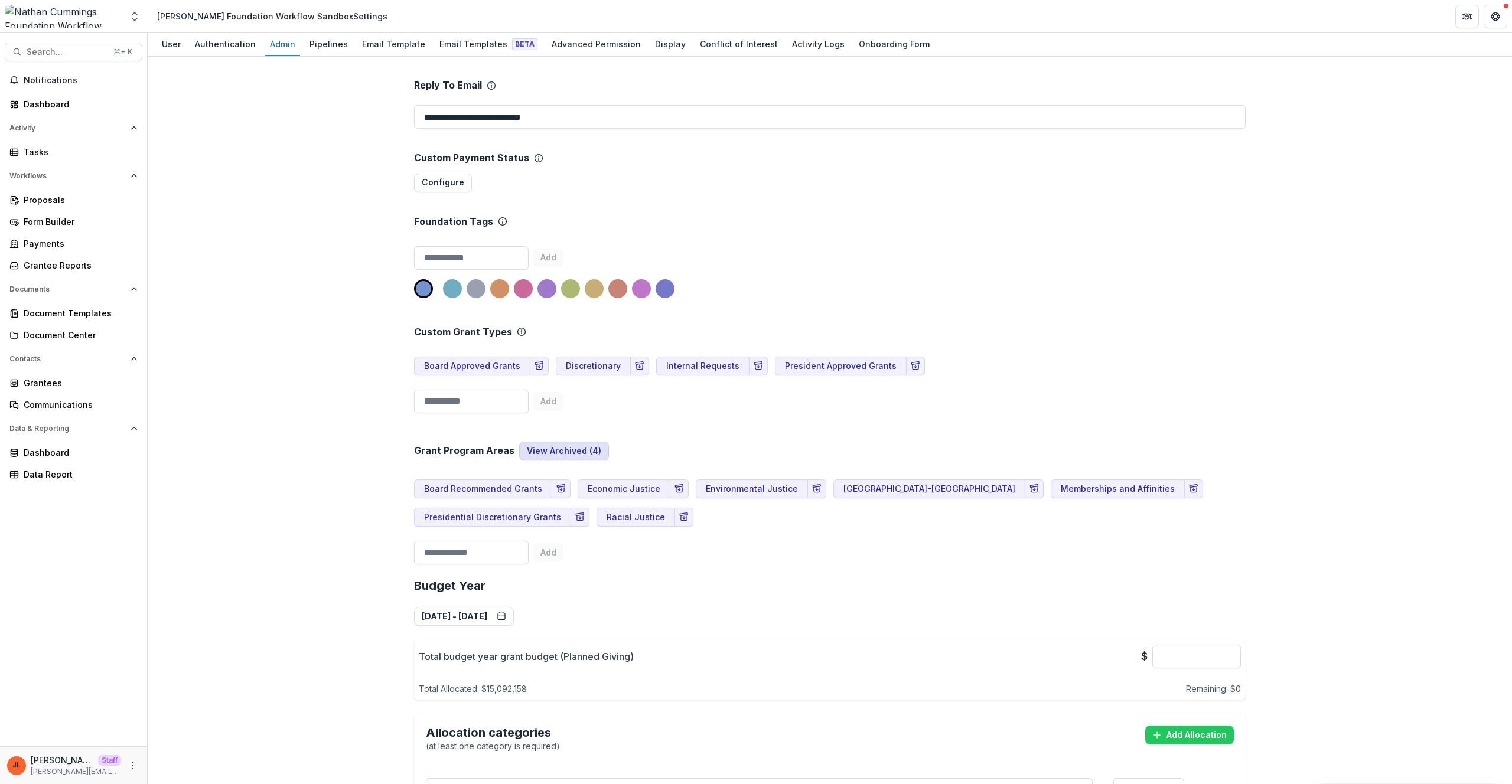
click at [555, 442] on button "View Archived ( 4 )" at bounding box center [564, 451] width 90 height 19
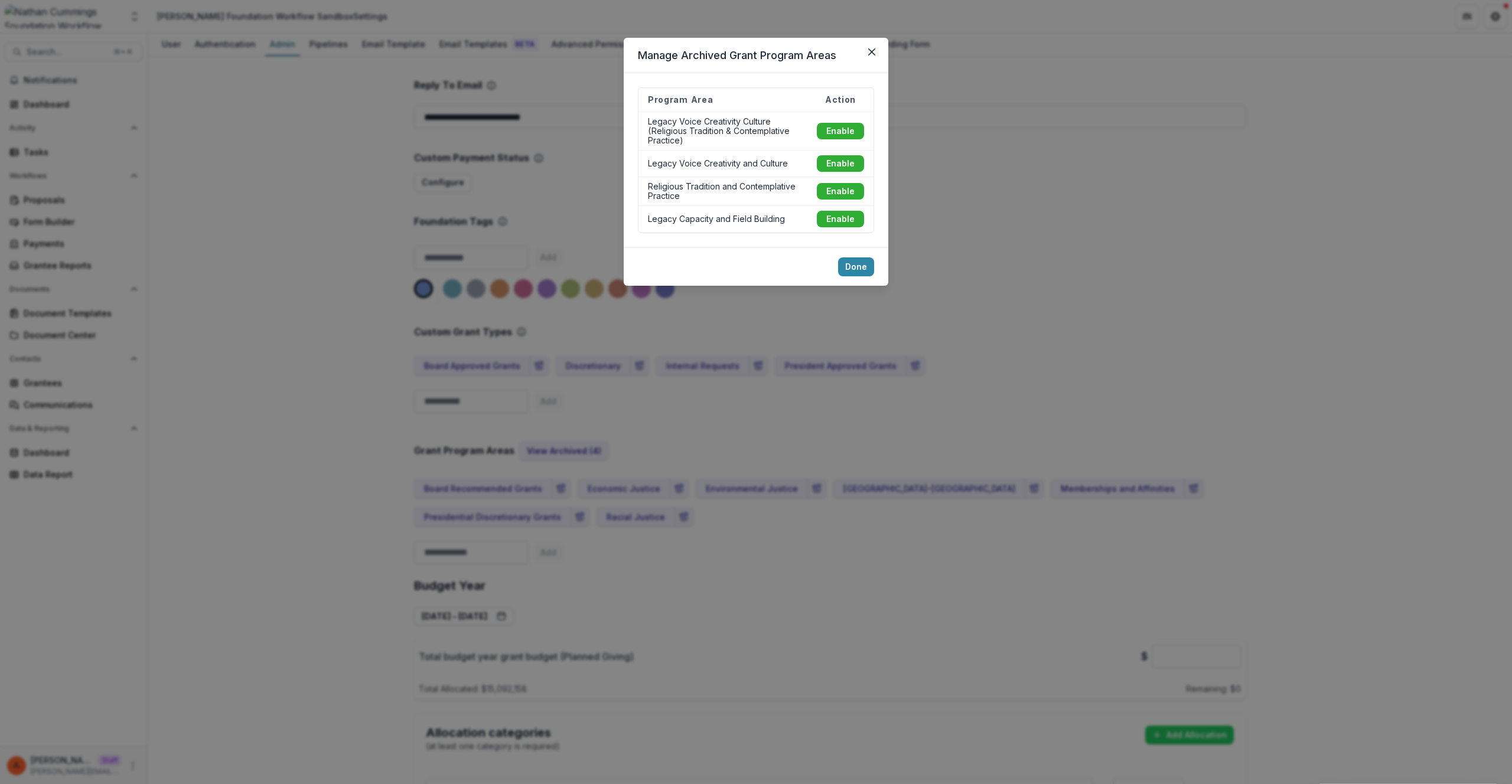
click at [1181, 403] on div "Manage Archived Grant Program Areas Program Area Action Legacy Voice Creativity…" at bounding box center [756, 392] width 1512 height 784
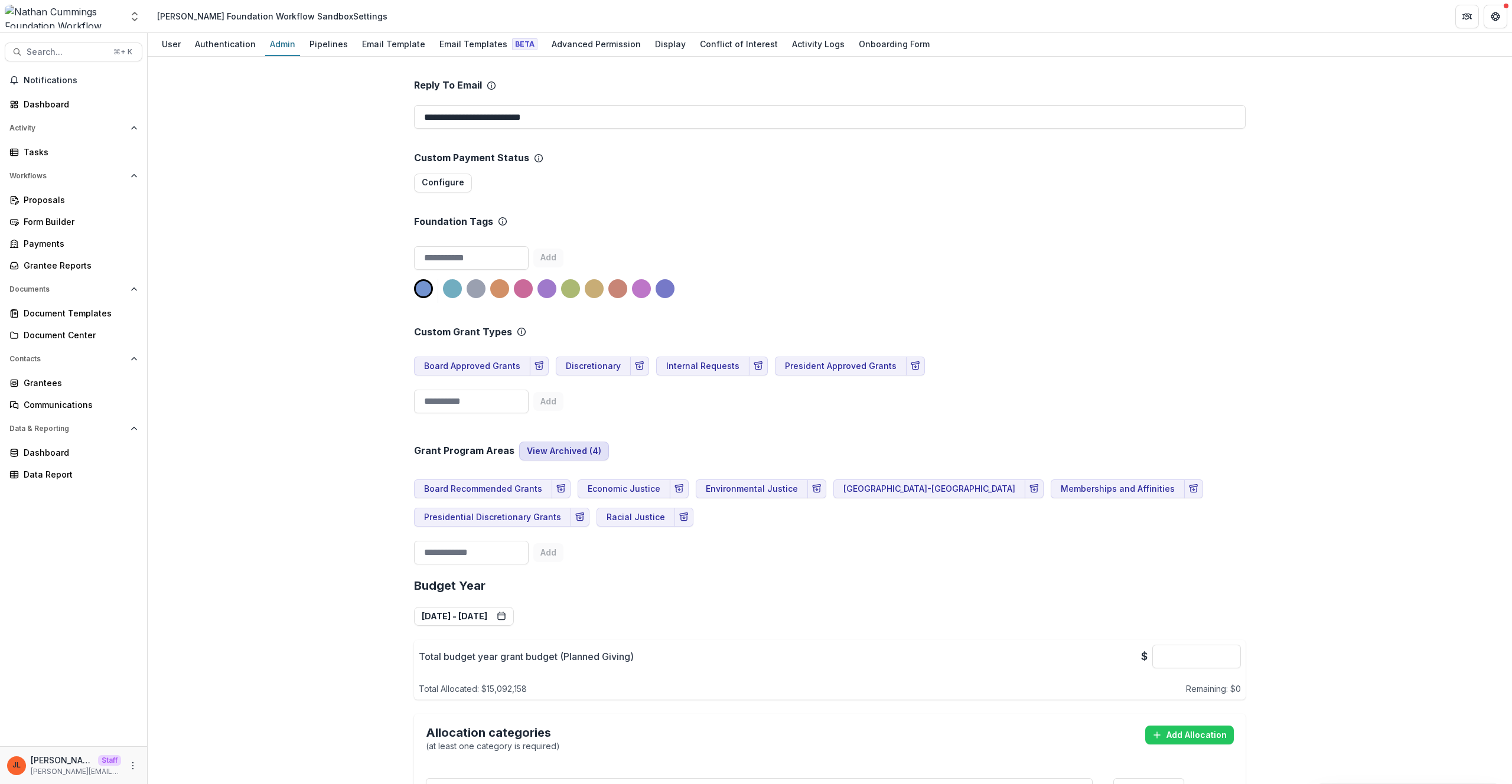
click at [582, 442] on button "View Archived ( 4 )" at bounding box center [564, 451] width 90 height 19
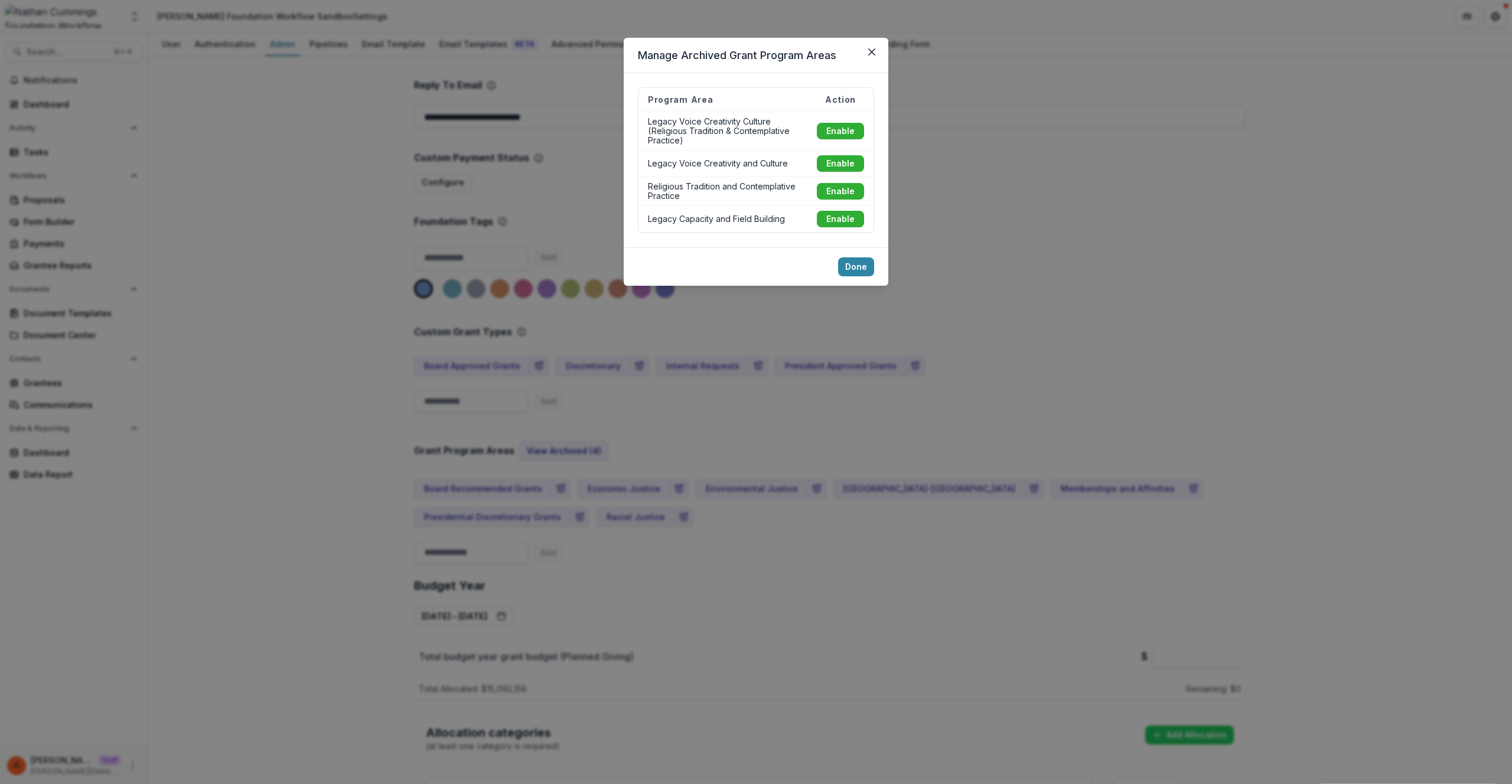
click at [801, 402] on div "Manage Archived Grant Program Areas Program Area Action Legacy Voice Creativity…" at bounding box center [756, 392] width 1512 height 784
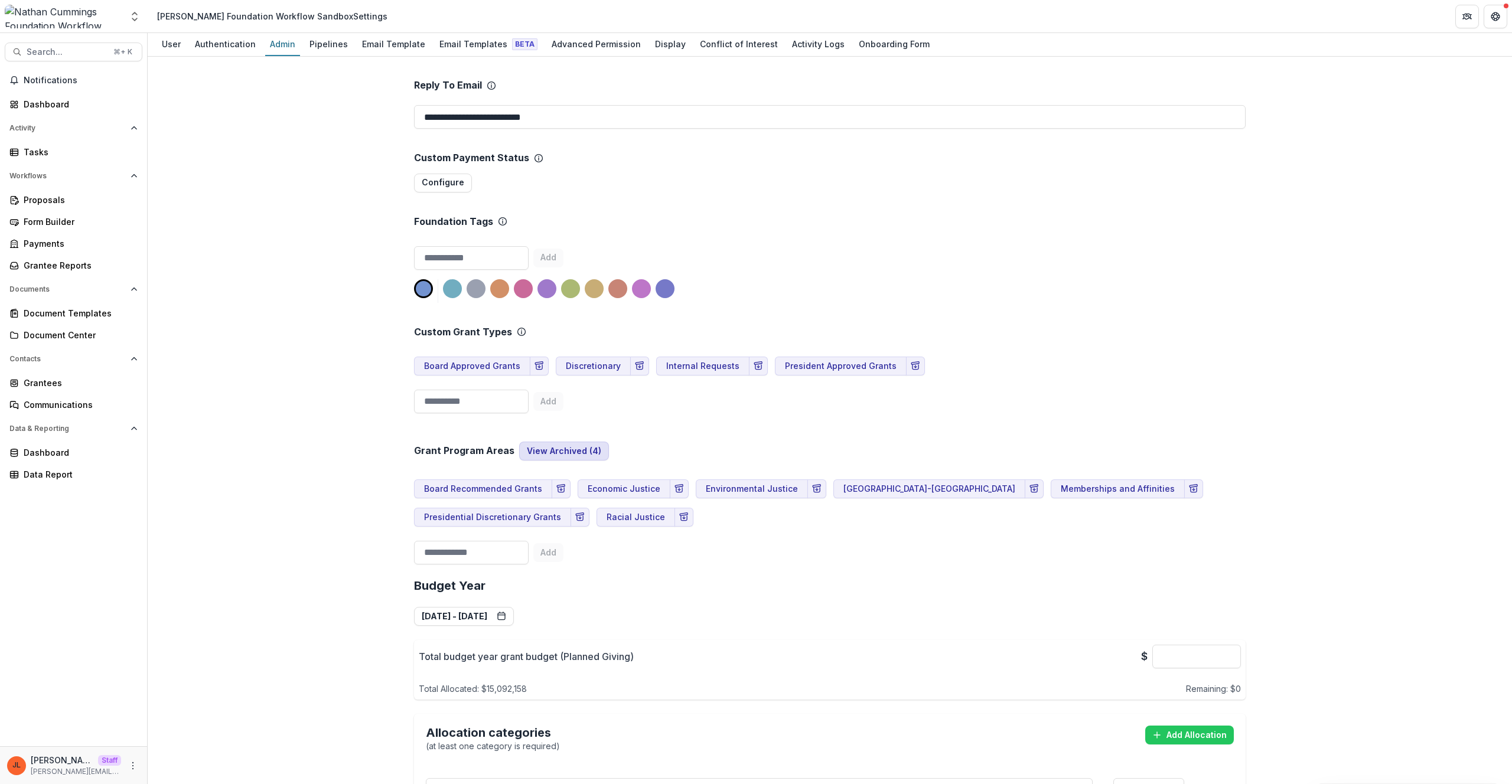
click at [571, 442] on button "View Archived ( 4 )" at bounding box center [564, 451] width 90 height 19
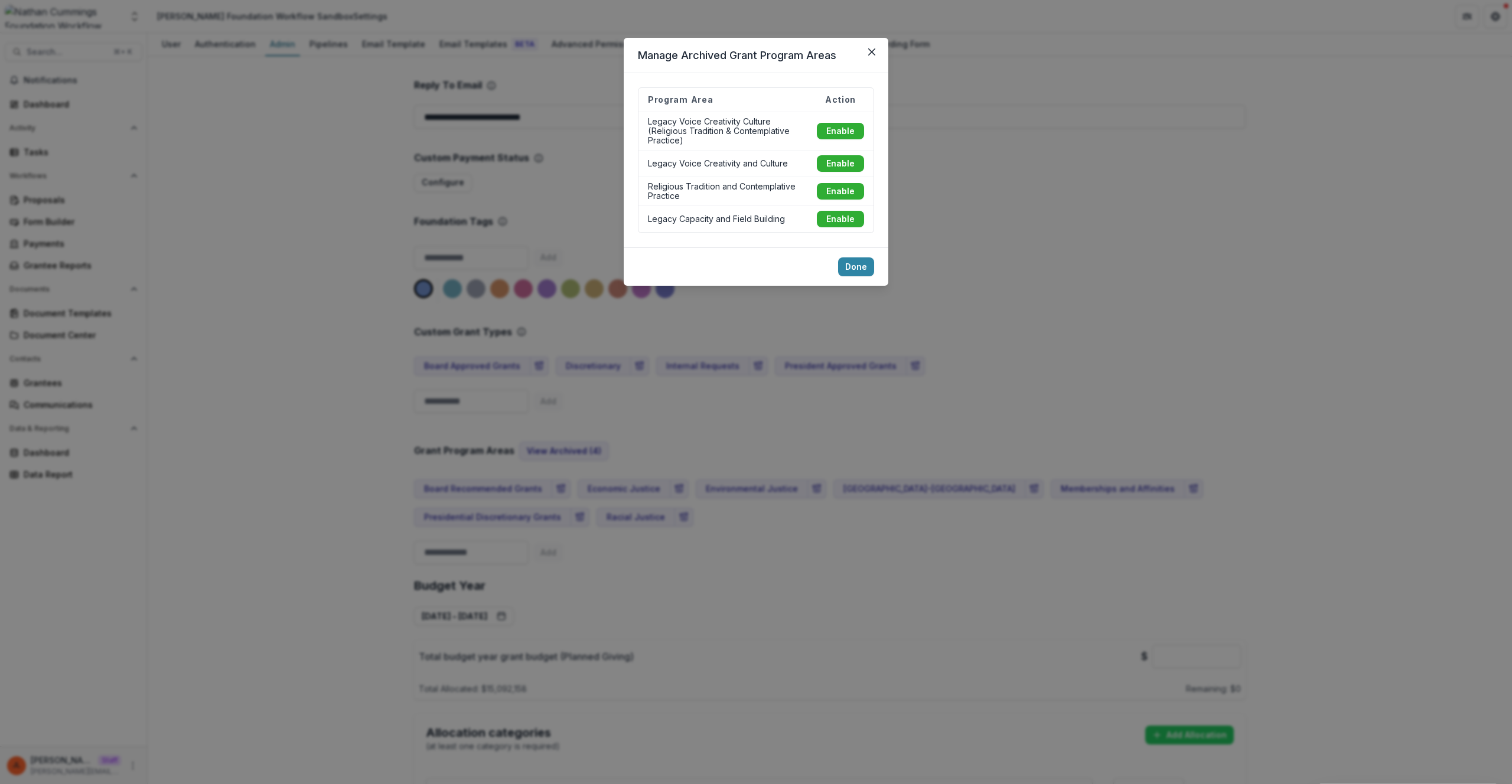
click at [350, 436] on div "Manage Archived Grant Program Areas Program Area Action Legacy Voice Creativity…" at bounding box center [756, 392] width 1512 height 784
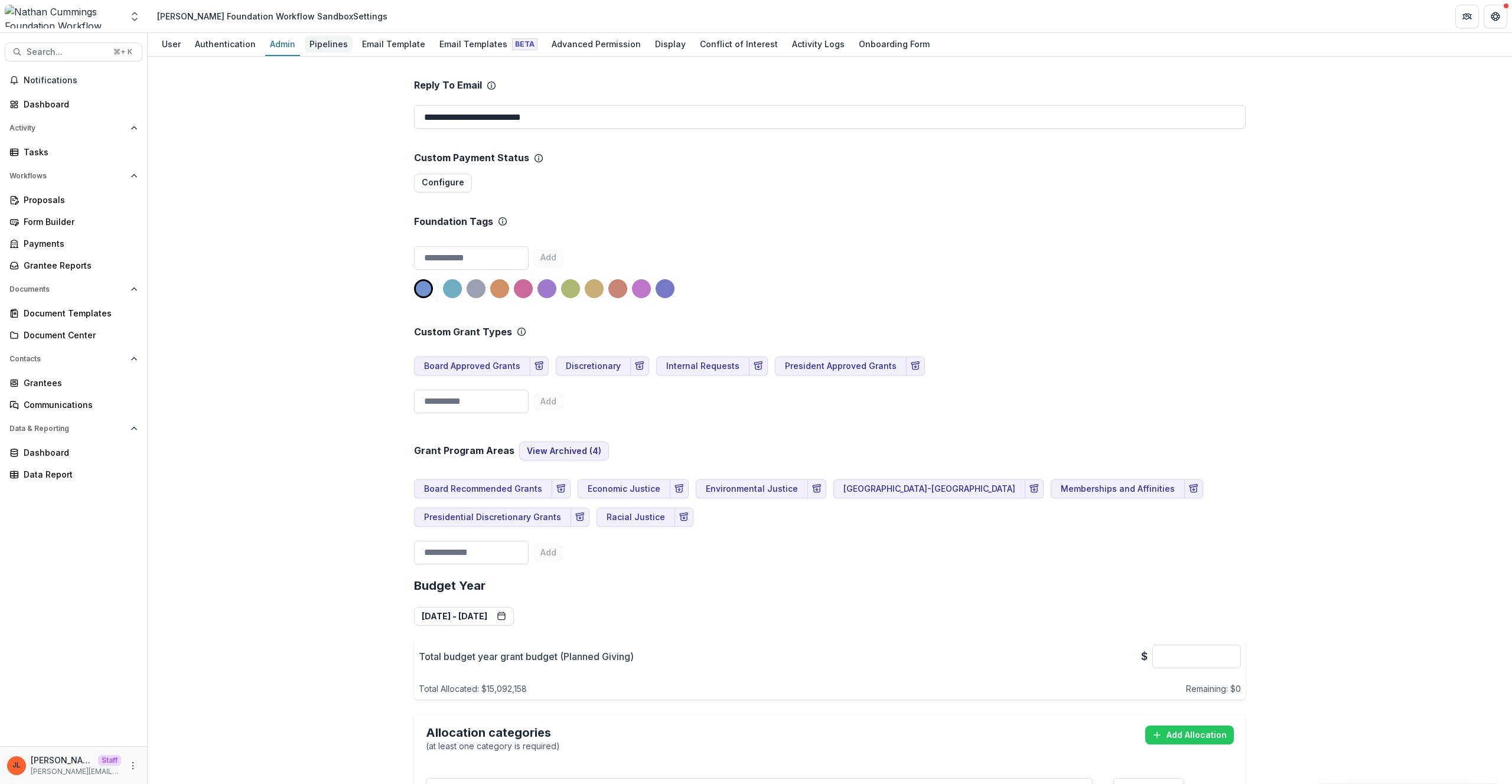
click at [330, 49] on div "Pipelines" at bounding box center [328, 43] width 48 height 17
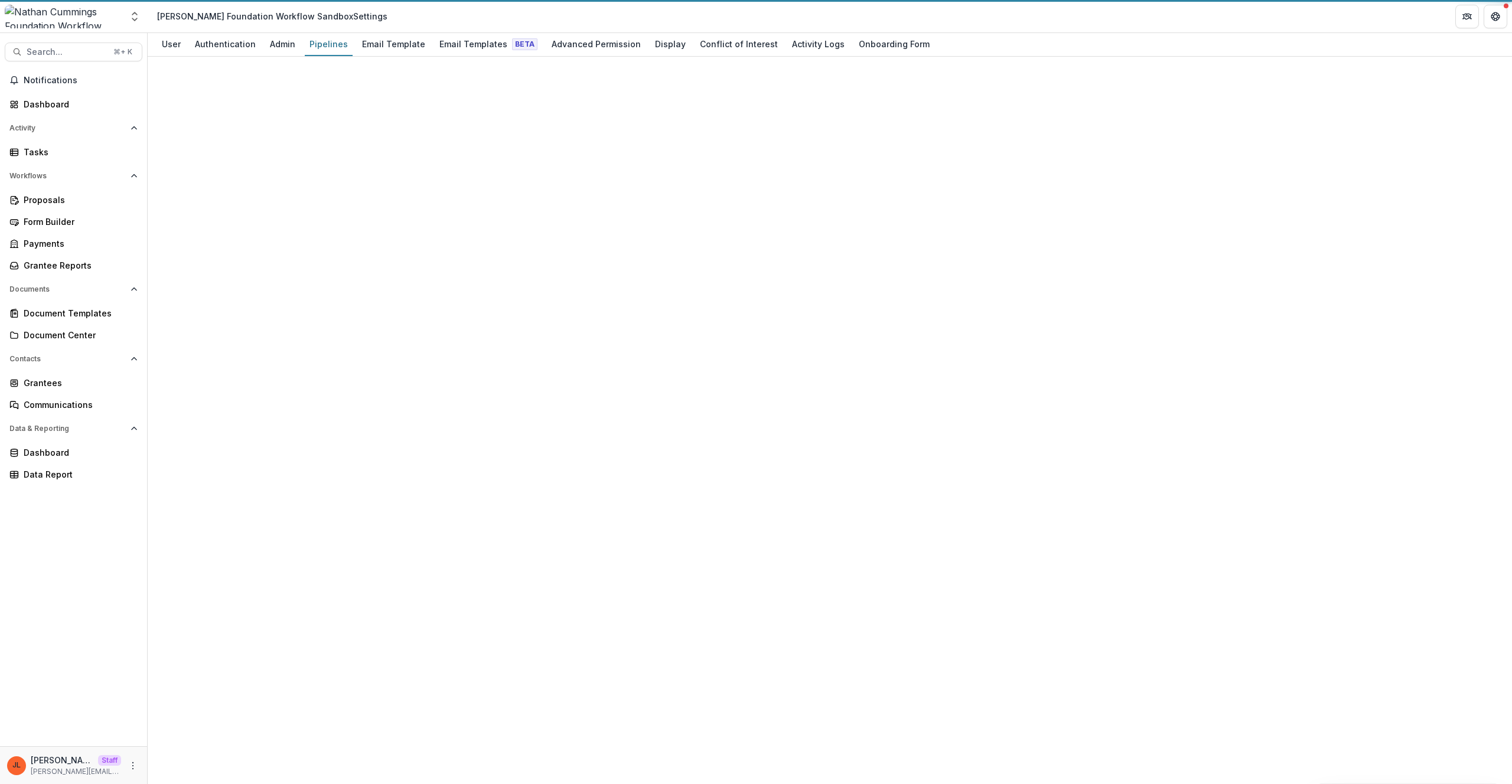
scroll to position [157, 0]
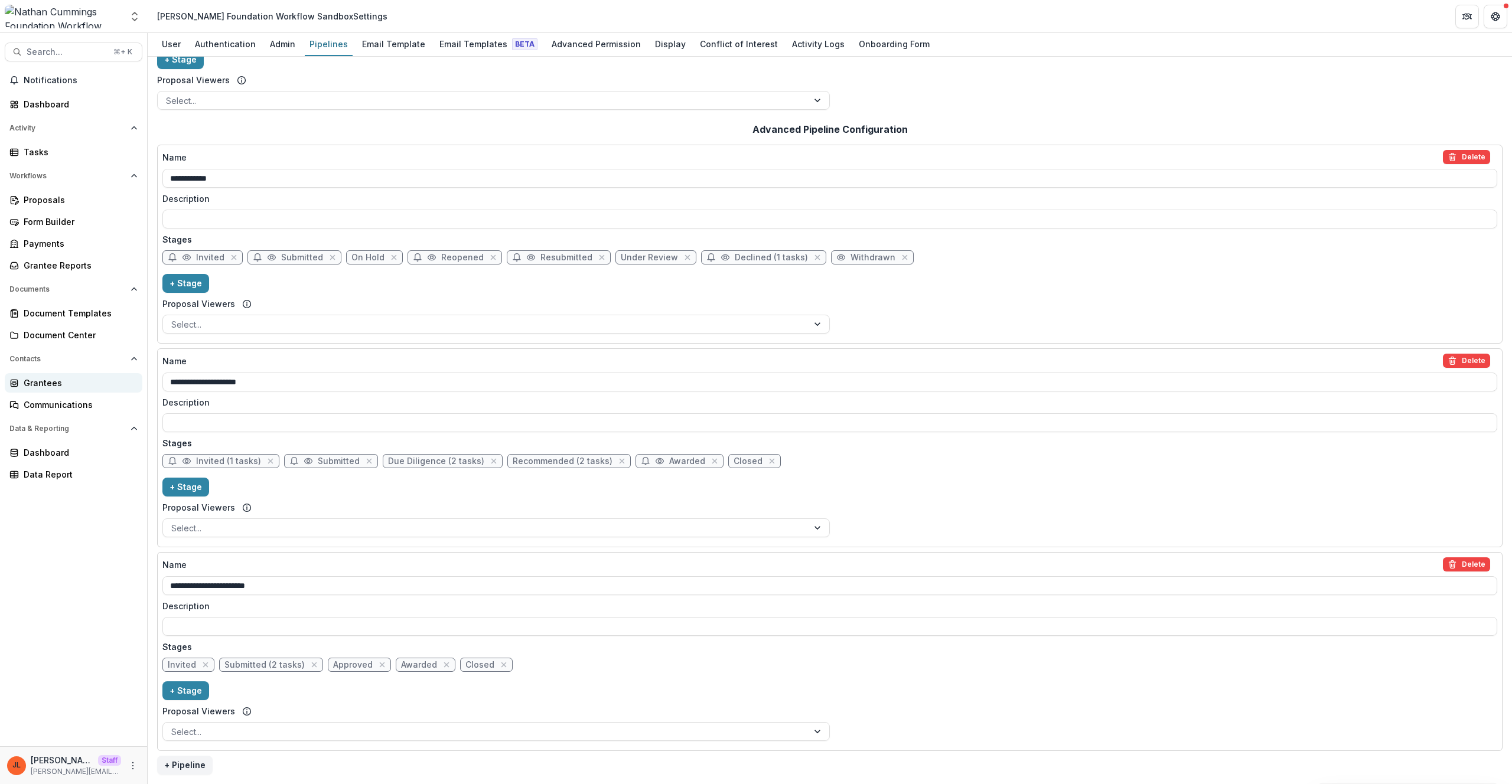
click at [55, 386] on div "Grantees" at bounding box center [78, 382] width 109 height 12
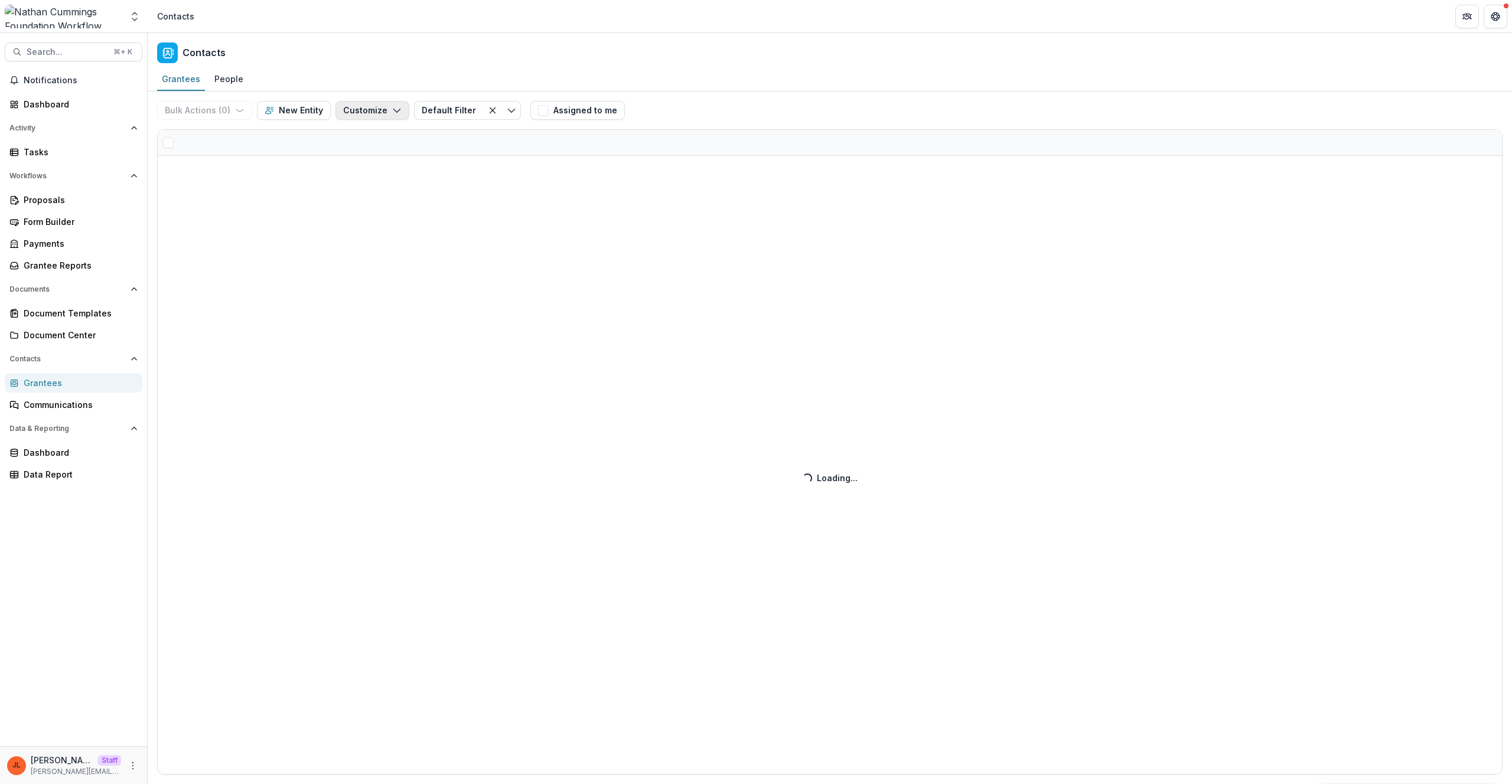
click at [368, 116] on button "Customize" at bounding box center [372, 110] width 74 height 19
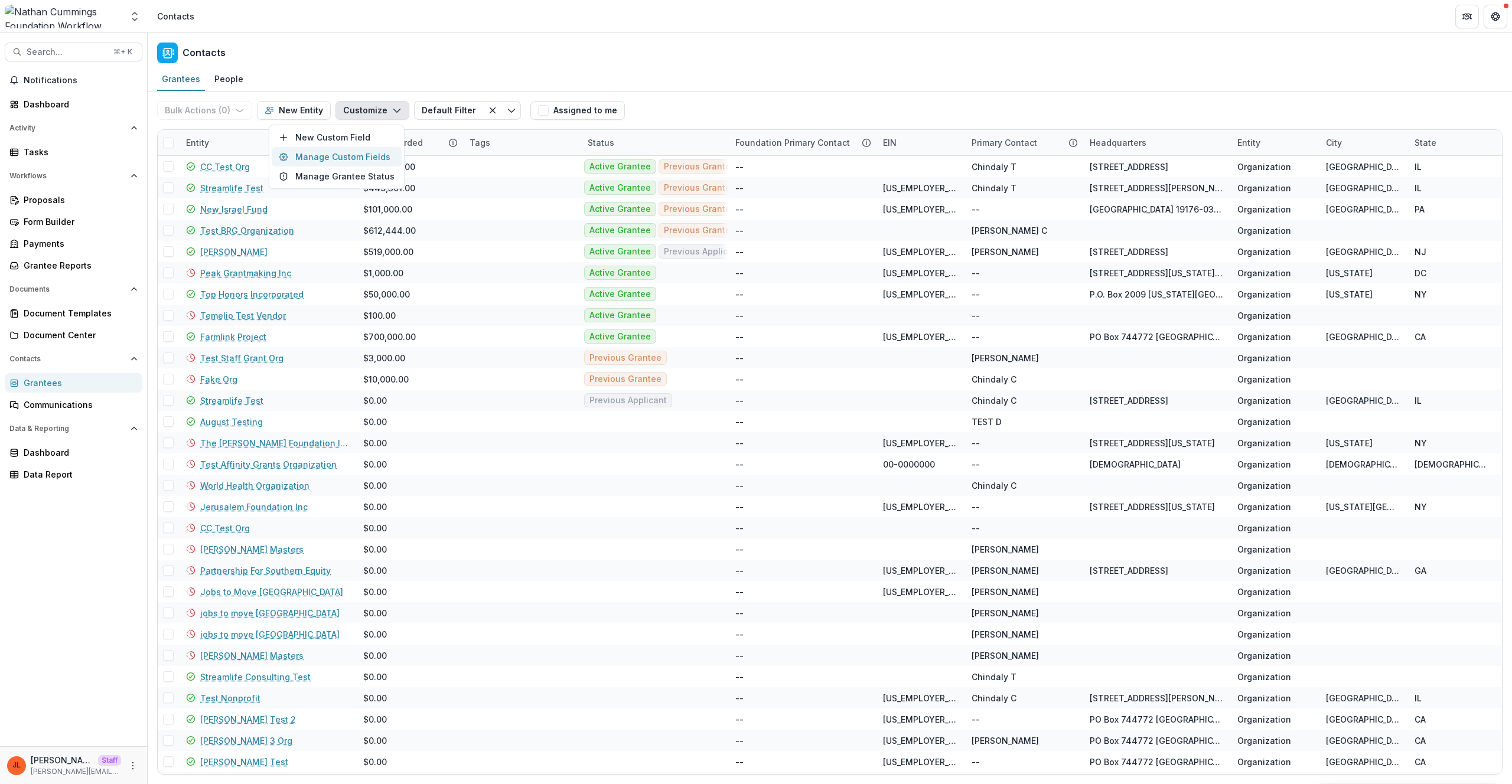
click at [367, 152] on button "Manage Custom Fields" at bounding box center [337, 157] width 130 height 20
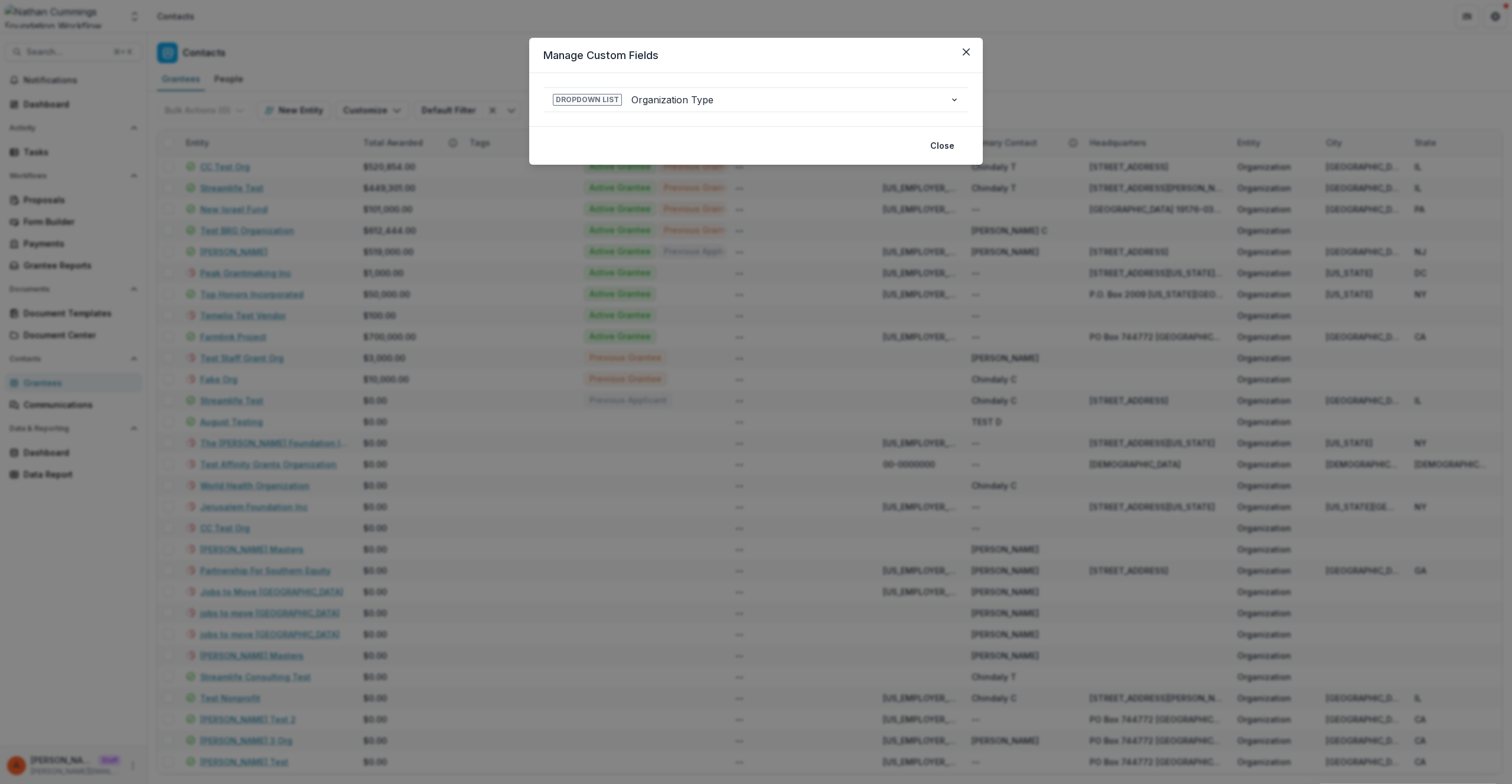
click at [543, 223] on div "**********" at bounding box center [756, 392] width 1512 height 784
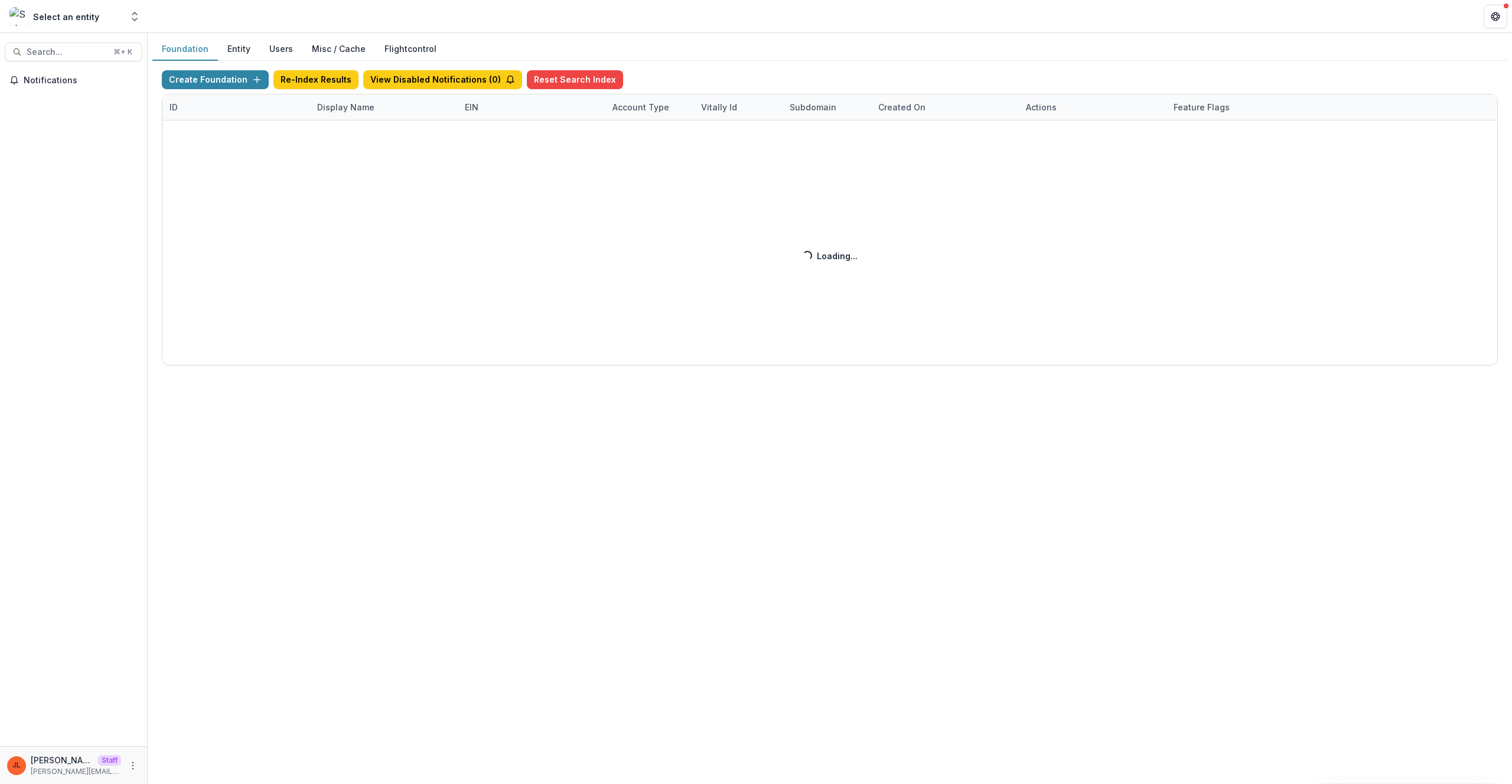
click at [345, 99] on div "Create Foundation Re-Index Results View Disabled Notifications ( 0 ) Reset Sear…" at bounding box center [830, 218] width 1336 height 296
click at [351, 109] on div "Create Foundation Re-Index Results View Disabled Notifications ( 4 ) Reset Sear…" at bounding box center [830, 218] width 1336 height 296
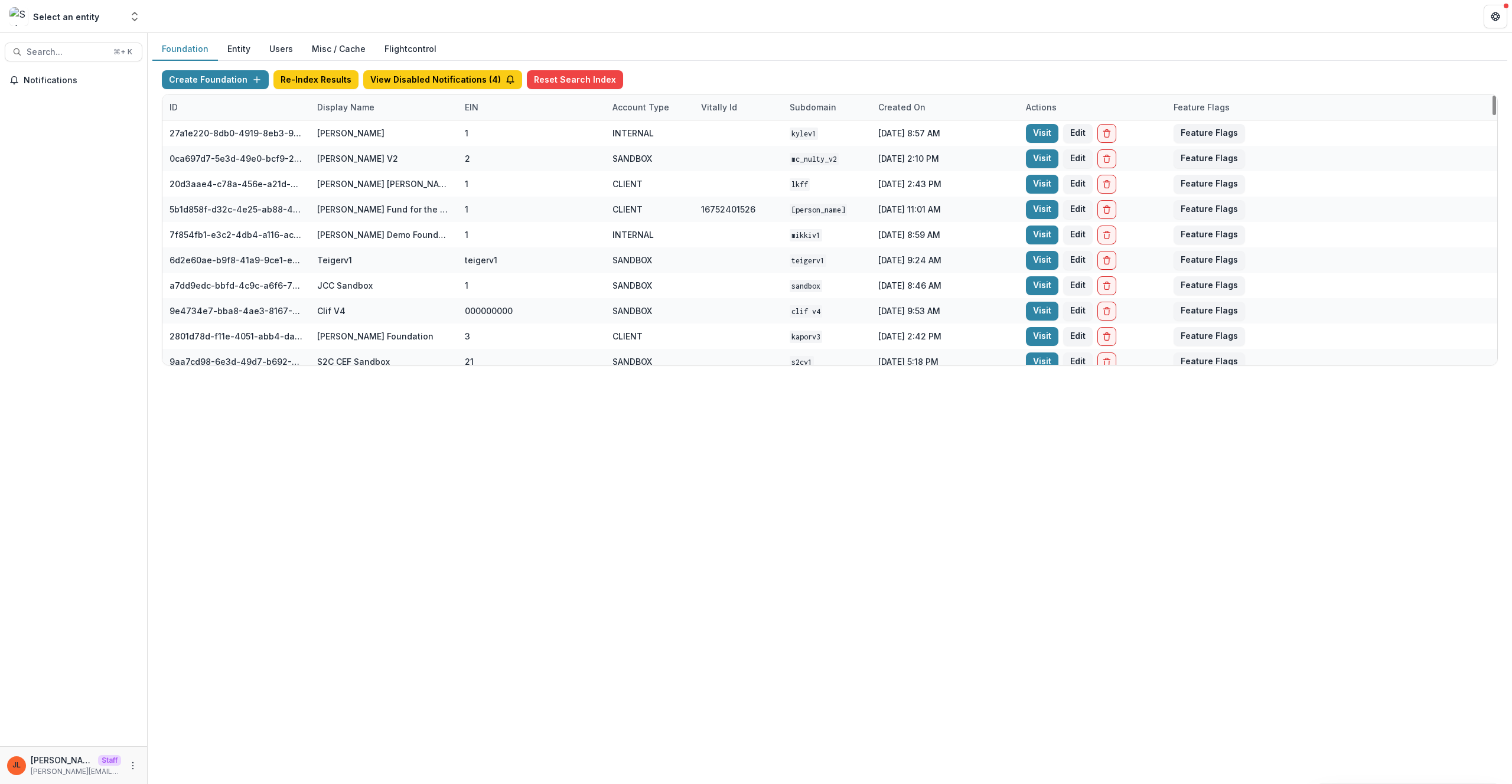
click at [359, 109] on div "Display Name" at bounding box center [346, 107] width 72 height 12
click at [350, 127] on input at bounding box center [384, 134] width 142 height 19
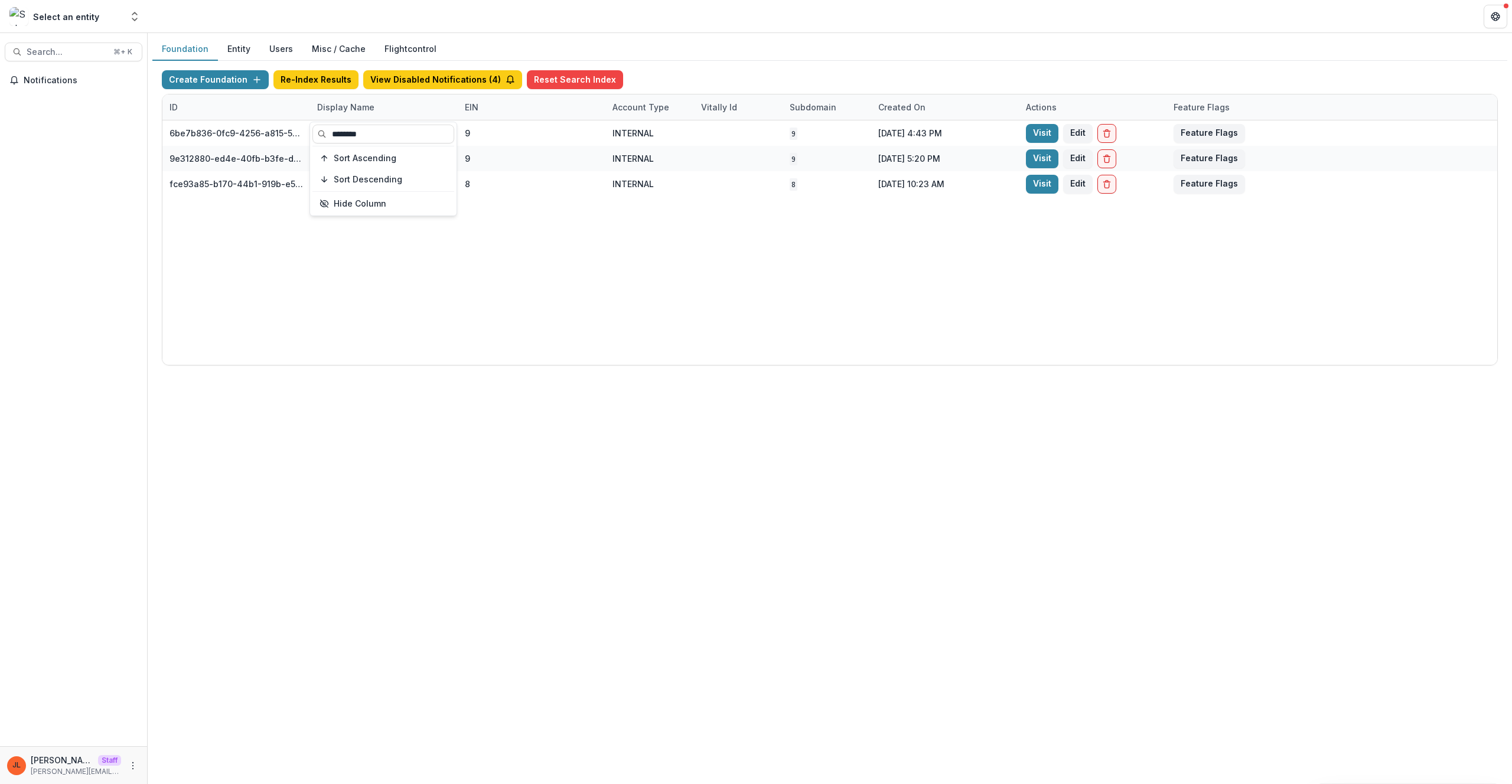
type input "********"
click at [612, 282] on div "6be7b836-0fc9-4256-a815-50ef1edb4eb9 NCF Core Grant Sandbox 9 INTERNAL 9 [DATE]…" at bounding box center [830, 243] width 1336 height 244
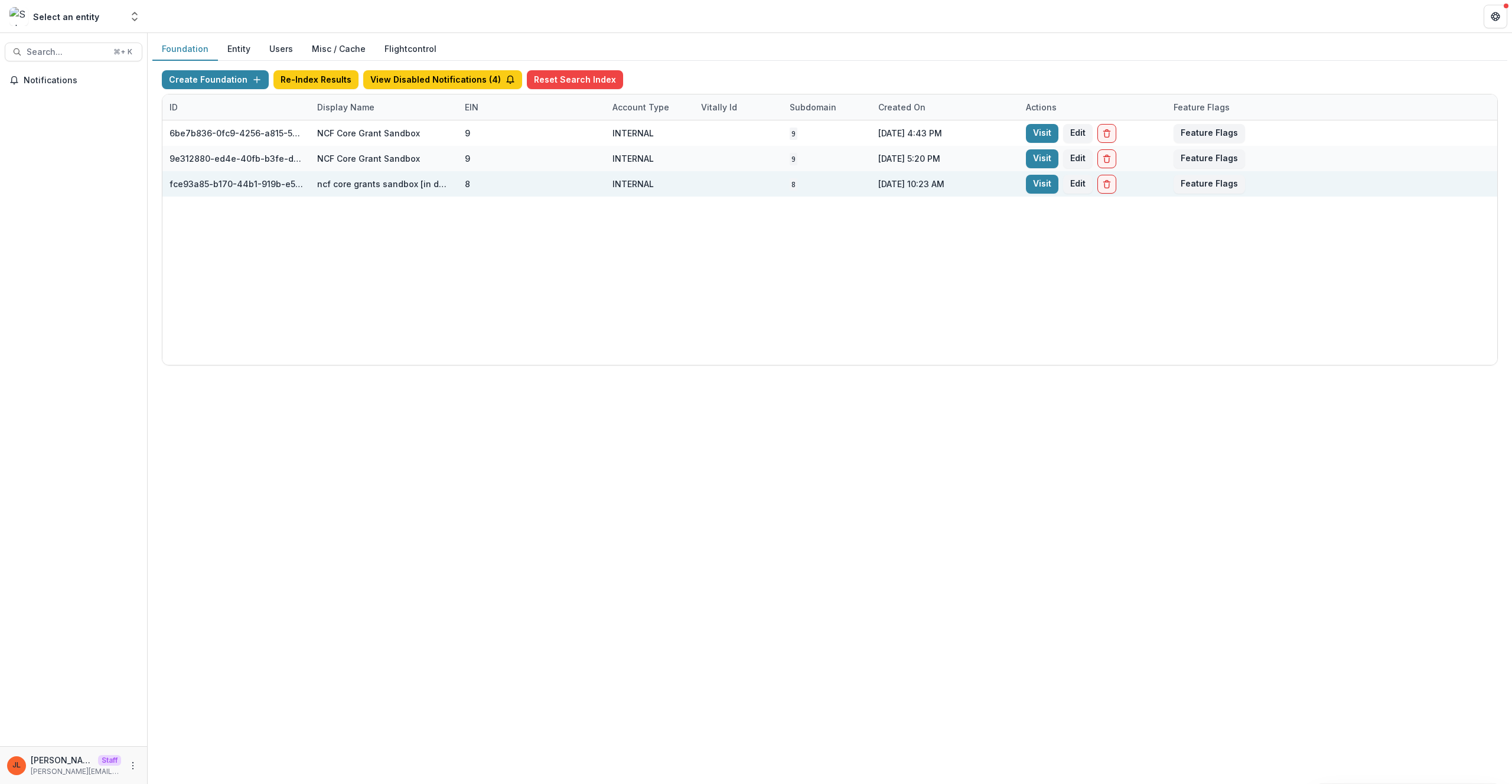
click at [408, 183] on div "ncf core grants sandbox [in dev]" at bounding box center [383, 184] width 133 height 12
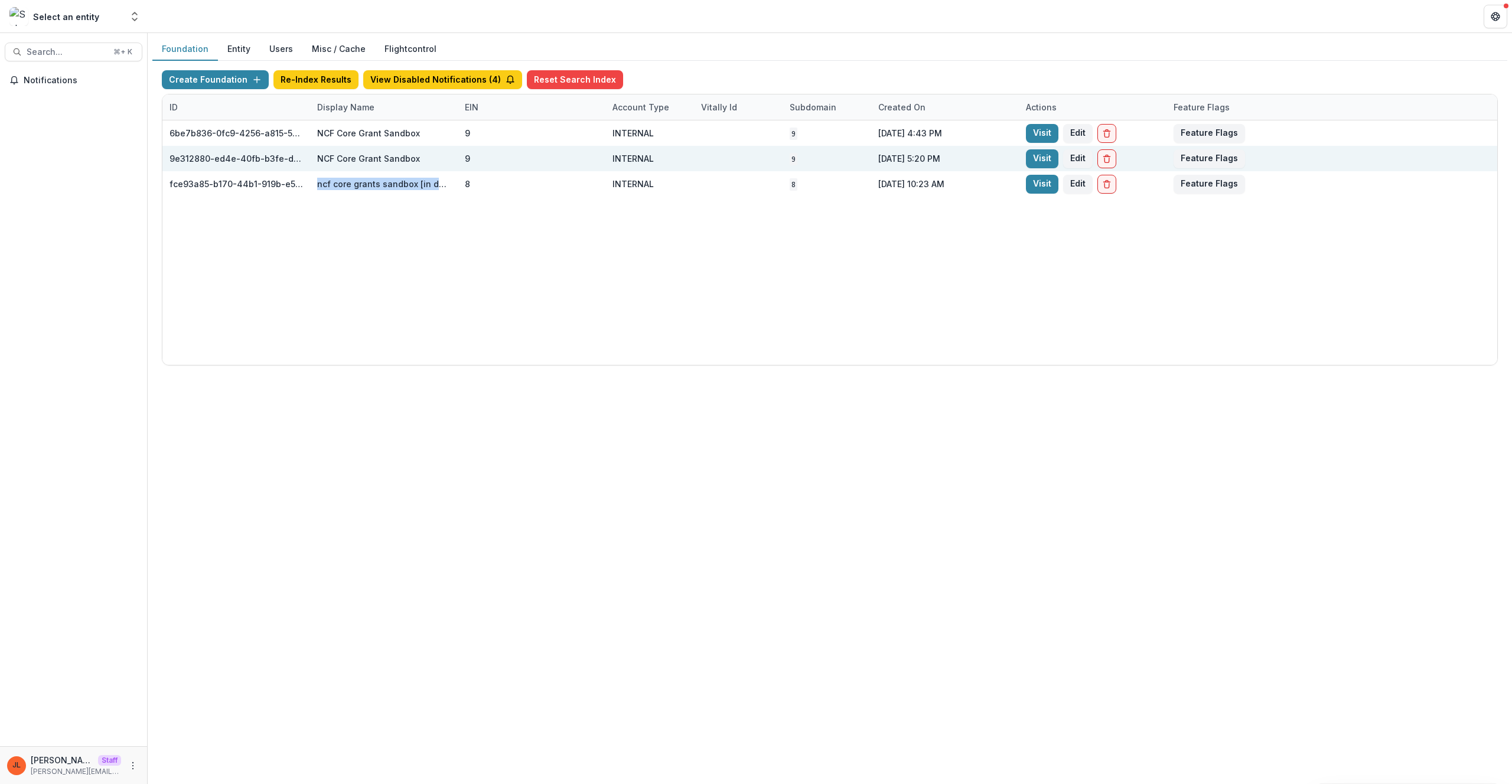
copy div "ncf core grants sandbox [in dev]"
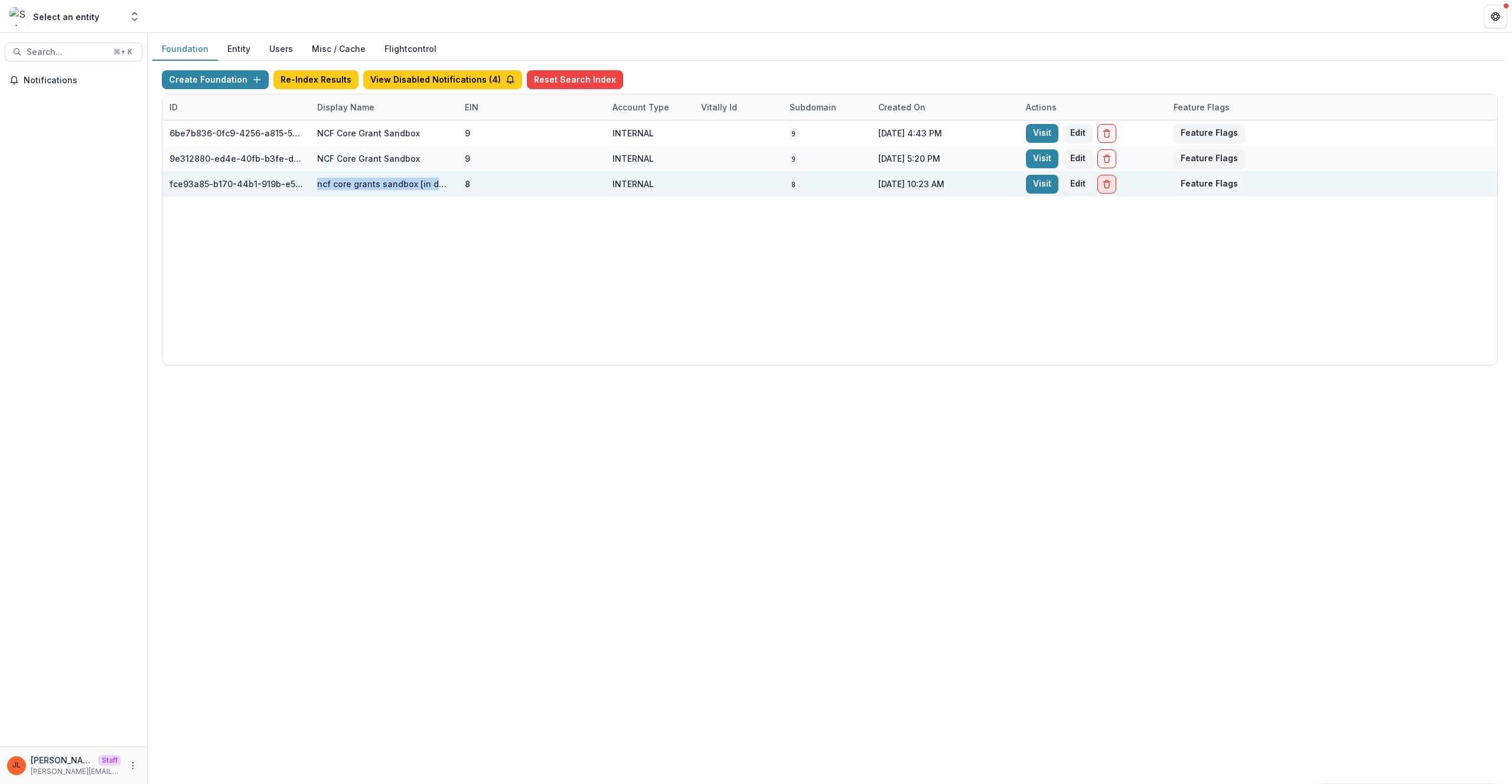
click at [1112, 186] on button "Delete Foundation" at bounding box center [1107, 184] width 19 height 19
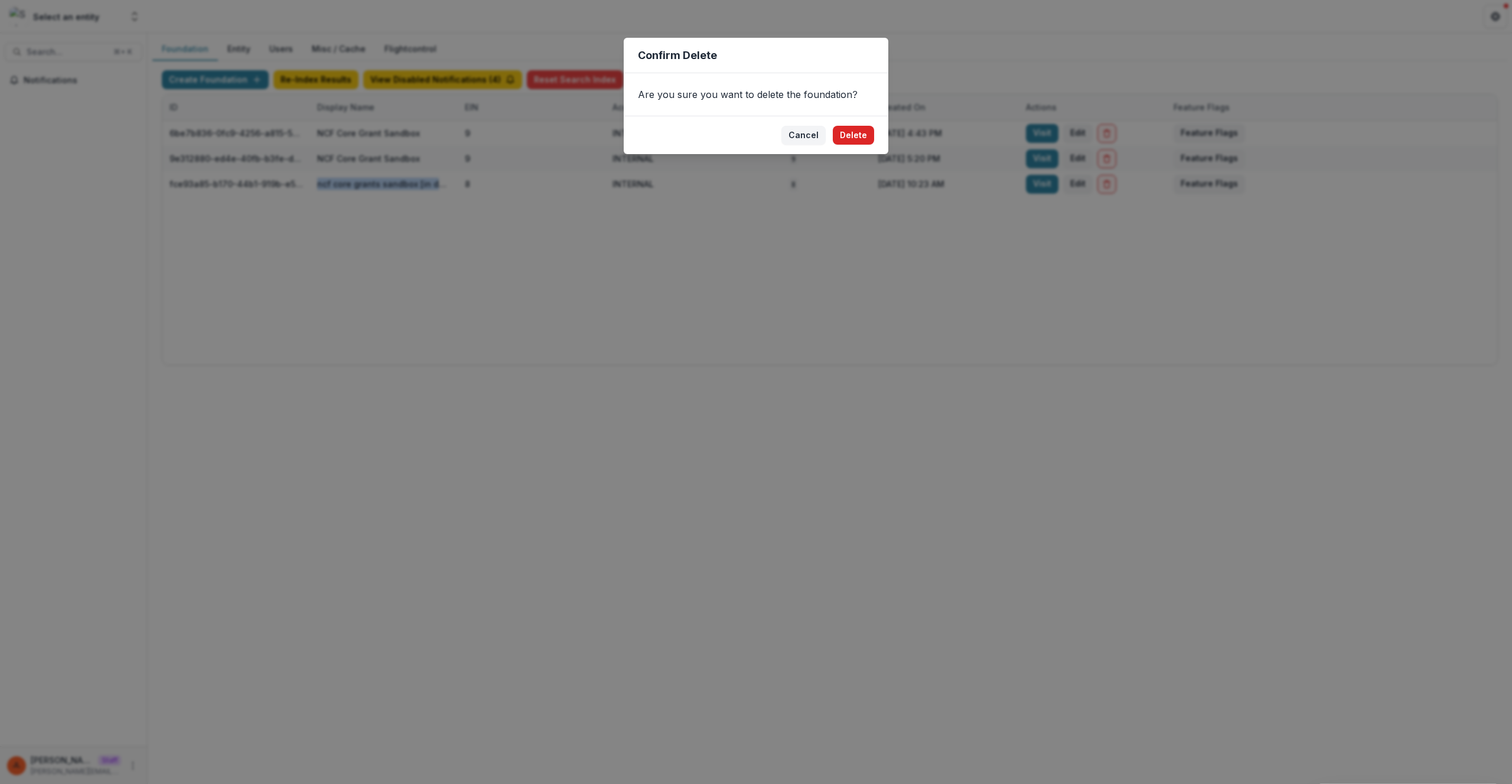
click at [860, 139] on button "Delete" at bounding box center [854, 135] width 42 height 19
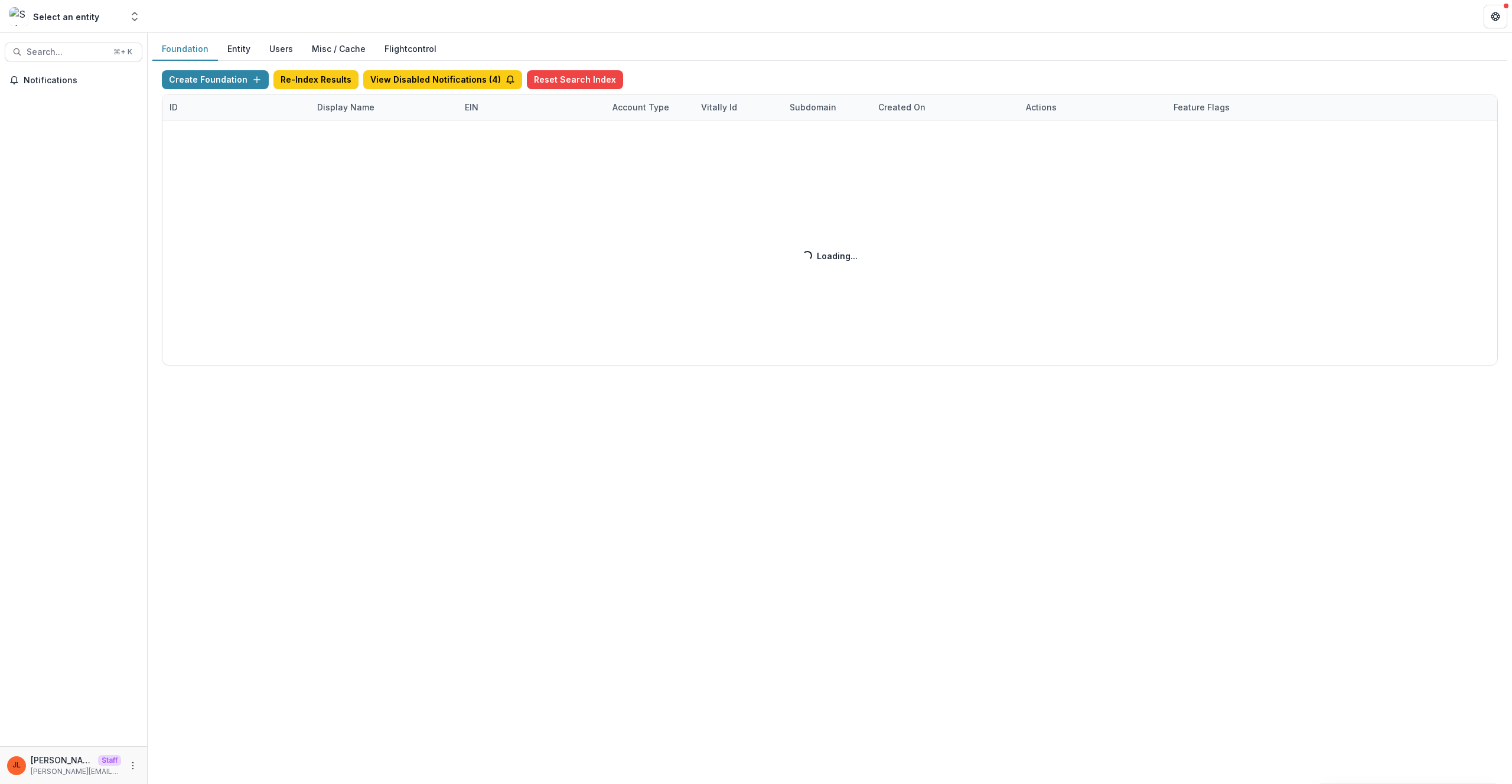
click at [213, 77] on div "Create Foundation Re-Index Results View Disabled Notifications ( 4 ) Reset Sear…" at bounding box center [830, 218] width 1336 height 296
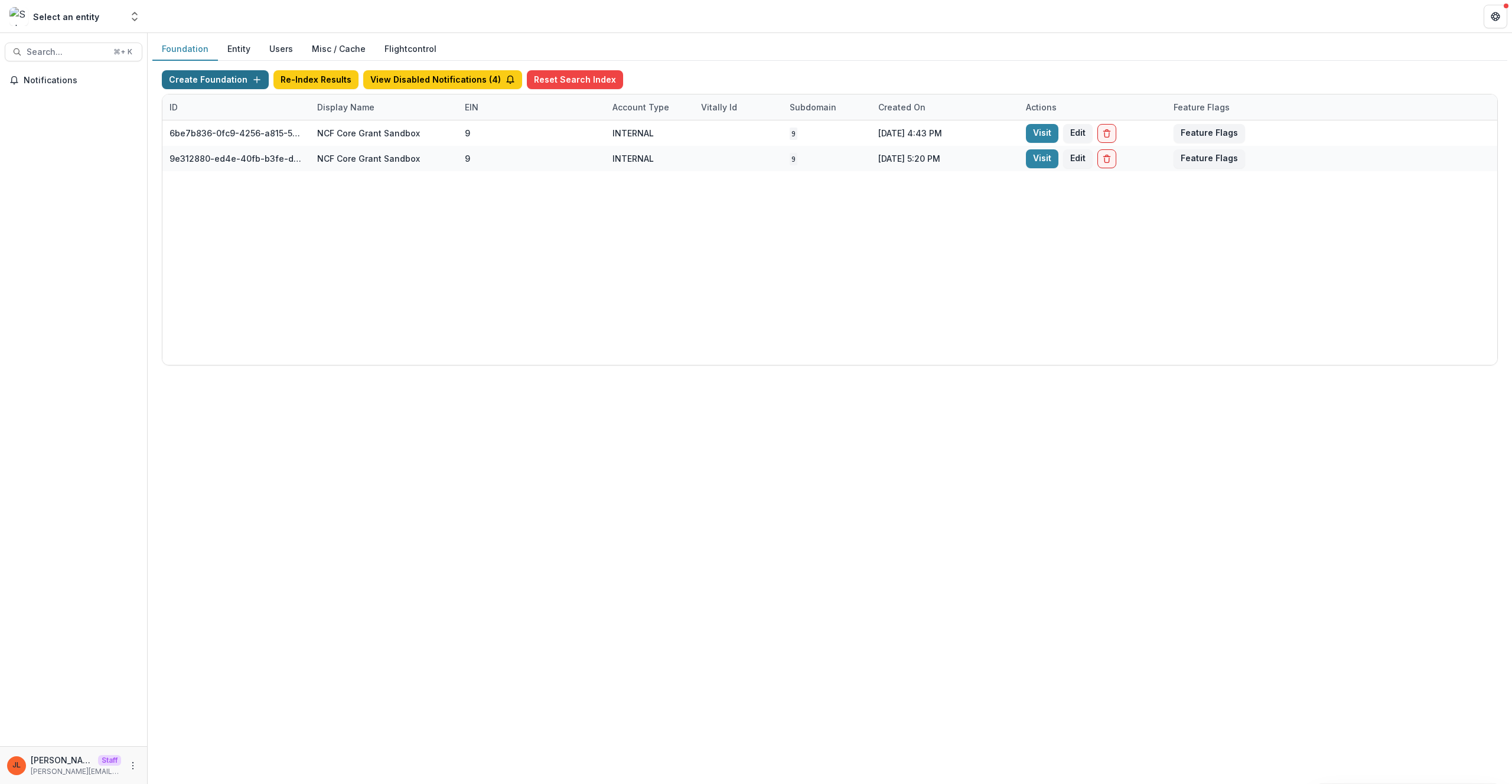
click at [252, 85] on button "Create Foundation" at bounding box center [215, 79] width 107 height 19
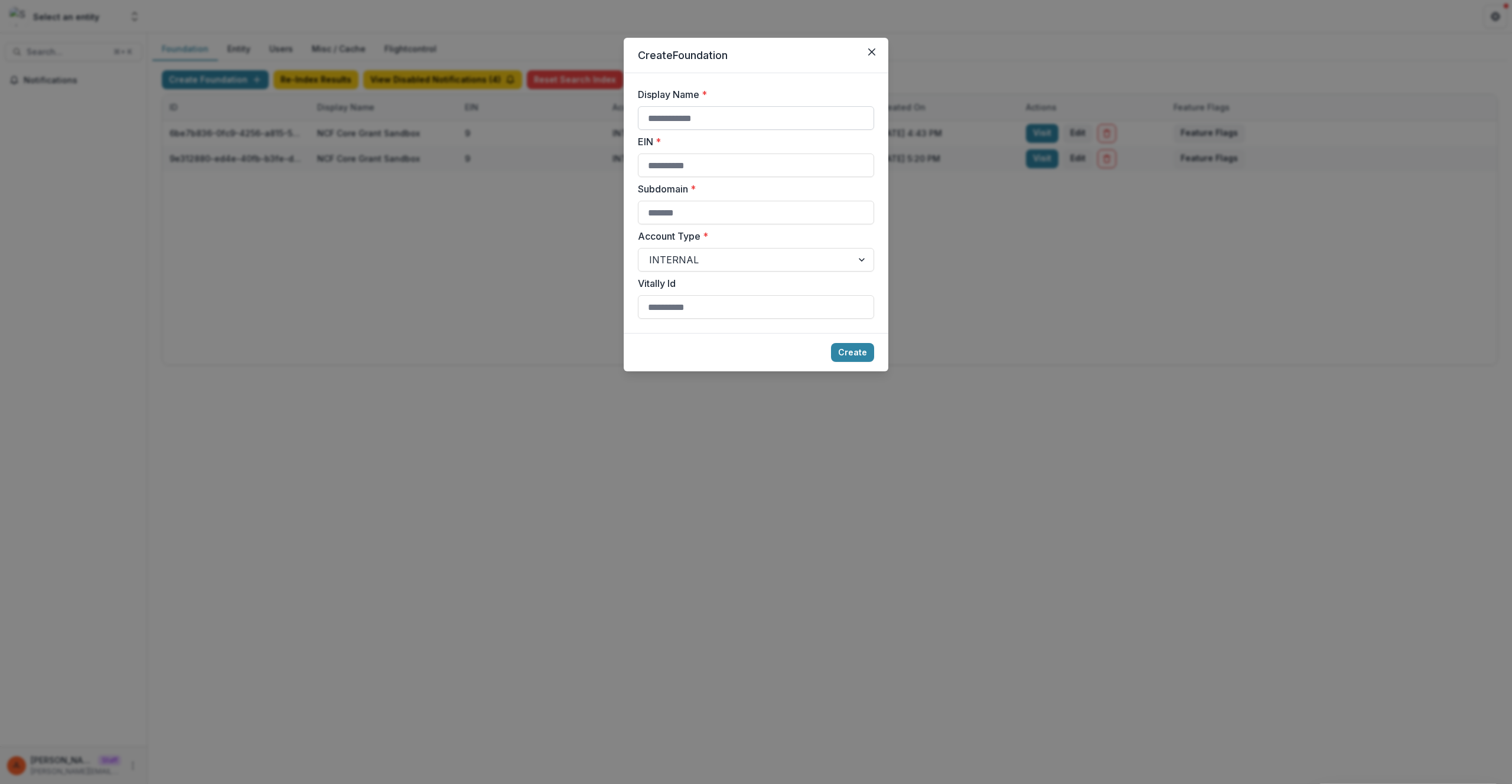
click at [707, 125] on input "Display Name *" at bounding box center [756, 118] width 236 height 24
paste input "**********"
type input "**********"
type input "*"
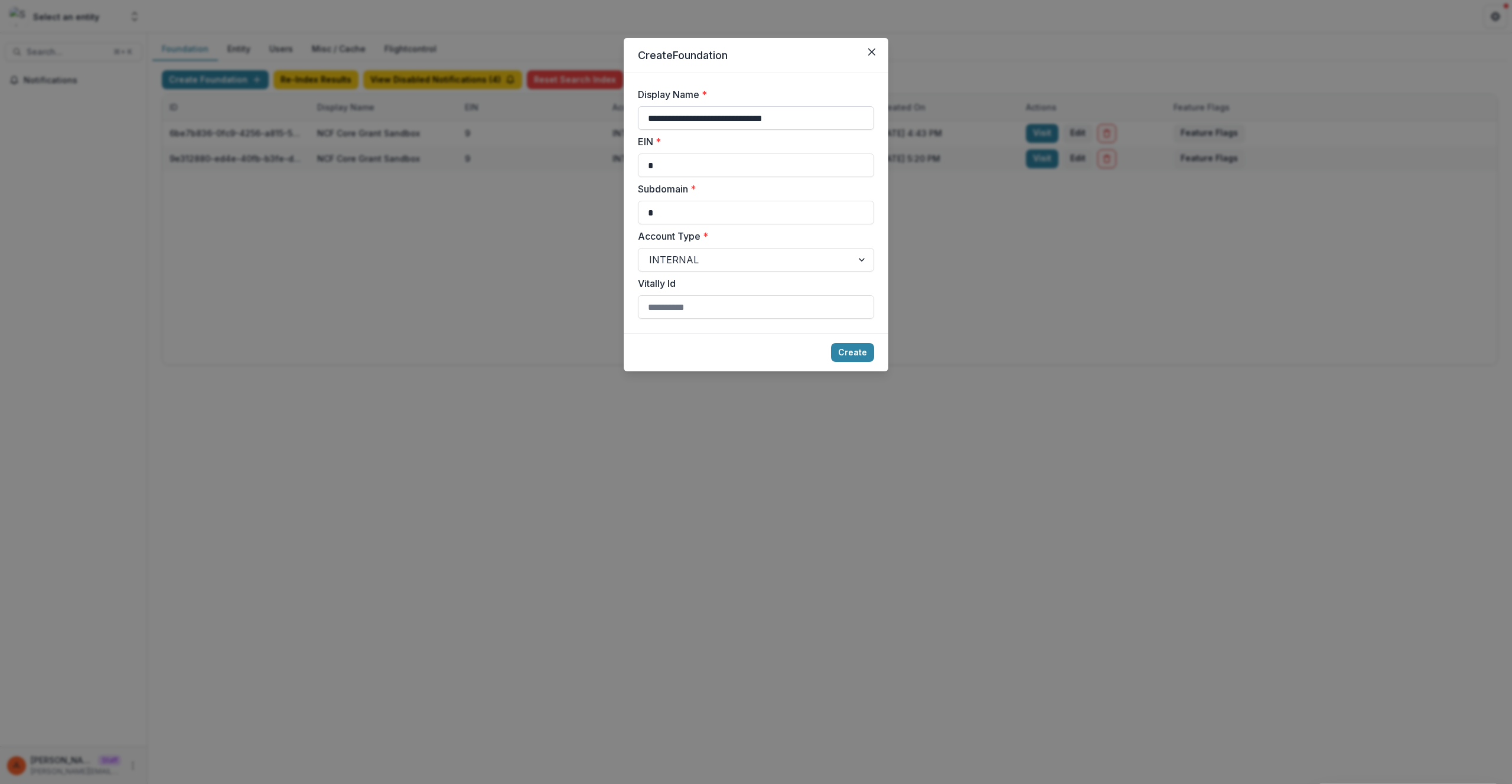
click at [832, 343] on button "Create" at bounding box center [853, 352] width 43 height 19
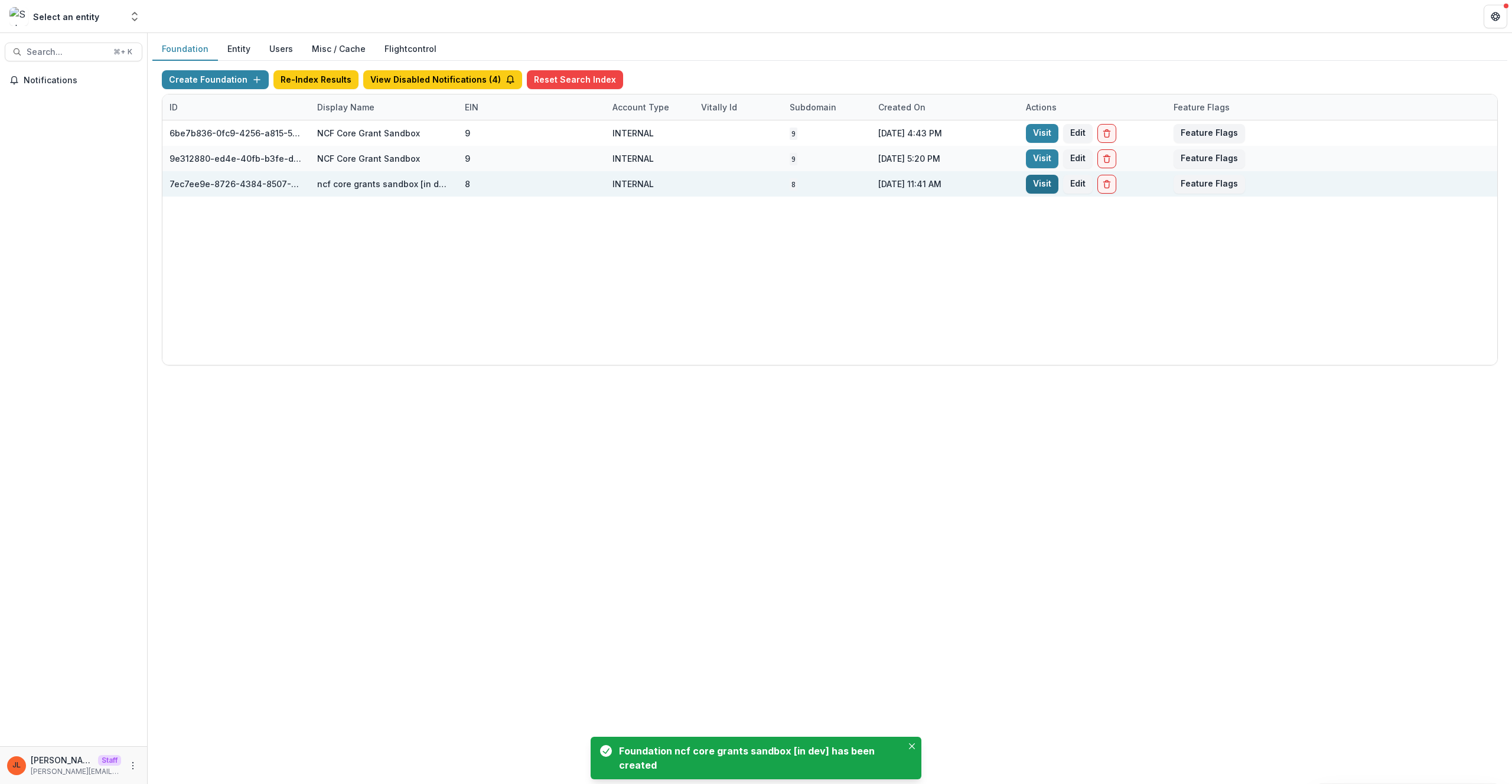
click at [1032, 190] on link "Visit" at bounding box center [1042, 184] width 33 height 19
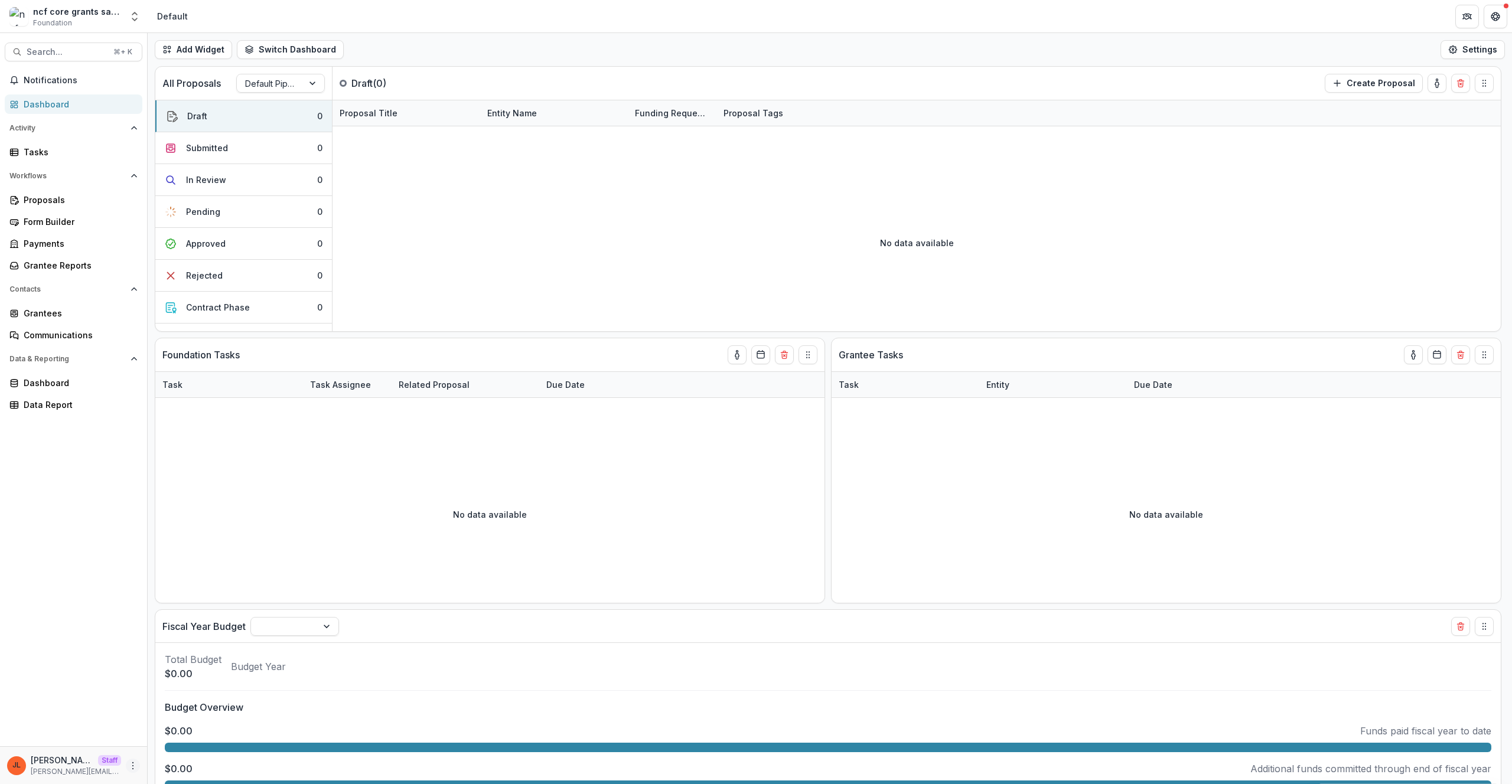
click at [134, 766] on icon "More" at bounding box center [133, 766] width 10 height 10
click at [203, 738] on link "User Settings" at bounding box center [211, 741] width 127 height 20
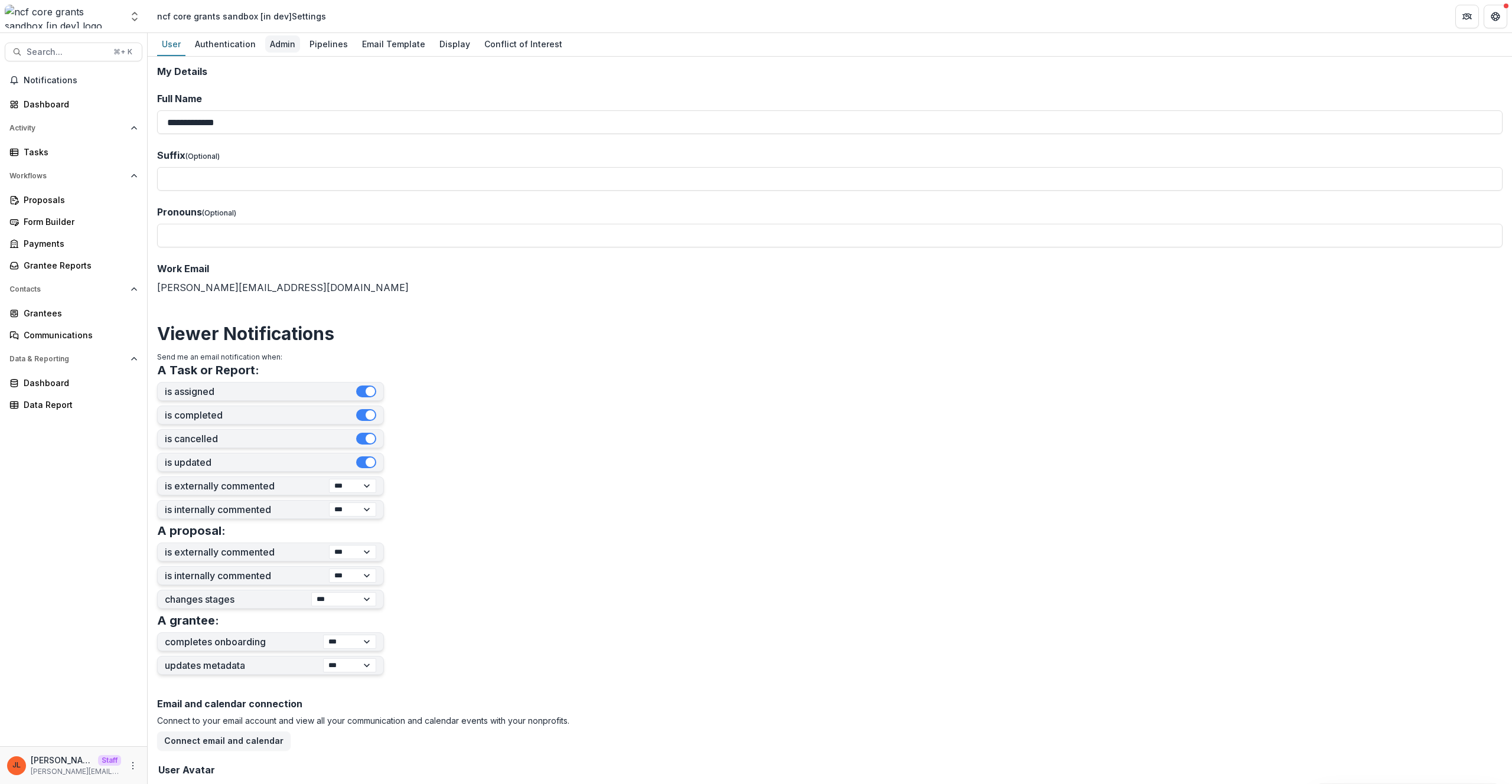
click at [272, 42] on div "Admin" at bounding box center [283, 43] width 35 height 17
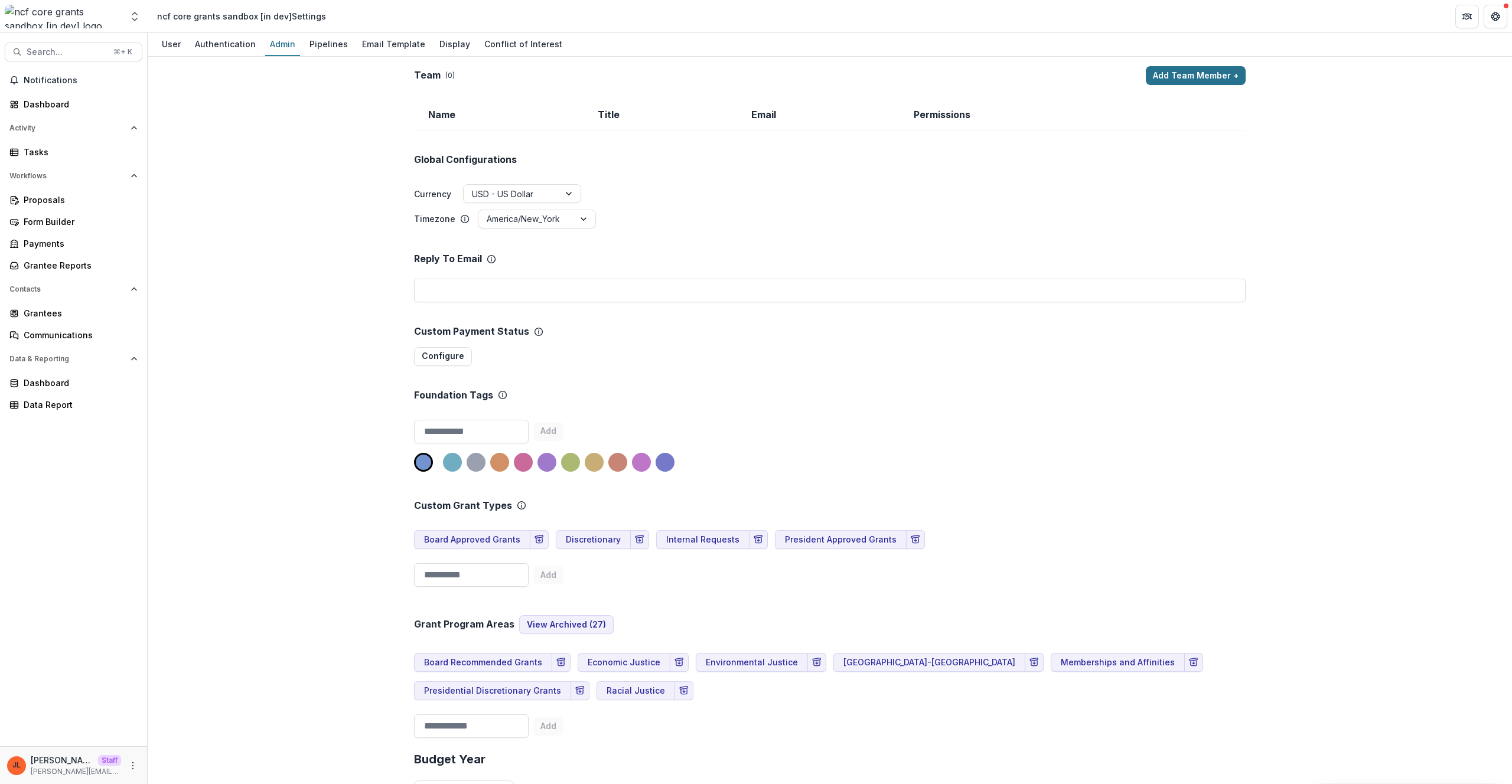
click at [1166, 81] on button "Add Team Member +" at bounding box center [1196, 75] width 100 height 19
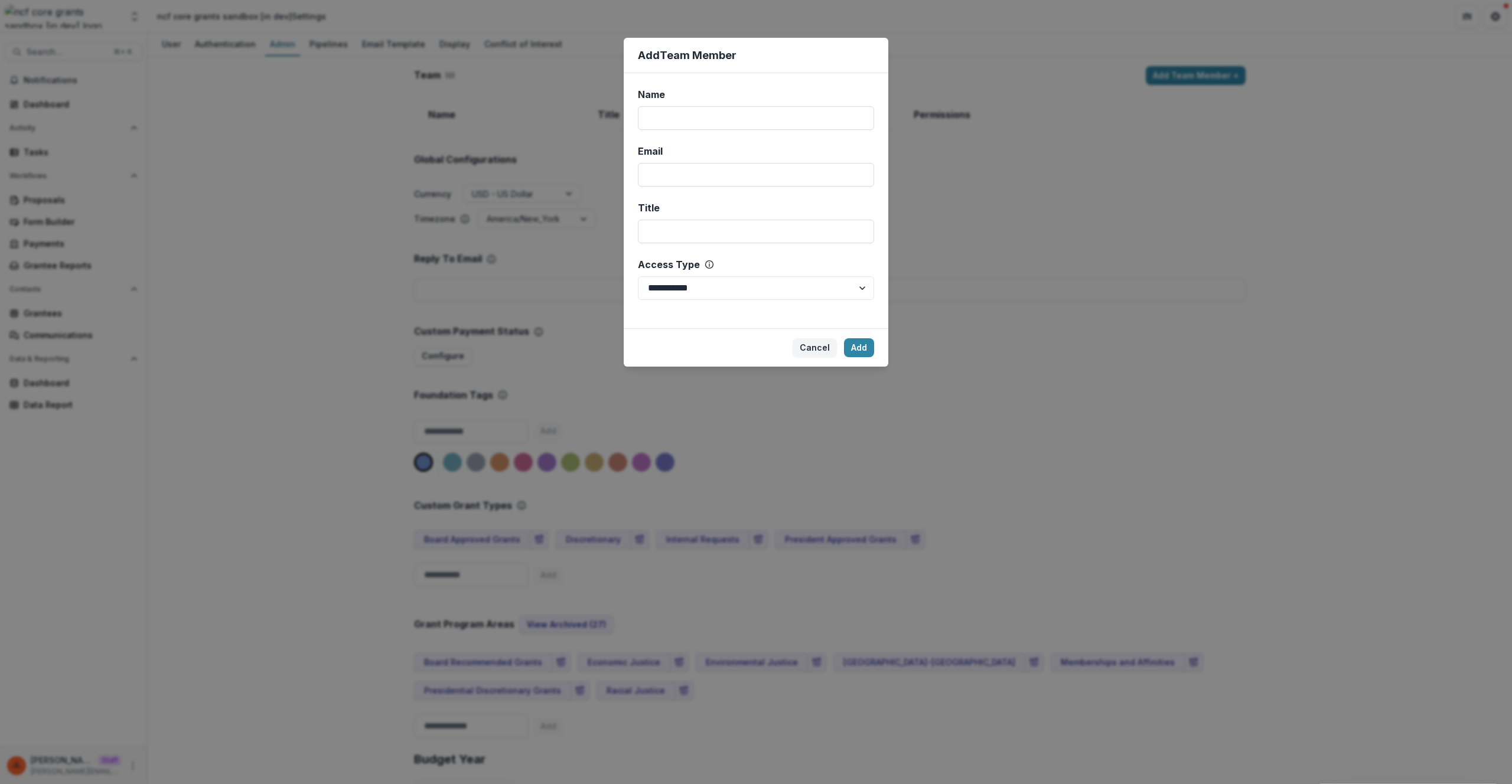
click at [692, 131] on div "**********" at bounding box center [756, 201] width 265 height 255
click at [689, 127] on input "Name" at bounding box center [756, 118] width 236 height 24
type input "****"
type input "**********"
select select "*****"
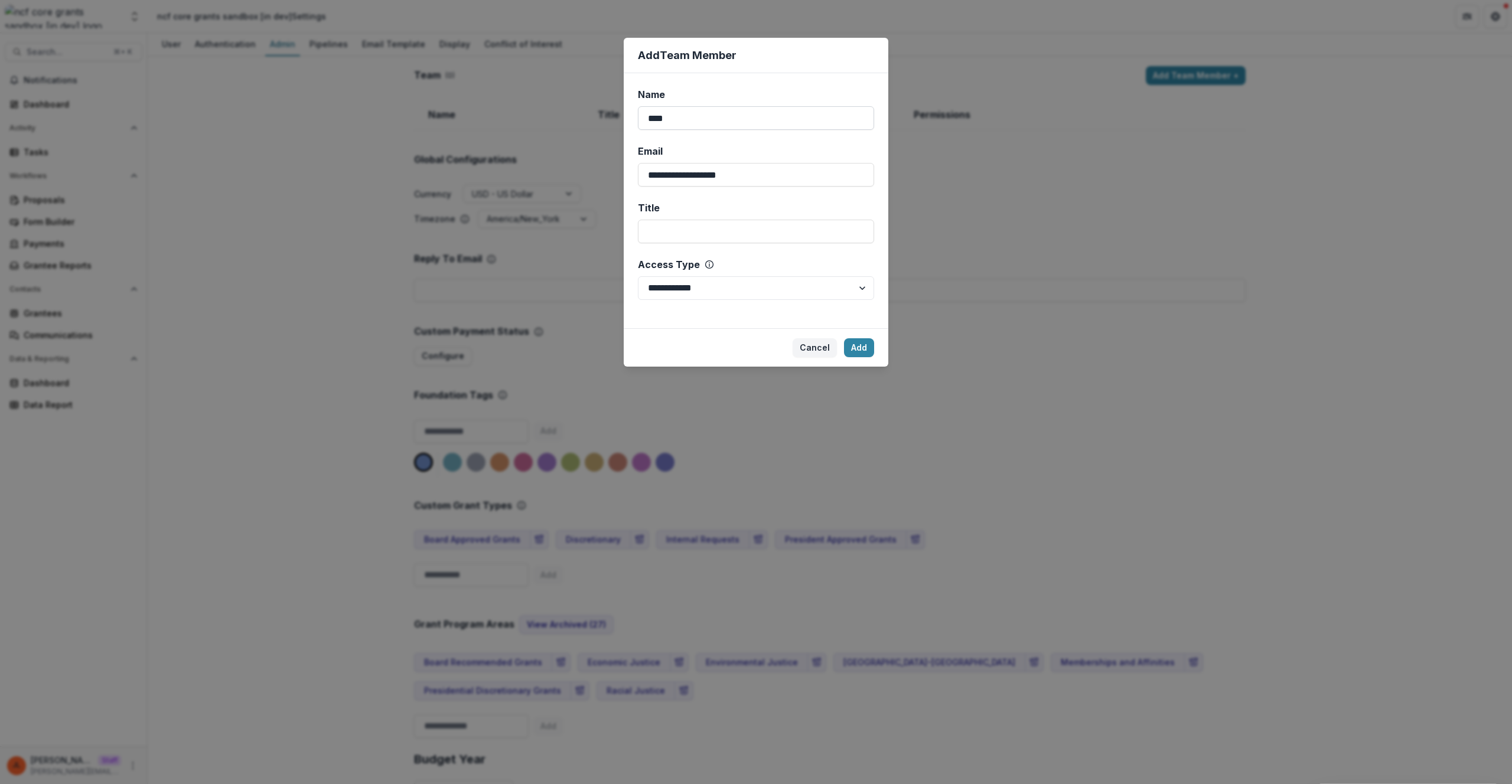
click button "Add" at bounding box center [859, 347] width 30 height 19
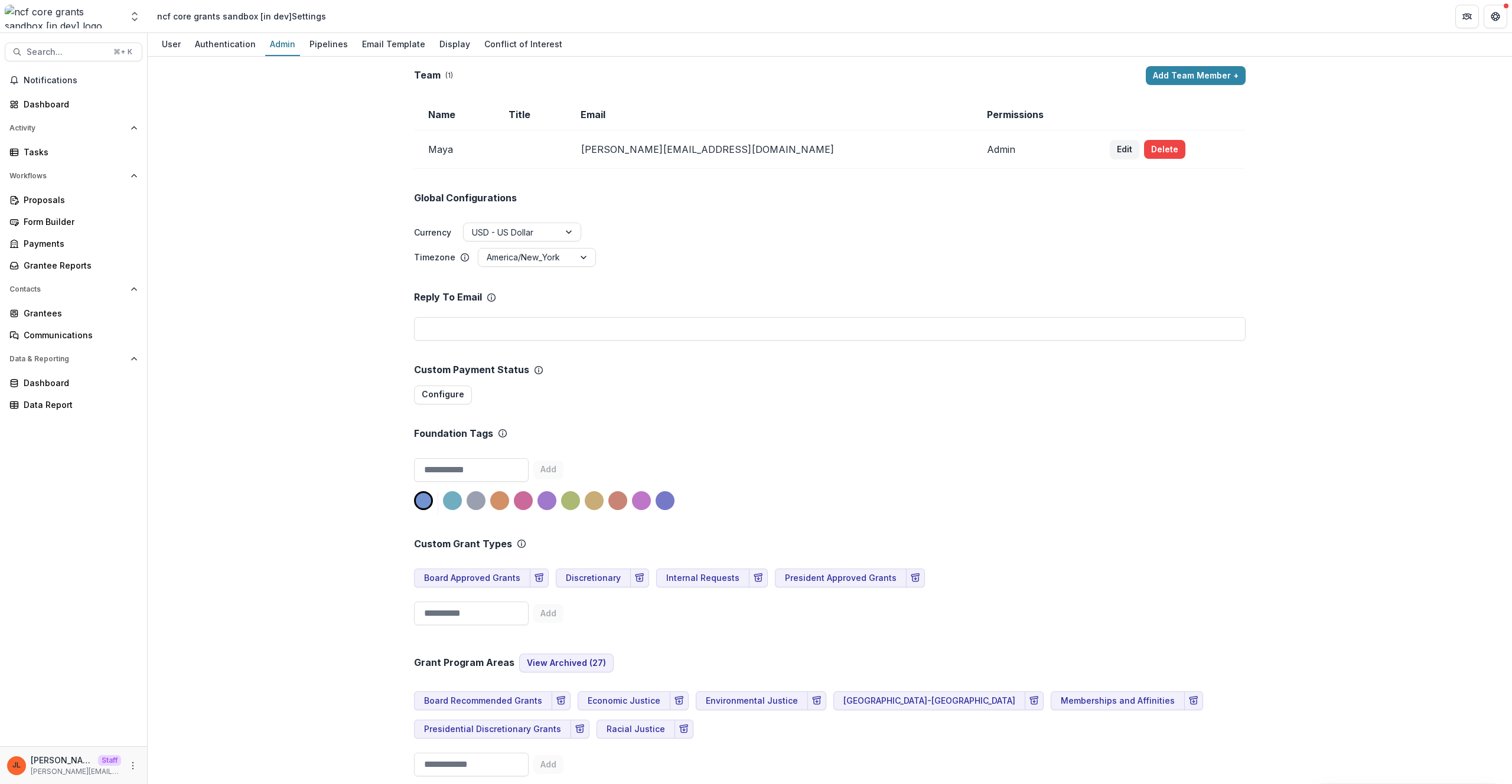
drag, startPoint x: 283, startPoint y: 215, endPoint x: 327, endPoint y: 95, distance: 127.8
click at [283, 215] on div "Team ( 1 ) Add Team Member + Name Title Email Permissions [PERSON_NAME] [PERSON…" at bounding box center [830, 420] width 1365 height 728
click at [323, 53] on link "Pipelines" at bounding box center [328, 45] width 48 height 23
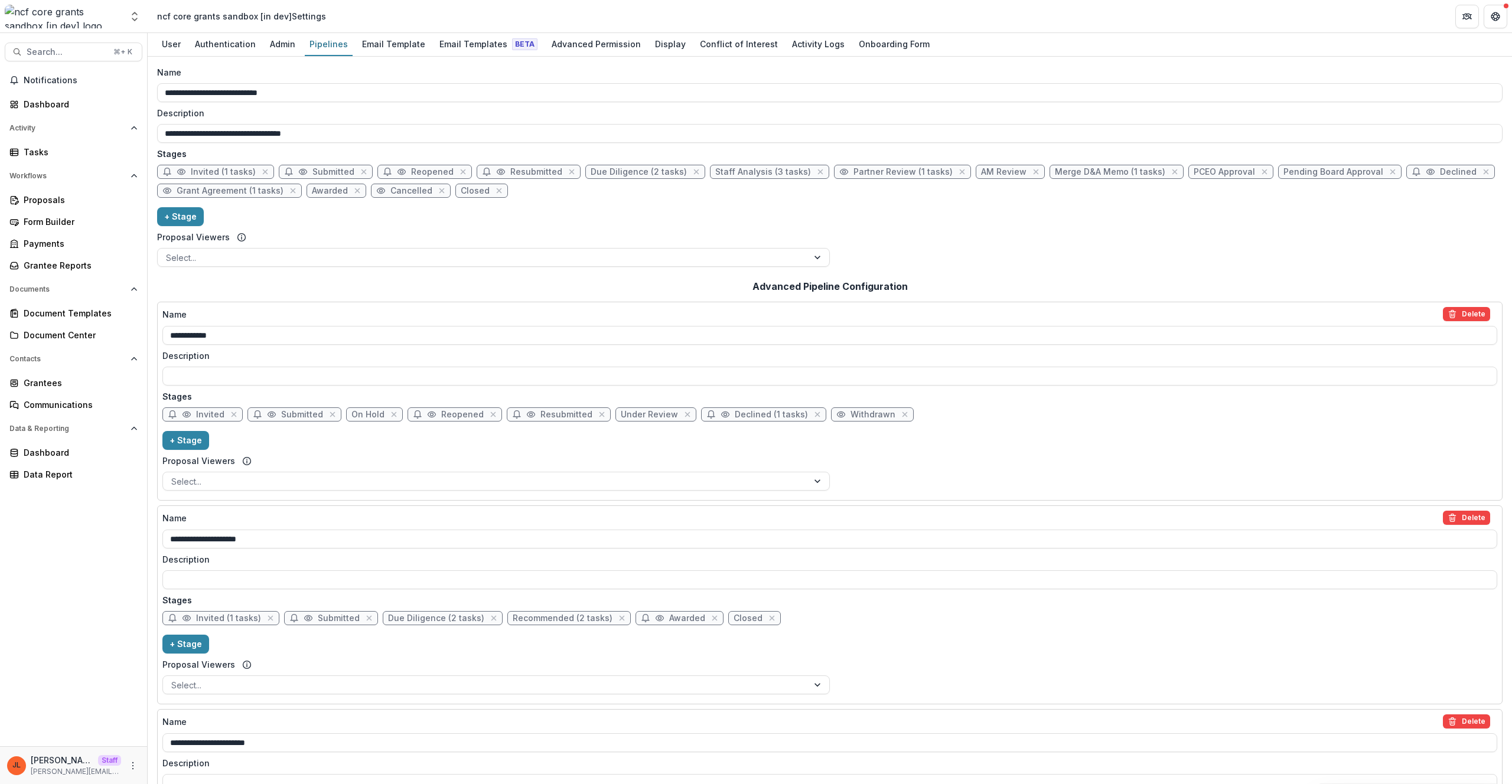
click at [601, 209] on div "**********" at bounding box center [830, 169] width 1346 height 206
click at [1390, 221] on div "**********" at bounding box center [830, 169] width 1346 height 206
click at [1186, 238] on div "**********" at bounding box center [830, 169] width 1346 height 206
click at [1030, 416] on div "Invited Submitted On Hold Reopened Resubmitted Under Review Declined (1 tasks) …" at bounding box center [830, 416] width 1336 height 19
click at [52, 387] on div "Grantees" at bounding box center [78, 382] width 109 height 12
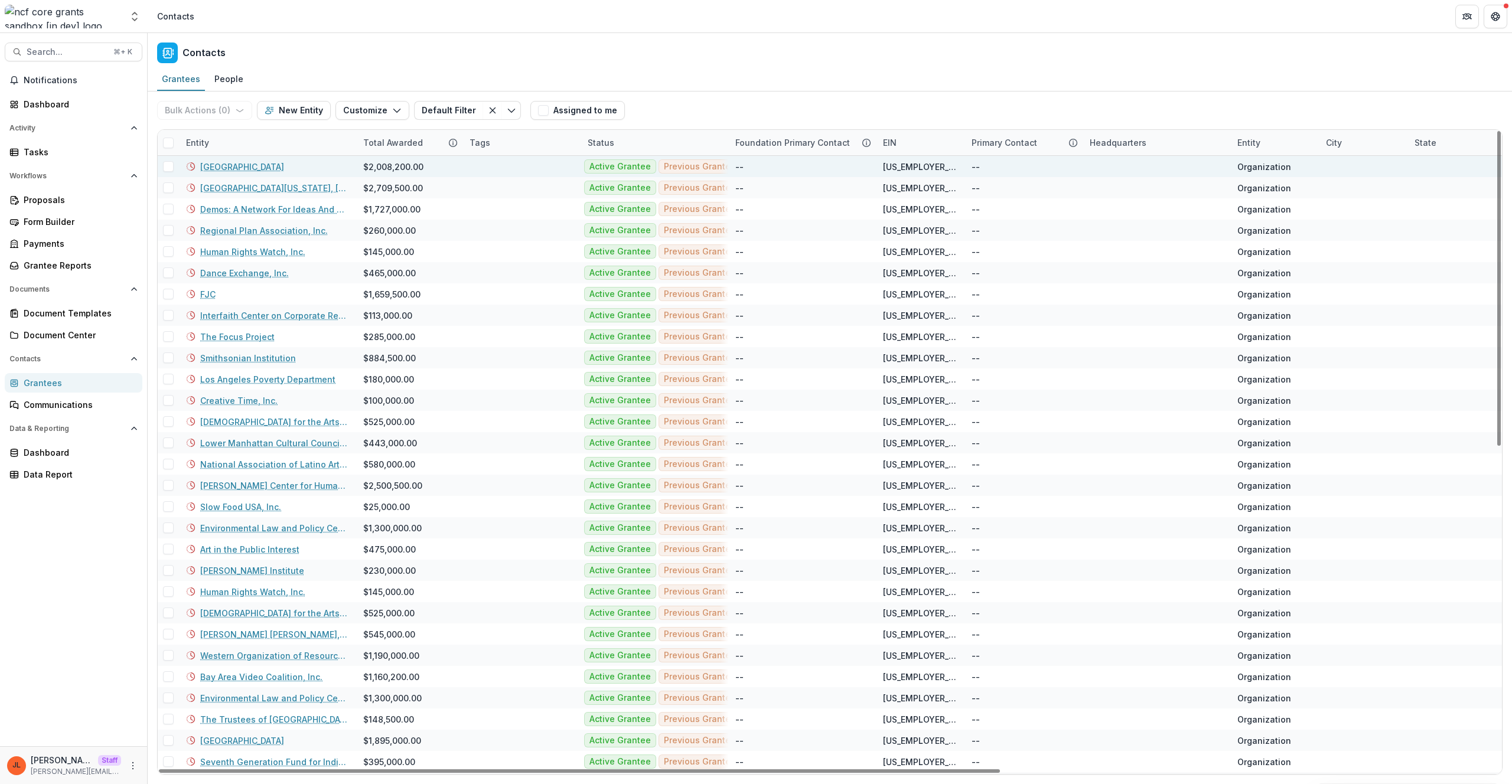
click at [279, 165] on link "[GEOGRAPHIC_DATA]" at bounding box center [242, 167] width 84 height 12
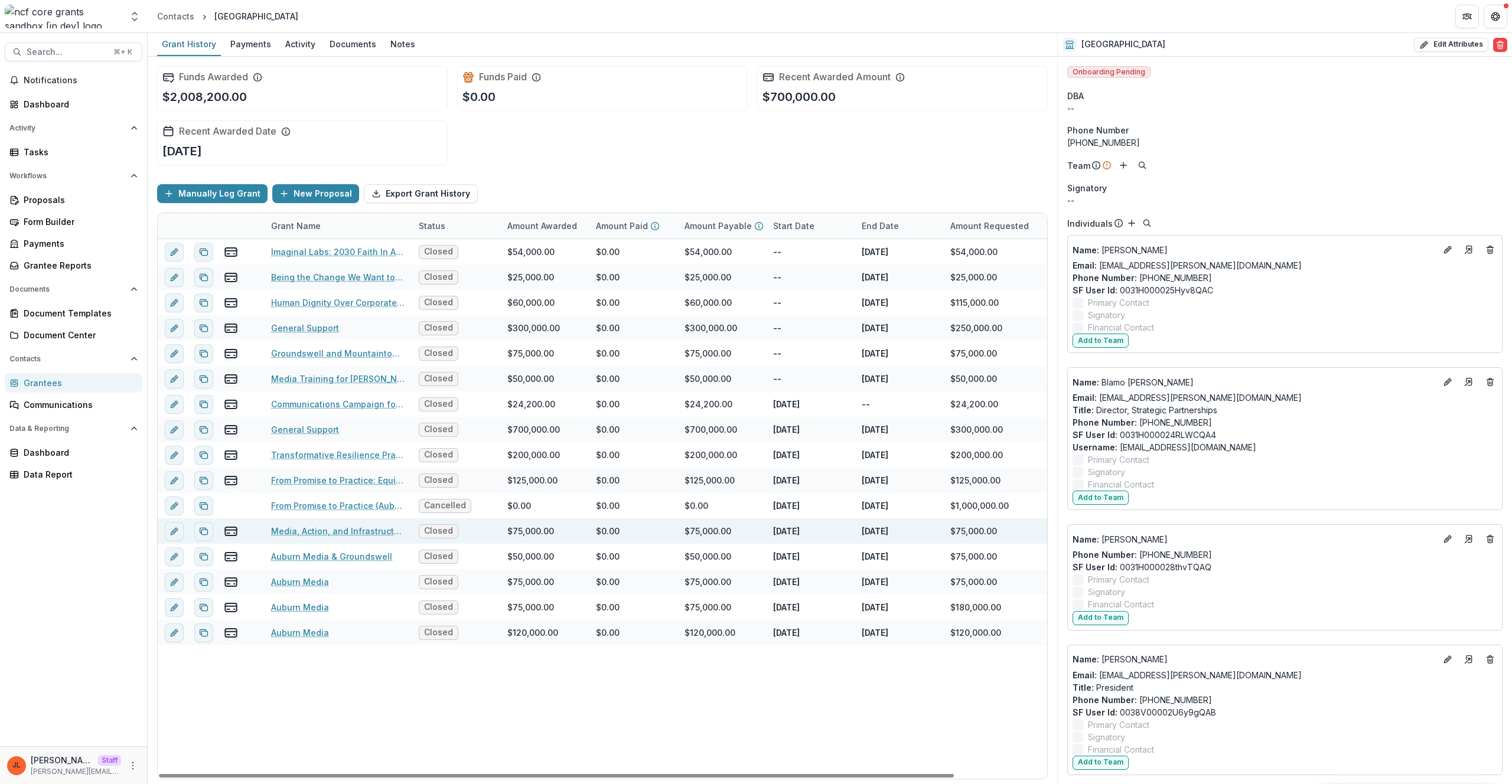
click at [346, 538] on div "Media, Action, and Infrastructure" at bounding box center [337, 531] width 133 height 25
click at [346, 535] on link "Media, Action, and Infrastructure" at bounding box center [337, 531] width 133 height 12
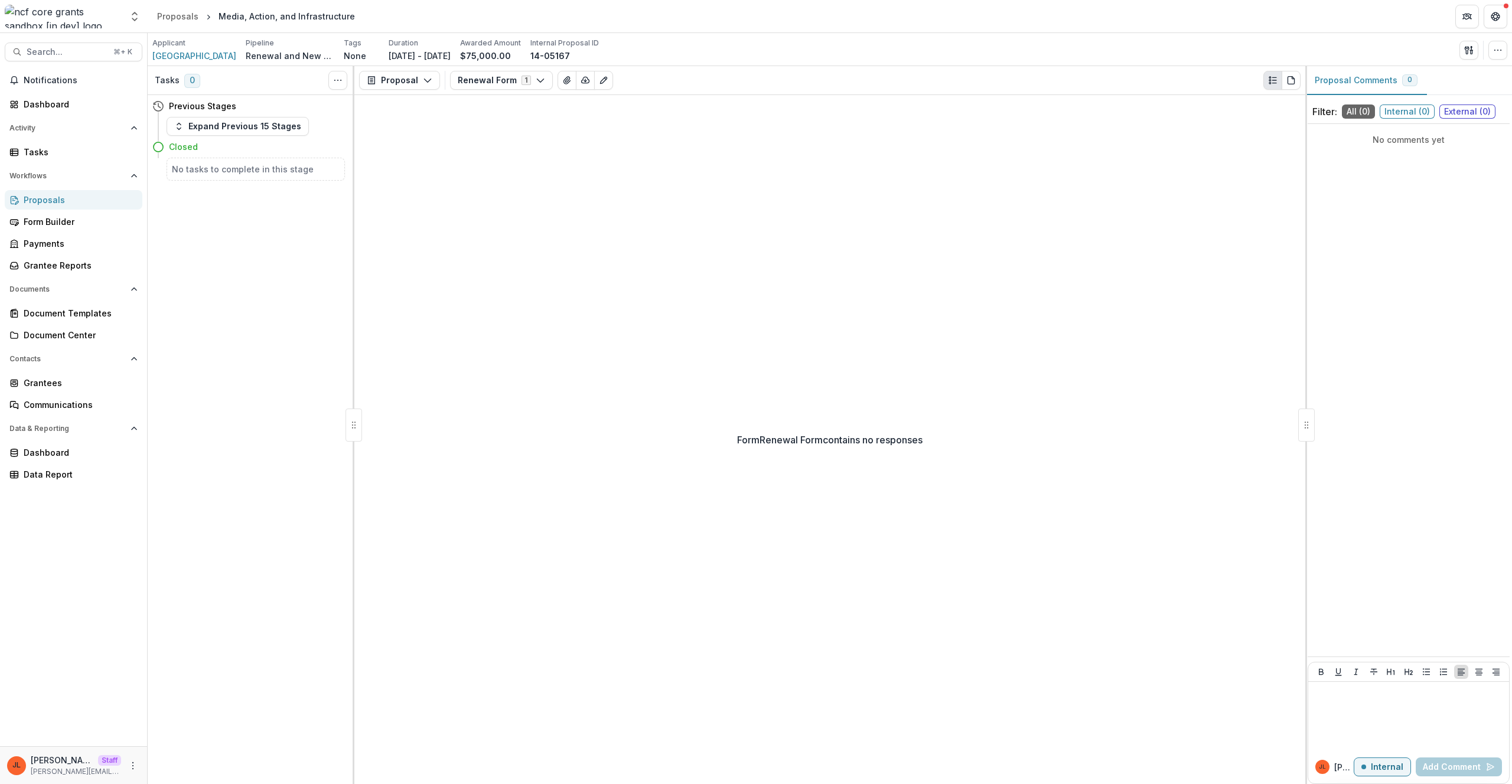
click at [484, 264] on div "Form Renewal Form contains no responses" at bounding box center [830, 439] width 951 height 689
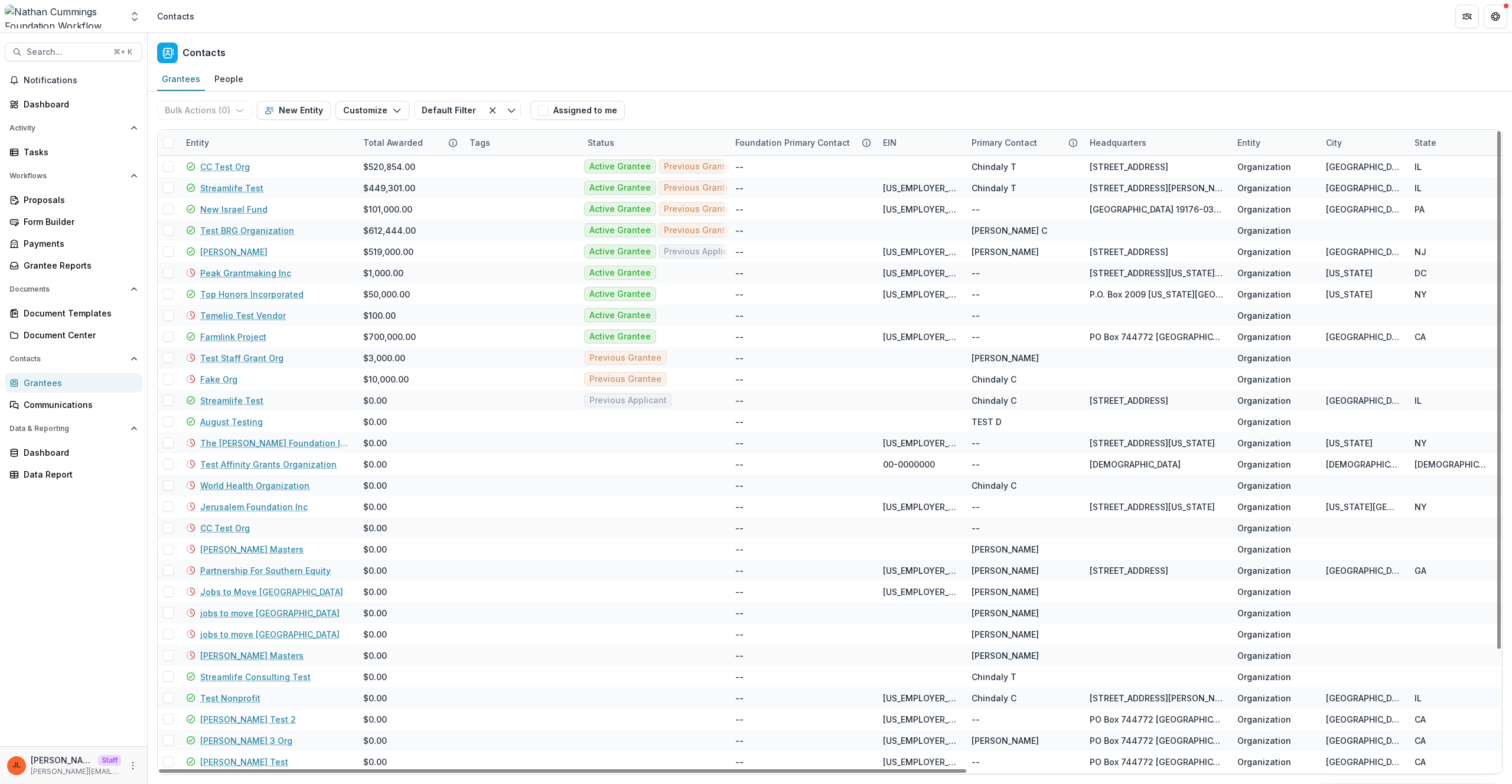
click at [123, 767] on div "[PERSON_NAME] Staff [PERSON_NAME][EMAIL_ADDRESS][DOMAIN_NAME]" at bounding box center [74, 766] width 133 height 23
click at [128, 766] on icon "More" at bounding box center [133, 766] width 10 height 10
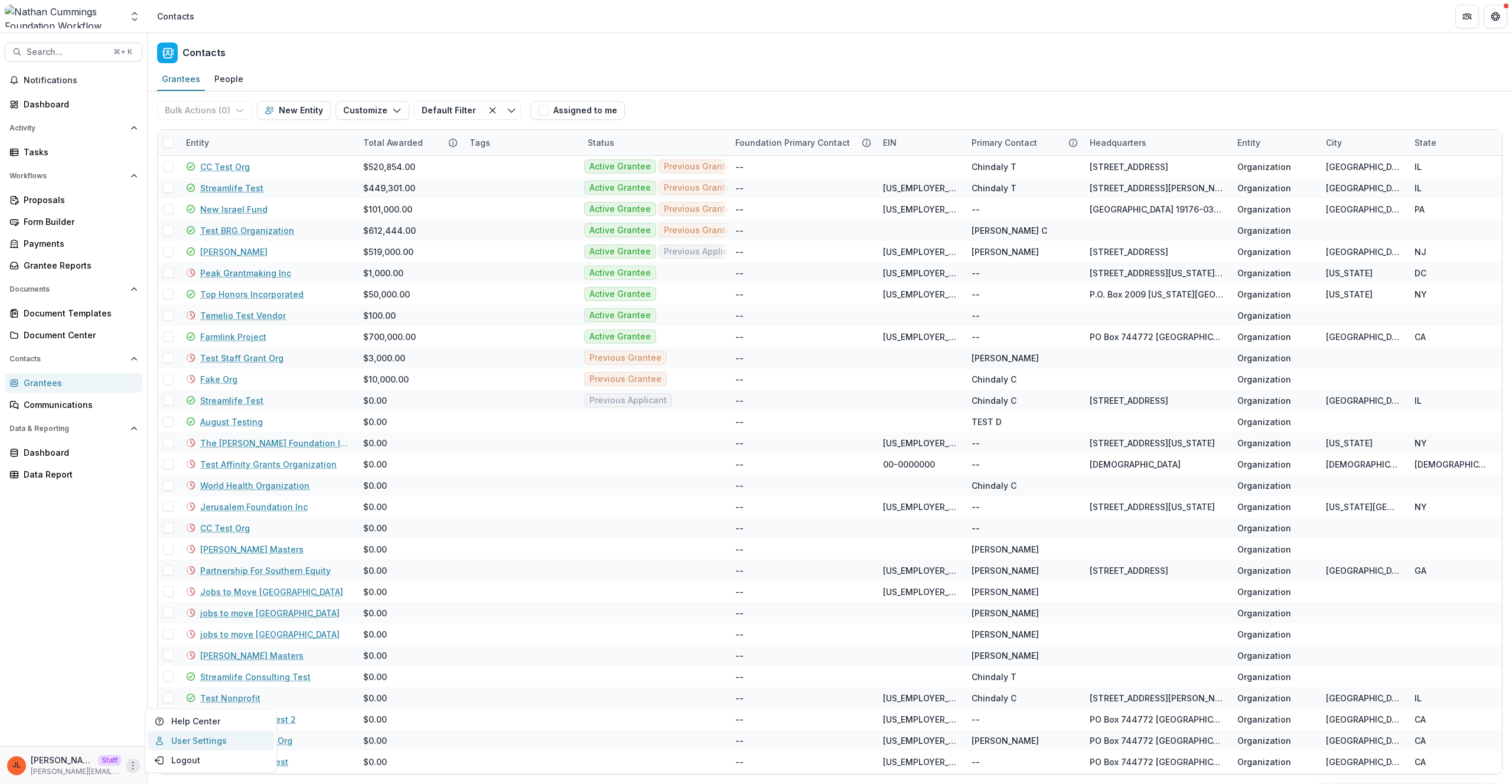
click at [191, 744] on link "User Settings" at bounding box center [211, 741] width 127 height 20
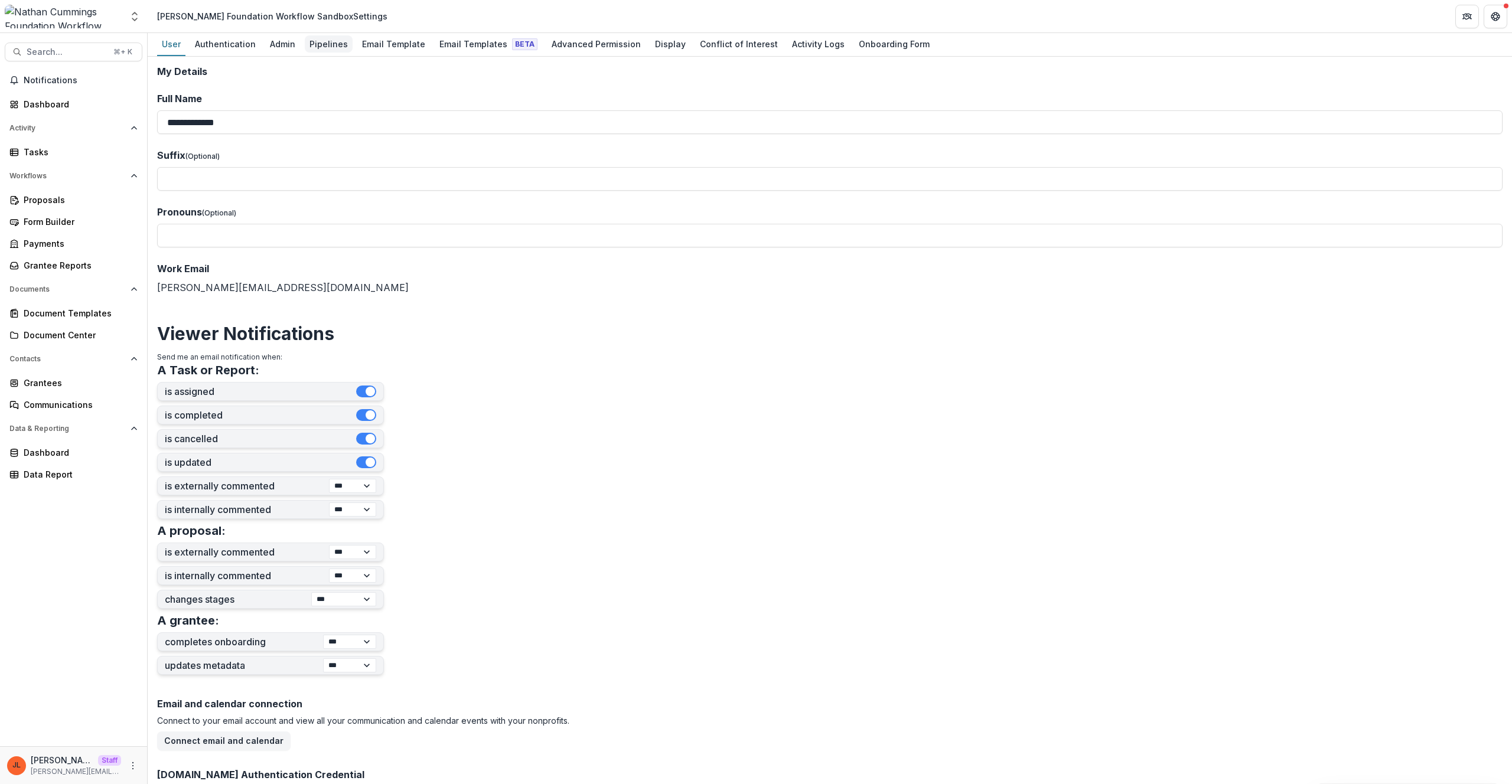
click at [305, 39] on div "Pipelines" at bounding box center [328, 43] width 48 height 17
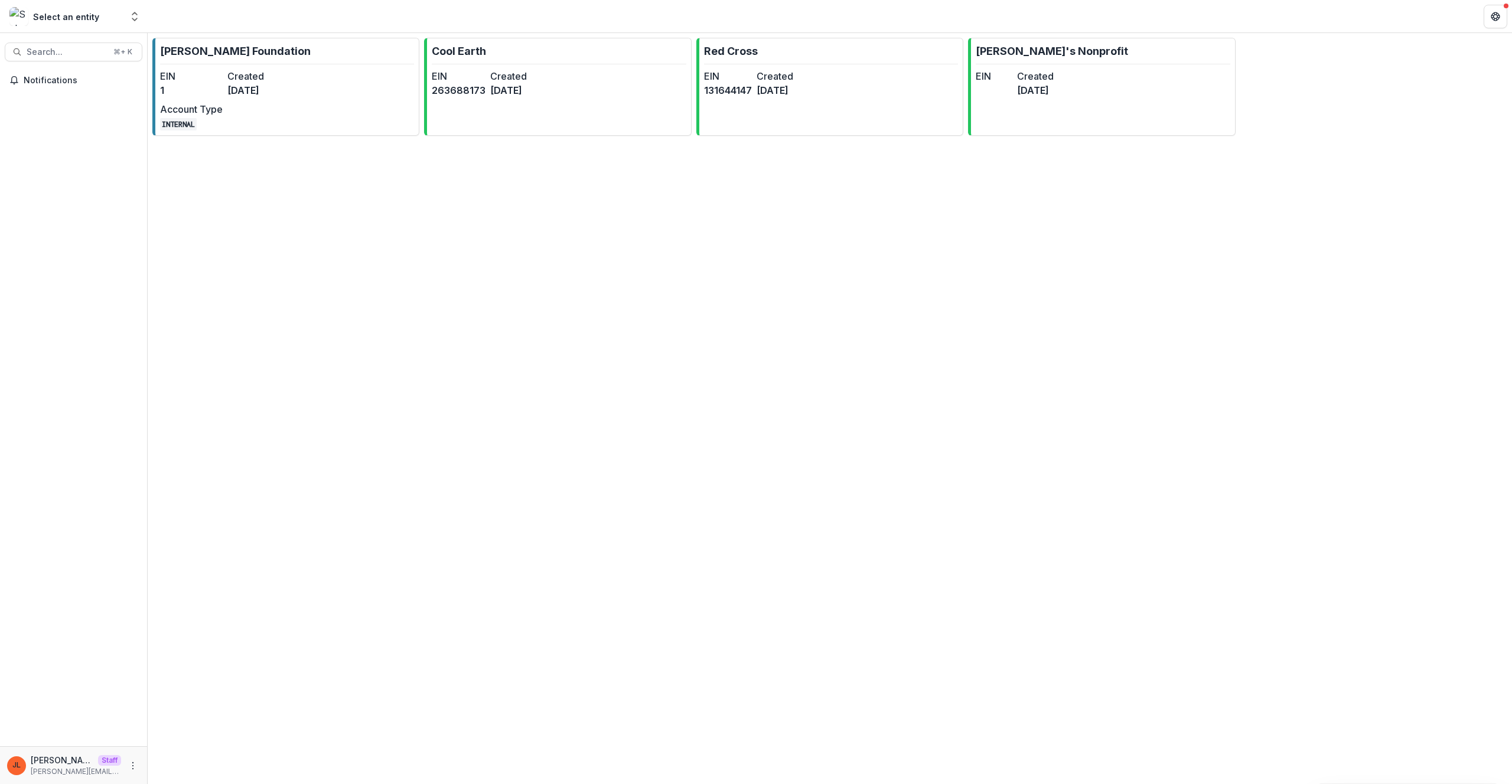
click at [1305, 323] on div "[PERSON_NAME] Foundation EIN 1 Created [DATE] Account Type INTERNAL Cool Earth …" at bounding box center [830, 409] width 1365 height 751
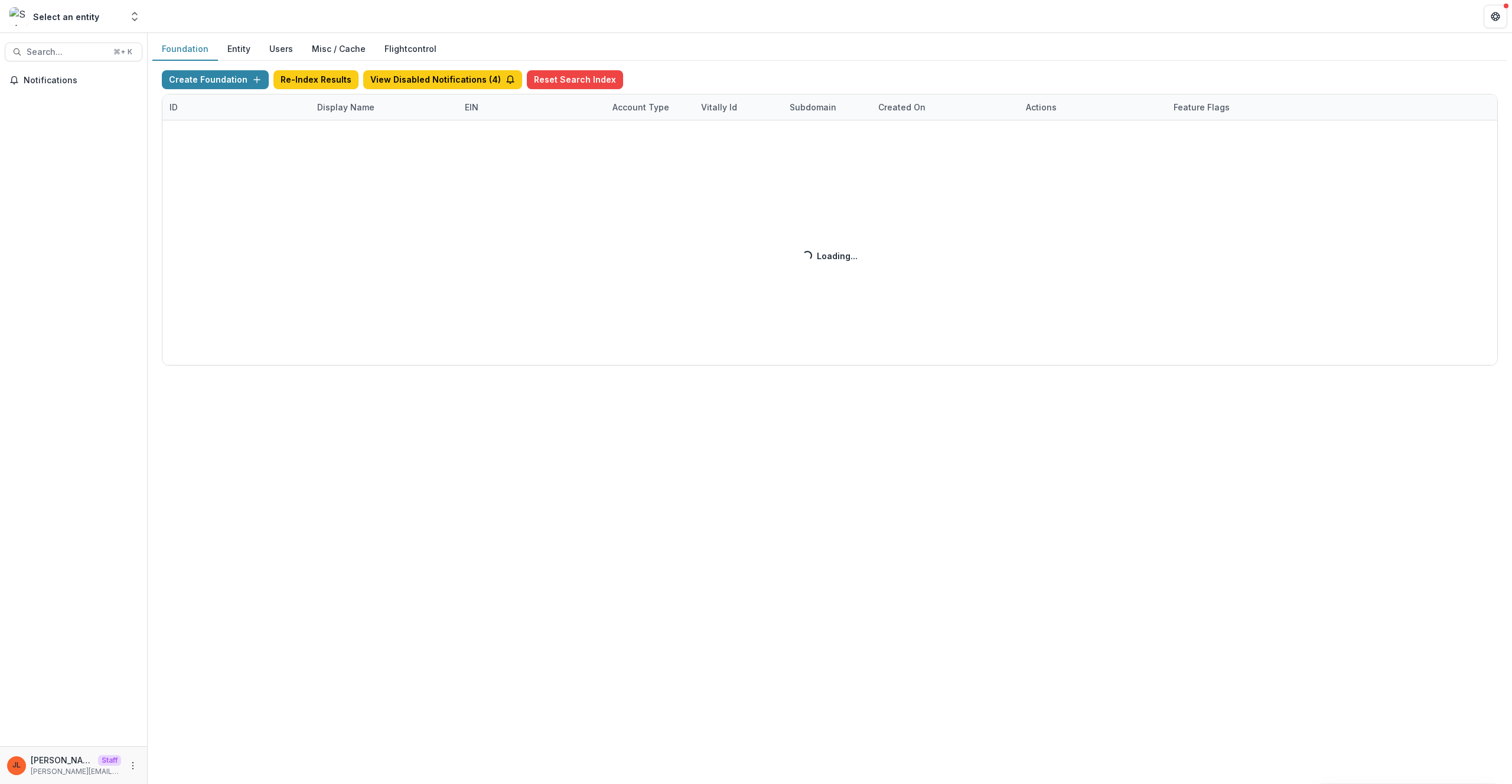
click at [358, 109] on div "Create Foundation Re-Index Results View Disabled Notifications ( 4 ) Reset Sear…" at bounding box center [830, 218] width 1336 height 296
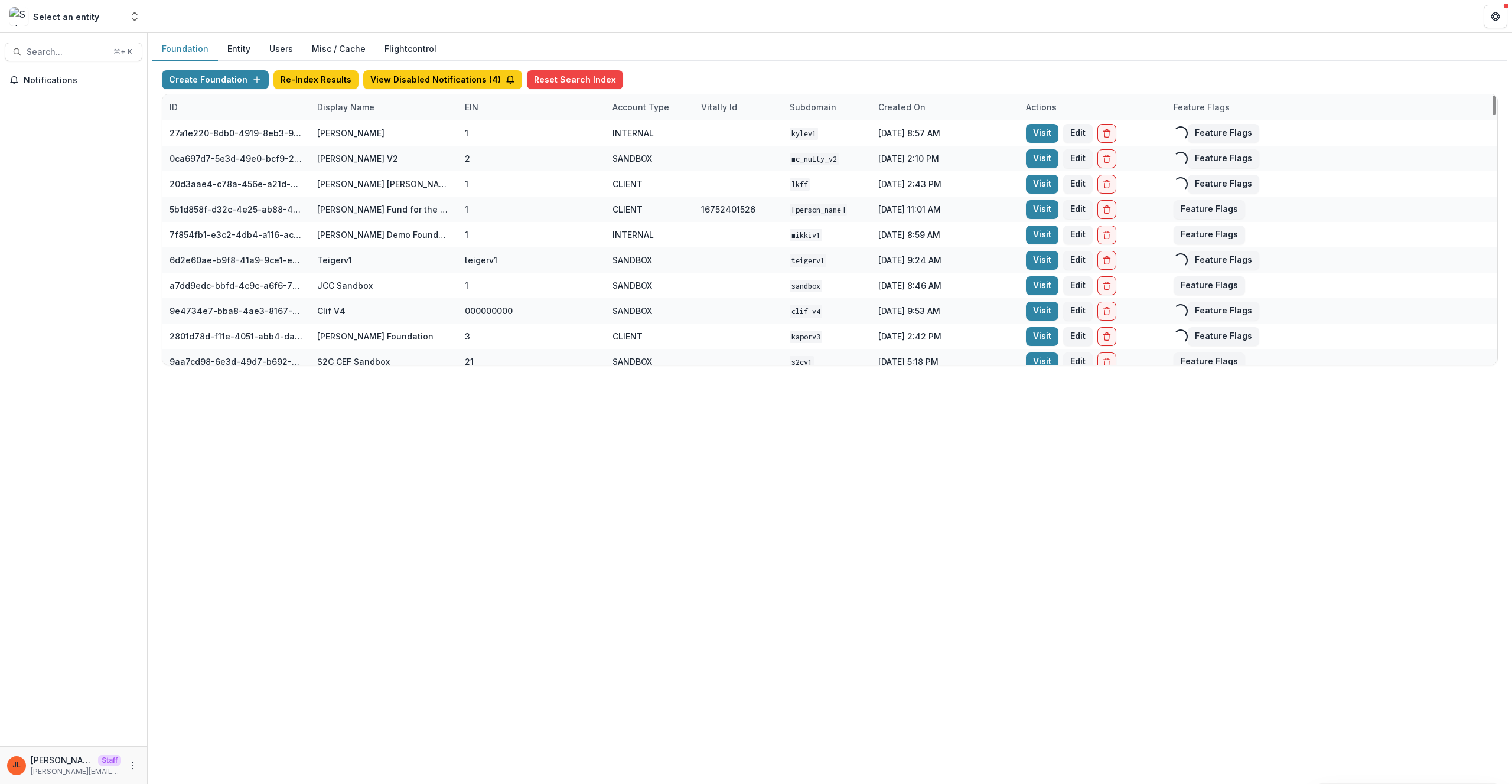
click at [367, 112] on div "Display Name" at bounding box center [346, 107] width 72 height 12
click at [359, 131] on input at bounding box center [384, 134] width 142 height 19
type input "*"
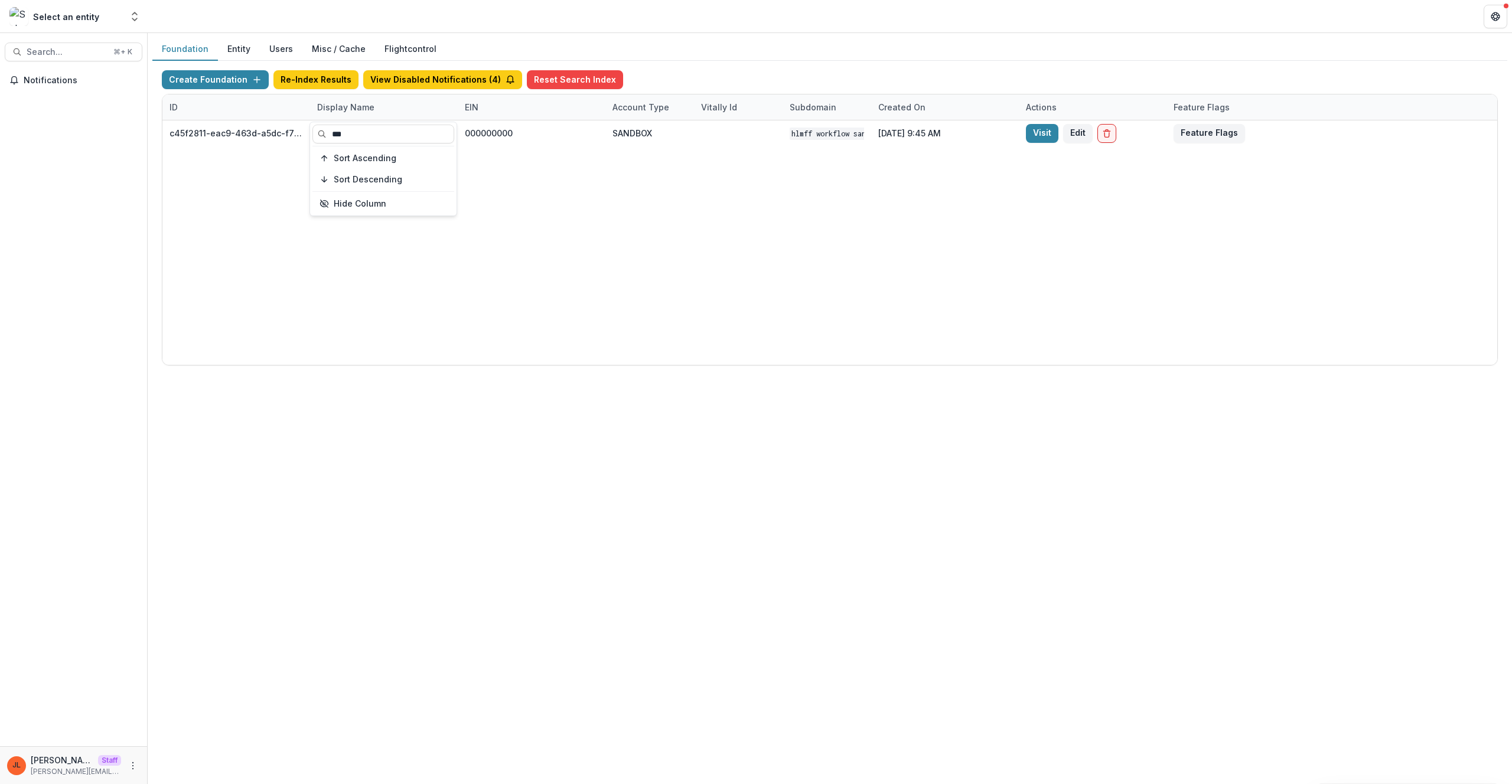
type input "***"
click at [772, 300] on div "c45f2811-eac9-463d-a5dc-f7971380a9c1 HLMFF Workflow Sandbox 000000000 SANDBOX H…" at bounding box center [830, 243] width 1336 height 244
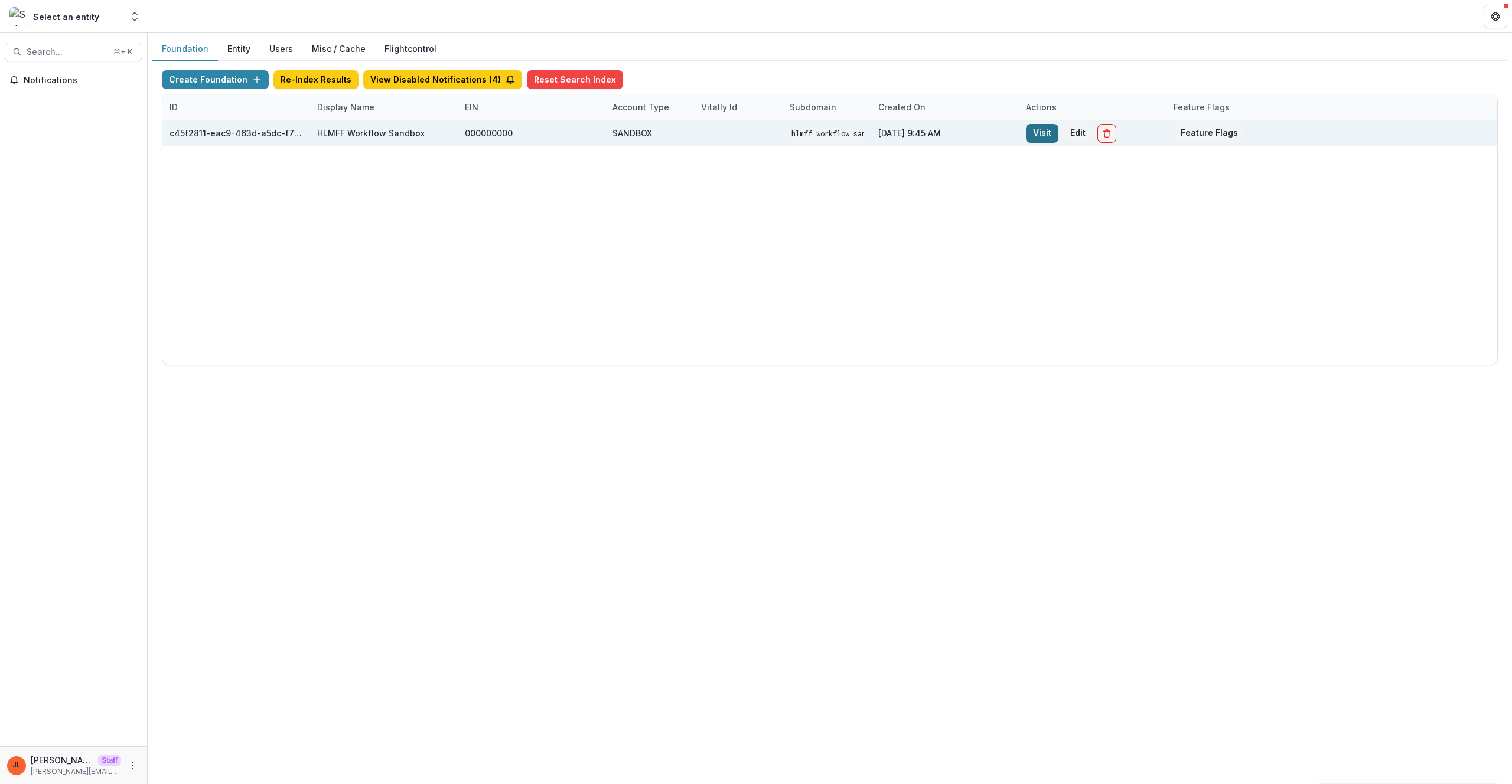
click at [1037, 136] on link "Visit" at bounding box center [1042, 133] width 33 height 19
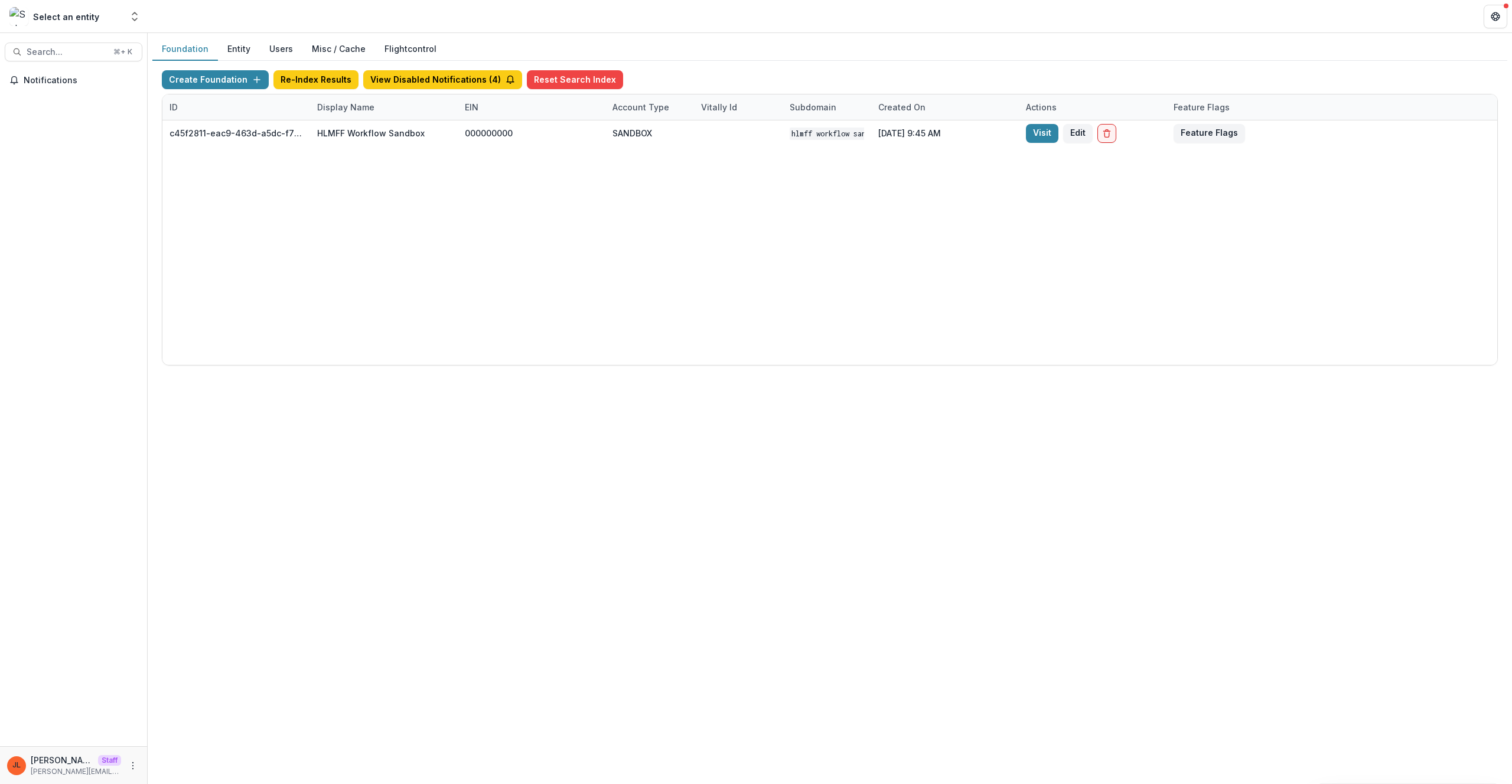
click at [361, 101] on div "Display Name" at bounding box center [346, 107] width 72 height 12
click at [364, 132] on input "***" at bounding box center [384, 134] width 142 height 19
type input "****"
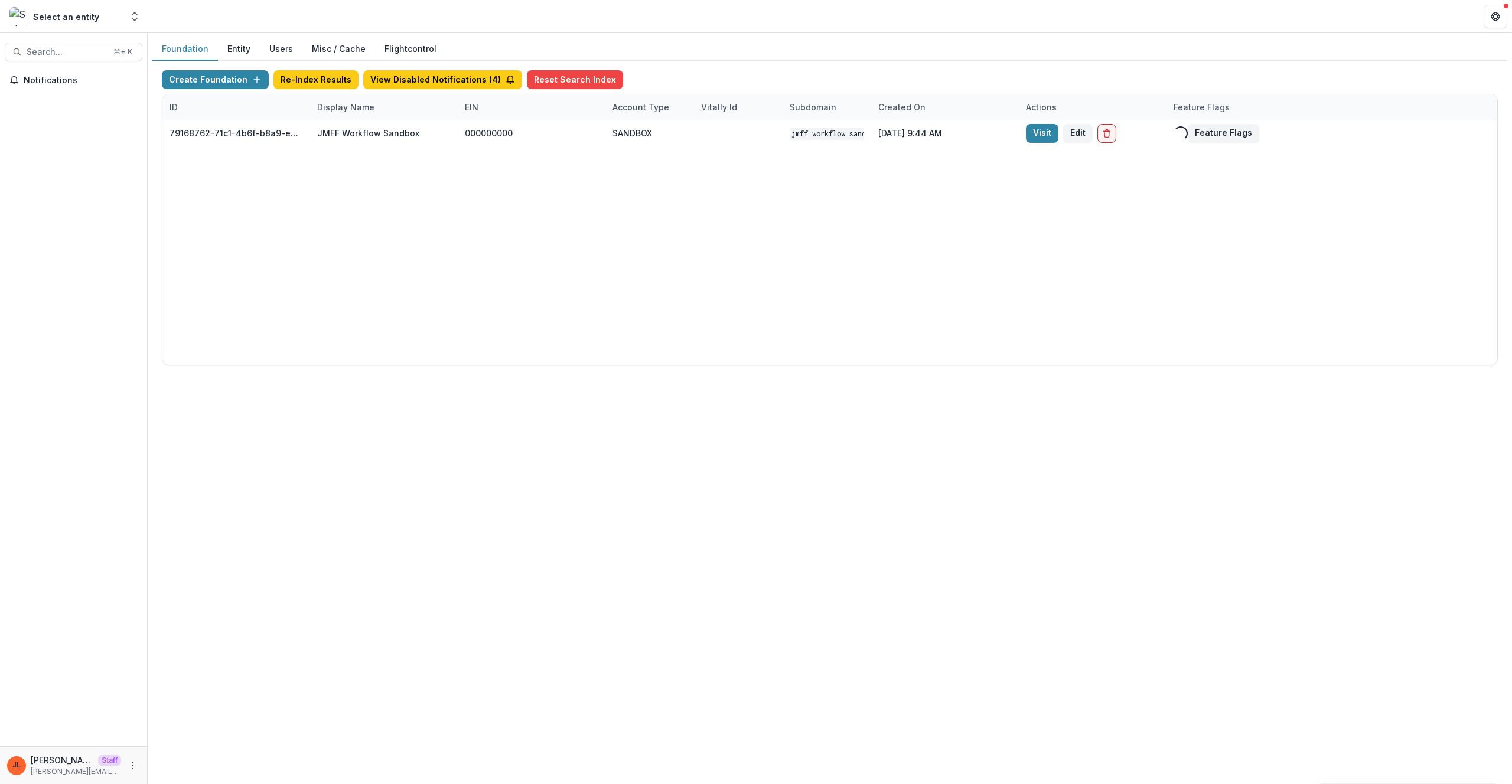
click at [595, 221] on div "79168762-71c1-4b6f-b8a9-eb321379a53e JMFF Workflow Sandbox 000000000 SANDBOX JM…" at bounding box center [830, 243] width 1336 height 244
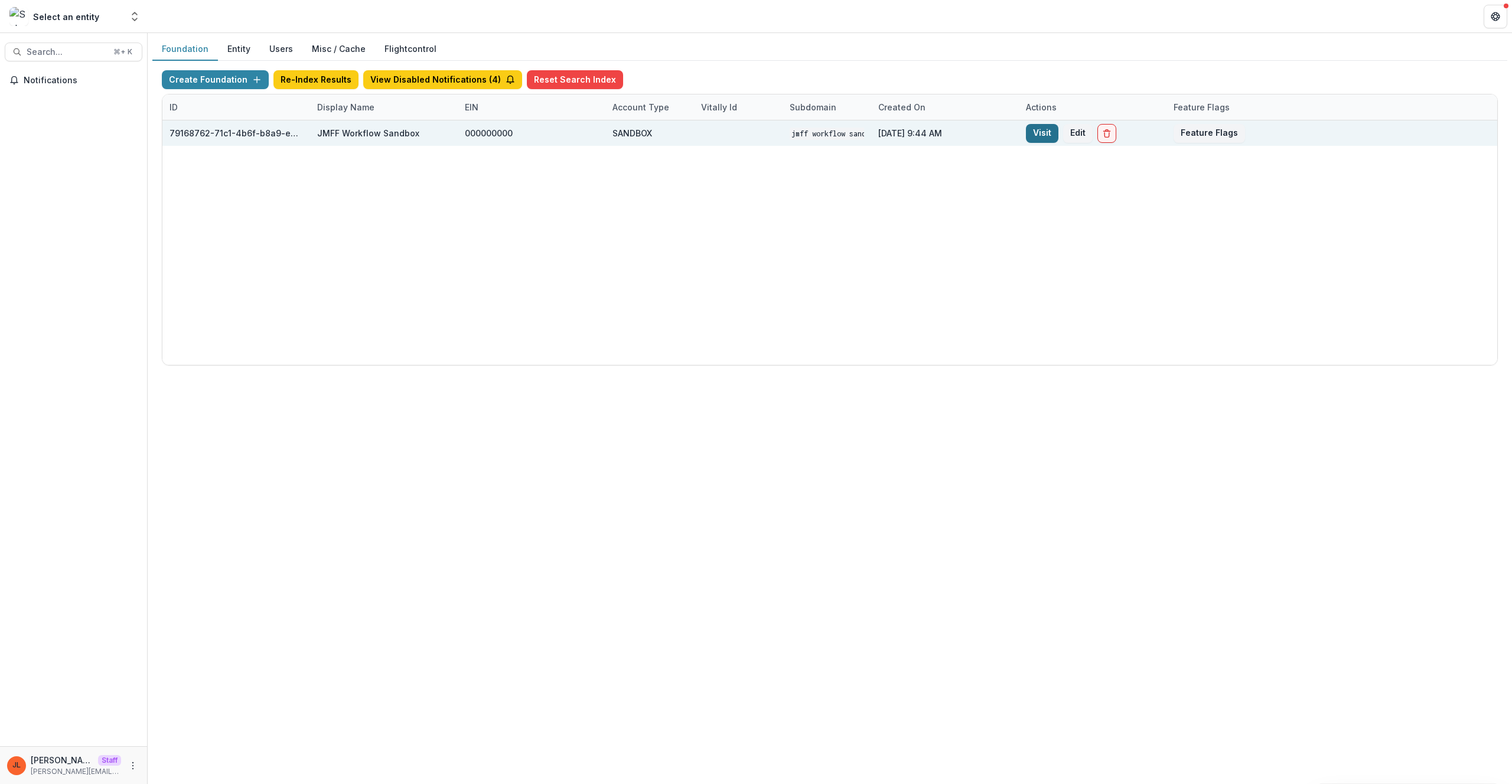
click at [1049, 130] on link "Visit" at bounding box center [1042, 133] width 33 height 19
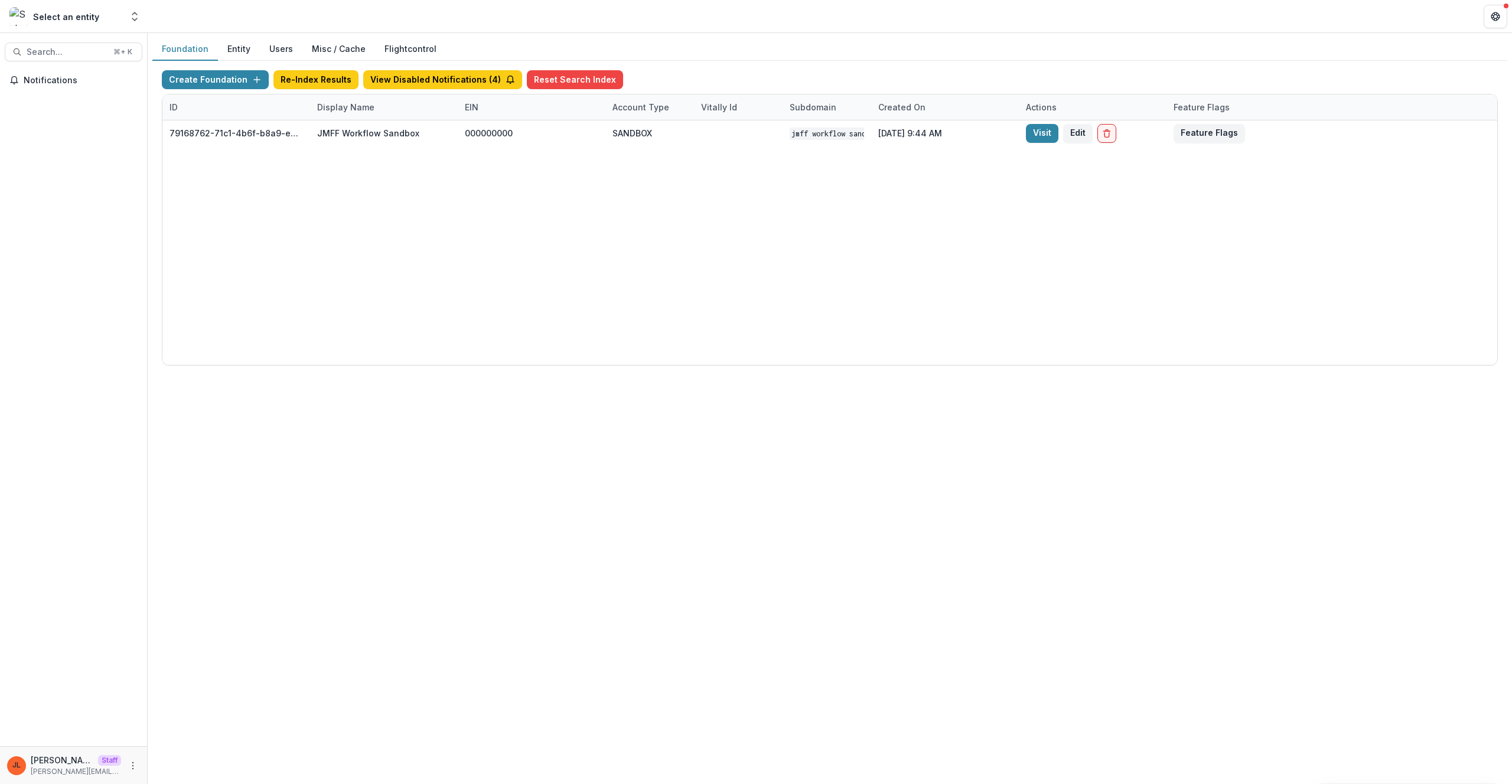
click at [345, 101] on div "Display Name" at bounding box center [346, 107] width 72 height 12
click at [345, 131] on input "****" at bounding box center [384, 134] width 142 height 19
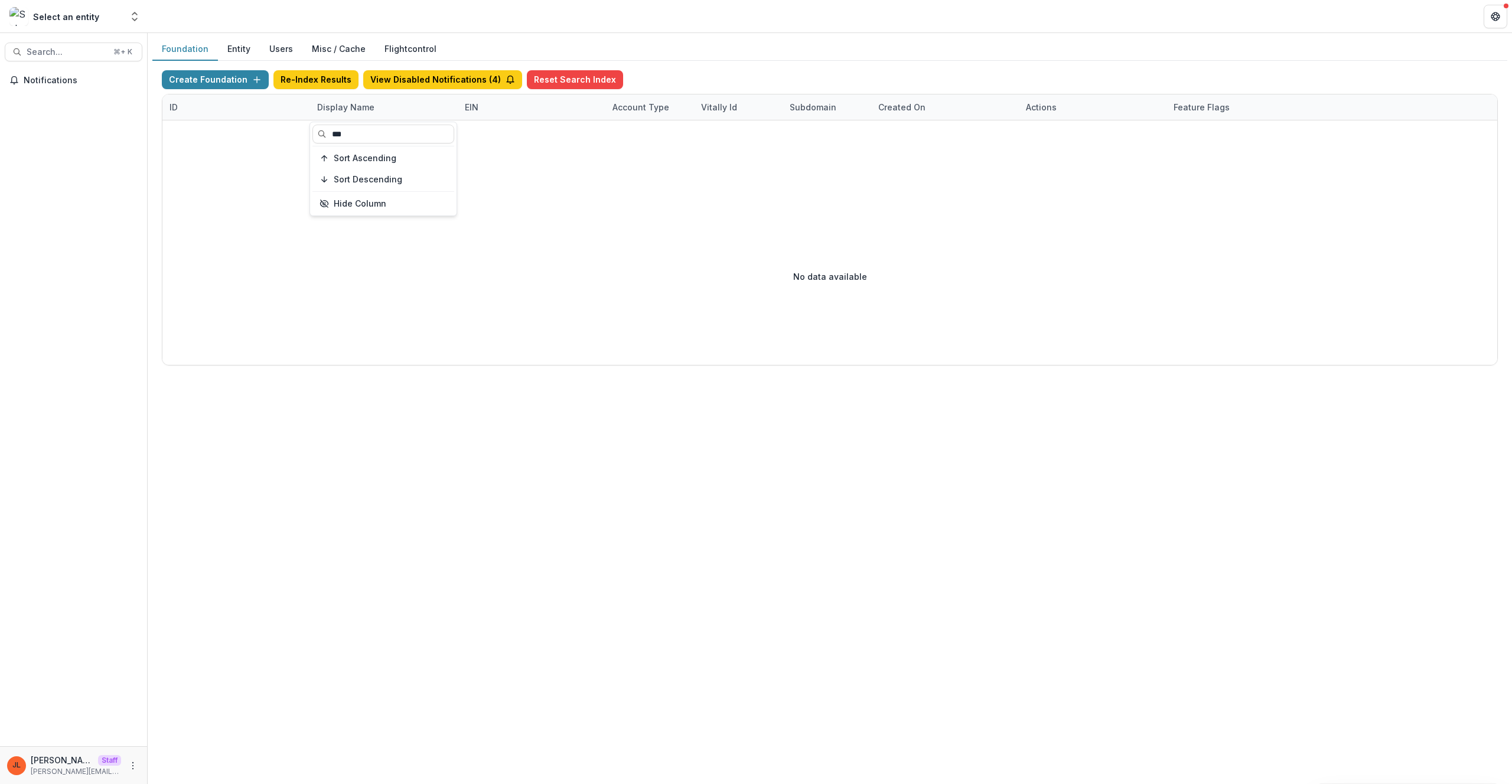
type input "***"
click at [622, 252] on div "No data available" at bounding box center [830, 276] width 1336 height 177
click at [359, 112] on div "Display Name" at bounding box center [346, 107] width 72 height 12
click at [351, 134] on input "***" at bounding box center [384, 134] width 142 height 19
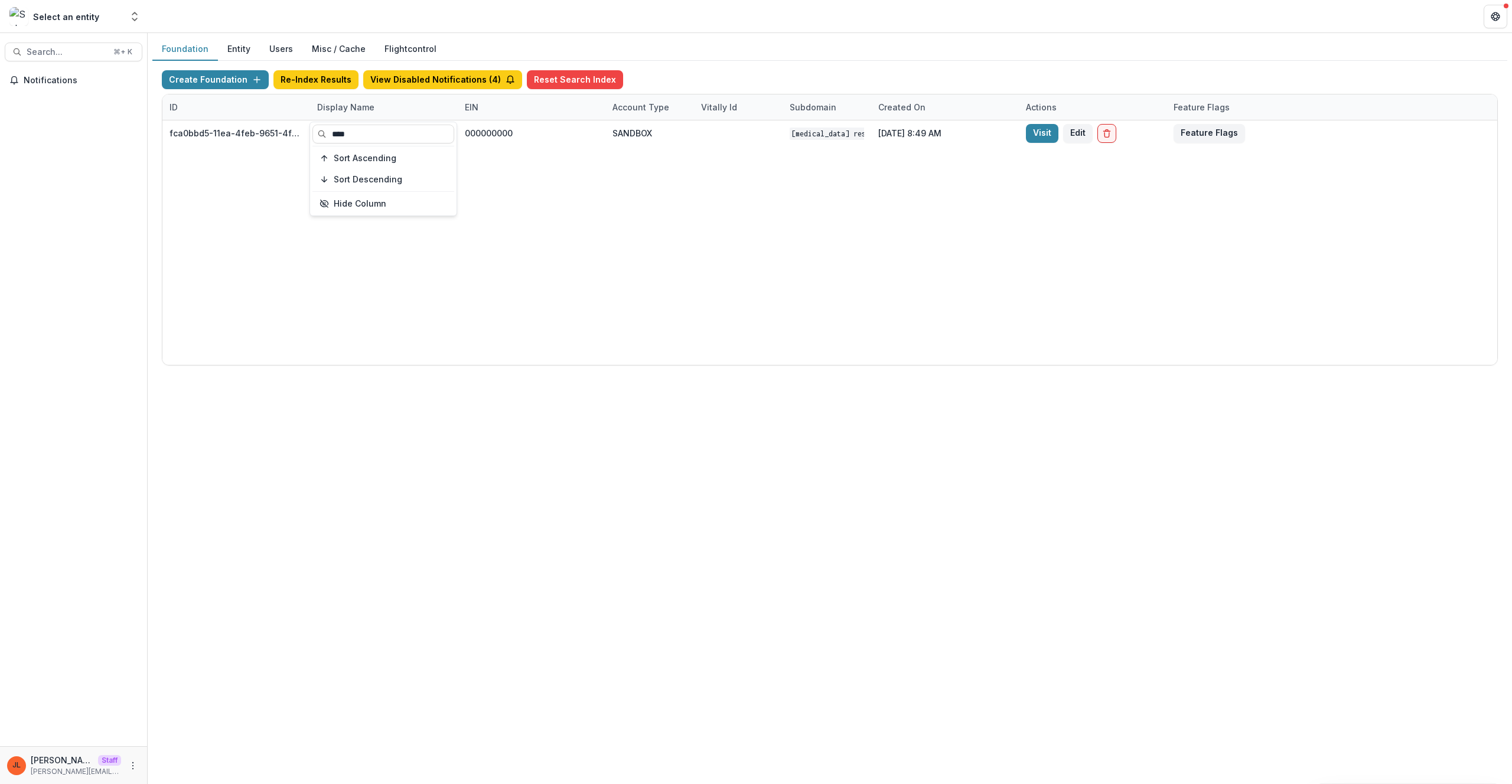
type input "****"
click at [583, 294] on div "fca0bbd5-11ea-4feb-9651-4f2901940552 Misophonia Research Fund Workflow Sandbox …" at bounding box center [830, 243] width 1336 height 244
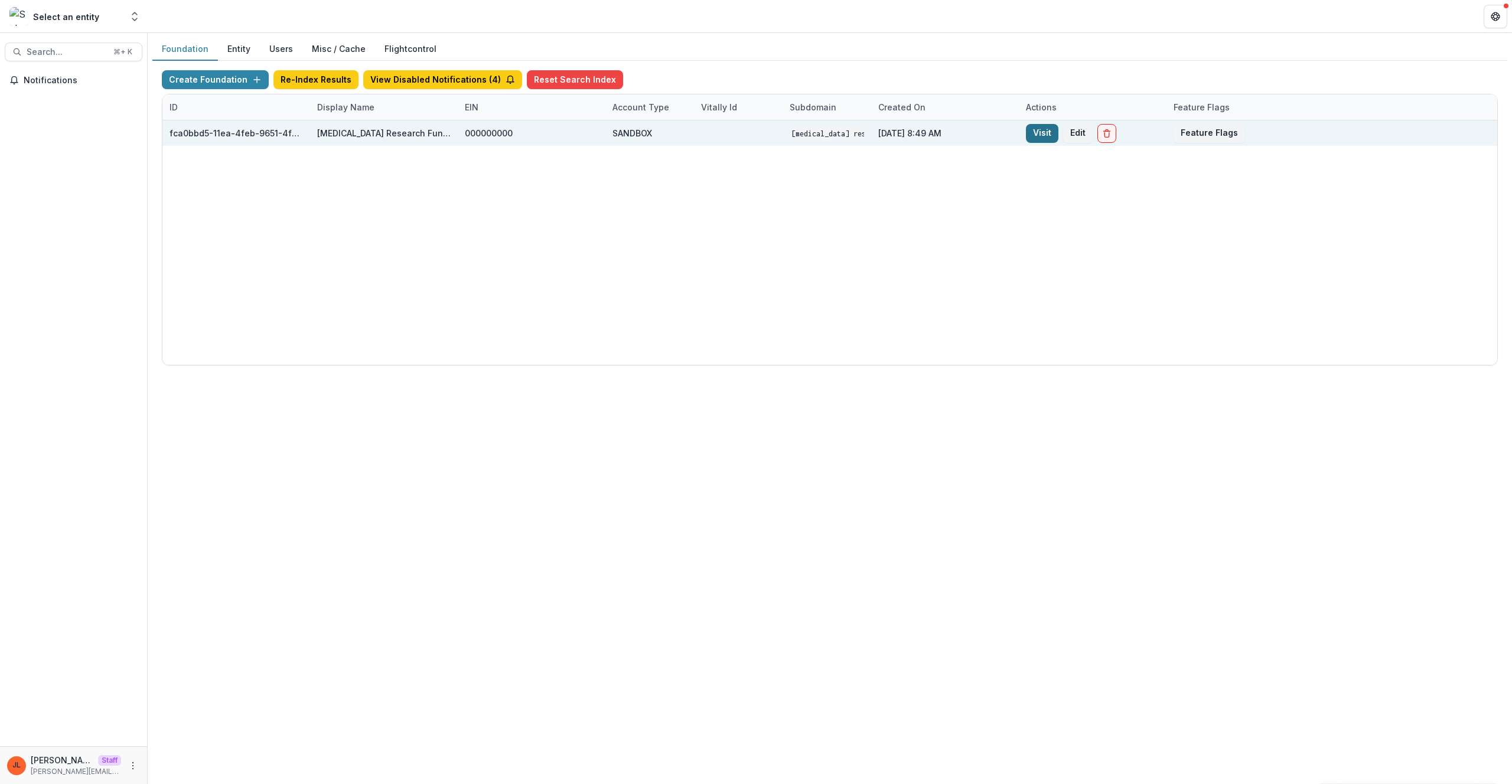
click at [1042, 140] on link "Visit" at bounding box center [1042, 133] width 33 height 19
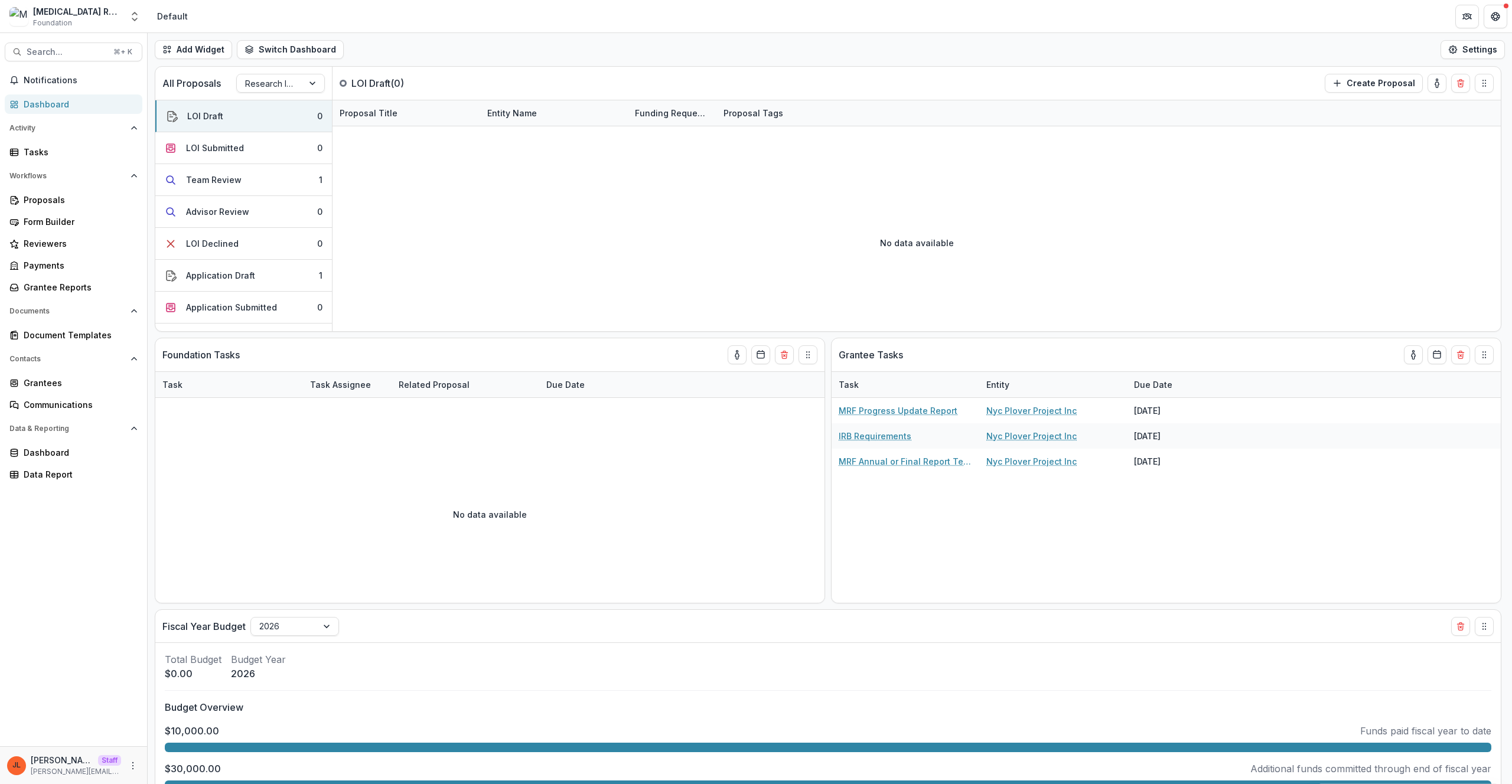
click at [121, 767] on div "JL Jeanne Locker Staff jeanne@trytemelio.com" at bounding box center [74, 766] width 133 height 23
click at [130, 768] on icon "More" at bounding box center [133, 766] width 10 height 10
click at [190, 735] on link "User Settings" at bounding box center [211, 741] width 127 height 20
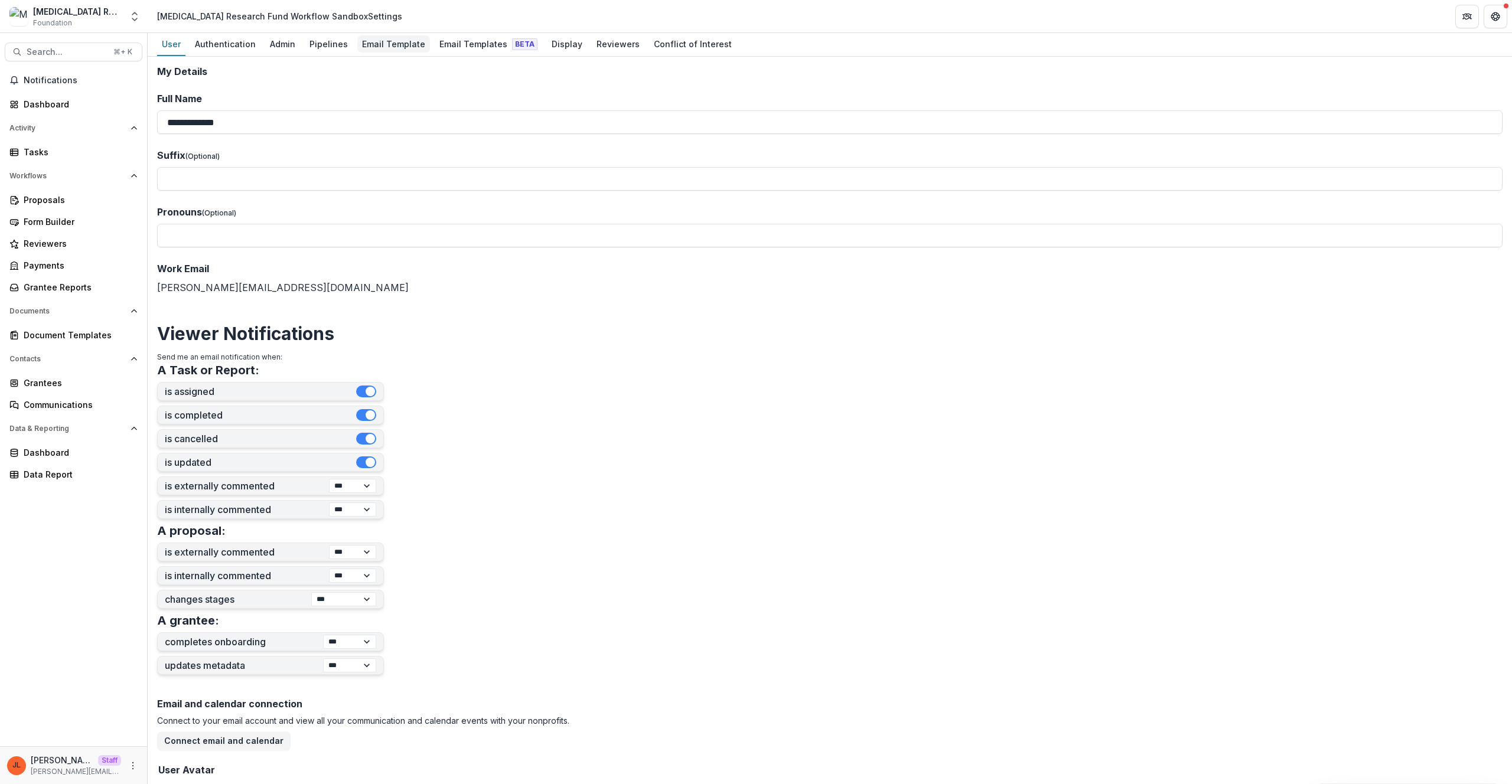
drag, startPoint x: 333, startPoint y: 47, endPoint x: 353, endPoint y: 52, distance: 20.6
click at [333, 47] on div "Pipelines" at bounding box center [328, 43] width 48 height 17
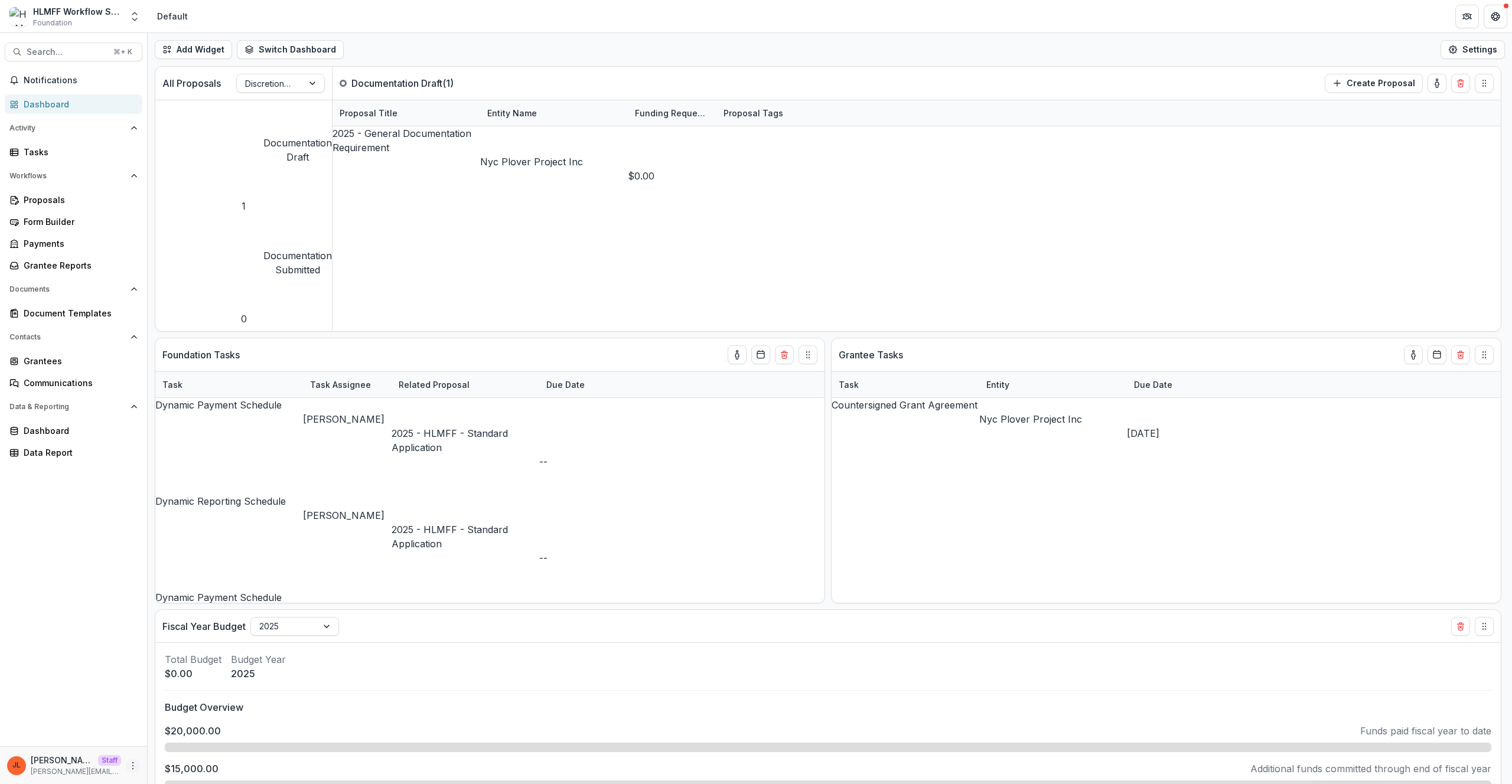
click at [133, 765] on circle "More" at bounding box center [133, 765] width 1 height 1
click at [240, 737] on link "User Settings" at bounding box center [211, 741] width 127 height 20
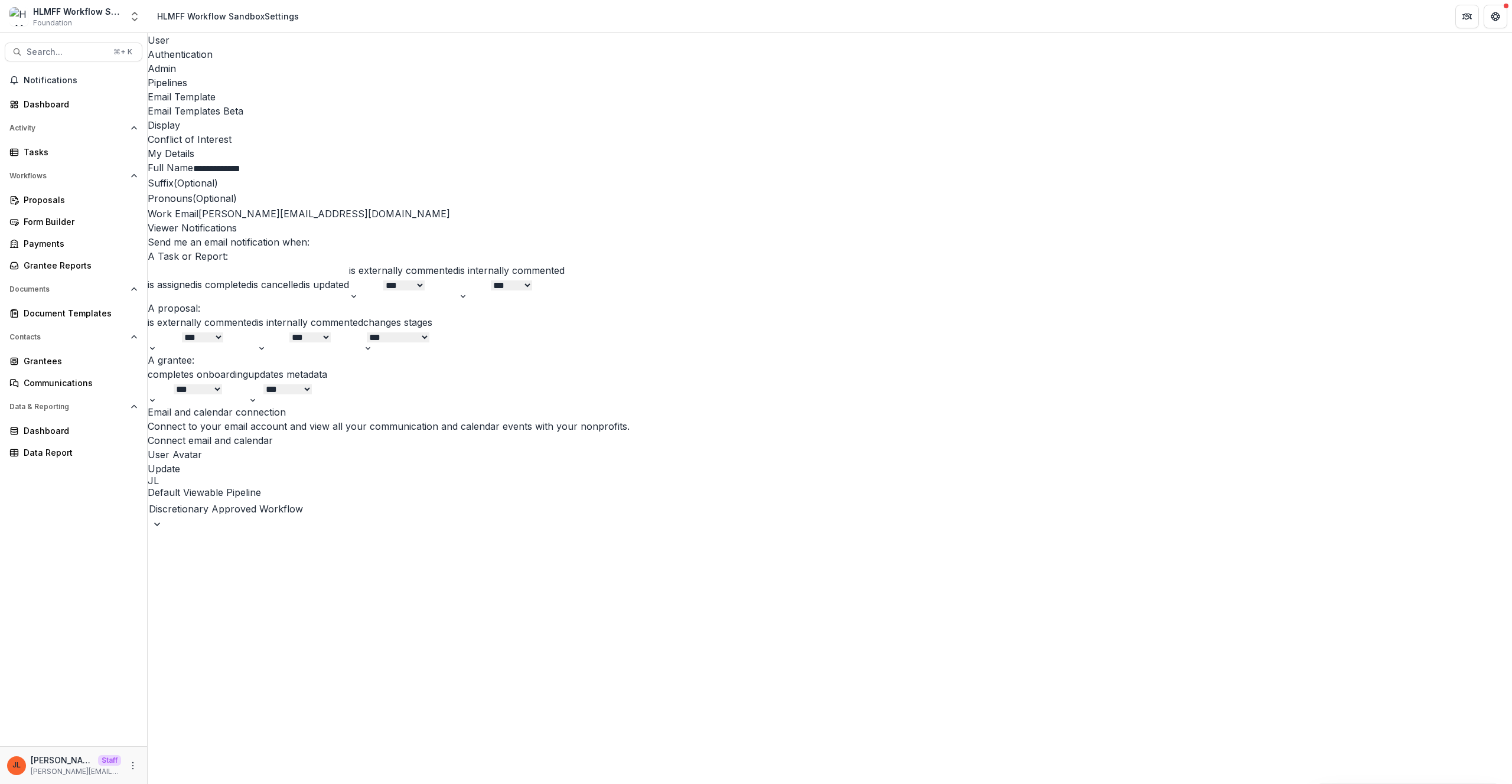
click at [313, 76] on div "Pipelines" at bounding box center [830, 82] width 1365 height 14
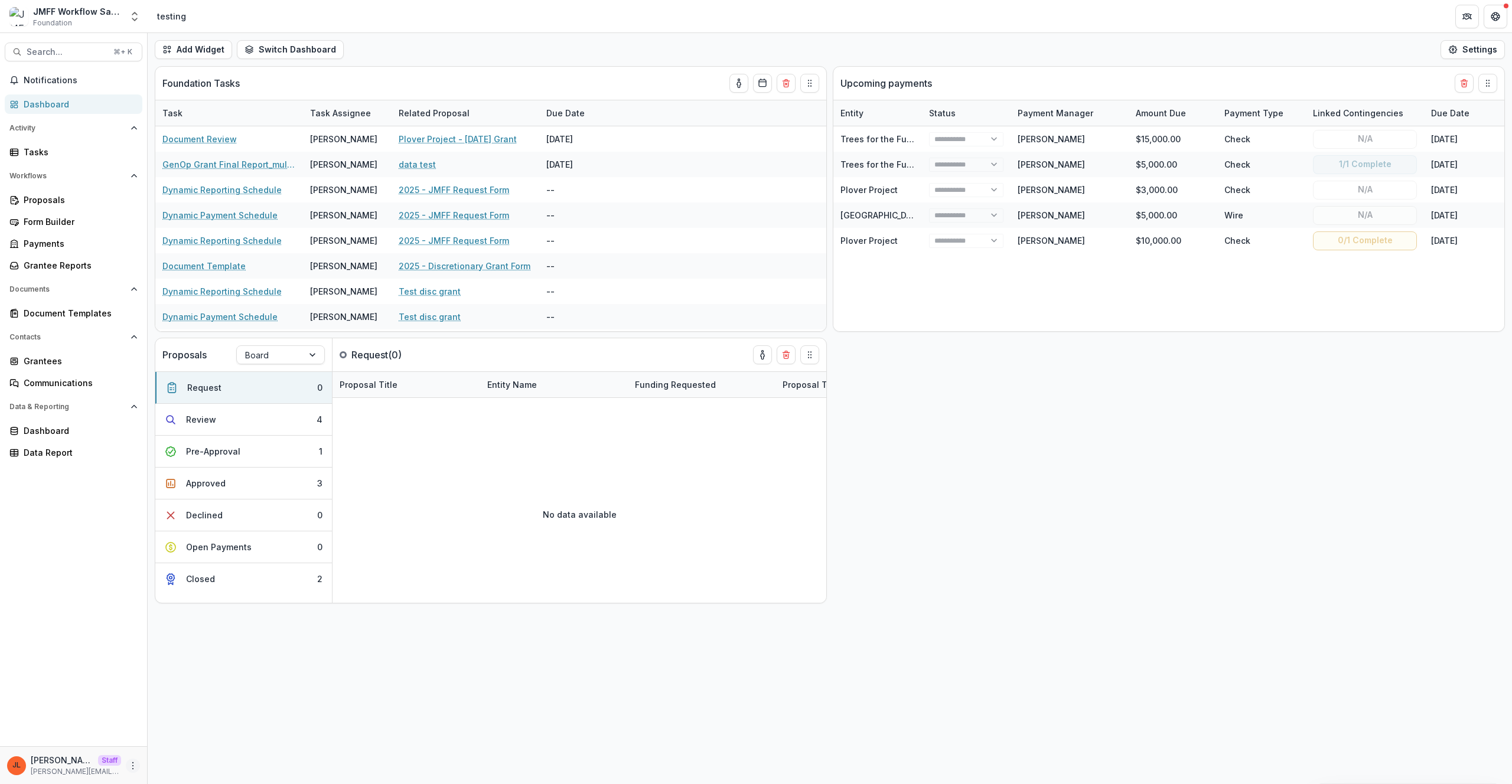
click at [136, 769] on icon "More" at bounding box center [133, 766] width 10 height 10
click at [178, 744] on link "User Settings" at bounding box center [211, 741] width 127 height 20
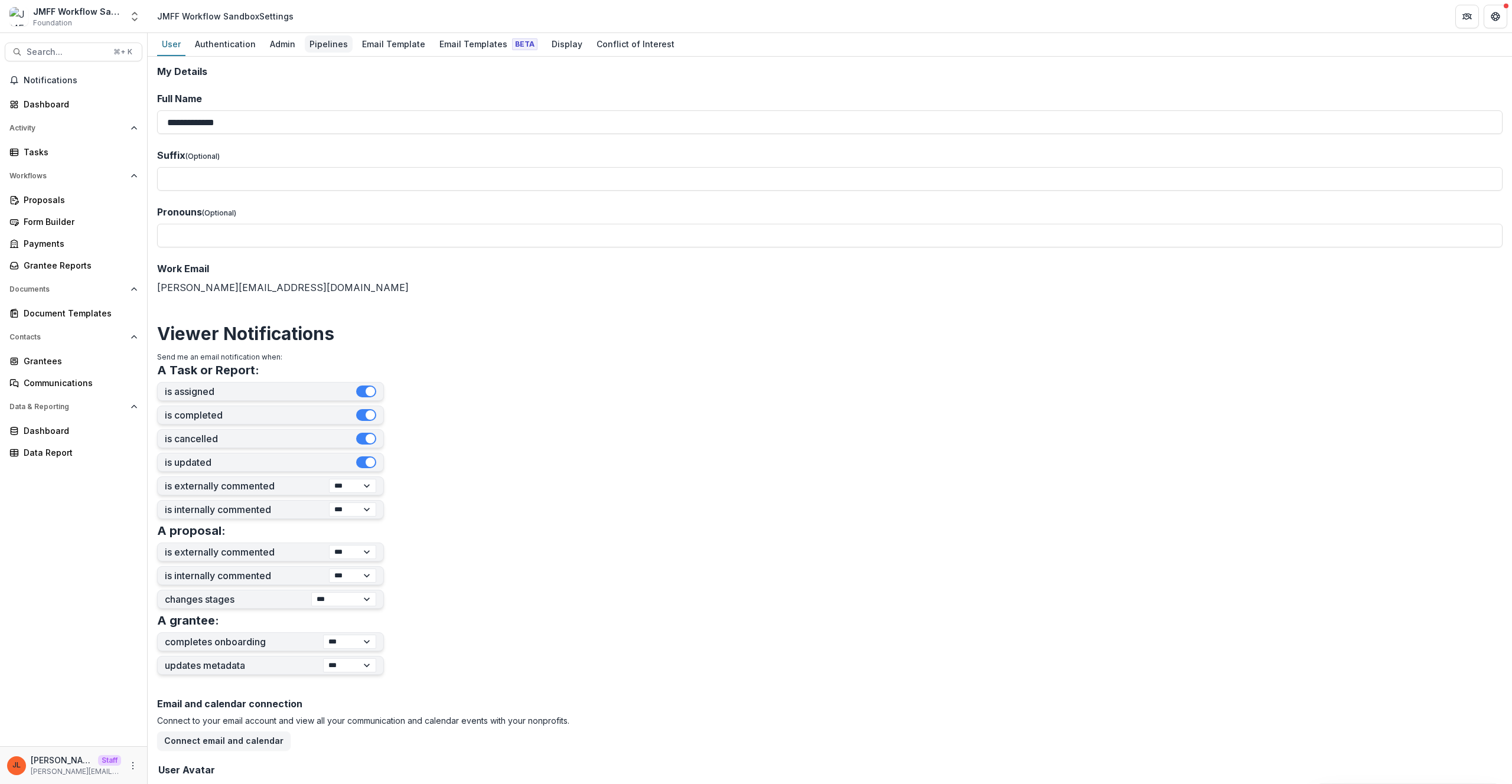
click at [338, 50] on div "Pipelines" at bounding box center [328, 43] width 48 height 17
